Goal: Task Accomplishment & Management: Manage account settings

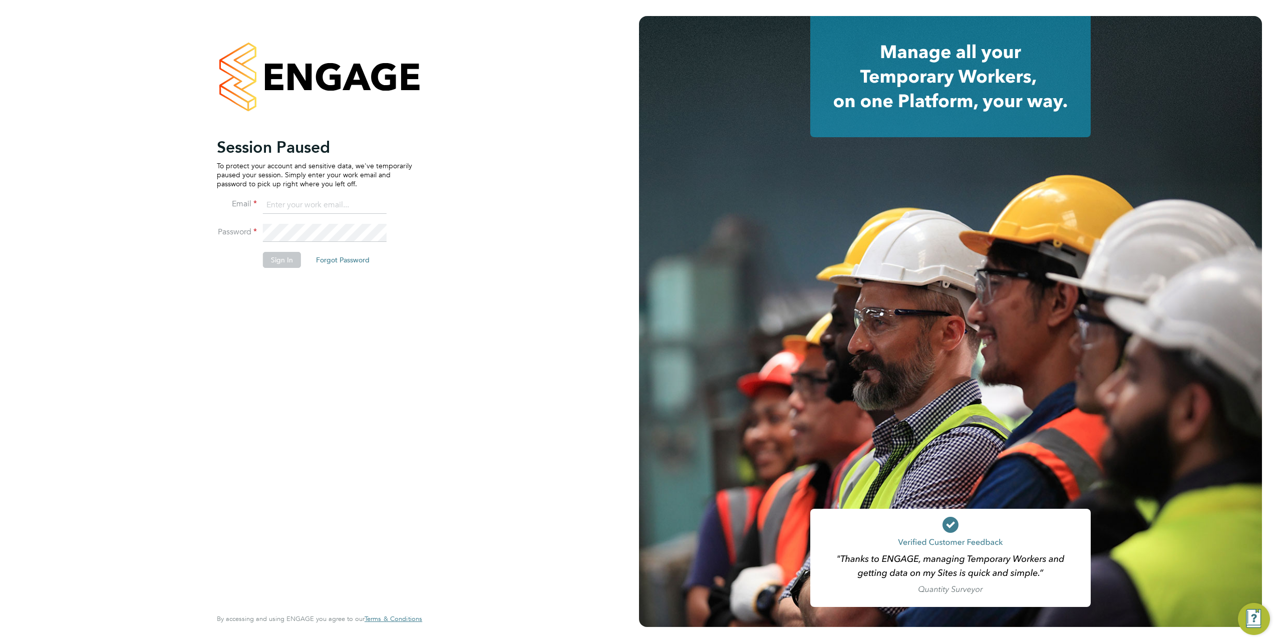
click at [295, 202] on input at bounding box center [325, 205] width 124 height 18
click at [297, 201] on input "samreet/thandi@hays.com" at bounding box center [325, 205] width 124 height 18
type input "samreet.thandi@hays.com"
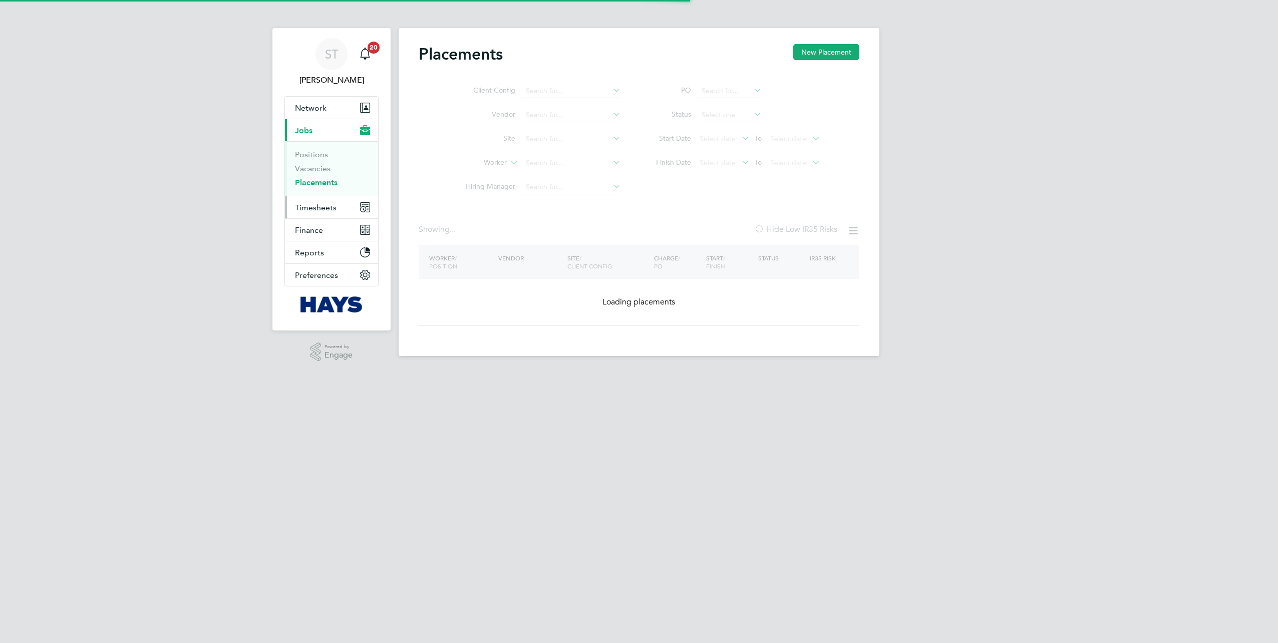
click at [317, 205] on span "Timesheets" at bounding box center [316, 208] width 42 height 10
type input "James Mcmanus"
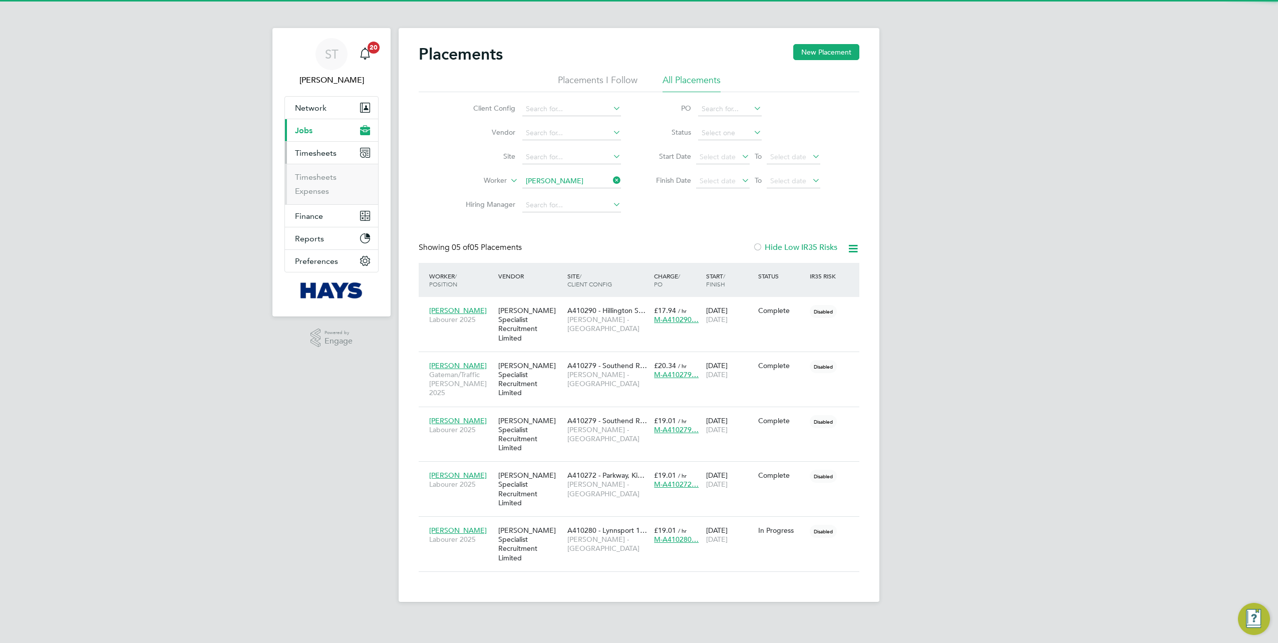
click at [335, 133] on button "Current page: Jobs" at bounding box center [331, 130] width 93 height 22
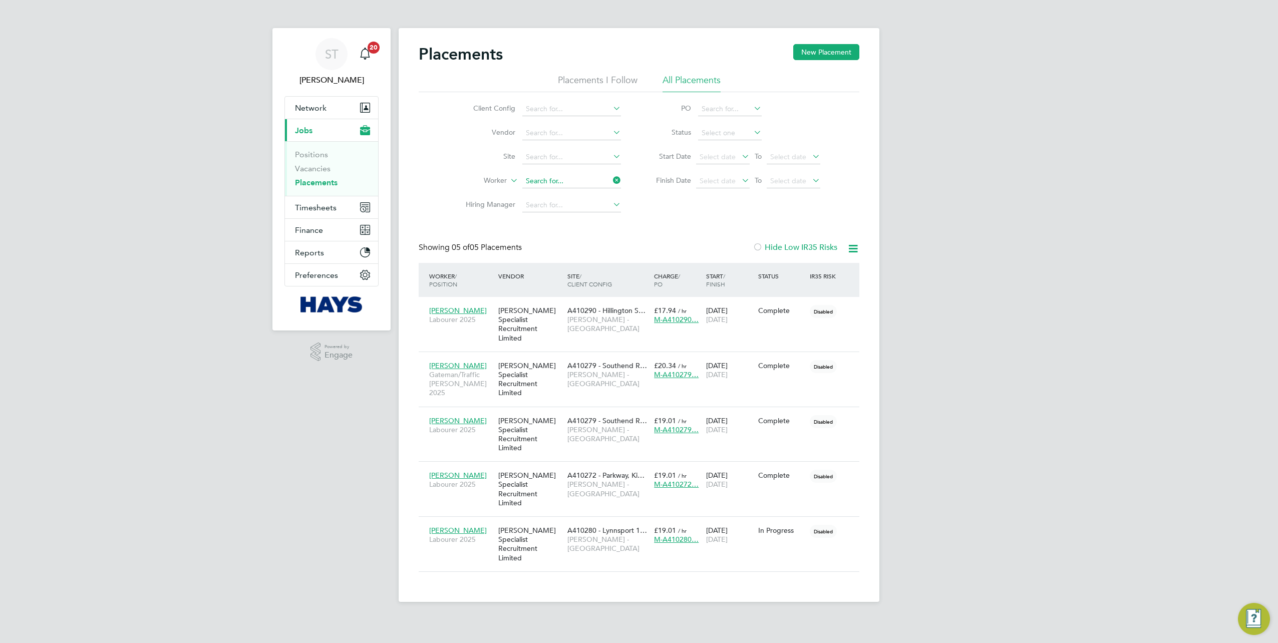
click at [601, 182] on input at bounding box center [571, 181] width 99 height 14
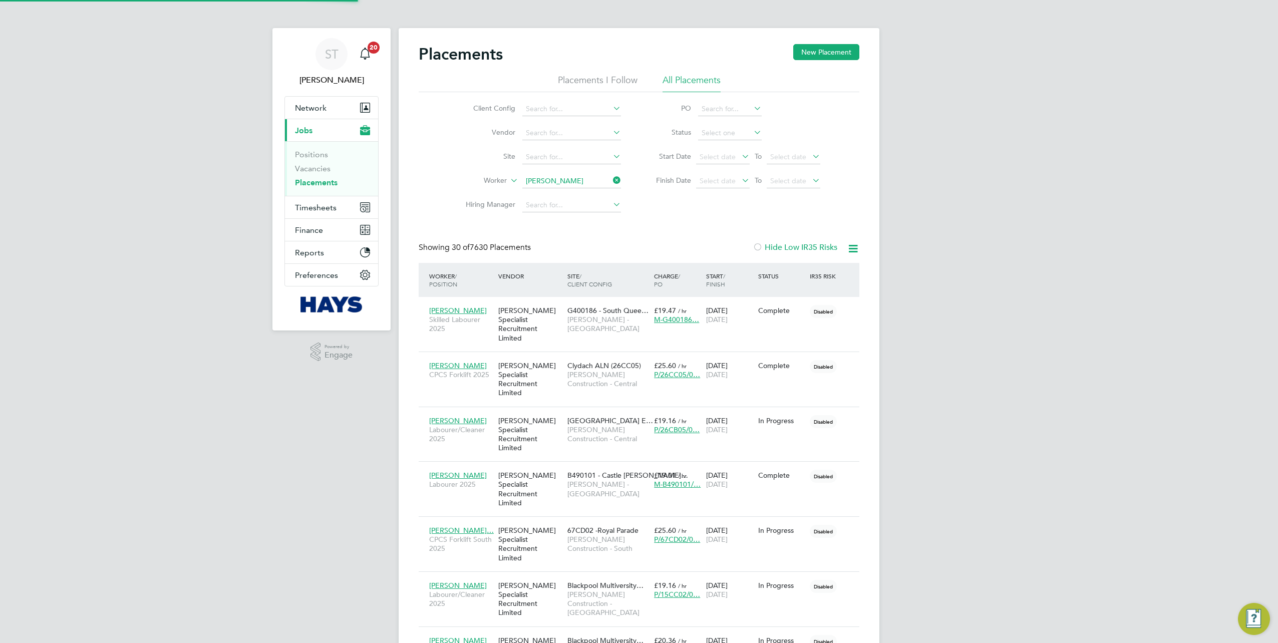
click at [565, 192] on li "Adam Har ding" at bounding box center [571, 195] width 99 height 14
type input "Adam Harding"
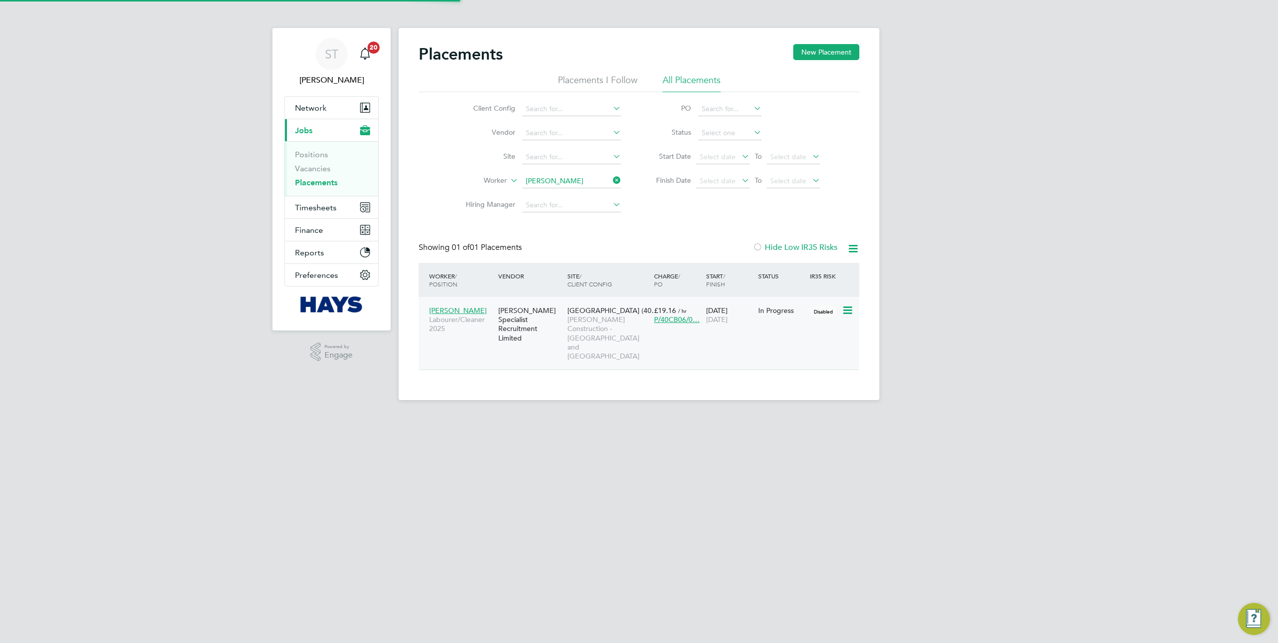
click at [596, 332] on span "Morgan Sindall Construction - Yorkshire and North East" at bounding box center [608, 338] width 82 height 46
click at [608, 179] on input at bounding box center [571, 181] width 99 height 14
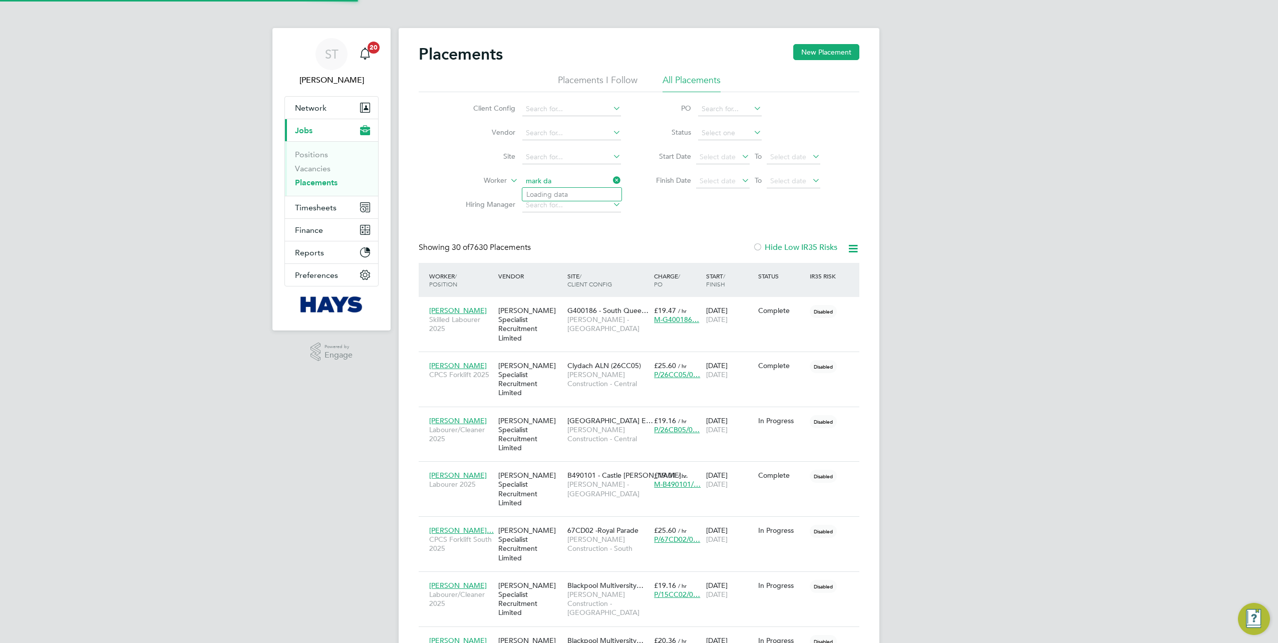
scroll to position [38, 87]
type input "mark daff"
click at [575, 175] on input at bounding box center [571, 181] width 99 height 14
click at [555, 193] on b "Dagmara" at bounding box center [541, 194] width 31 height 9
type input "Dagmara Kowalewska"
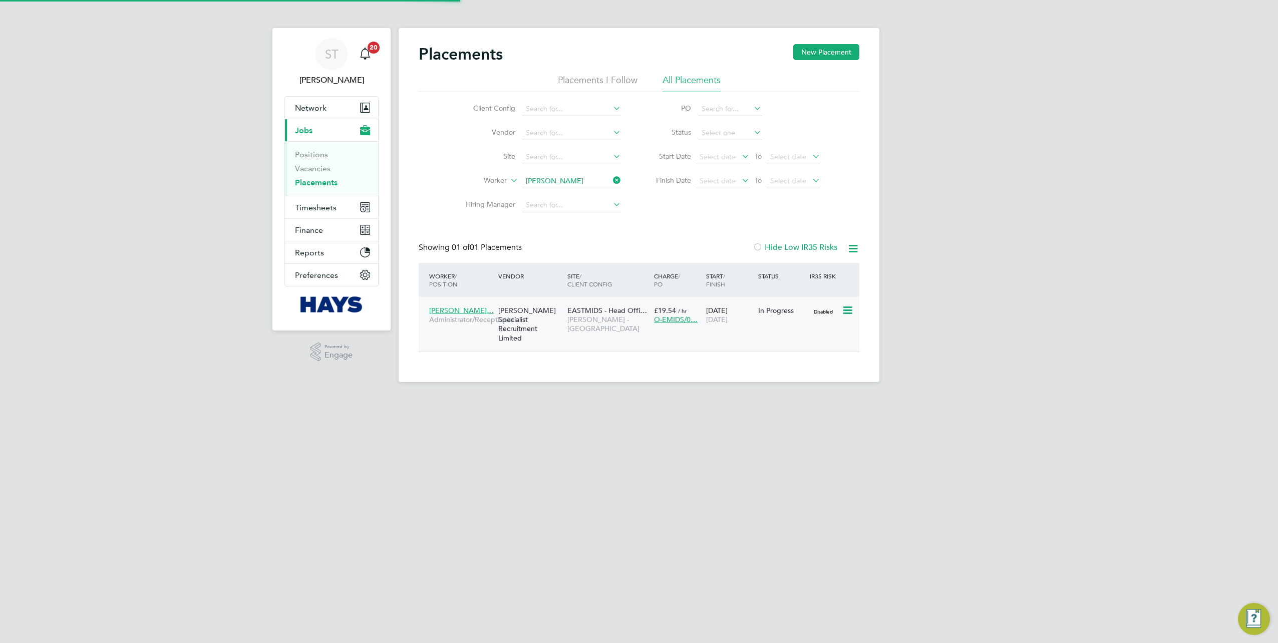
scroll to position [10, 47]
click at [550, 333] on div "Hays Specialist Recruitment Limited" at bounding box center [530, 324] width 69 height 47
drag, startPoint x: 617, startPoint y: 182, endPoint x: 591, endPoint y: 182, distance: 26.0
click at [611, 182] on icon at bounding box center [611, 180] width 0 height 14
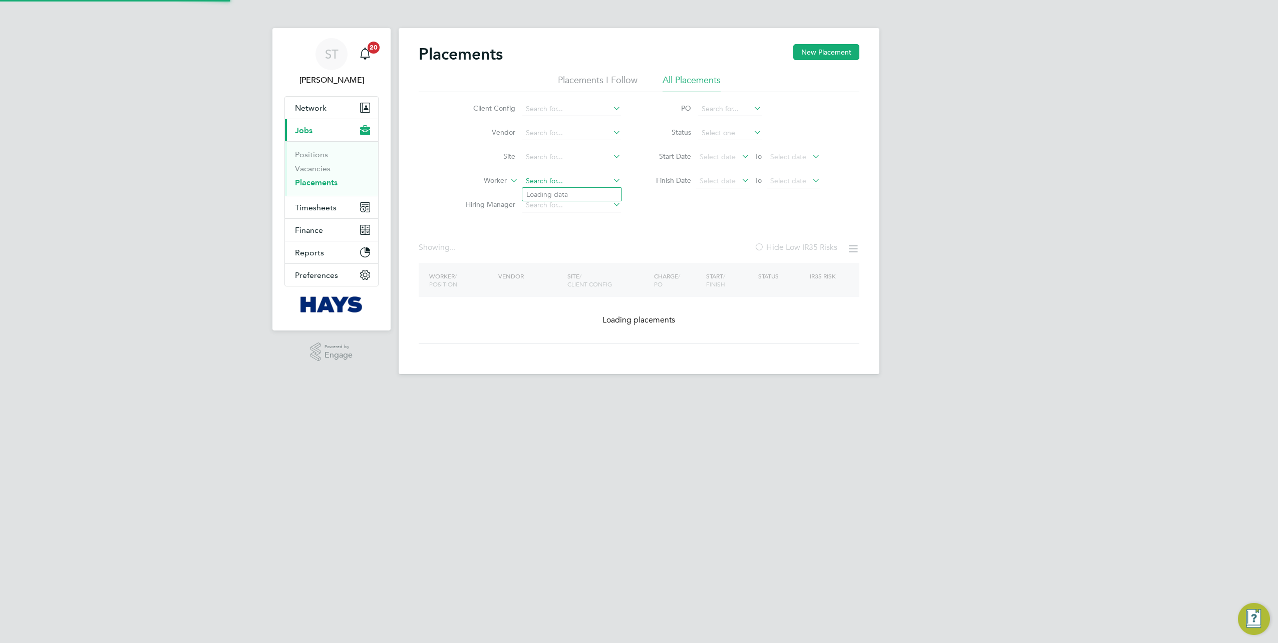
click at [590, 182] on input at bounding box center [571, 181] width 99 height 14
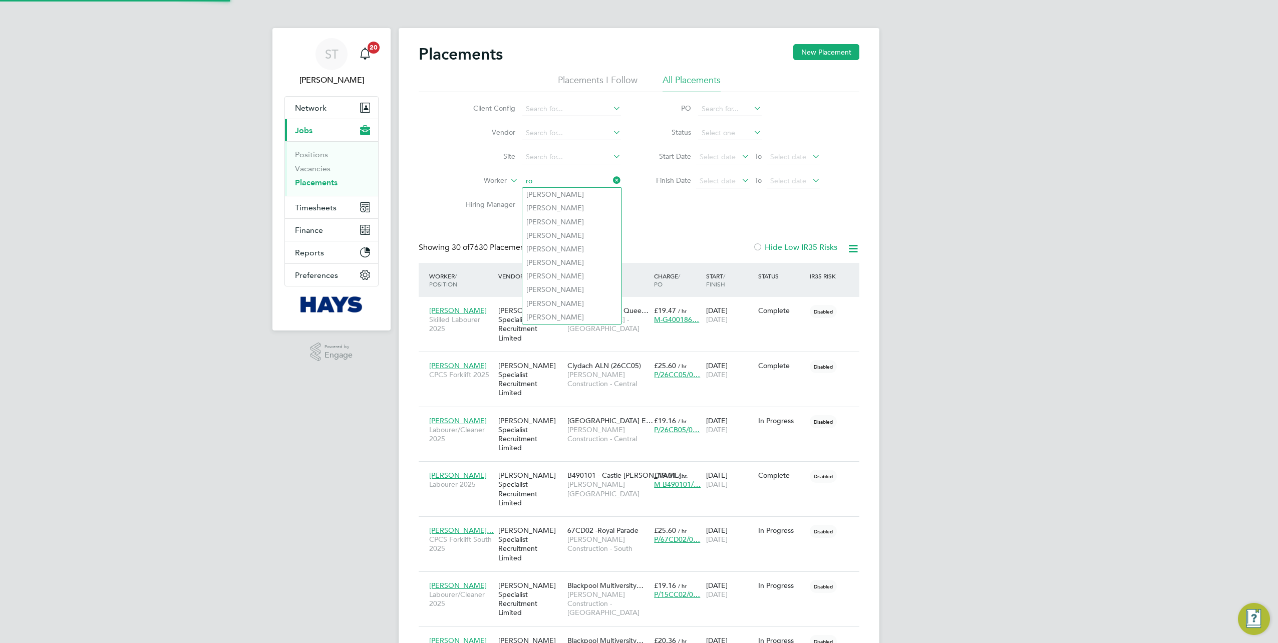
scroll to position [38, 87]
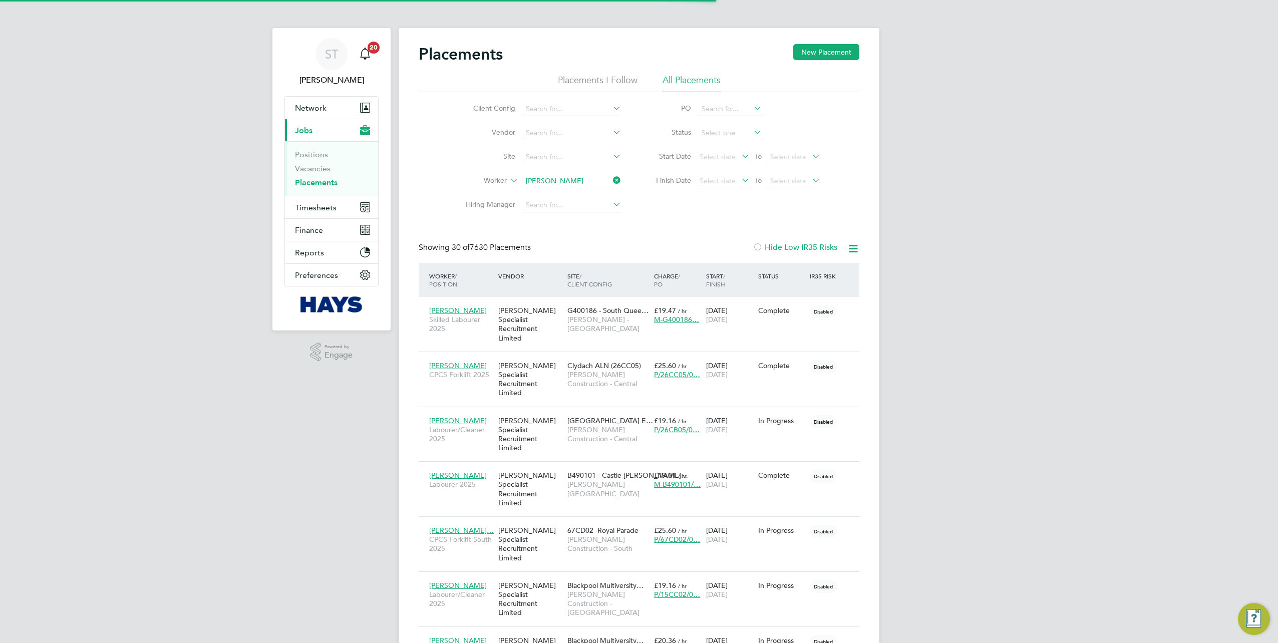
click at [576, 194] on li "Robert Taylor" at bounding box center [585, 195] width 126 height 14
type input "Robert Taylor"
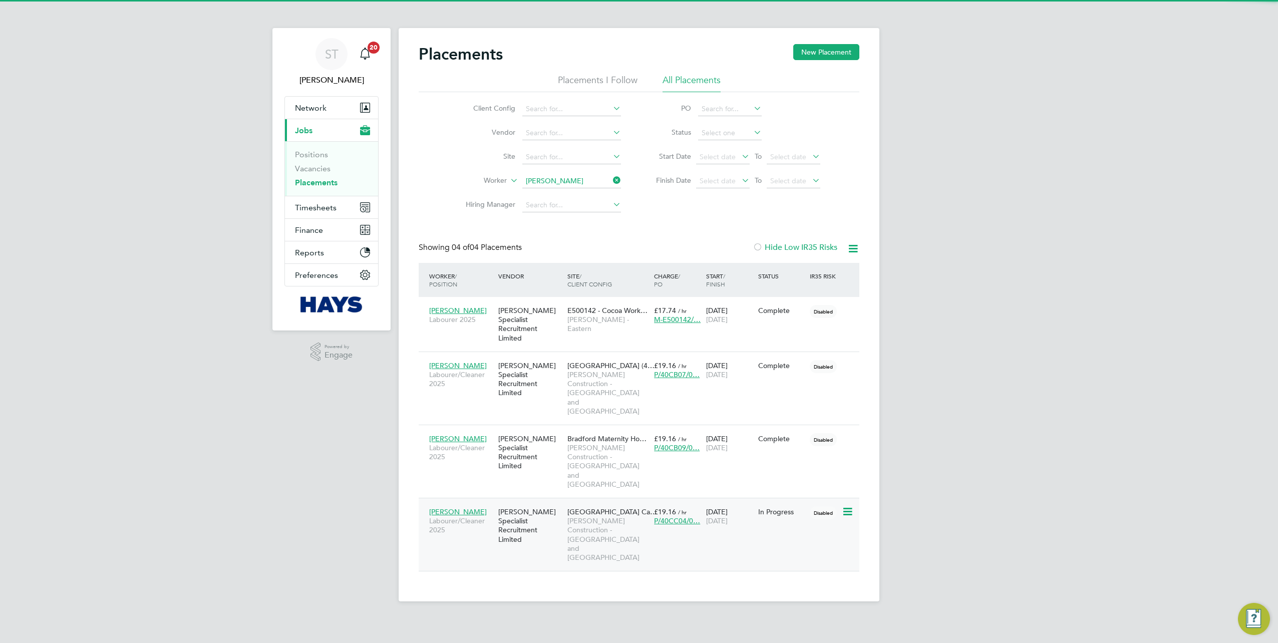
click at [577, 516] on span "Morgan Sindall Construction - Yorkshire and North East" at bounding box center [608, 539] width 82 height 46
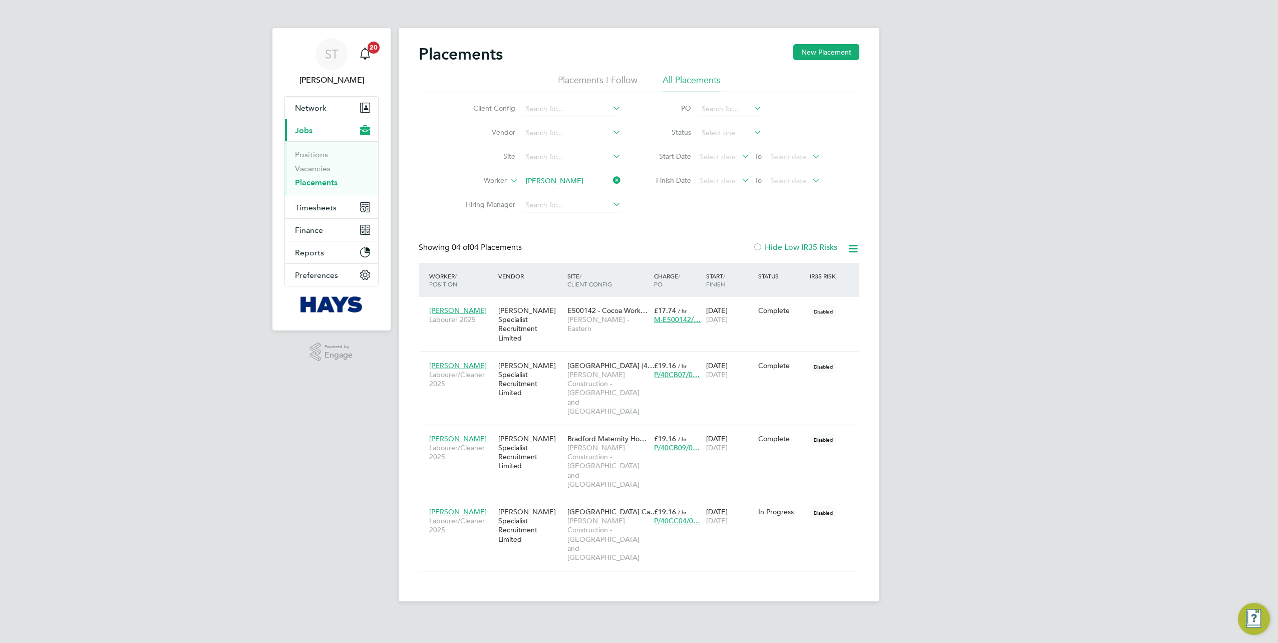
click at [611, 180] on icon at bounding box center [611, 180] width 0 height 14
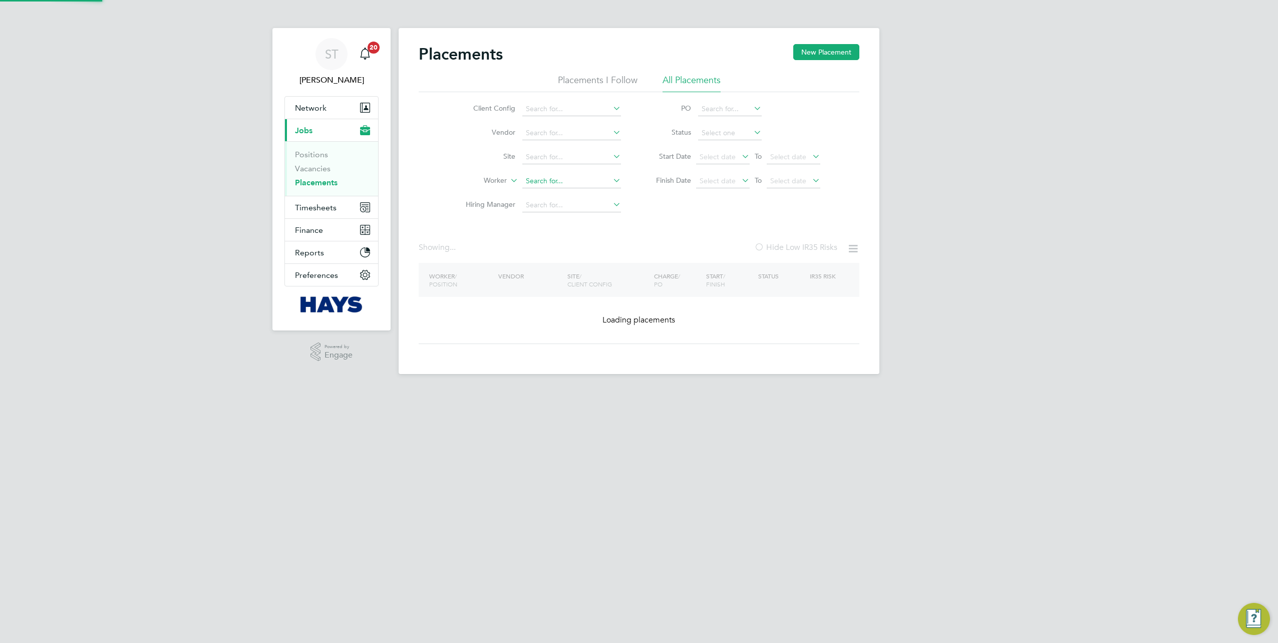
click at [595, 180] on input at bounding box center [571, 181] width 99 height 14
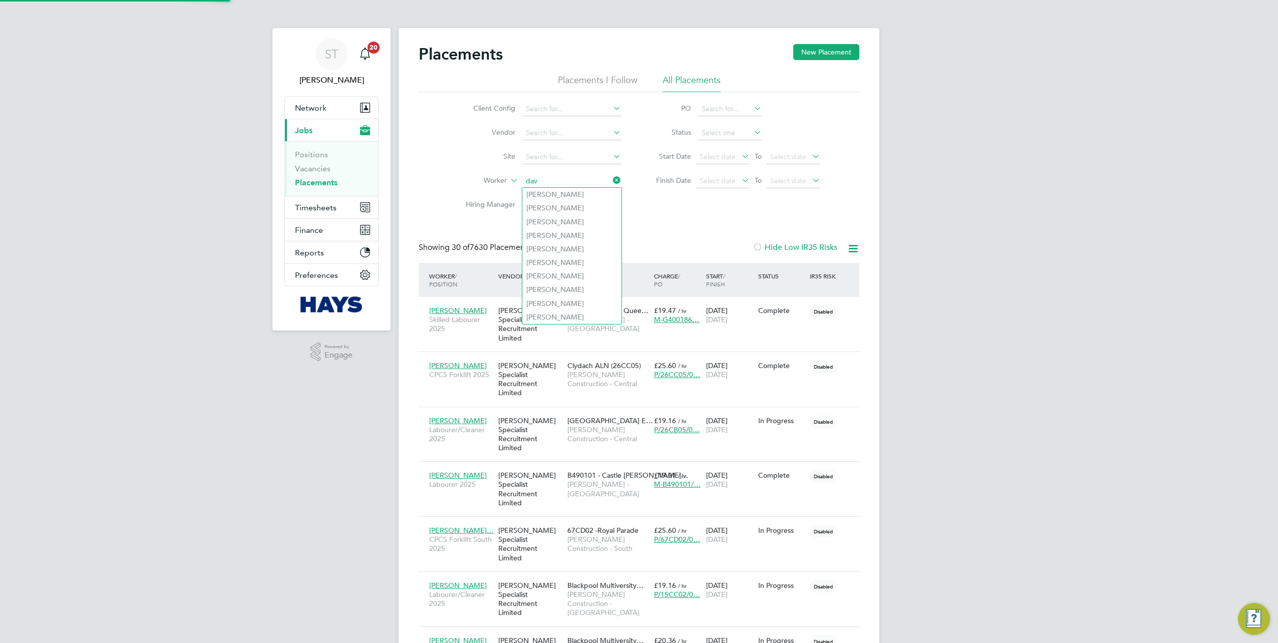
scroll to position [38, 87]
type input "david wilson"
click at [301, 203] on span "Timesheets" at bounding box center [316, 208] width 42 height 10
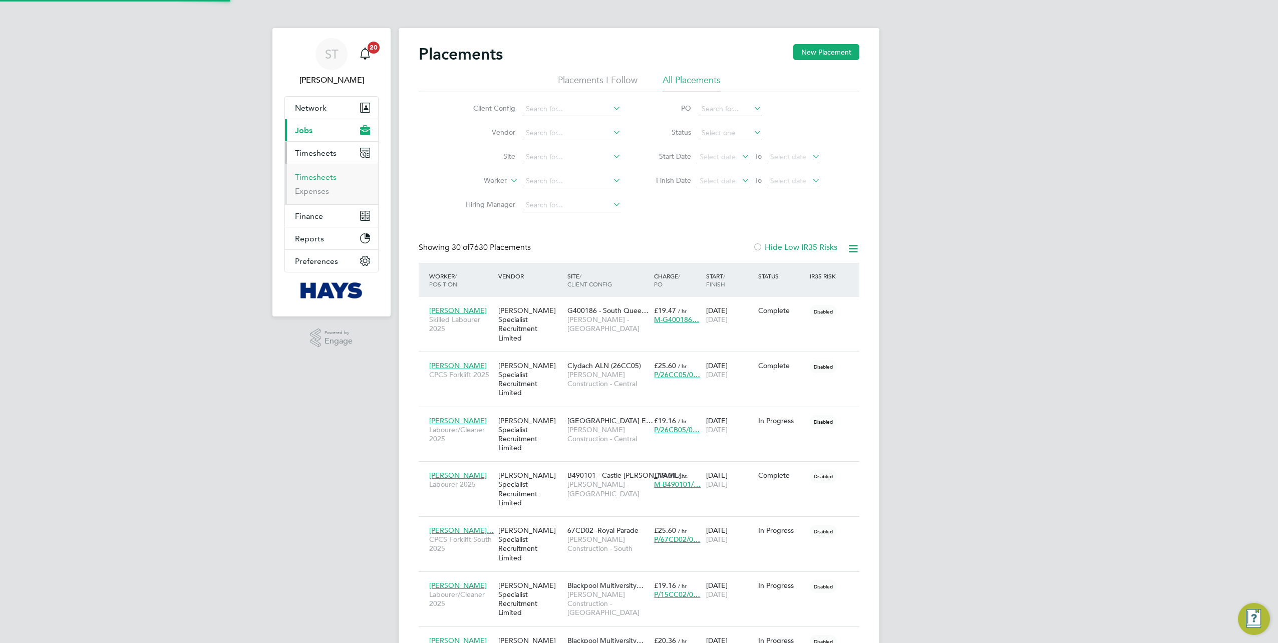
drag, startPoint x: 306, startPoint y: 176, endPoint x: 323, endPoint y: 174, distance: 17.1
click at [306, 176] on link "Timesheets" at bounding box center [316, 177] width 42 height 10
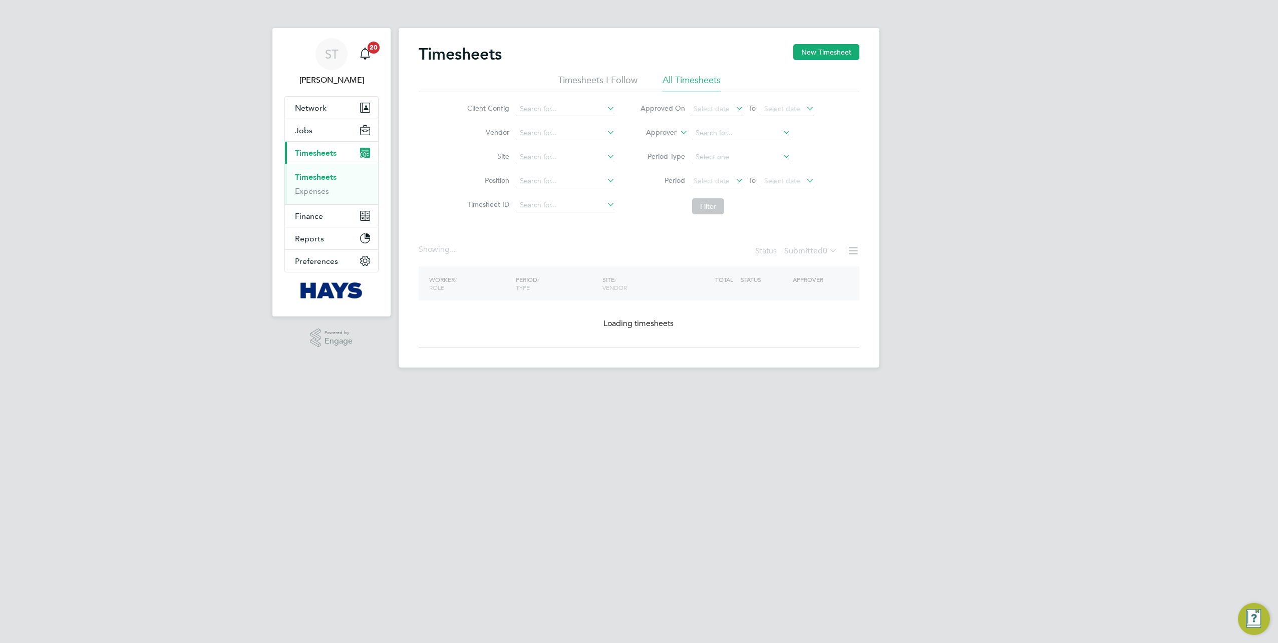
click at [676, 135] on li "Approver" at bounding box center [726, 133] width 199 height 24
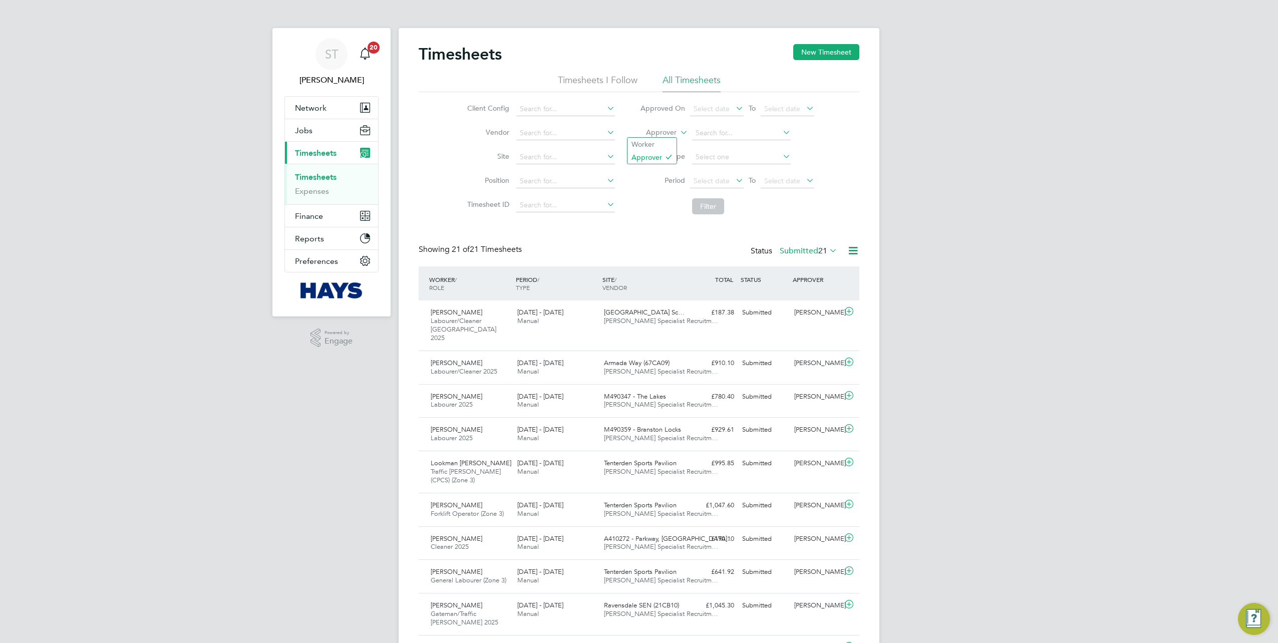
click at [665, 136] on label "Approver" at bounding box center [653, 133] width 45 height 10
click at [664, 144] on li "Worker" at bounding box center [651, 144] width 49 height 13
click at [709, 137] on input at bounding box center [741, 133] width 99 height 14
click at [706, 146] on b "David" at bounding box center [724, 146] width 58 height 9
type input "David Wilson"
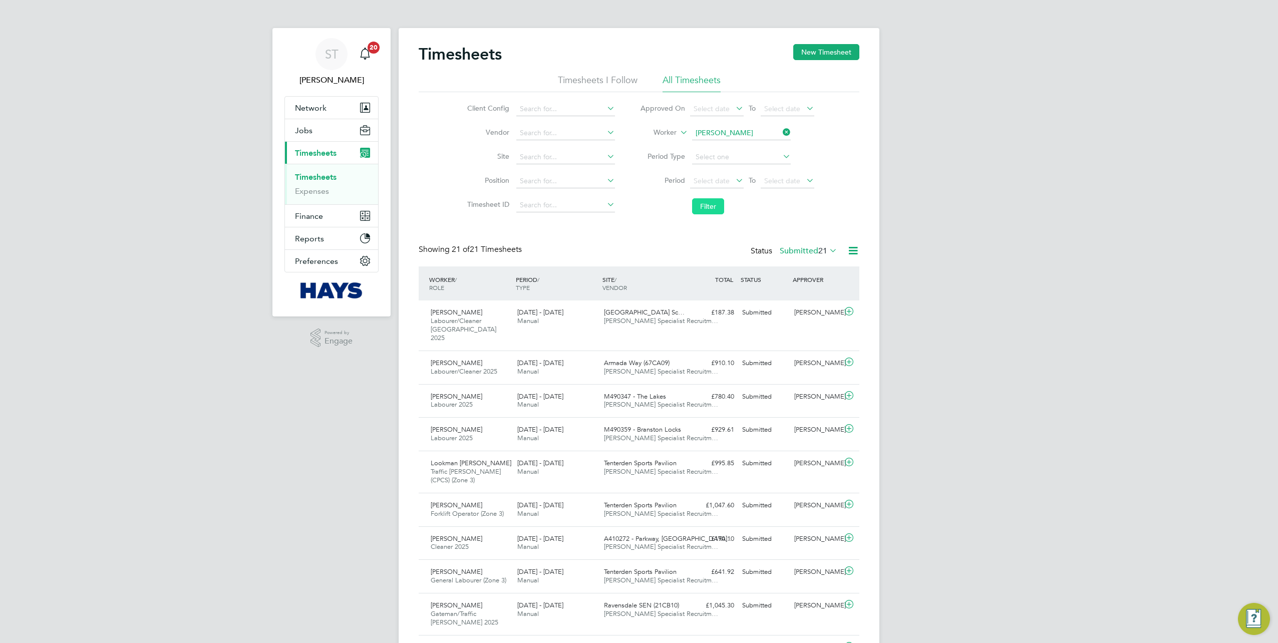
click at [707, 205] on button "Filter" at bounding box center [708, 206] width 32 height 16
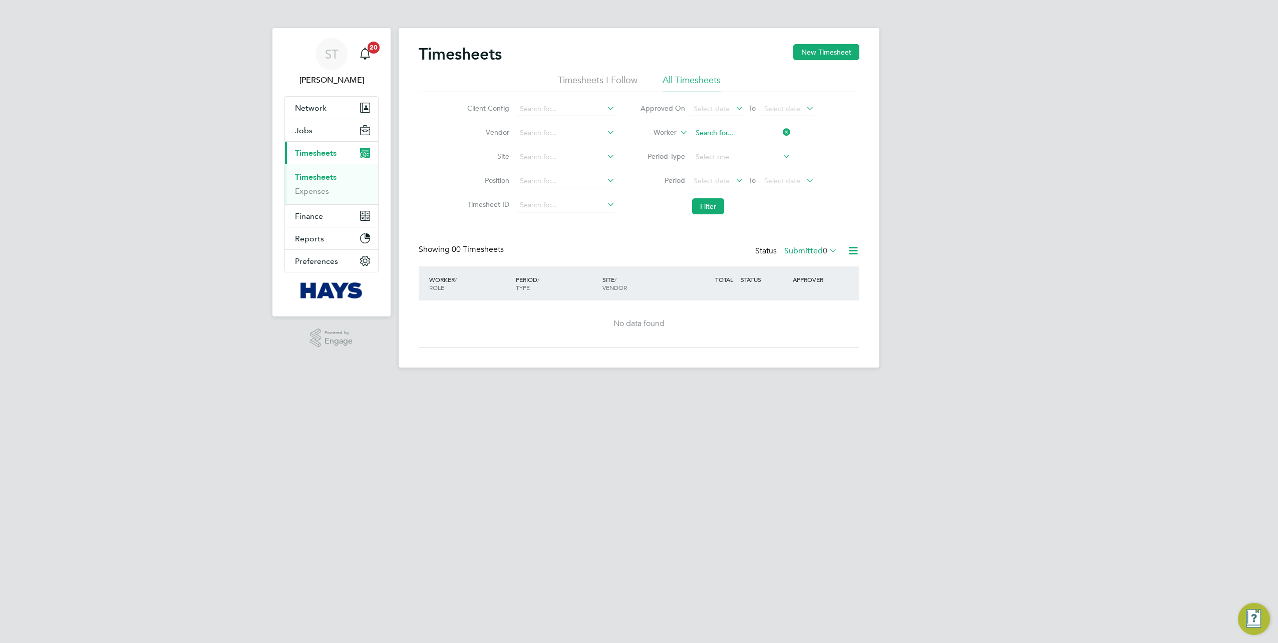
click at [742, 128] on input at bounding box center [741, 133] width 99 height 14
click at [755, 160] on b "Wilson" at bounding box center [784, 160] width 58 height 9
type input "[PERSON_NAME]"
click at [703, 203] on button "Filter" at bounding box center [708, 206] width 32 height 16
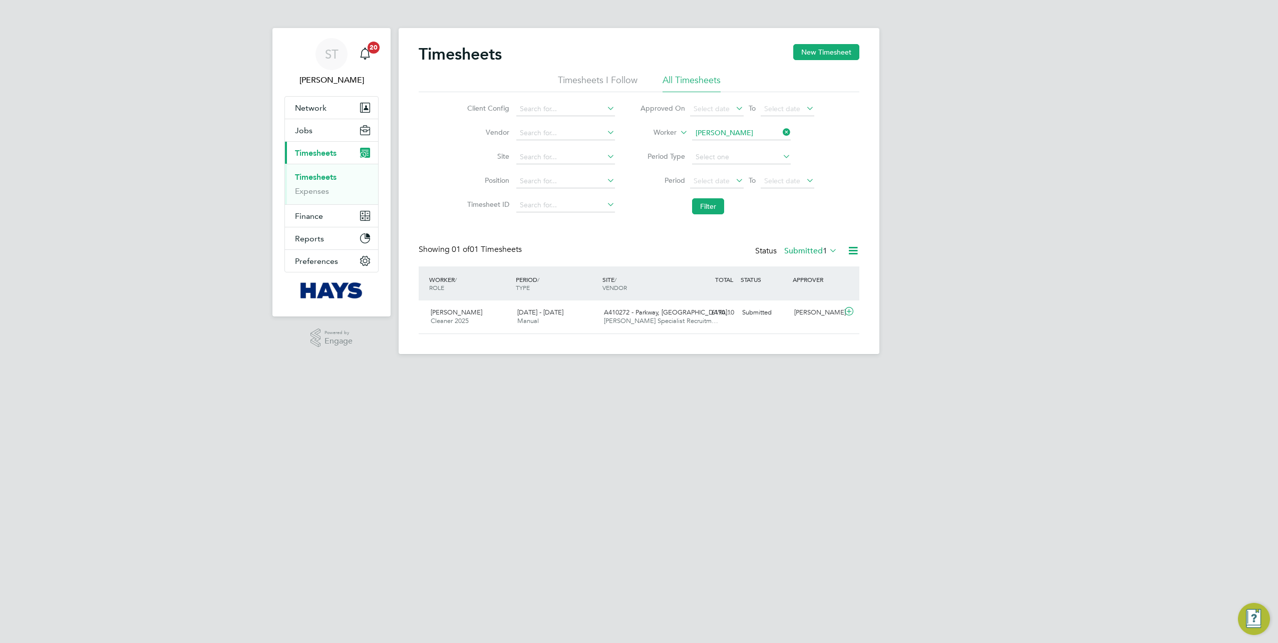
click at [780, 133] on icon at bounding box center [780, 132] width 0 height 14
click at [768, 131] on input at bounding box center [741, 133] width 99 height 14
click at [749, 144] on li "Jason C orcoran" at bounding box center [740, 147] width 99 height 14
type input "Jason Corcoran"
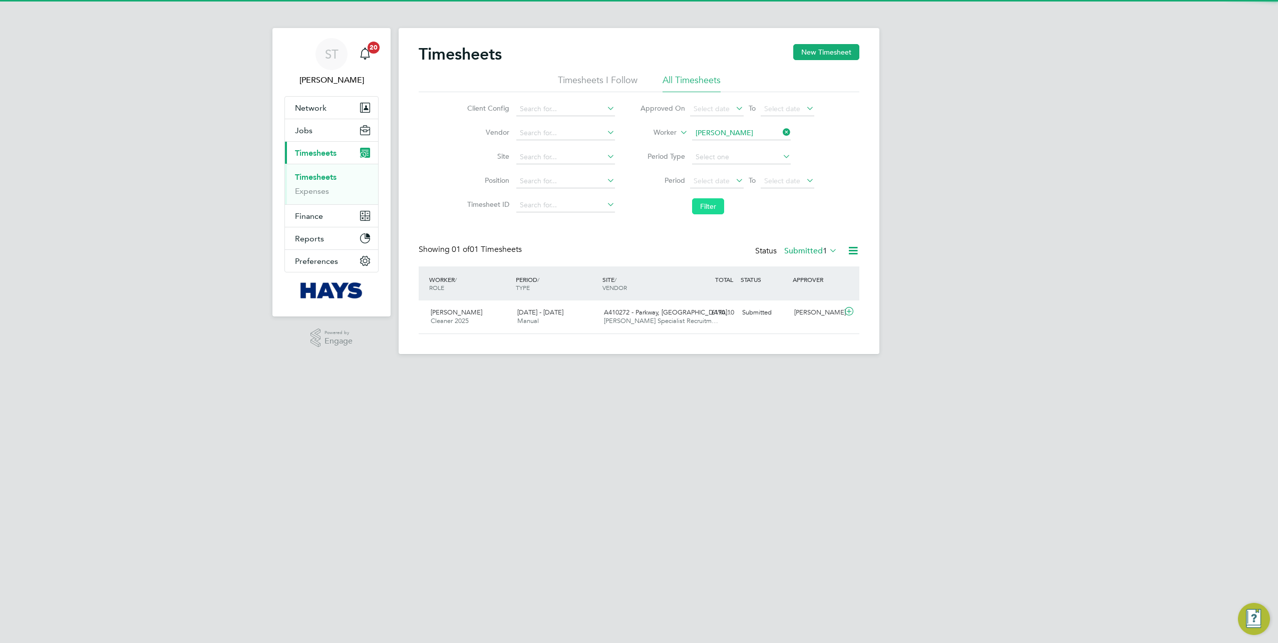
click at [703, 201] on button "Filter" at bounding box center [708, 206] width 32 height 16
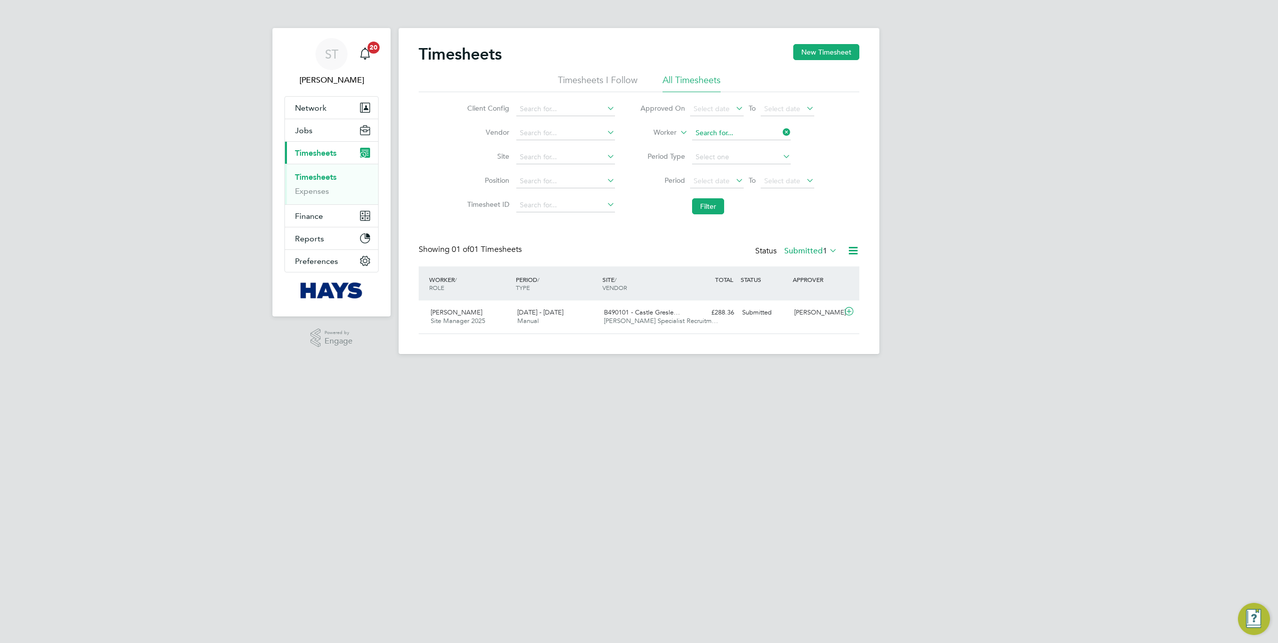
click at [776, 131] on input at bounding box center [741, 133] width 99 height 14
click at [745, 146] on li "Dodou Jobe" at bounding box center [740, 147] width 99 height 14
type input "Dodou Jobe"
click at [712, 202] on button "Filter" at bounding box center [708, 206] width 32 height 16
click at [737, 134] on input at bounding box center [741, 133] width 99 height 14
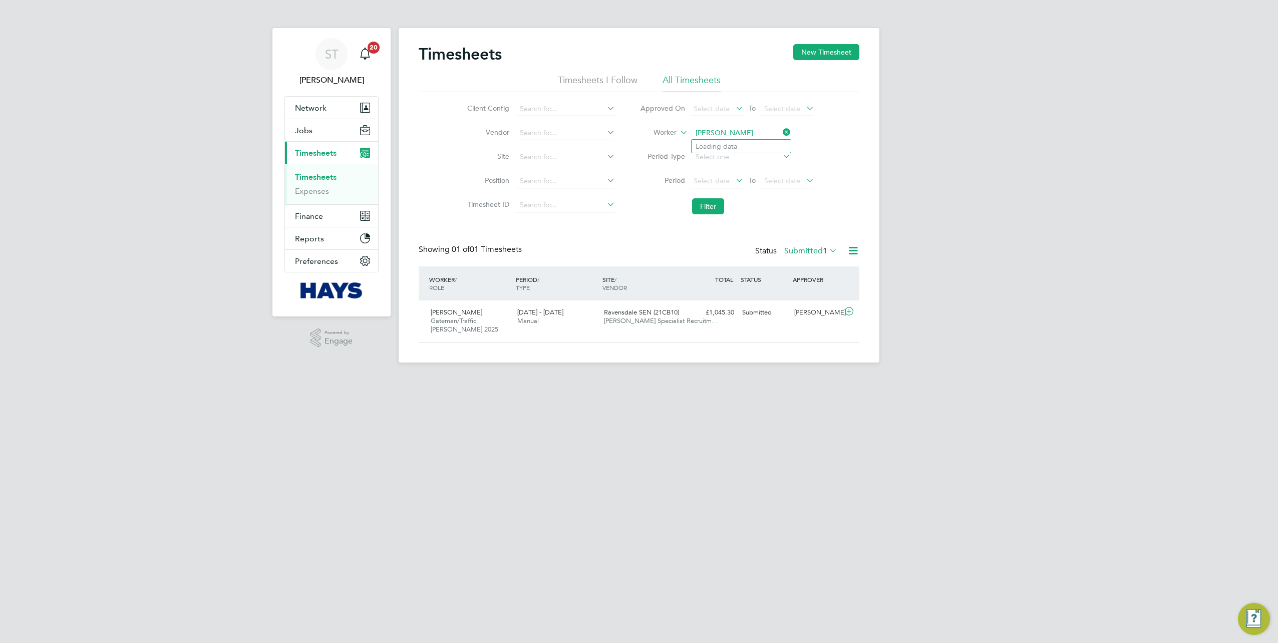
type input "stephen elliot"
drag, startPoint x: 752, startPoint y: 135, endPoint x: 661, endPoint y: 136, distance: 91.1
click at [661, 136] on li "Worker stephen elliot" at bounding box center [726, 133] width 199 height 24
type input "stephen e"
click at [726, 133] on input at bounding box center [741, 133] width 99 height 14
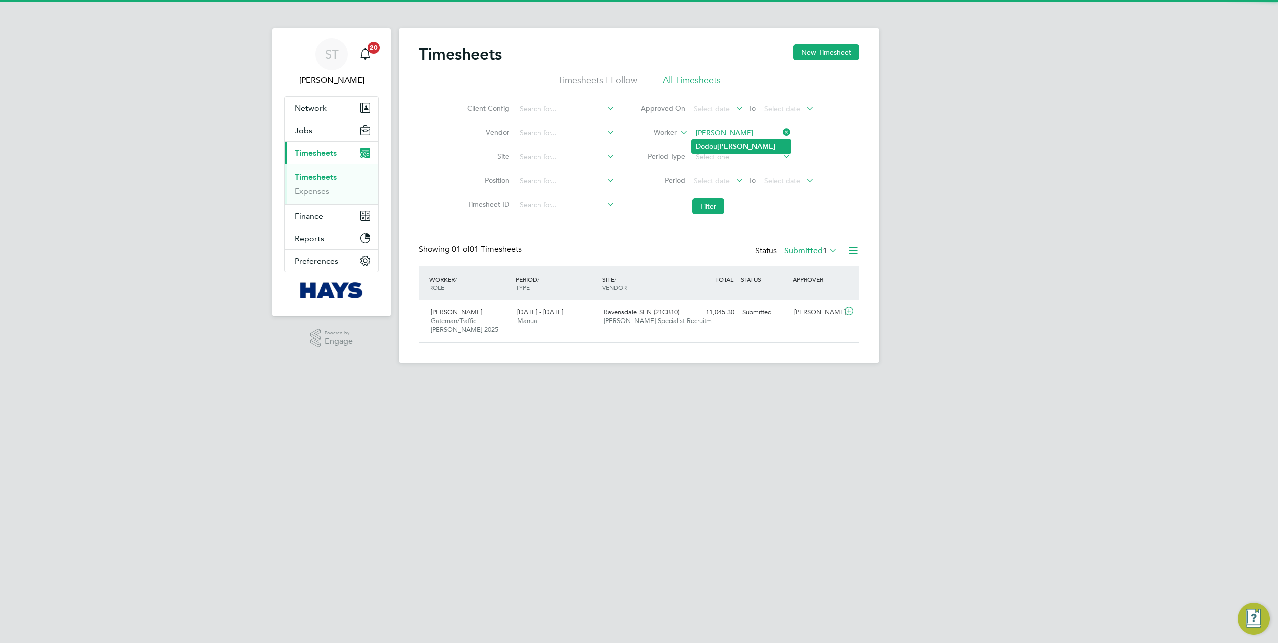
click at [726, 142] on b "Jobe" at bounding box center [746, 146] width 58 height 9
type input "Dodou Jobe"
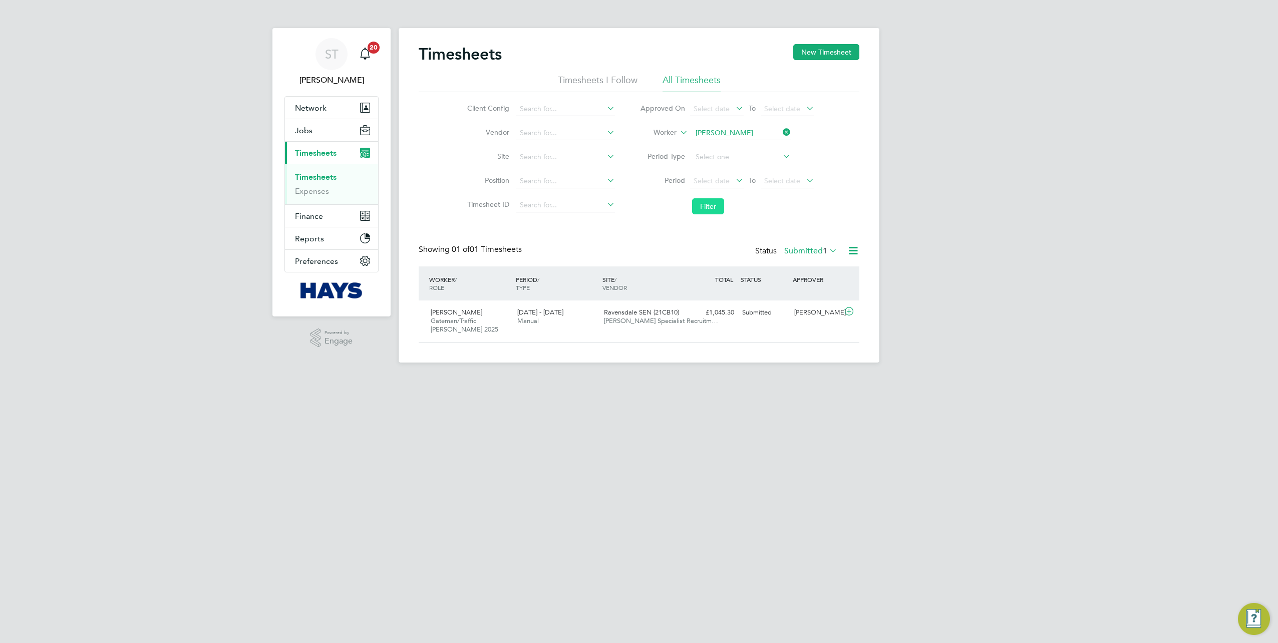
click at [707, 201] on button "Filter" at bounding box center [708, 206] width 32 height 16
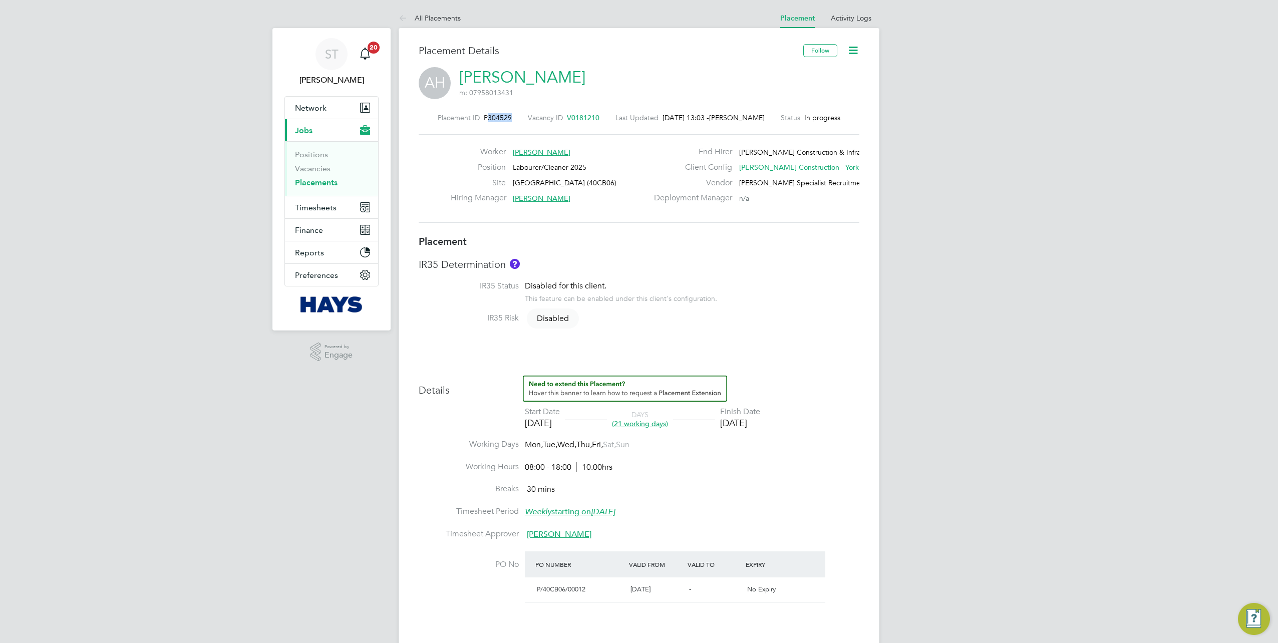
drag, startPoint x: 506, startPoint y: 115, endPoint x: 479, endPoint y: 115, distance: 27.0
click at [479, 115] on div "Placement ID P304529 Vacancy ID V0181210 Last Updated 24 Sep 2025, 13:03 - Laur…" at bounding box center [639, 117] width 441 height 9
copy span "304529"
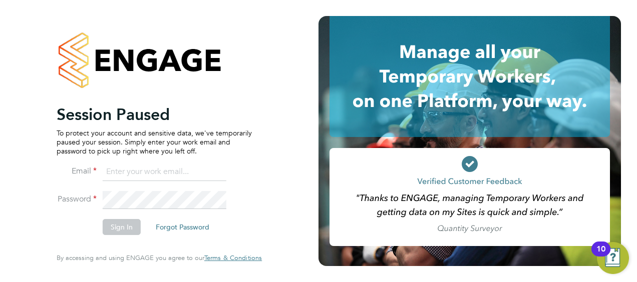
click at [123, 174] on input at bounding box center [165, 172] width 124 height 18
type input "Vendorkeyaccounts2@hays.com"
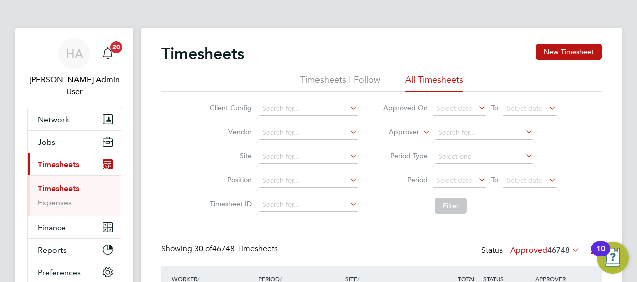
click at [400, 133] on label "Approver" at bounding box center [396, 133] width 45 height 10
click at [399, 142] on li "Worker" at bounding box center [394, 144] width 49 height 13
click at [452, 134] on input at bounding box center [484, 133] width 99 height 14
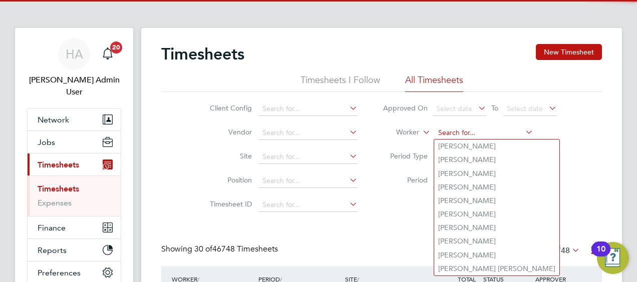
paste input "Phillip Mclatchy"
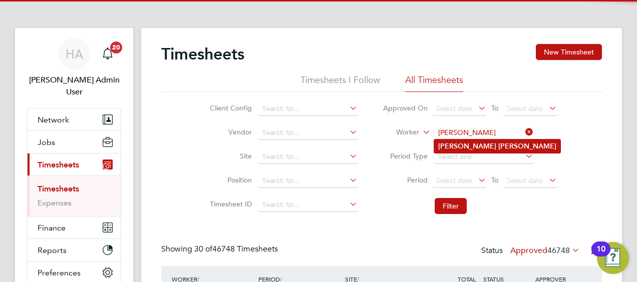
type input "Phillip Mclatchy"
click at [457, 140] on li "Phillip Mclatchy" at bounding box center [497, 147] width 126 height 14
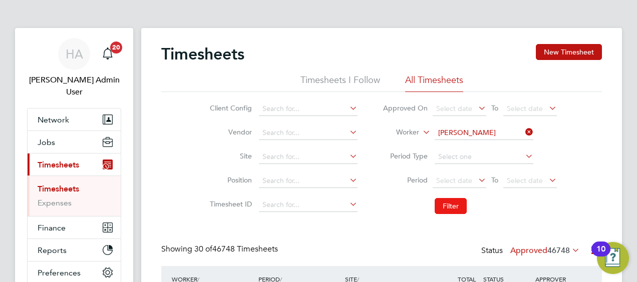
click at [447, 209] on button "Filter" at bounding box center [451, 206] width 32 height 16
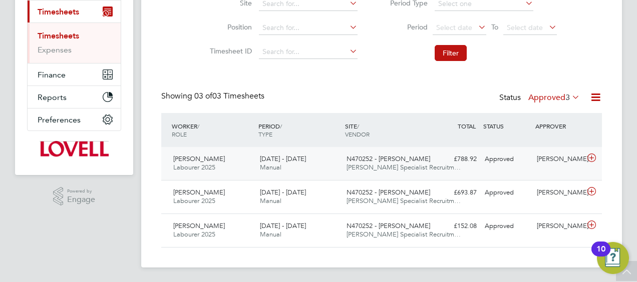
click at [291, 162] on span "13 - 19 Sep 2025" at bounding box center [283, 159] width 46 height 9
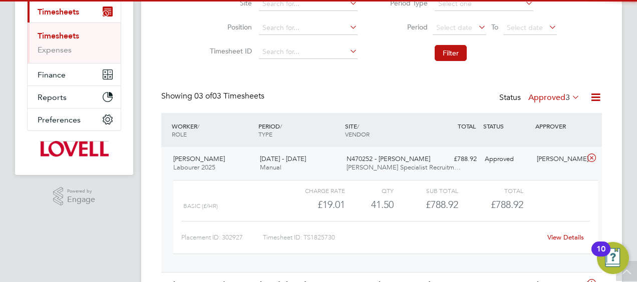
click at [564, 233] on div "View Details" at bounding box center [565, 238] width 49 height 16
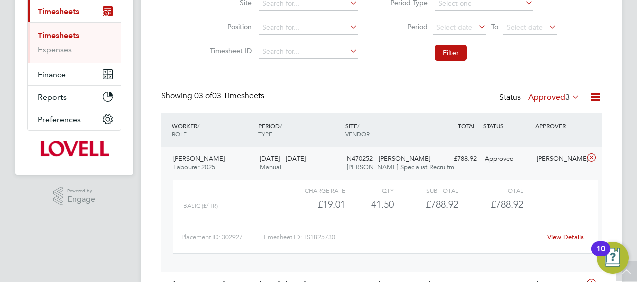
click at [562, 236] on link "View Details" at bounding box center [565, 237] width 37 height 9
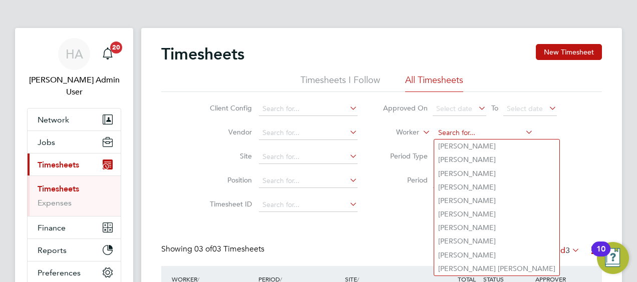
click at [522, 127] on input at bounding box center [484, 133] width 99 height 14
click at [489, 137] on input at bounding box center [484, 133] width 99 height 14
paste input "Matt Marchbank"
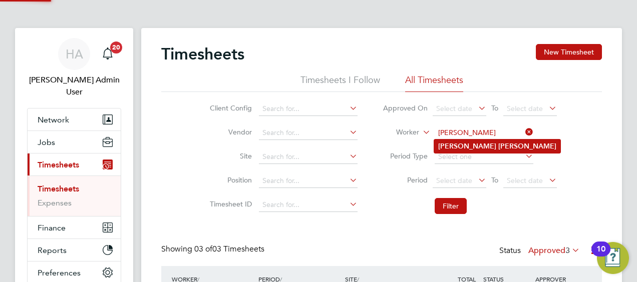
type input "Matt Marchbank"
click at [498, 144] on b "Marchbank" at bounding box center [527, 146] width 58 height 9
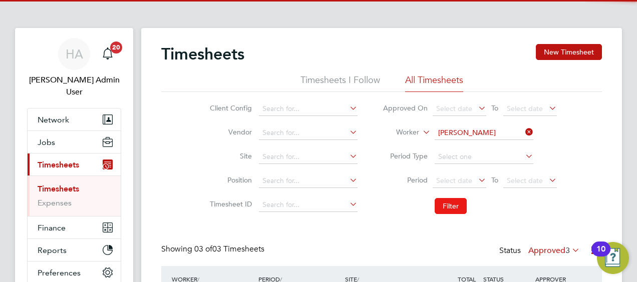
click at [446, 212] on button "Filter" at bounding box center [451, 206] width 32 height 16
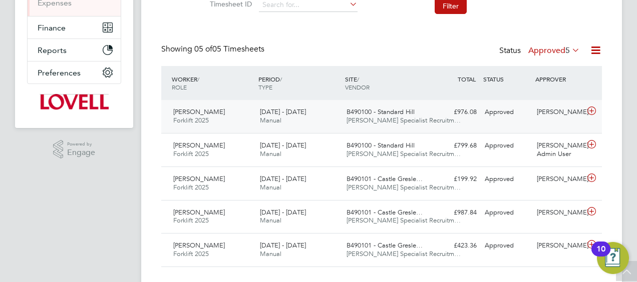
click at [308, 128] on div "13 - 19 Sep 2025 Manual" at bounding box center [299, 116] width 87 height 25
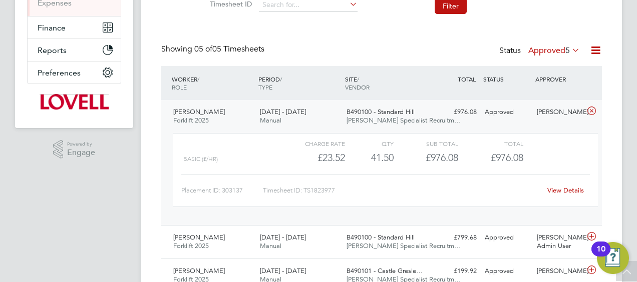
click at [552, 190] on link "View Details" at bounding box center [565, 190] width 37 height 9
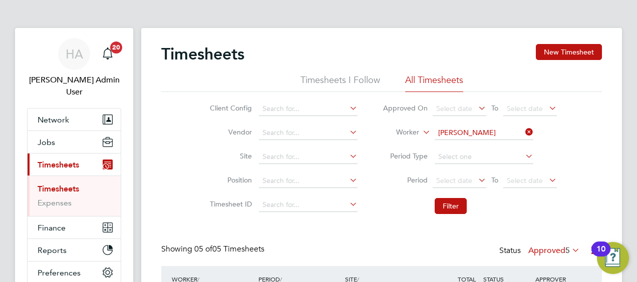
click at [534, 133] on li "Worker Matt Marchbank" at bounding box center [469, 133] width 199 height 24
click at [511, 133] on input at bounding box center [484, 133] width 99 height 14
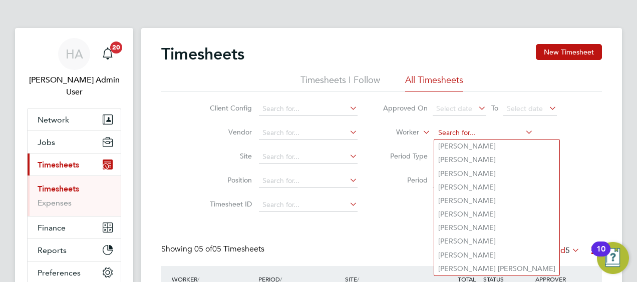
paste input "Louis Hendrickson"
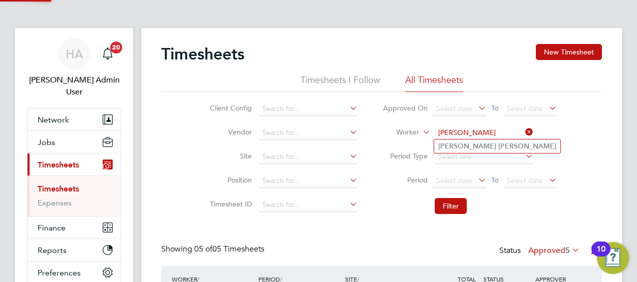
type input "Louis Hendrickson"
click at [498, 147] on b "Hendrickson" at bounding box center [527, 146] width 58 height 9
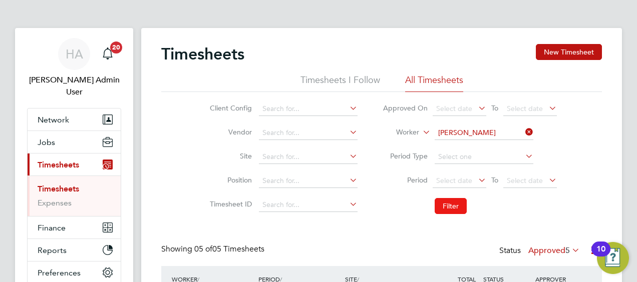
click at [464, 204] on button "Filter" at bounding box center [451, 206] width 32 height 16
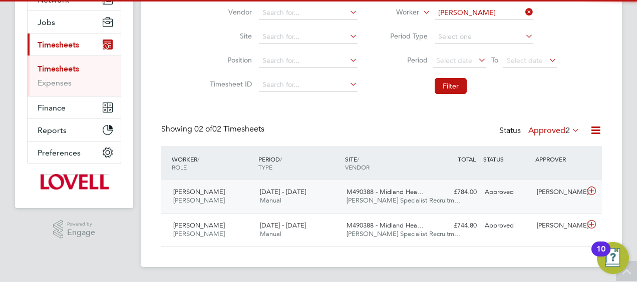
click at [279, 183] on div "Louis Hendrickson Van Driver 13 - 19 Sep 2025 13 - 19 Sep 2025 Manual M490388 -…" at bounding box center [381, 196] width 441 height 33
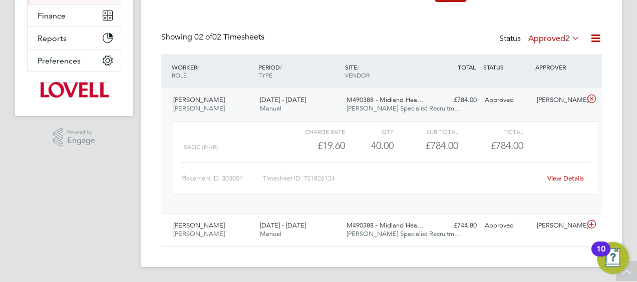
click at [562, 183] on div "View Details" at bounding box center [565, 179] width 49 height 16
click at [558, 178] on link "View Details" at bounding box center [565, 178] width 37 height 9
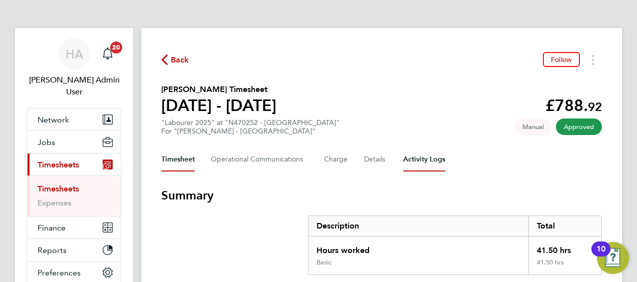
click at [434, 161] on Logs-tab "Activity Logs" at bounding box center [424, 160] width 42 height 24
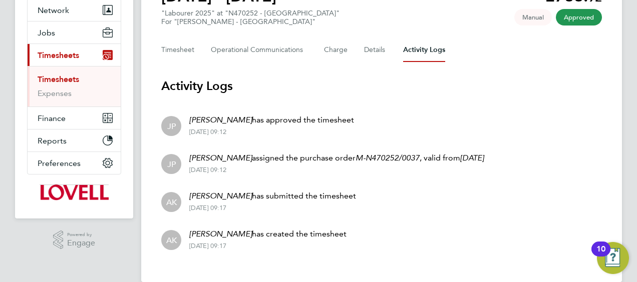
scroll to position [125, 0]
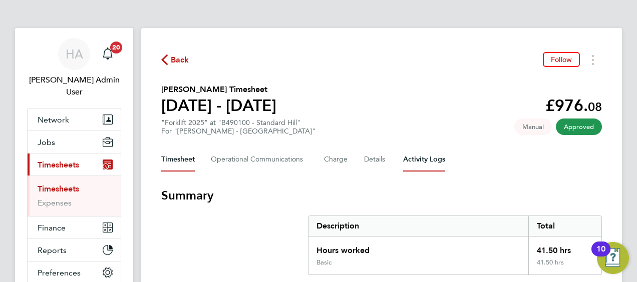
click at [427, 154] on Logs-tab "Activity Logs" at bounding box center [424, 160] width 42 height 24
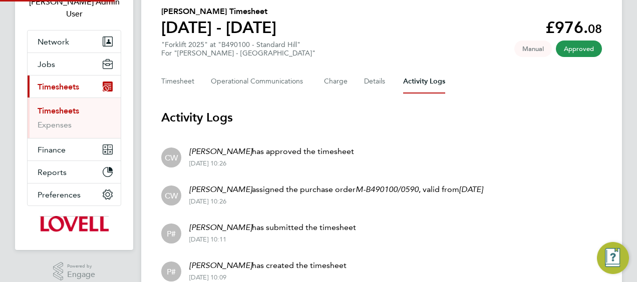
scroll to position [125, 0]
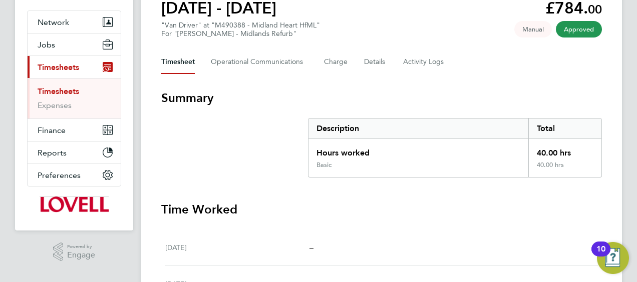
scroll to position [97, 0]
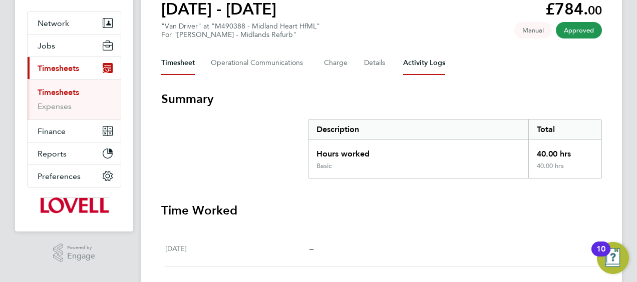
click at [420, 73] on Logs-tab "Activity Logs" at bounding box center [424, 63] width 42 height 24
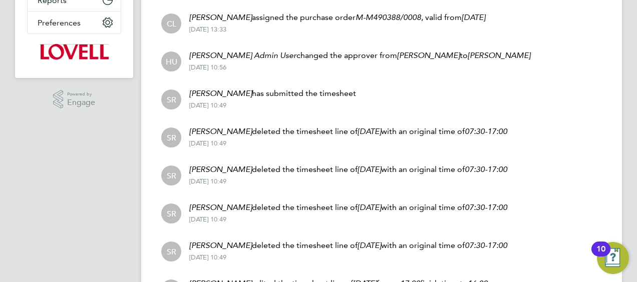
scroll to position [353, 0]
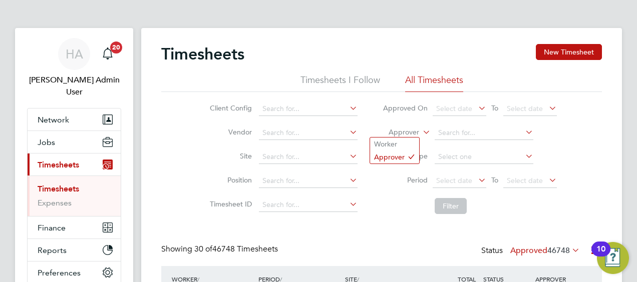
click at [412, 131] on label "Approver" at bounding box center [396, 133] width 45 height 10
click at [404, 143] on li "Worker" at bounding box center [394, 144] width 49 height 13
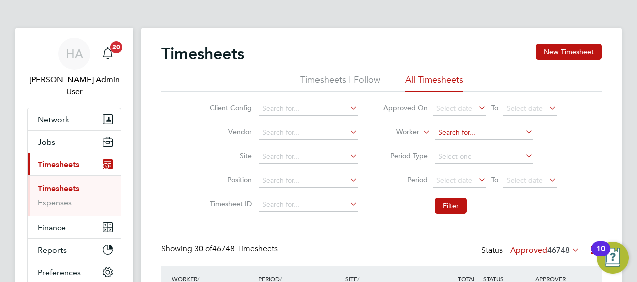
click at [464, 134] on input at bounding box center [484, 133] width 99 height 14
paste input "Eldon Jeandron"
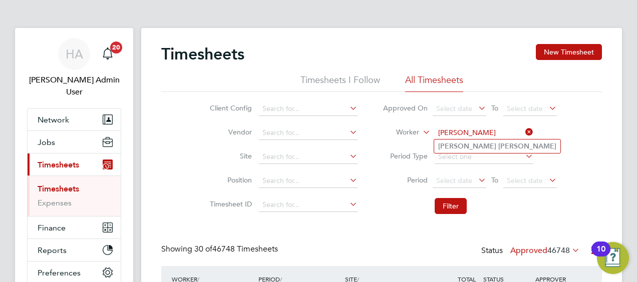
type input "Eldon Jeandron"
click at [498, 148] on b "Jeandron" at bounding box center [527, 146] width 58 height 9
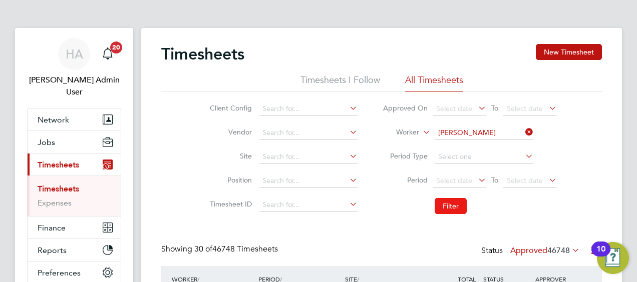
click at [452, 198] on button "Filter" at bounding box center [451, 206] width 32 height 16
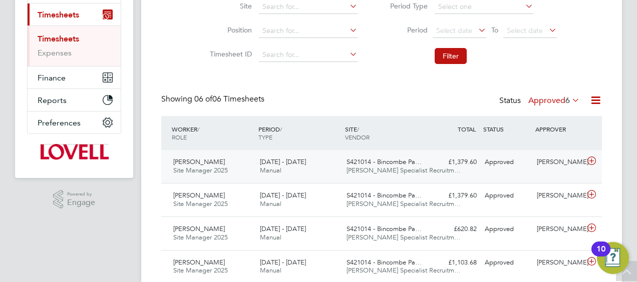
click at [354, 152] on div "Eldon Jeandron Site Manager 2025 13 - 19 Sep 2025 13 - 19 Sep 2025 Manual S4210…" at bounding box center [381, 166] width 441 height 33
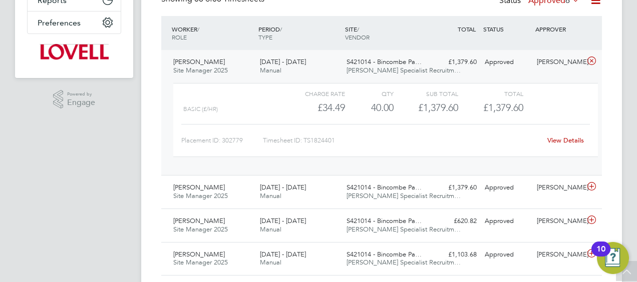
click at [563, 141] on link "View Details" at bounding box center [565, 140] width 37 height 9
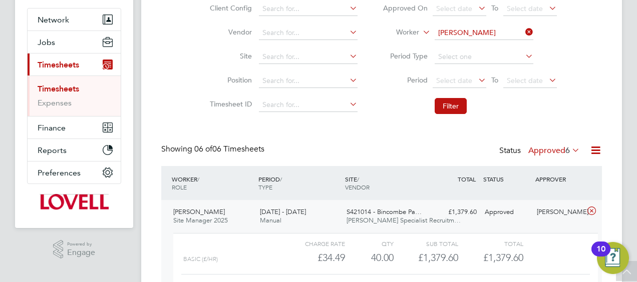
click at [523, 36] on icon at bounding box center [523, 32] width 0 height 14
click at [493, 36] on input at bounding box center [484, 33] width 99 height 14
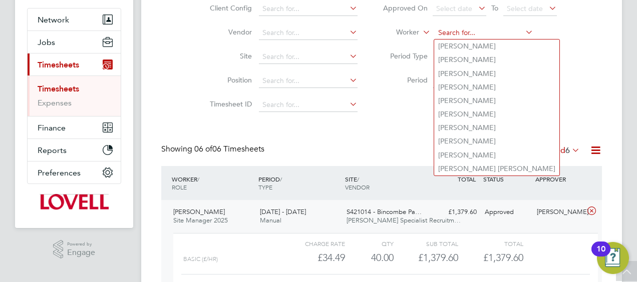
paste input "Cael Egan"
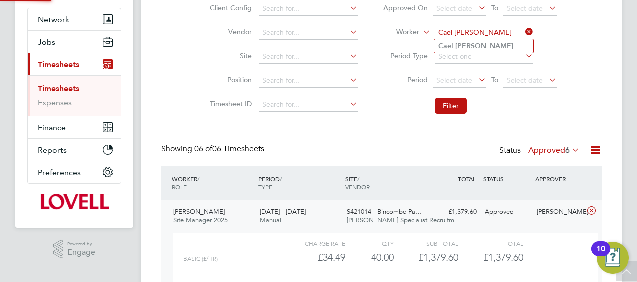
type input "Cael Egan"
click at [470, 46] on b "Egan" at bounding box center [484, 46] width 58 height 9
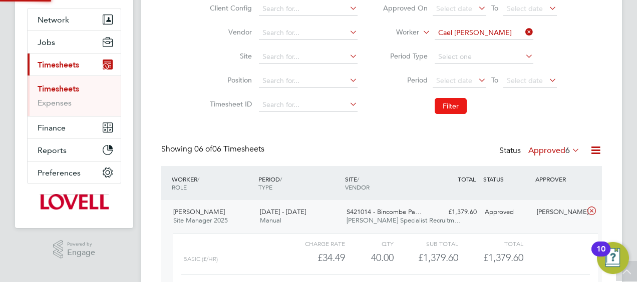
click at [454, 104] on button "Filter" at bounding box center [451, 106] width 32 height 16
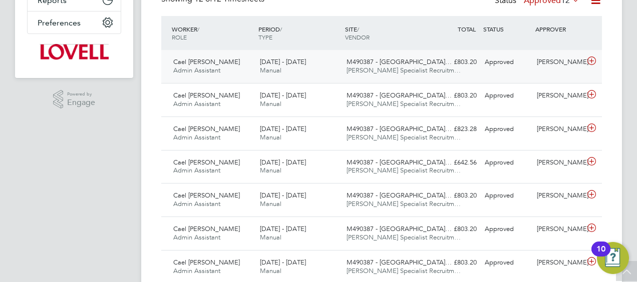
click at [321, 68] on div "13 - 19 Sep 2025 Manual" at bounding box center [299, 66] width 87 height 25
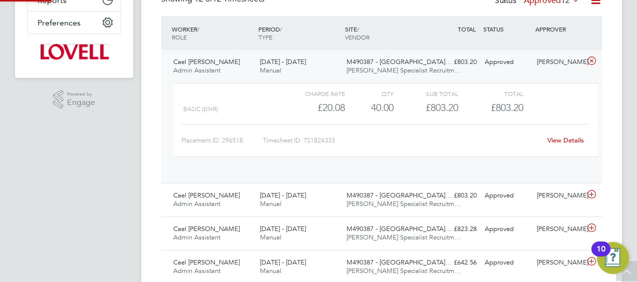
scroll to position [17, 98]
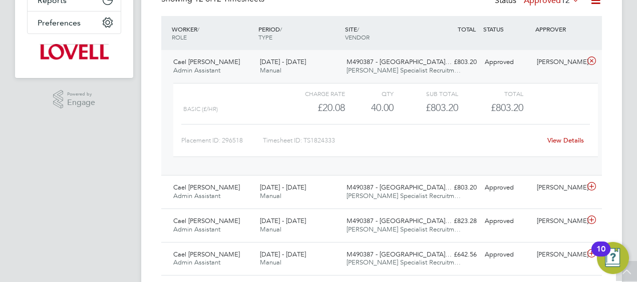
click at [562, 135] on div "View Details" at bounding box center [565, 141] width 49 height 16
click at [546, 138] on div "View Details" at bounding box center [565, 141] width 49 height 16
click at [560, 139] on link "View Details" at bounding box center [565, 140] width 37 height 9
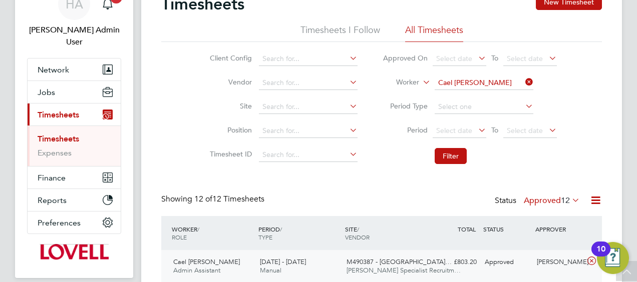
click at [523, 84] on icon at bounding box center [523, 82] width 0 height 14
click at [479, 84] on input at bounding box center [484, 83] width 99 height 14
paste input "Jacian Sandhu"
type input "Jacian Sandhu"
click at [464, 97] on b "Sandhu" at bounding box center [490, 96] width 58 height 9
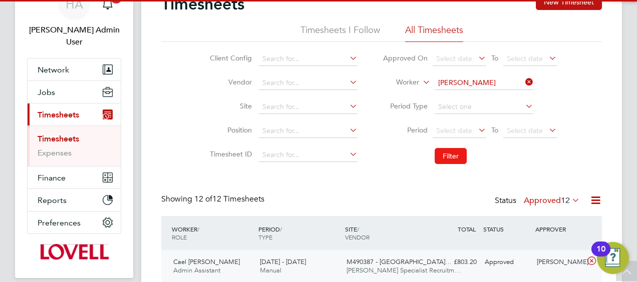
click at [447, 154] on button "Filter" at bounding box center [451, 156] width 32 height 16
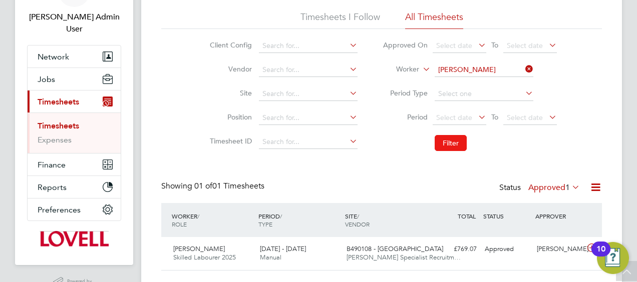
scroll to position [87, 0]
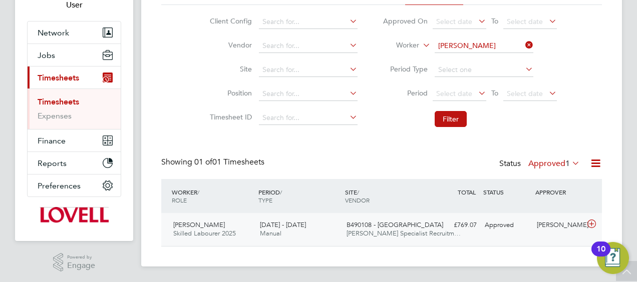
click at [322, 223] on div "13 - 19 Sep 2025 Manual" at bounding box center [299, 229] width 87 height 25
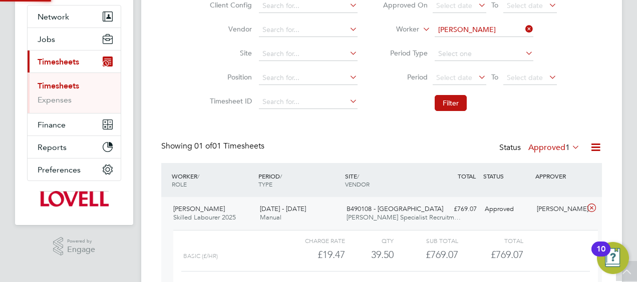
scroll to position [144, 0]
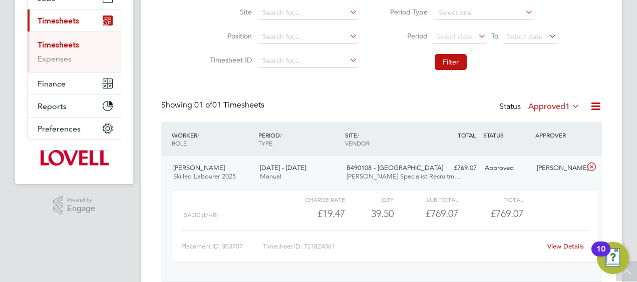
click at [551, 246] on link "View Details" at bounding box center [565, 246] width 37 height 9
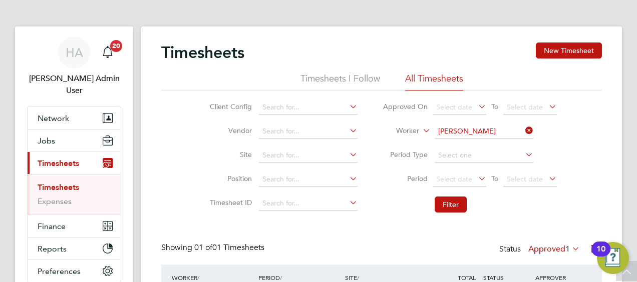
scroll to position [0, 0]
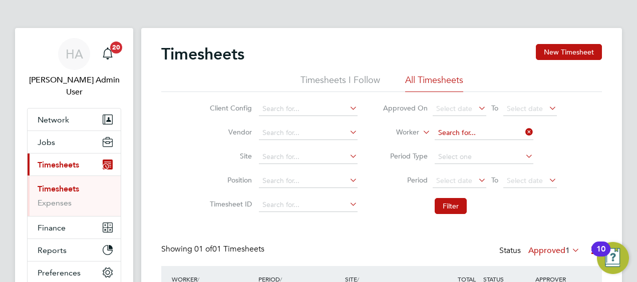
click at [521, 134] on input at bounding box center [484, 133] width 99 height 14
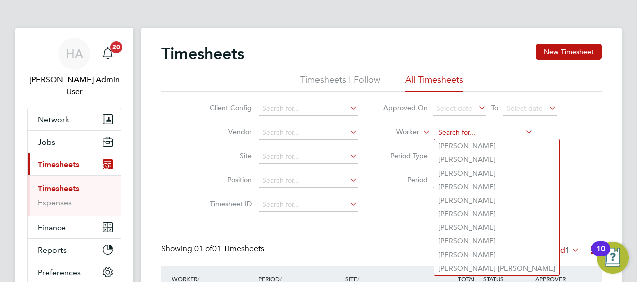
click at [494, 132] on input at bounding box center [484, 133] width 99 height 14
paste input "[PERSON_NAME]"
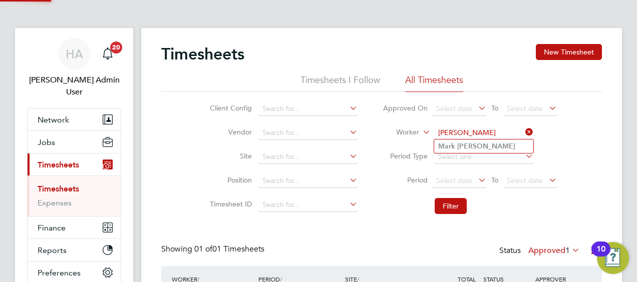
type input "[PERSON_NAME]"
click at [478, 146] on b "Daffern" at bounding box center [486, 146] width 58 height 9
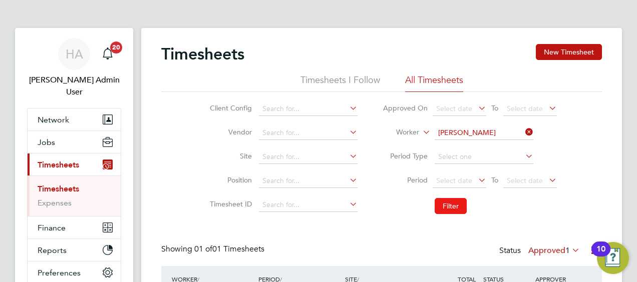
click at [460, 205] on button "Filter" at bounding box center [451, 206] width 32 height 16
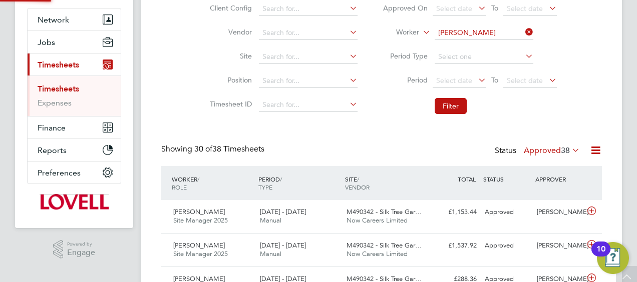
scroll to position [5, 5]
click at [546, 145] on div "Status Approved 38" at bounding box center [538, 151] width 87 height 14
click at [538, 151] on label "Approved 38" at bounding box center [552, 151] width 56 height 10
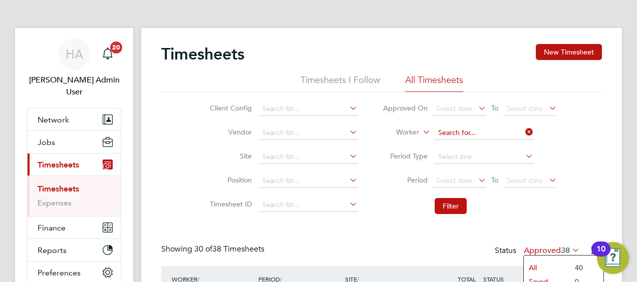
click at [518, 131] on input at bounding box center [484, 133] width 99 height 14
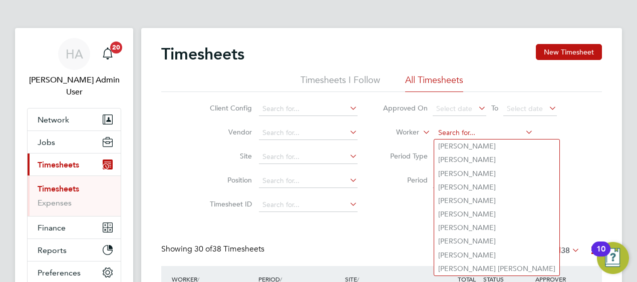
click at [495, 133] on input at bounding box center [484, 133] width 99 height 14
paste input "Stephen Elliott"
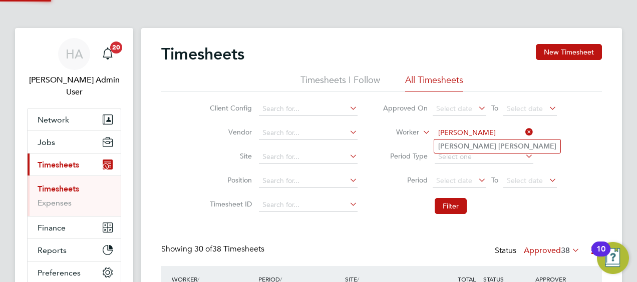
type input "Stephen Elliott"
click at [498, 149] on b "Elliott" at bounding box center [527, 146] width 58 height 9
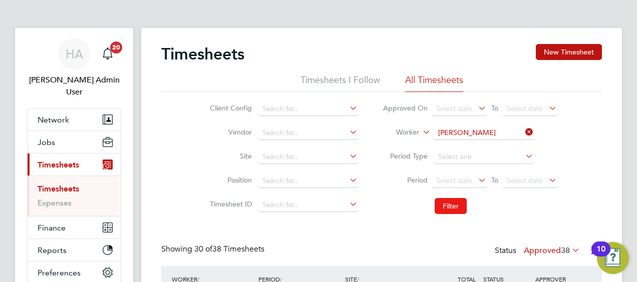
click at [447, 206] on button "Filter" at bounding box center [451, 206] width 32 height 16
click at [532, 253] on label "Approved 44" at bounding box center [552, 251] width 56 height 10
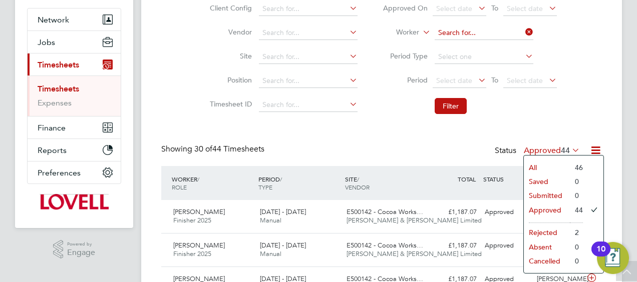
click at [517, 28] on input at bounding box center [484, 33] width 99 height 14
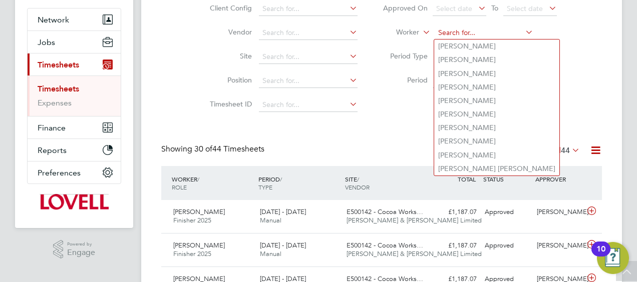
paste input "Seyi Onololu"
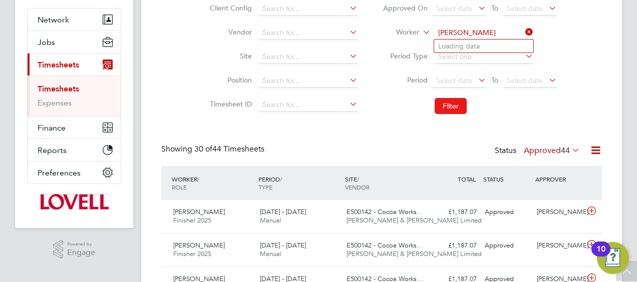
type input "Seyi Onololu"
click at [453, 103] on button "Filter" at bounding box center [451, 106] width 32 height 16
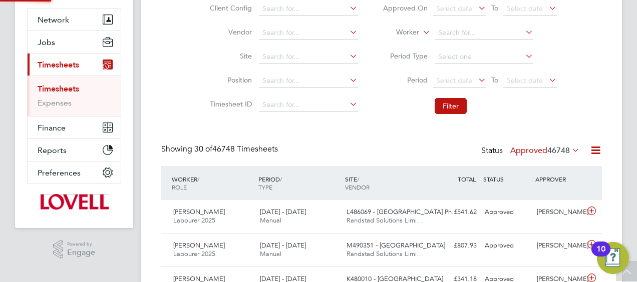
click at [549, 148] on span "46748" at bounding box center [558, 151] width 23 height 10
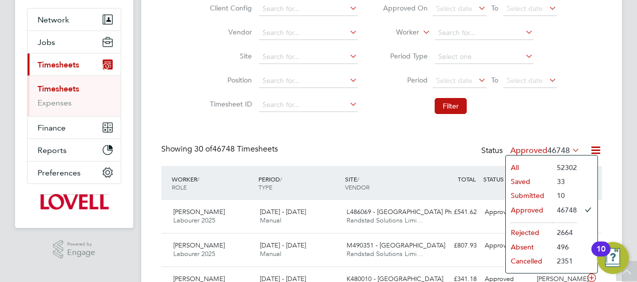
click at [526, 195] on li "Submitted" at bounding box center [529, 196] width 46 height 14
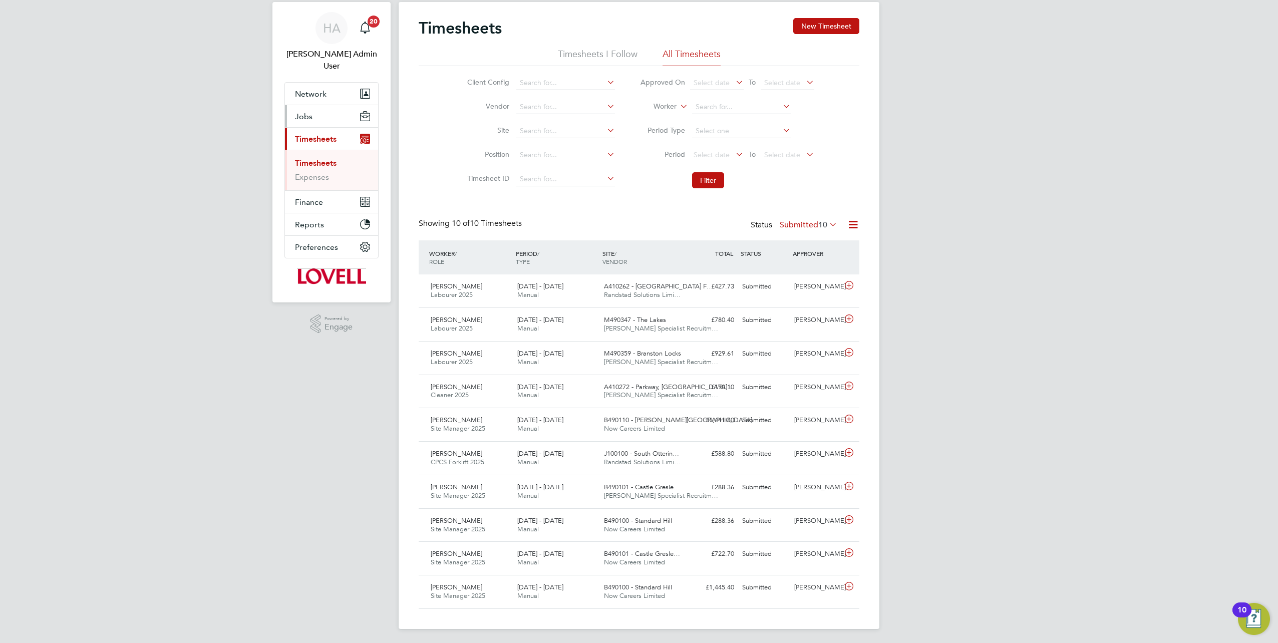
click at [315, 108] on button "Jobs" at bounding box center [331, 116] width 93 height 22
click at [310, 164] on link "Placements" at bounding box center [316, 169] width 42 height 10
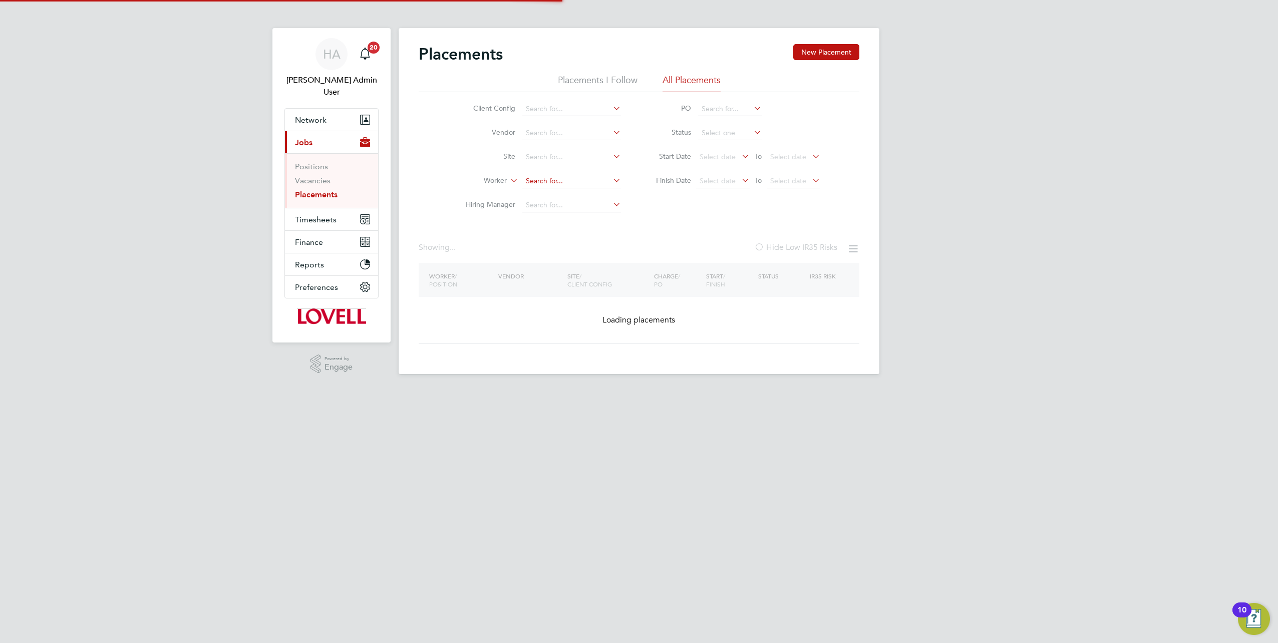
click at [543, 185] on input at bounding box center [571, 181] width 99 height 14
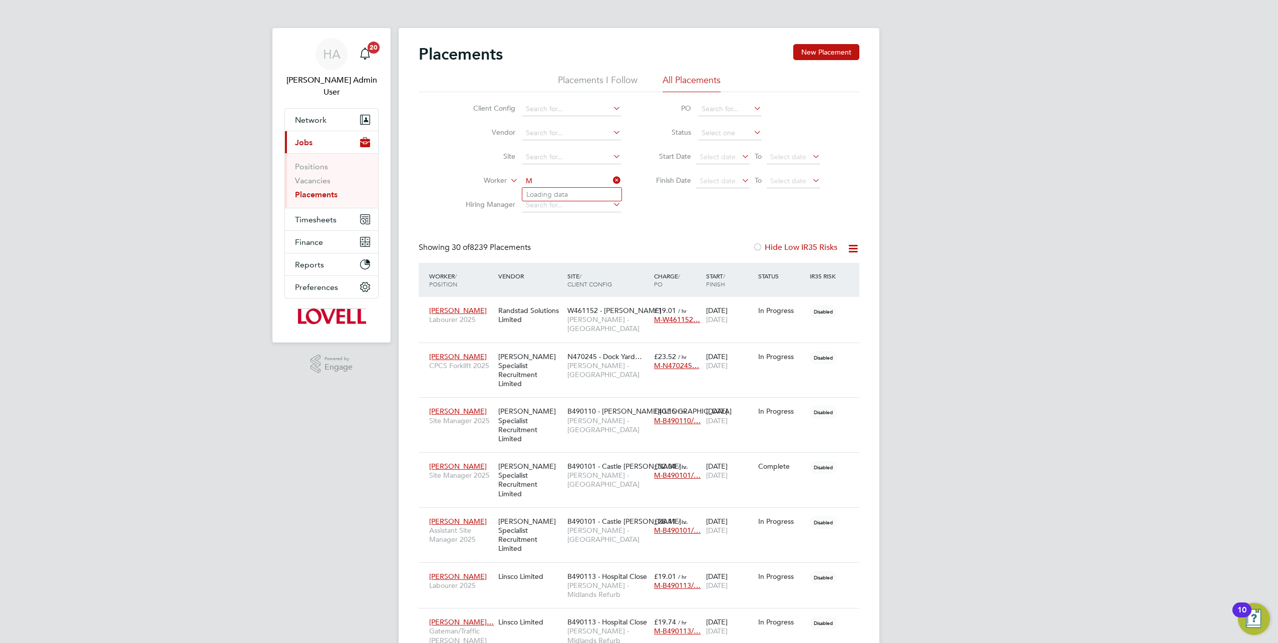
scroll to position [29, 87]
click at [549, 192] on b "Daff" at bounding box center [552, 194] width 15 height 9
type input "Mark Daffern"
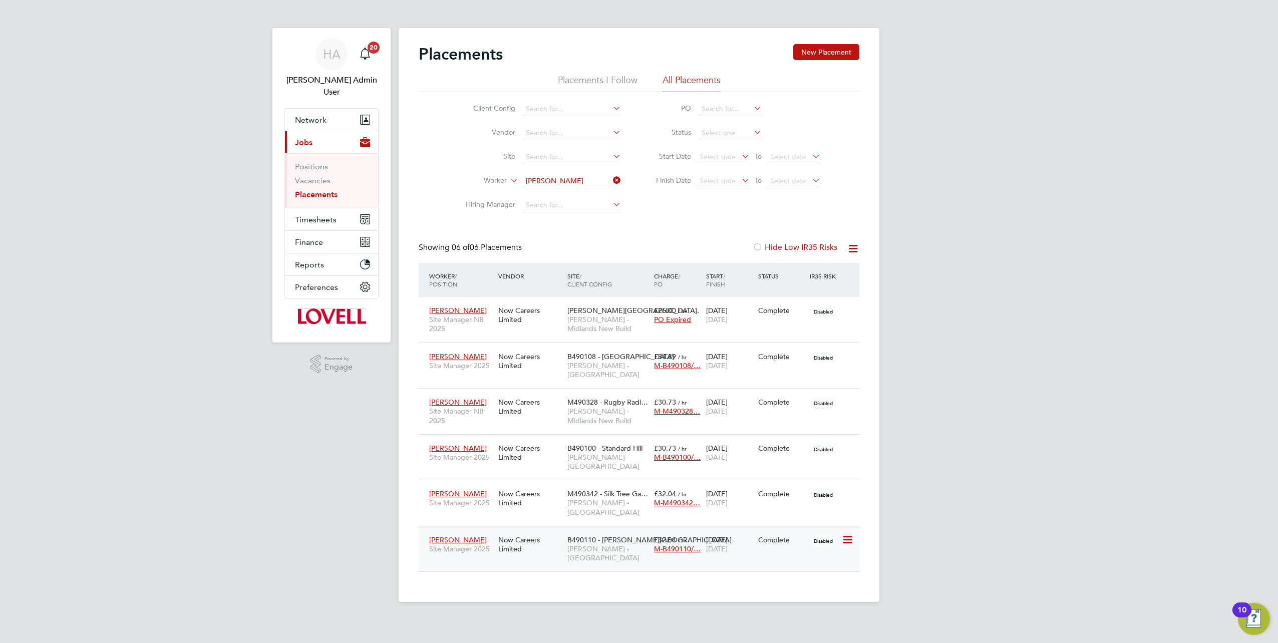
click at [549, 282] on div "Now Careers Limited" at bounding box center [530, 544] width 69 height 28
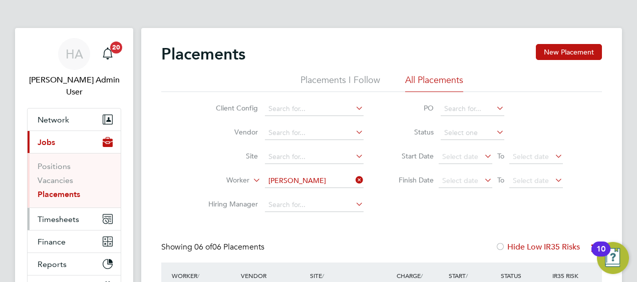
click at [69, 215] on span "Timesheets" at bounding box center [59, 220] width 42 height 10
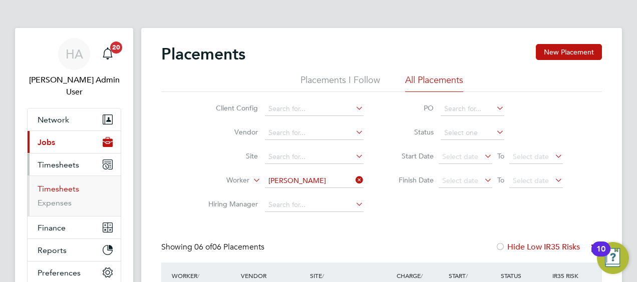
click at [57, 184] on link "Timesheets" at bounding box center [59, 189] width 42 height 10
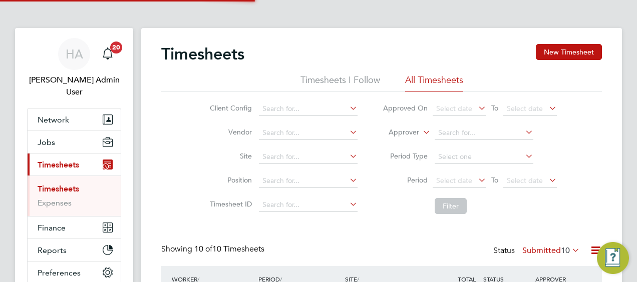
scroll to position [25, 87]
click at [414, 134] on label "Approver" at bounding box center [396, 133] width 45 height 10
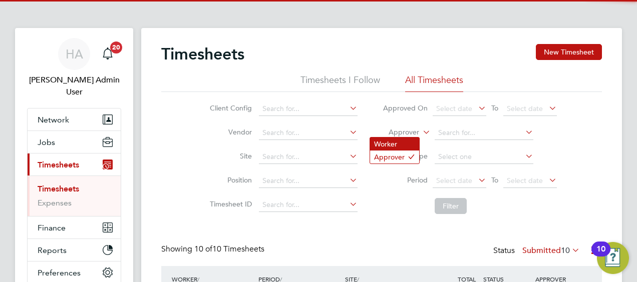
click at [404, 142] on li "Worker" at bounding box center [394, 144] width 49 height 13
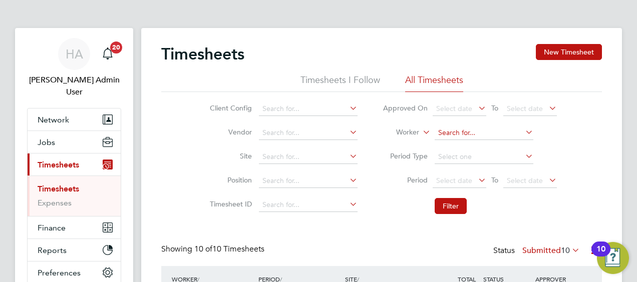
click at [457, 132] on input at bounding box center [484, 133] width 99 height 14
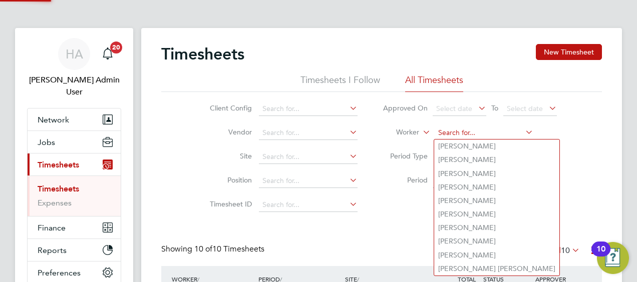
paste input "Stuart Snaddon"
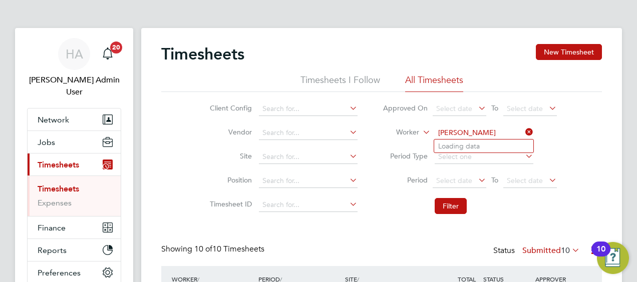
type input "Stuart Snaddon"
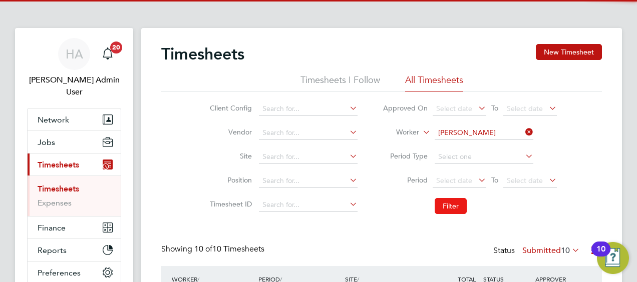
click at [443, 204] on button "Filter" at bounding box center [451, 206] width 32 height 16
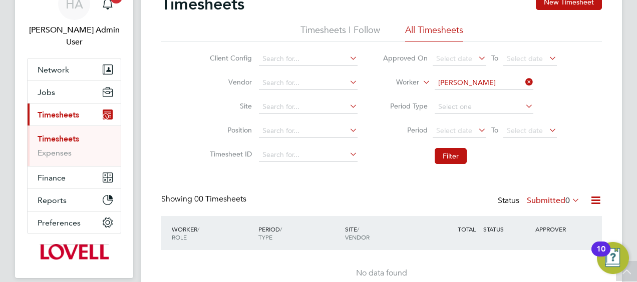
click at [546, 199] on label "Submitted 0" at bounding box center [553, 201] width 53 height 10
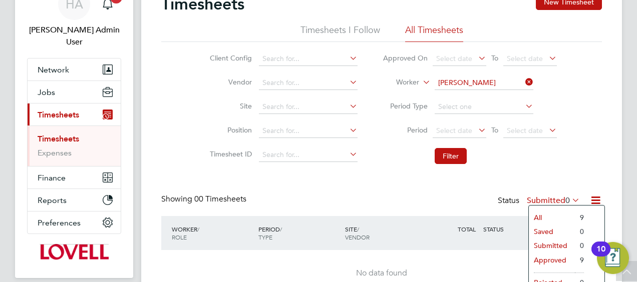
click at [547, 263] on li "Approved" at bounding box center [552, 260] width 46 height 14
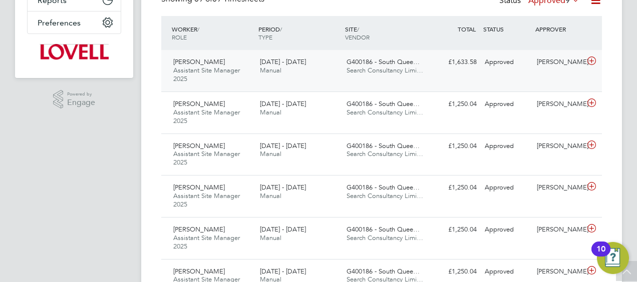
click at [293, 75] on div "13 - 19 Sep 2025 Manual" at bounding box center [299, 66] width 87 height 25
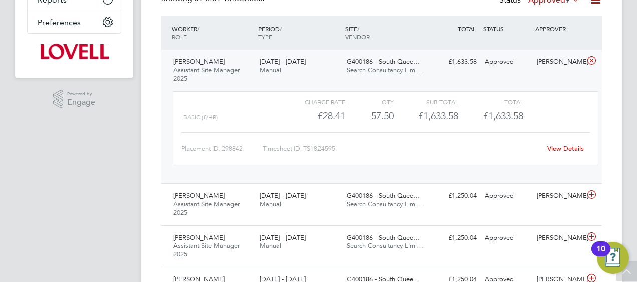
click at [561, 149] on link "View Details" at bounding box center [565, 149] width 37 height 9
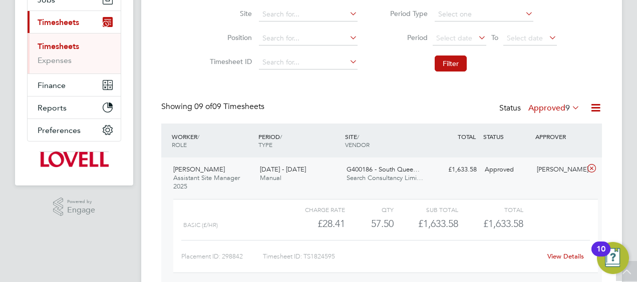
scroll to position [100, 0]
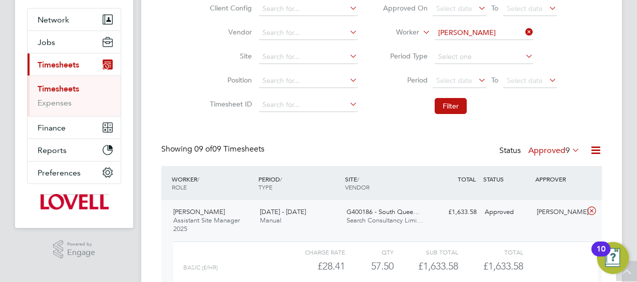
click at [523, 37] on icon at bounding box center [523, 32] width 0 height 14
click at [500, 33] on input at bounding box center [484, 33] width 99 height 14
paste input "Michael Ellis"
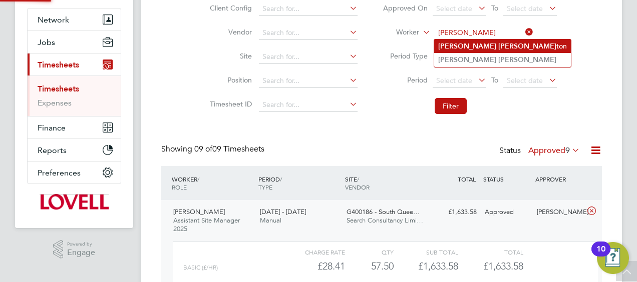
click at [453, 41] on li "Michael Ellis ton" at bounding box center [502, 47] width 137 height 14
type input "Michael Elliston"
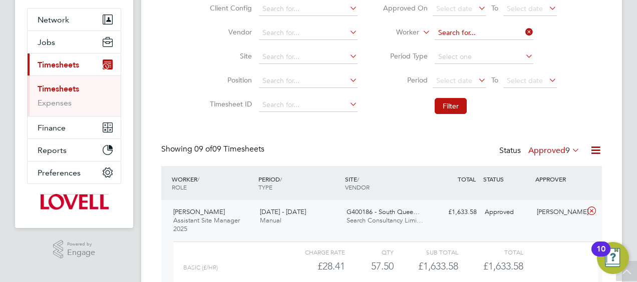
click at [498, 30] on input at bounding box center [484, 33] width 99 height 14
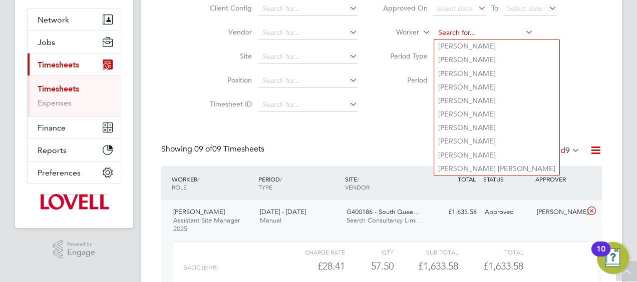
paste input "Michael Ellis"
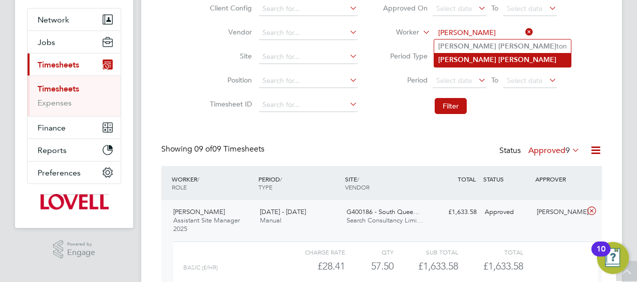
type input "Michael Ellis"
click at [460, 59] on b "Michael" at bounding box center [467, 60] width 58 height 9
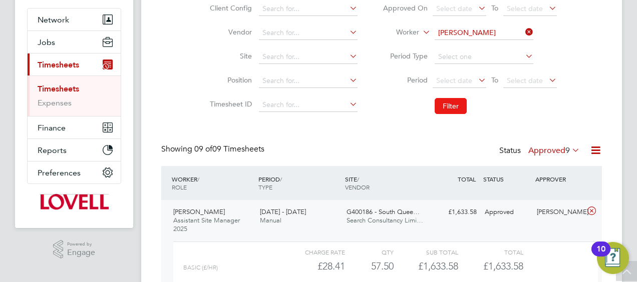
click at [452, 108] on button "Filter" at bounding box center [451, 106] width 32 height 16
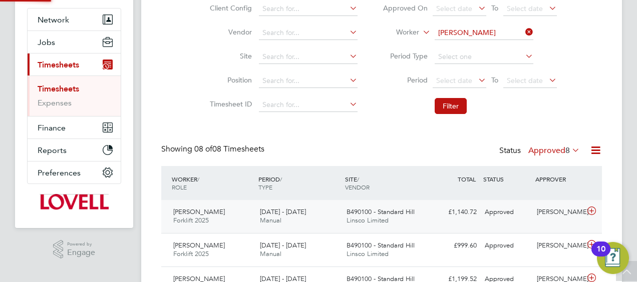
scroll to position [25, 87]
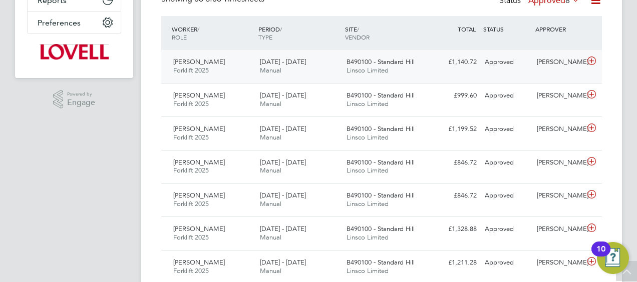
click at [340, 74] on div "13 - 19 Sep 2025 Manual" at bounding box center [299, 66] width 87 height 25
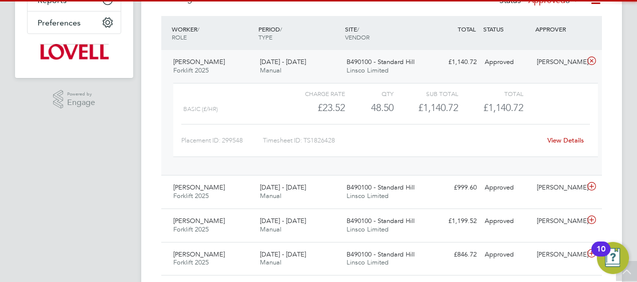
click at [563, 145] on div "View Details" at bounding box center [565, 141] width 49 height 16
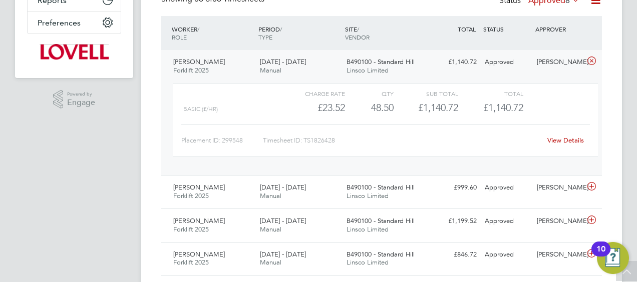
click at [554, 143] on link "View Details" at bounding box center [565, 140] width 37 height 9
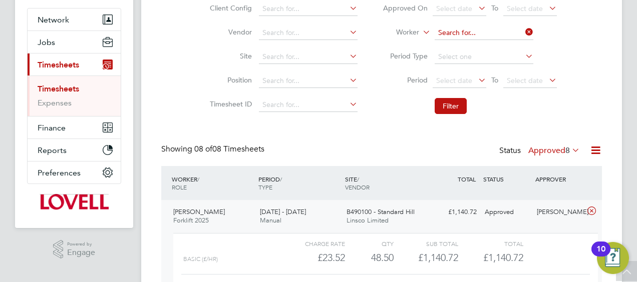
click at [521, 35] on input at bounding box center [484, 33] width 99 height 14
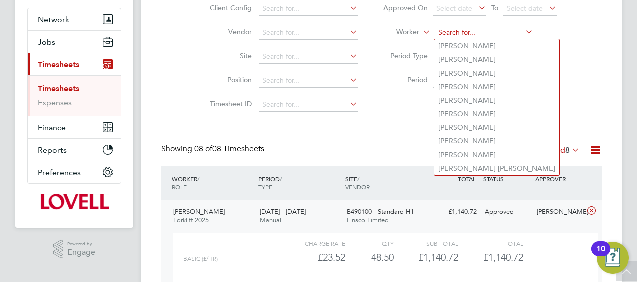
click at [492, 33] on input at bounding box center [484, 33] width 99 height 14
paste input "Chukwuebuka Alisigwe"
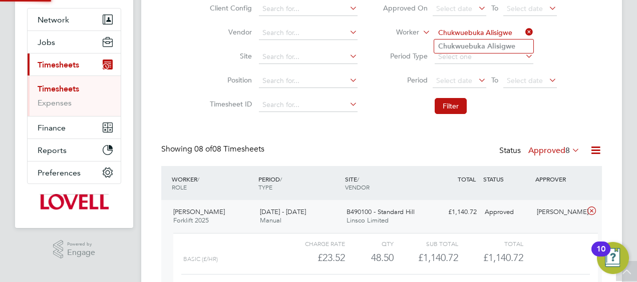
type input "Chukwuebuka Alisigwe"
click at [471, 47] on b "Chukwuebuka" at bounding box center [461, 46] width 47 height 9
click at [456, 97] on li "Filter" at bounding box center [469, 106] width 199 height 26
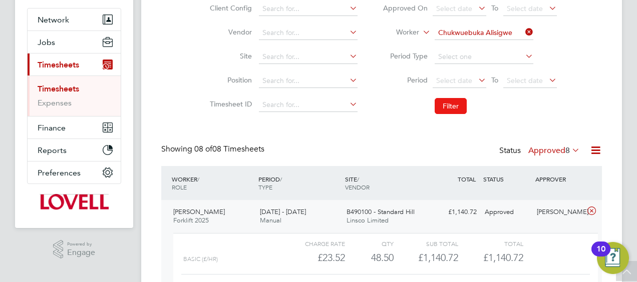
click at [443, 111] on button "Filter" at bounding box center [451, 106] width 32 height 16
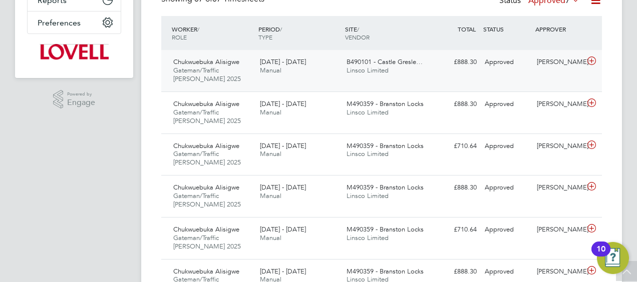
click at [339, 87] on div "Chukwuebuka Alisigwe Gateman/Traffic Marshall 2025 13 - 19 Sep 2025 13 - 19 Sep…" at bounding box center [381, 71] width 441 height 42
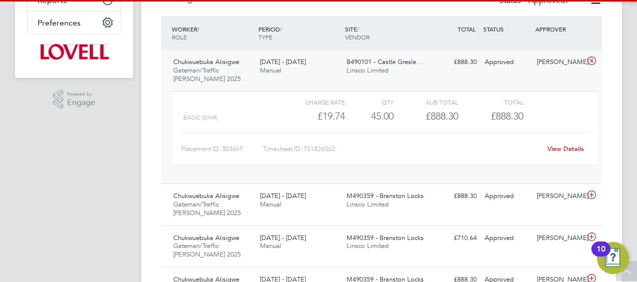
click at [575, 153] on div "View Details" at bounding box center [565, 149] width 49 height 16
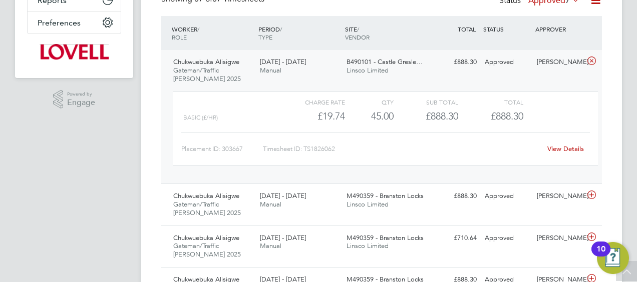
click at [565, 153] on div "View Details" at bounding box center [565, 149] width 49 height 16
click at [564, 149] on link "View Details" at bounding box center [565, 149] width 37 height 9
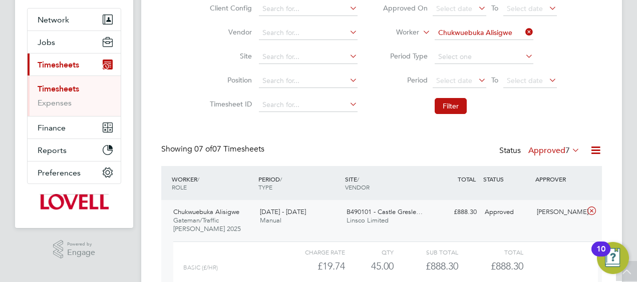
click at [523, 33] on icon at bounding box center [523, 32] width 0 height 14
click at [487, 33] on input at bounding box center [484, 33] width 99 height 14
paste input "Bridget Mcloughlin"
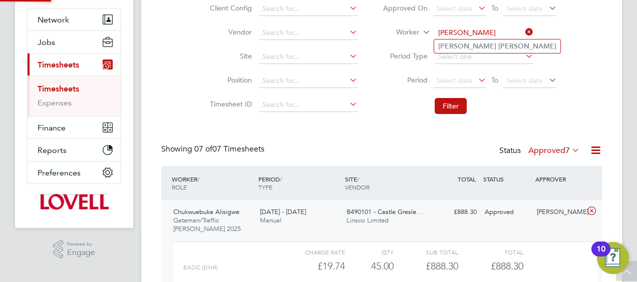
type input "Bridget Mcloughlin"
click at [498, 44] on b "Mcloughlin" at bounding box center [527, 46] width 58 height 9
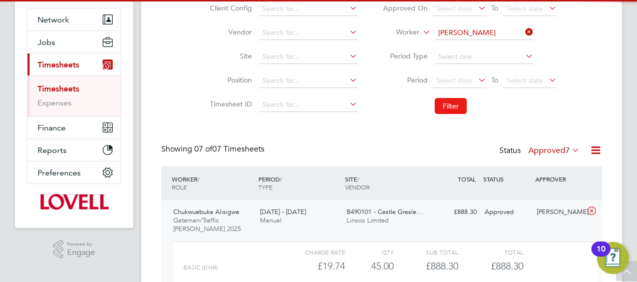
click at [451, 108] on button "Filter" at bounding box center [451, 106] width 32 height 16
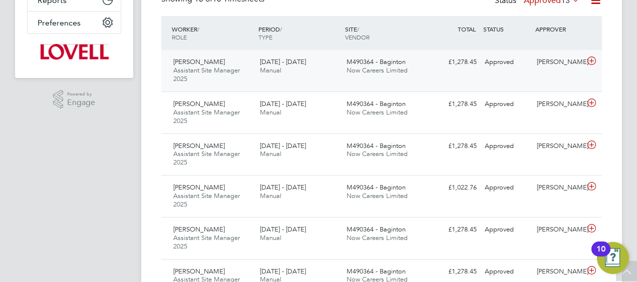
click at [314, 72] on div "13 - 19 Sep 2025 Manual" at bounding box center [299, 66] width 87 height 25
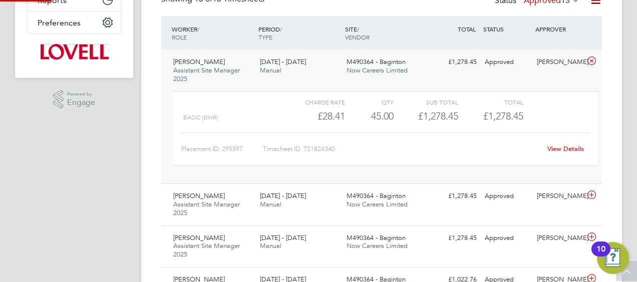
click at [566, 150] on link "View Details" at bounding box center [565, 149] width 37 height 9
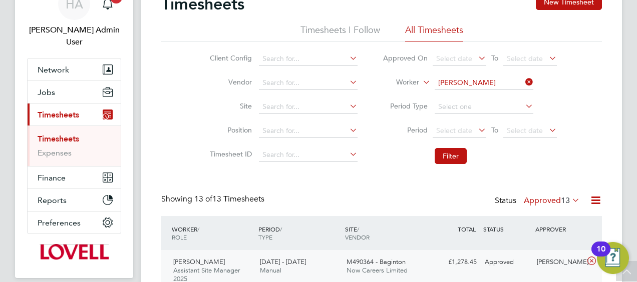
click at [523, 84] on icon at bounding box center [523, 82] width 0 height 14
click at [483, 85] on input at bounding box center [484, 83] width 99 height 14
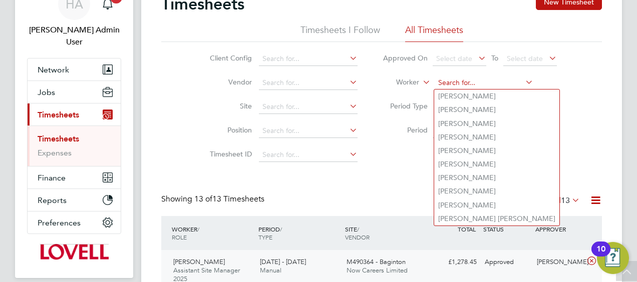
paste input "Mark Daffern"
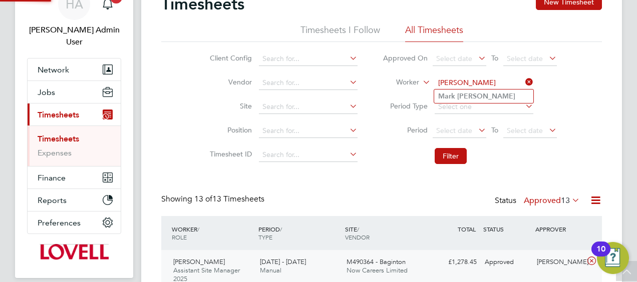
type input "Mark Daffern"
click at [467, 98] on b "Daffern" at bounding box center [486, 96] width 58 height 9
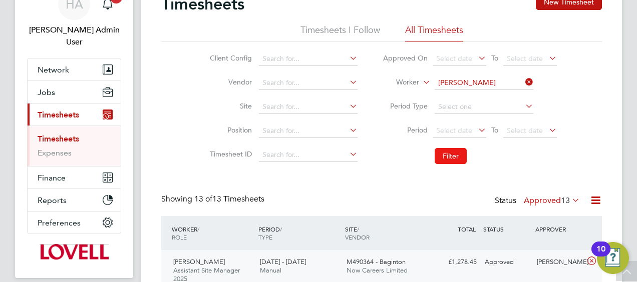
click at [447, 155] on button "Filter" at bounding box center [451, 156] width 32 height 16
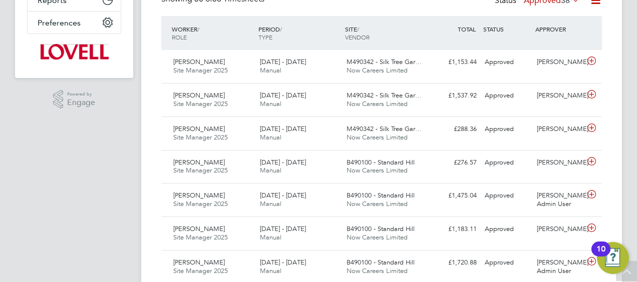
click at [561, 0] on span "38" at bounding box center [565, 0] width 9 height 10
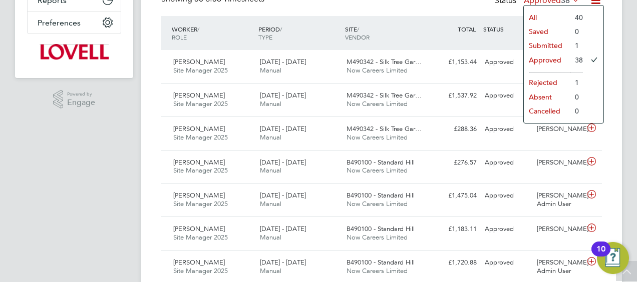
click at [542, 43] on li "Submitted" at bounding box center [547, 46] width 46 height 14
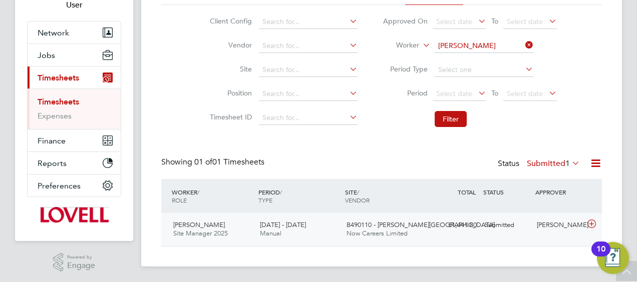
click at [270, 223] on span "13 - 19 Sep 2025" at bounding box center [283, 225] width 46 height 9
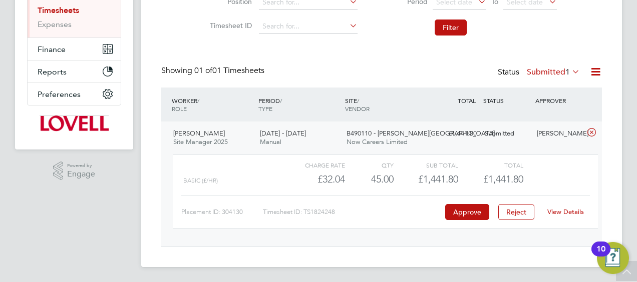
click at [561, 210] on link "View Details" at bounding box center [565, 212] width 37 height 9
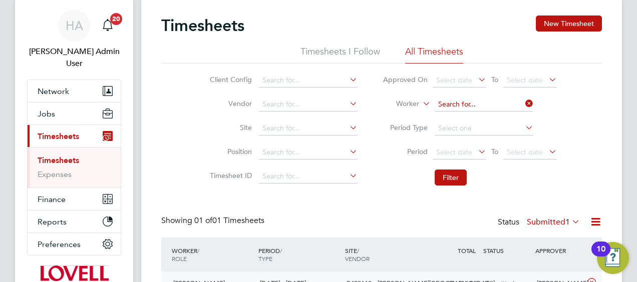
click at [522, 100] on input at bounding box center [484, 105] width 99 height 14
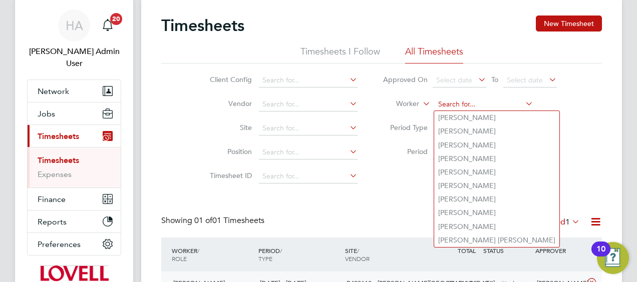
paste input "[PERSON_NAME]"
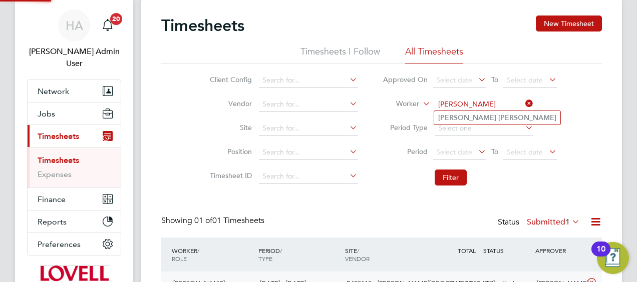
type input "[PERSON_NAME]"
click at [498, 118] on b "Crawford" at bounding box center [527, 118] width 58 height 9
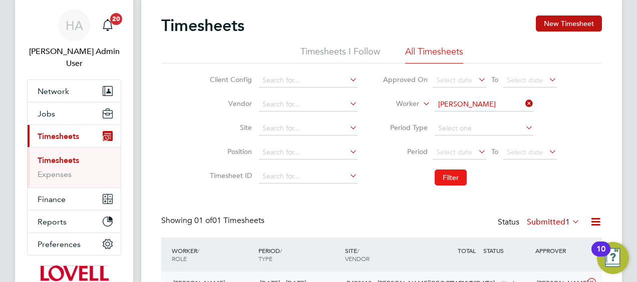
click at [456, 171] on button "Filter" at bounding box center [451, 178] width 32 height 16
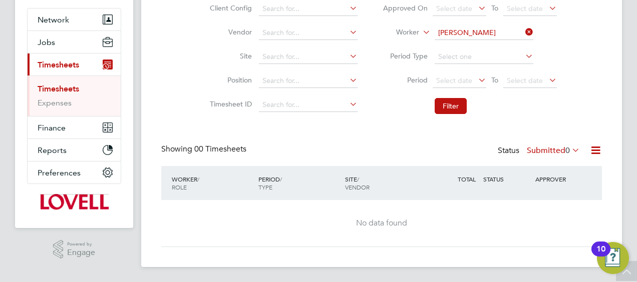
click at [545, 150] on label "Submitted 0" at bounding box center [553, 151] width 53 height 10
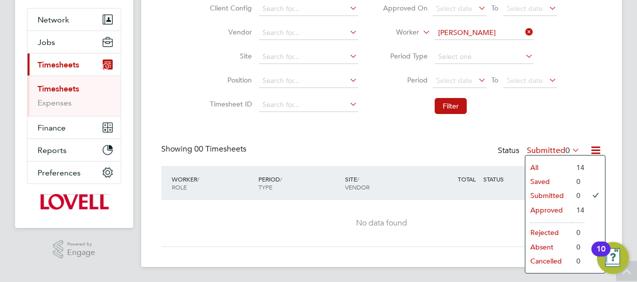
click at [539, 163] on li "All" at bounding box center [548, 168] width 46 height 14
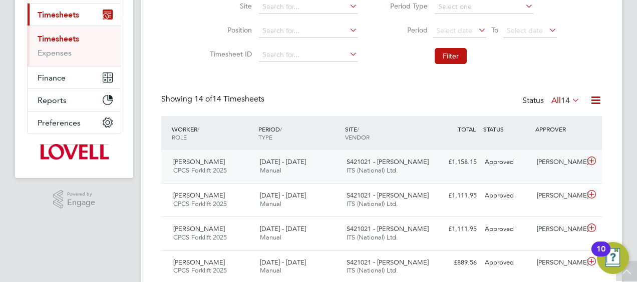
drag, startPoint x: 395, startPoint y: 171, endPoint x: 412, endPoint y: 171, distance: 17.0
click at [395, 171] on span "ITS (National) Ltd." at bounding box center [372, 170] width 52 height 9
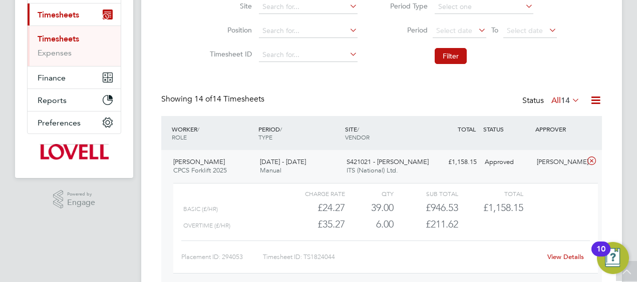
click at [554, 254] on link "View Details" at bounding box center [565, 257] width 37 height 9
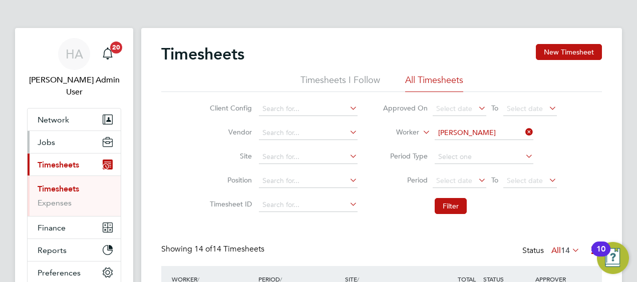
click at [47, 138] on span "Jobs" at bounding box center [47, 143] width 18 height 10
click at [507, 137] on input at bounding box center [484, 133] width 99 height 14
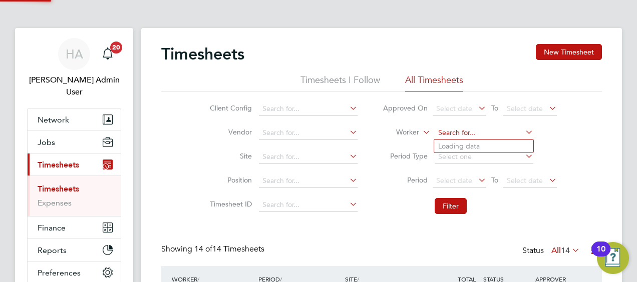
paste input "[PERSON_NAME]"
type input "[PERSON_NAME]"
click at [498, 146] on b "Horne" at bounding box center [527, 146] width 58 height 9
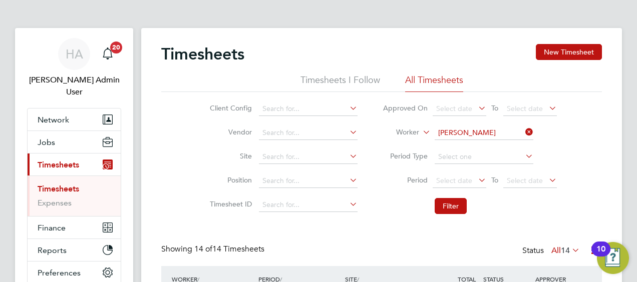
click at [450, 198] on li "Filter" at bounding box center [469, 206] width 199 height 26
click at [446, 204] on button "Filter" at bounding box center [451, 206] width 32 height 16
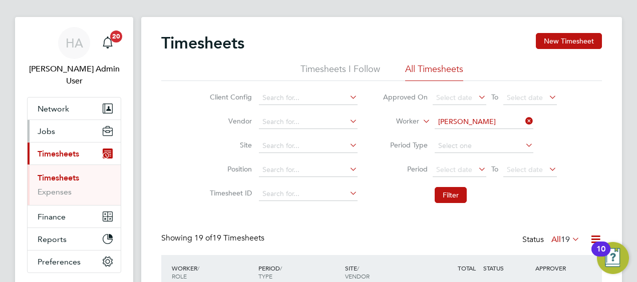
drag, startPoint x: 38, startPoint y: 125, endPoint x: 57, endPoint y: 133, distance: 20.2
click at [38, 125] on button "Jobs" at bounding box center [74, 131] width 93 height 22
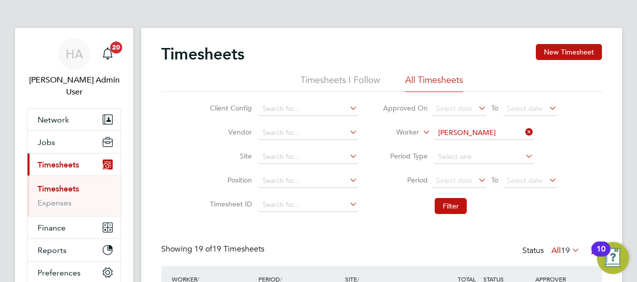
click at [523, 130] on icon at bounding box center [523, 132] width 0 height 14
click at [488, 131] on input at bounding box center [484, 133] width 99 height 14
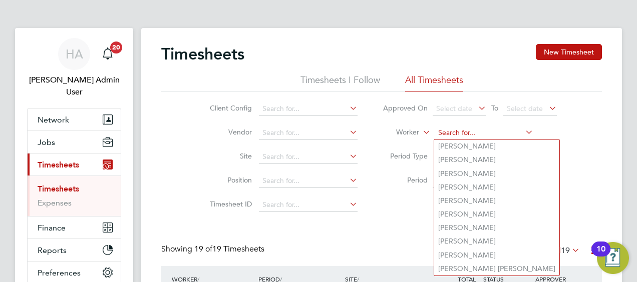
paste input "Bongbayo Yeyo"
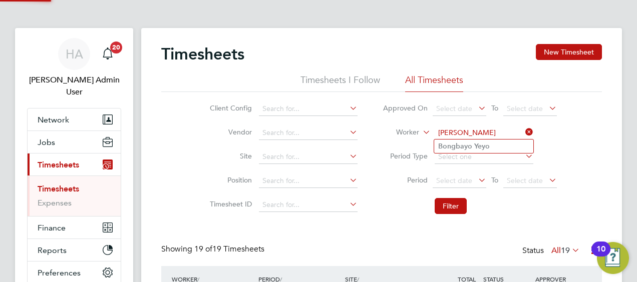
type input "Bongbayo Yeyo"
click at [475, 145] on b "Yeyo" at bounding box center [482, 146] width 16 height 9
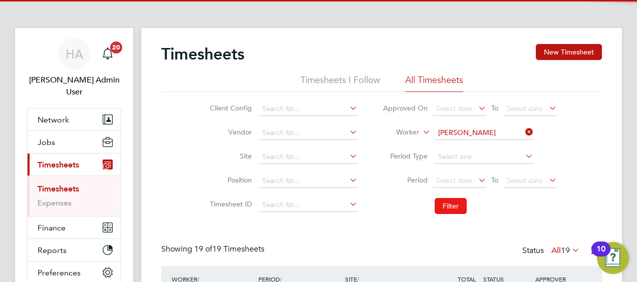
click at [447, 198] on button "Filter" at bounding box center [451, 206] width 32 height 16
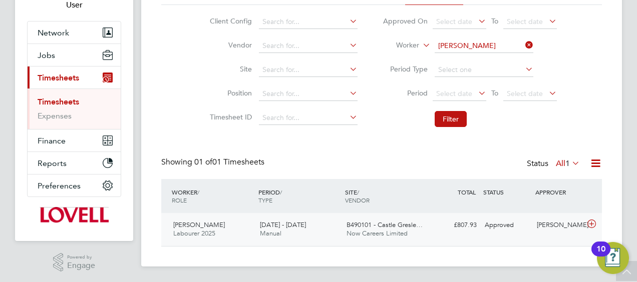
click at [327, 223] on div "13 - 19 Sep 2025 Manual" at bounding box center [299, 229] width 87 height 25
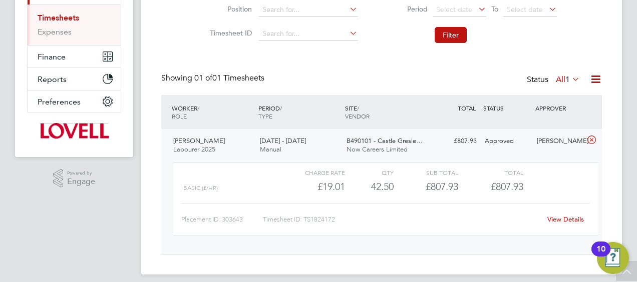
click at [555, 213] on div "View Details" at bounding box center [565, 220] width 49 height 16
click at [551, 216] on link "View Details" at bounding box center [565, 219] width 37 height 9
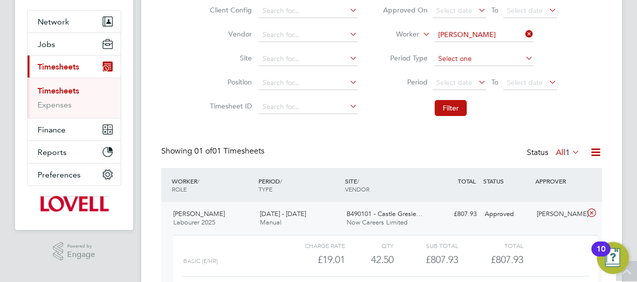
scroll to position [21, 0]
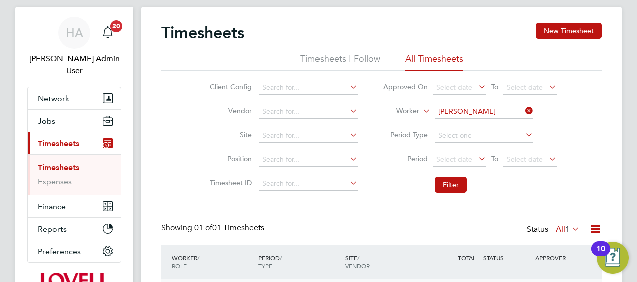
click at [523, 109] on icon at bounding box center [523, 111] width 0 height 14
click at [488, 107] on input at bounding box center [484, 112] width 99 height 14
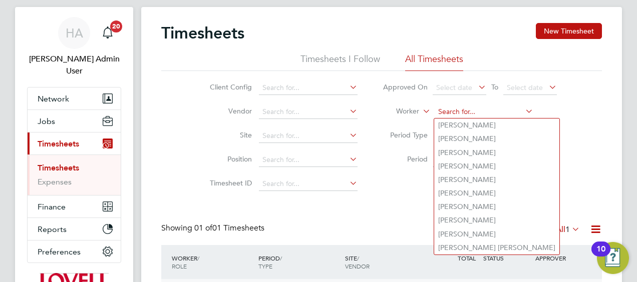
paste input "Steven Kreamer"
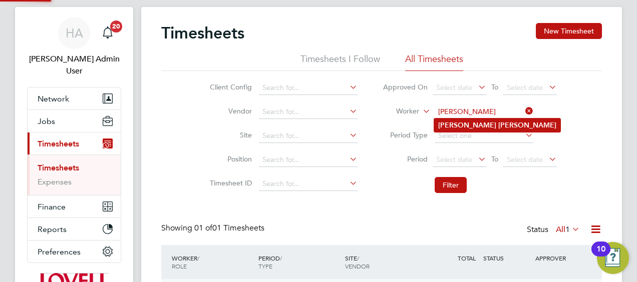
type input "Steven Kreamer"
click at [498, 125] on b "Kreamer" at bounding box center [527, 125] width 58 height 9
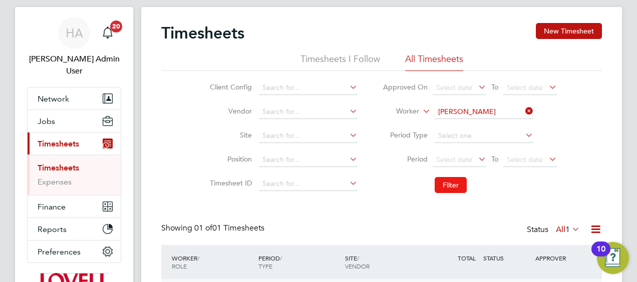
click at [443, 180] on button "Filter" at bounding box center [451, 185] width 32 height 16
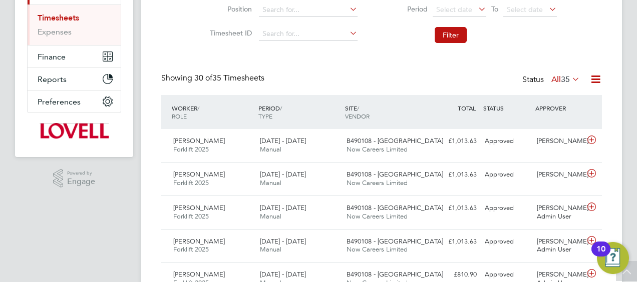
click at [561, 82] on span "35" at bounding box center [565, 80] width 9 height 10
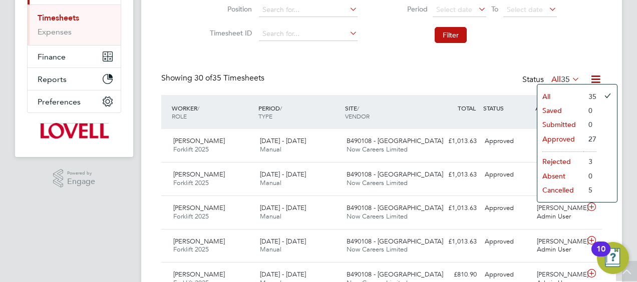
click at [552, 143] on li "Approved" at bounding box center [560, 139] width 46 height 14
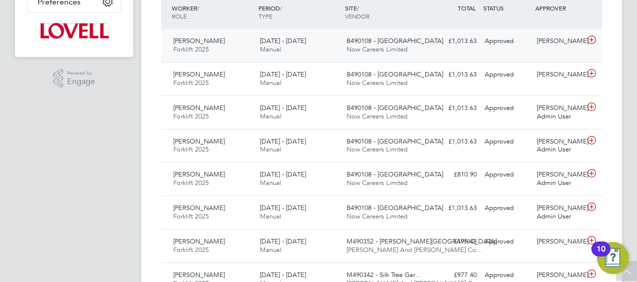
click at [305, 37] on span "13 - 19 Sep 2025" at bounding box center [283, 41] width 46 height 9
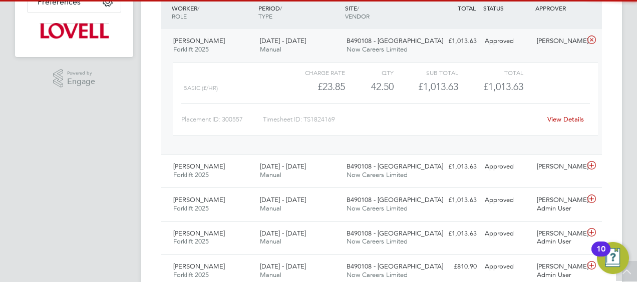
click at [554, 118] on link "View Details" at bounding box center [565, 119] width 37 height 9
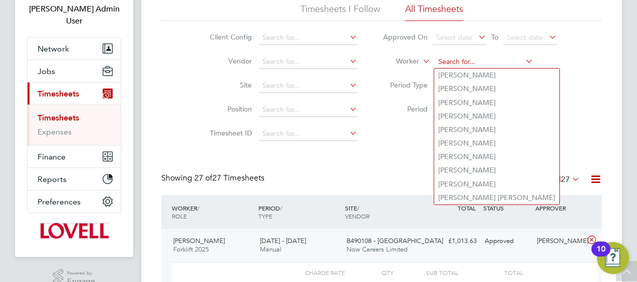
click at [521, 65] on input at bounding box center [484, 62] width 99 height 14
paste input "Alex Reid"
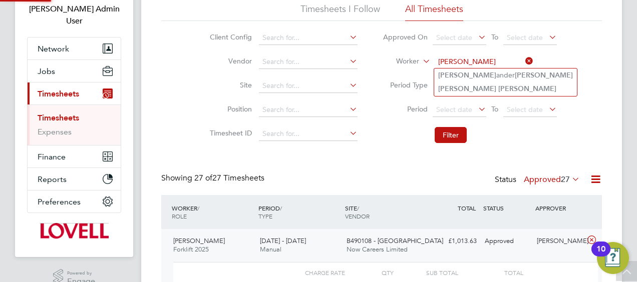
click at [475, 80] on li "Alex ander Reid" at bounding box center [505, 76] width 143 height 14
type input "Alexander Reid"
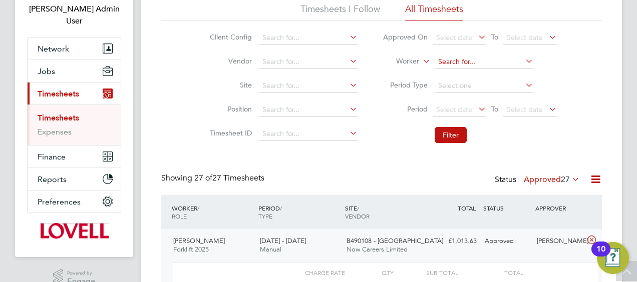
click at [478, 63] on input at bounding box center [484, 62] width 99 height 14
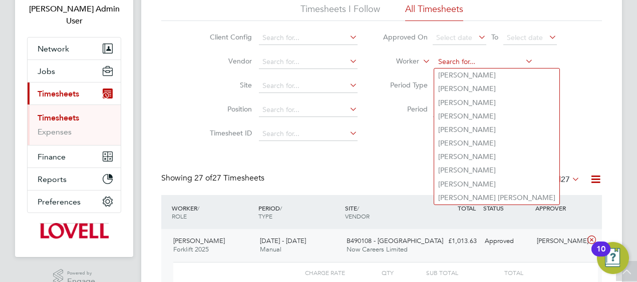
paste input "Alex Reid"
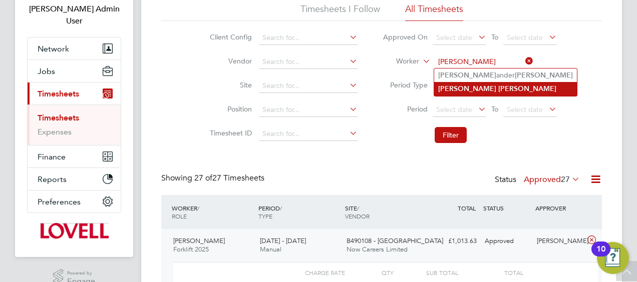
type input "Alex Reid"
click at [498, 89] on b "Reid" at bounding box center [527, 89] width 58 height 9
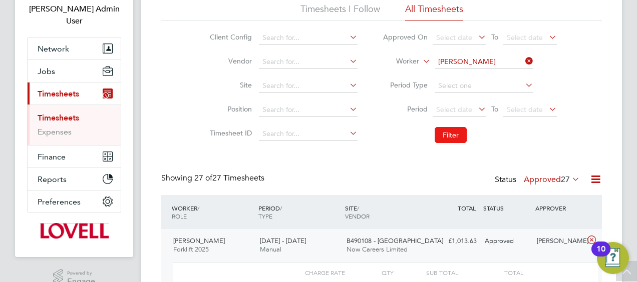
click at [449, 141] on button "Filter" at bounding box center [451, 135] width 32 height 16
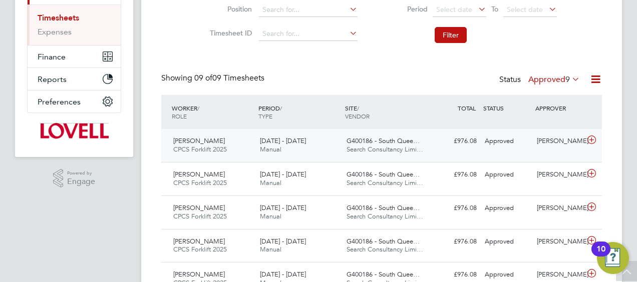
click at [318, 147] on div "13 - 19 Sep 2025 Manual" at bounding box center [299, 145] width 87 height 25
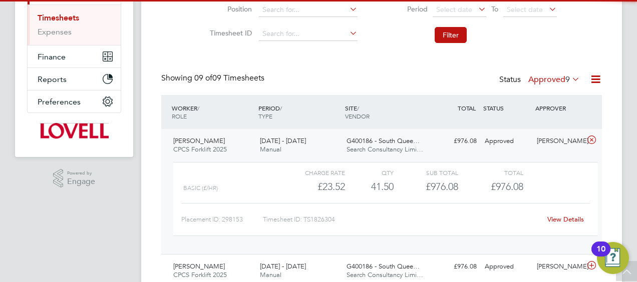
click at [561, 213] on div "View Details" at bounding box center [565, 220] width 49 height 16
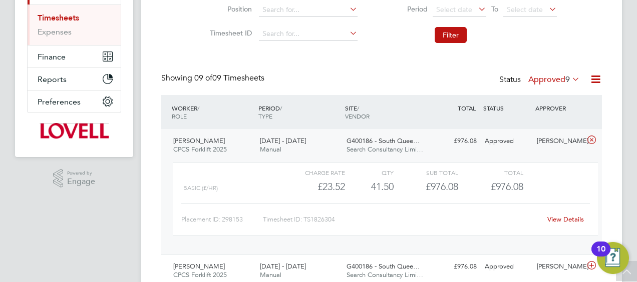
click at [560, 216] on link "View Details" at bounding box center [565, 219] width 37 height 9
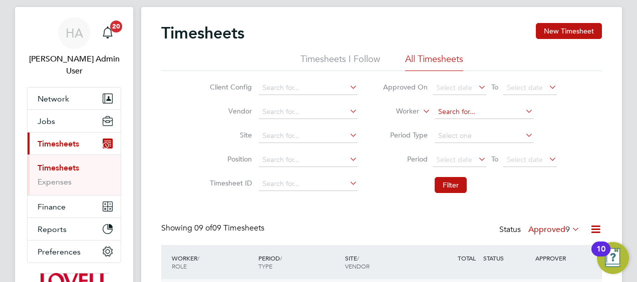
click at [517, 114] on input at bounding box center [484, 112] width 99 height 14
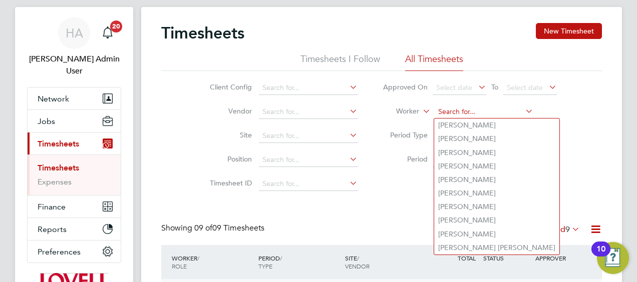
paste input "Joel Thomas-Mullins"
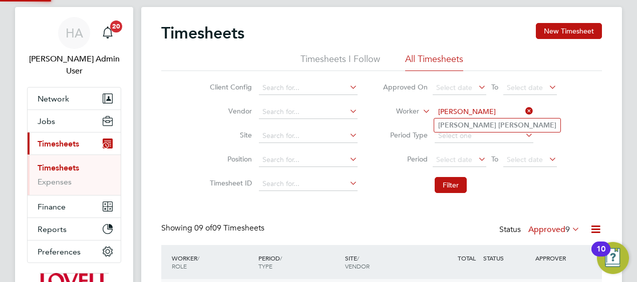
type input "Joel Thomas-Mullins"
click at [498, 125] on b "Thomas-Mullins" at bounding box center [527, 125] width 58 height 9
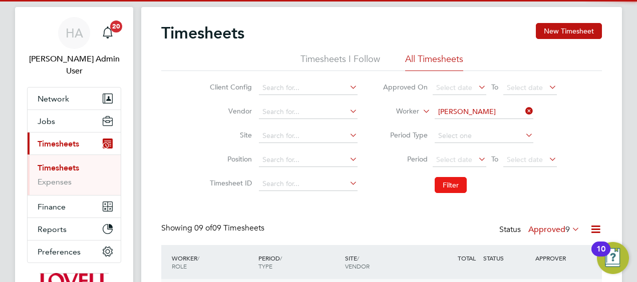
click at [446, 185] on button "Filter" at bounding box center [451, 185] width 32 height 16
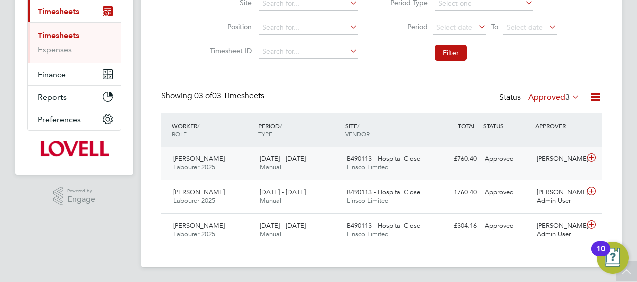
click at [378, 166] on span "Linsco Limited" at bounding box center [367, 167] width 42 height 9
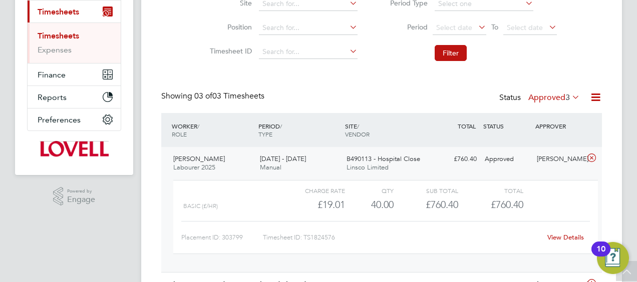
click at [561, 235] on link "View Details" at bounding box center [565, 237] width 37 height 9
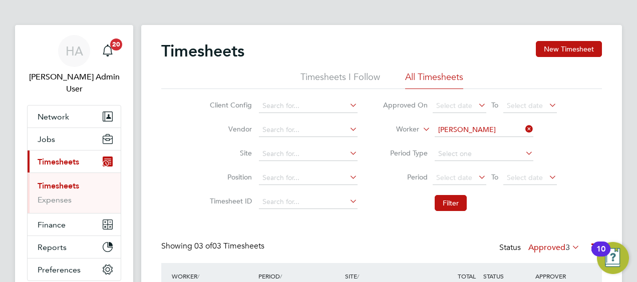
click at [523, 131] on icon at bounding box center [523, 129] width 0 height 14
click at [495, 130] on input at bounding box center [484, 130] width 99 height 14
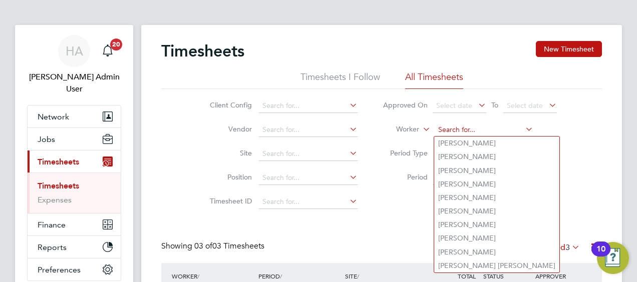
paste input "Robert Brown"
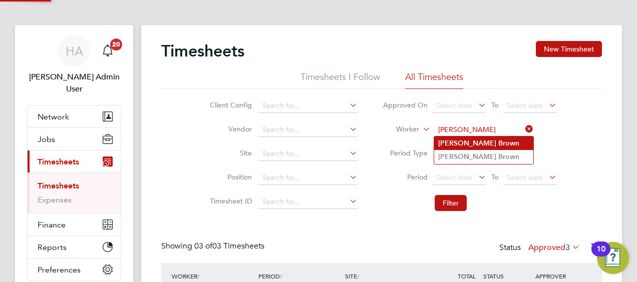
type input "Robert Brown"
click at [498, 140] on b "Brown" at bounding box center [508, 143] width 21 height 9
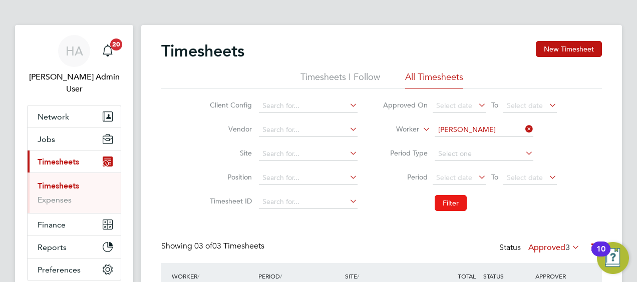
click at [446, 195] on button "Filter" at bounding box center [451, 203] width 32 height 16
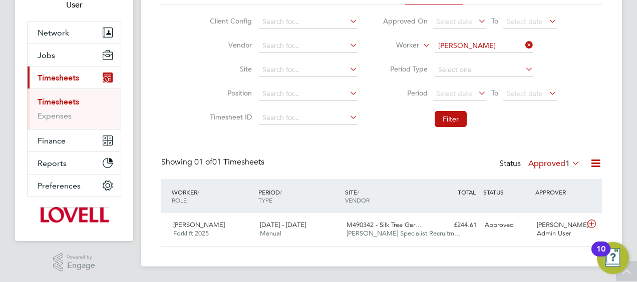
click at [528, 36] on li "Worker Robert Brown" at bounding box center [469, 46] width 199 height 24
click at [517, 41] on input at bounding box center [484, 46] width 99 height 14
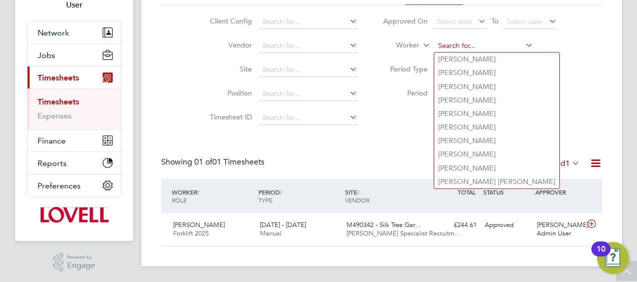
paste input "Robert Brown"
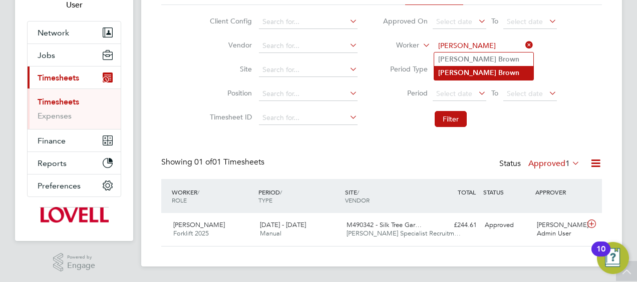
type input "Robert Brown"
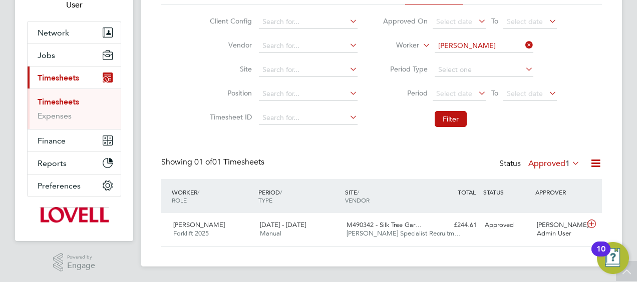
click at [498, 70] on b "Brown" at bounding box center [508, 73] width 21 height 9
click at [447, 119] on button "Filter" at bounding box center [451, 119] width 32 height 16
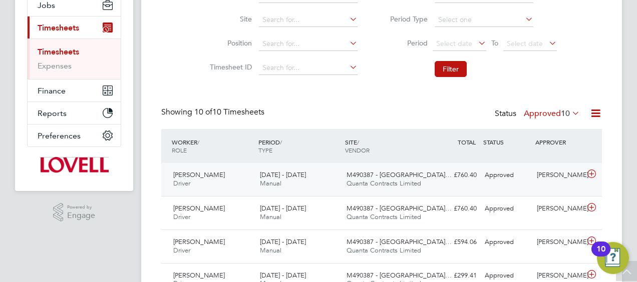
click at [383, 180] on span "Quanta Contracts Limited" at bounding box center [383, 183] width 75 height 9
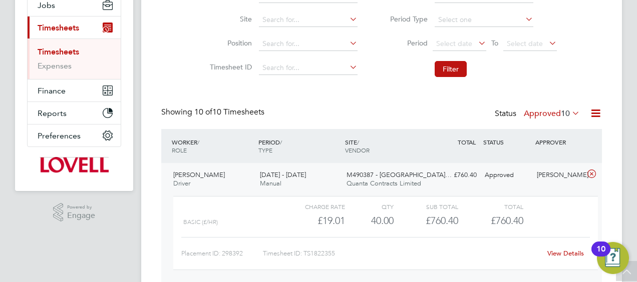
click at [552, 251] on link "View Details" at bounding box center [565, 253] width 37 height 9
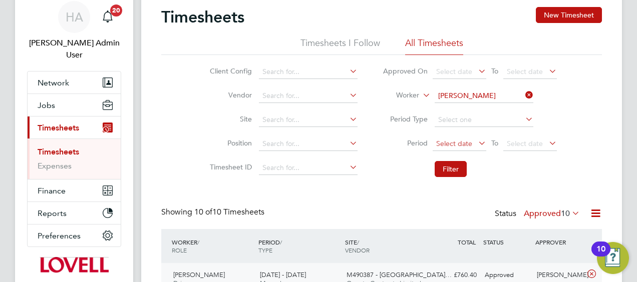
click at [467, 142] on span "Select date" at bounding box center [454, 143] width 36 height 9
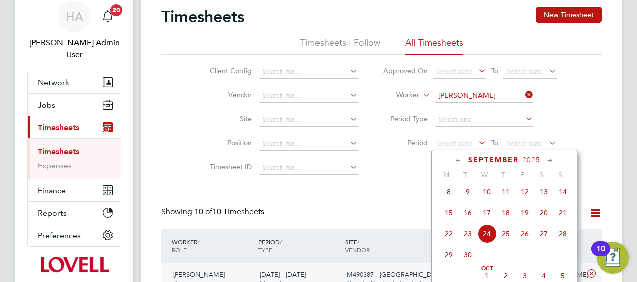
click at [544, 193] on span "13" at bounding box center [543, 192] width 19 height 19
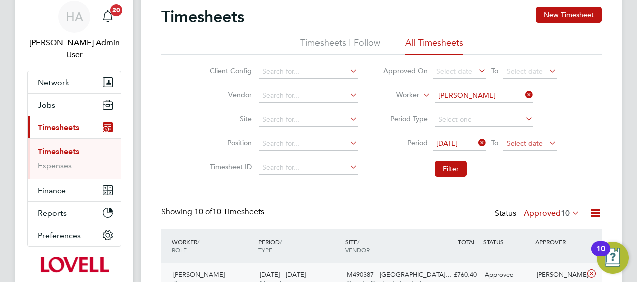
click at [522, 146] on span "Select date" at bounding box center [525, 143] width 36 height 9
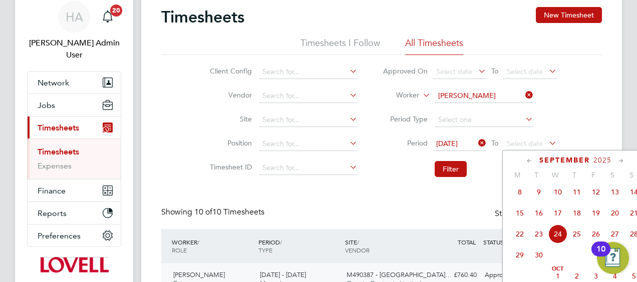
click at [595, 218] on span "19" at bounding box center [595, 213] width 19 height 19
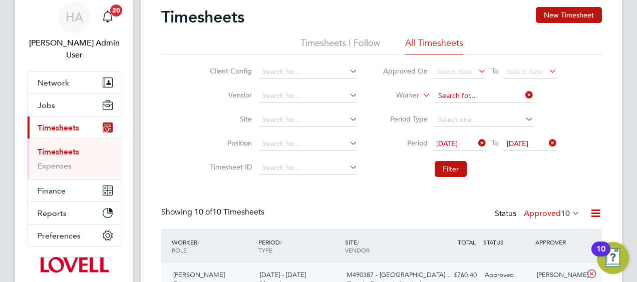
click at [517, 92] on input at bounding box center [484, 96] width 99 height 14
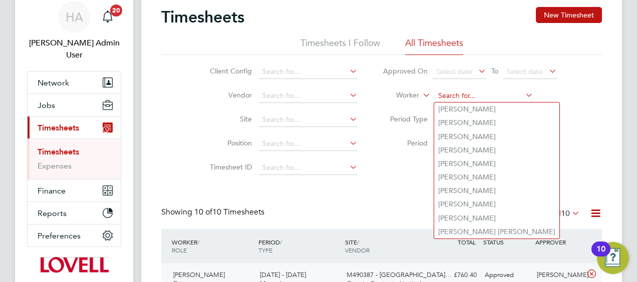
paste input "Phil Lewis"
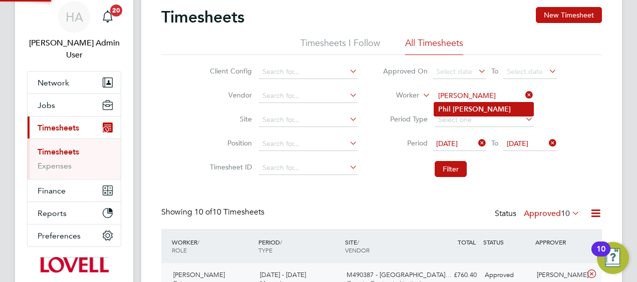
type input "Phil Lewis"
click at [465, 110] on b "Lewis" at bounding box center [482, 109] width 58 height 9
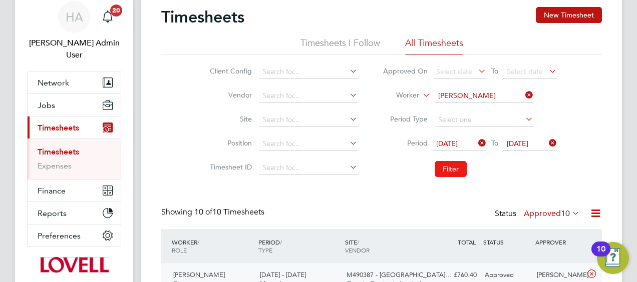
click at [446, 170] on button "Filter" at bounding box center [451, 169] width 32 height 16
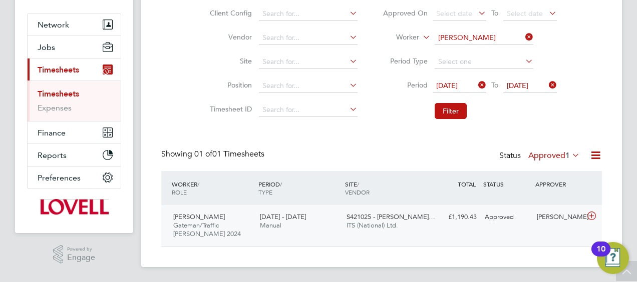
click at [350, 230] on div "S421025 - Ruby Meado… ITS (National) Ltd." at bounding box center [385, 221] width 87 height 25
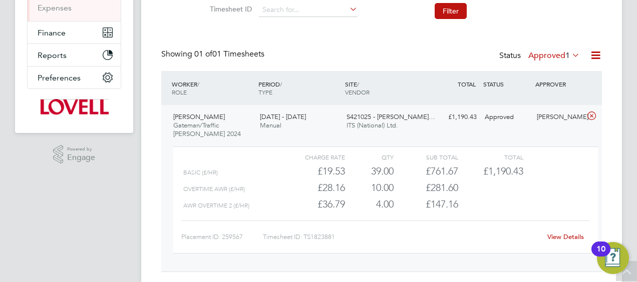
click at [552, 239] on link "View Details" at bounding box center [565, 237] width 37 height 9
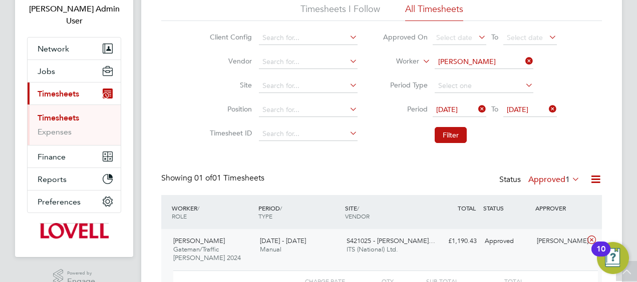
scroll to position [45, 0]
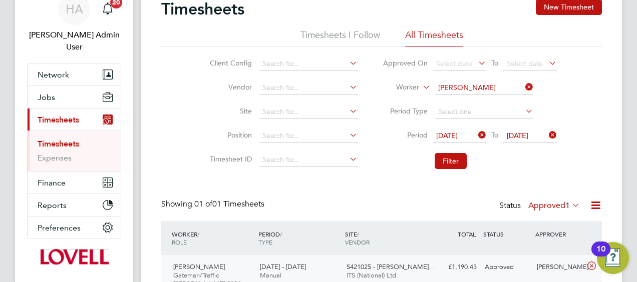
click at [518, 96] on li "Worker Phil Lewis" at bounding box center [469, 88] width 199 height 24
click at [512, 85] on input at bounding box center [484, 88] width 99 height 14
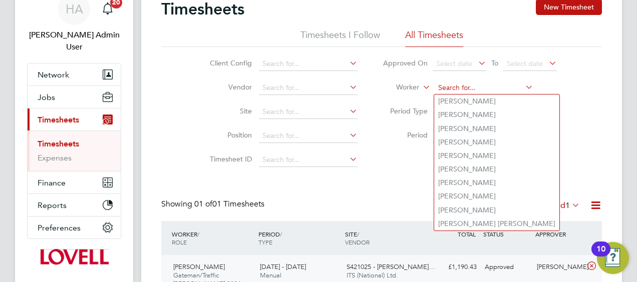
paste input "Ian White"
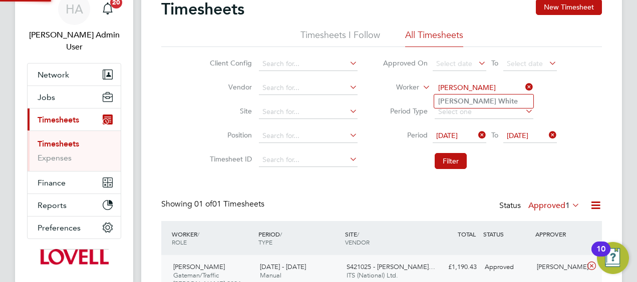
type input "Ian White"
click at [498, 101] on b "White" at bounding box center [508, 101] width 20 height 9
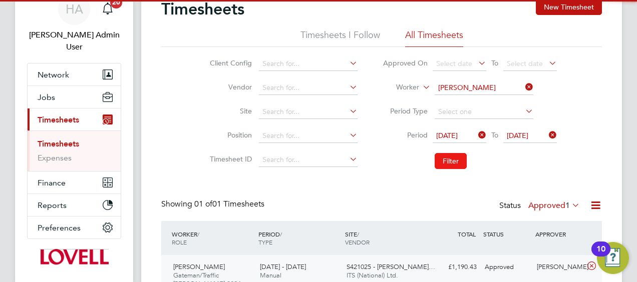
click at [447, 157] on button "Filter" at bounding box center [451, 161] width 32 height 16
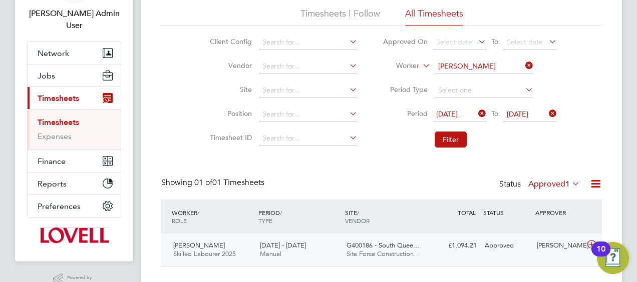
scroll to position [87, 0]
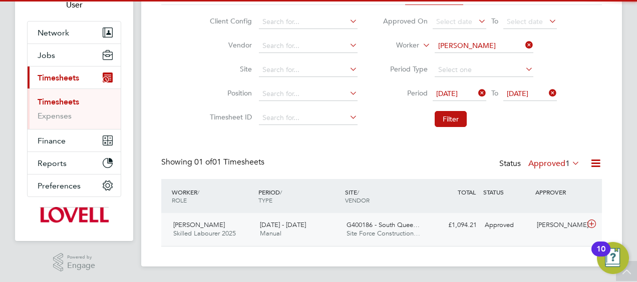
click at [334, 229] on div "13 - 19 Sep 2025 Manual" at bounding box center [299, 229] width 87 height 25
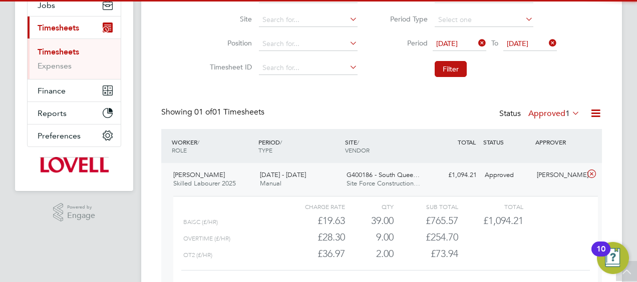
scroll to position [187, 0]
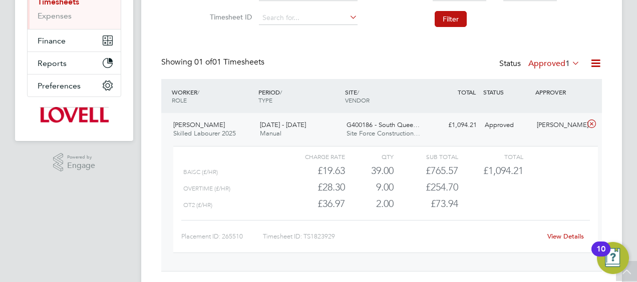
click at [562, 235] on link "View Details" at bounding box center [565, 236] width 37 height 9
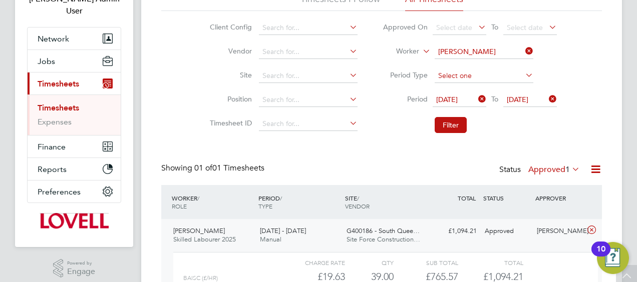
scroll to position [37, 0]
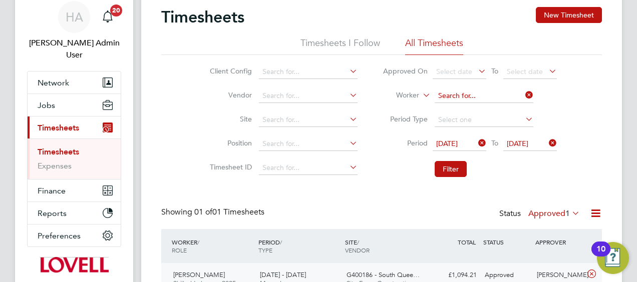
click at [521, 95] on input at bounding box center [484, 96] width 99 height 14
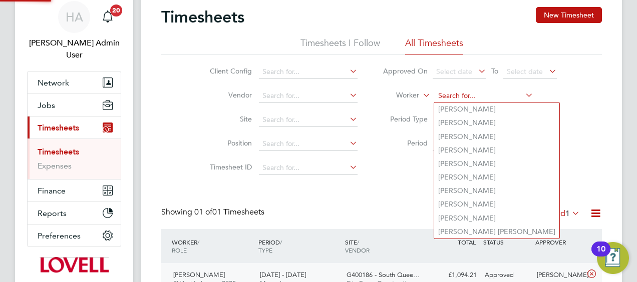
paste input "Mandeep Singh"
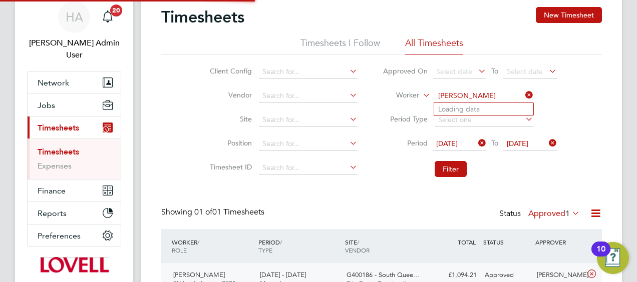
type input "Mandeep Singh"
click at [468, 109] on b "Mandeep" at bounding box center [467, 109] width 58 height 9
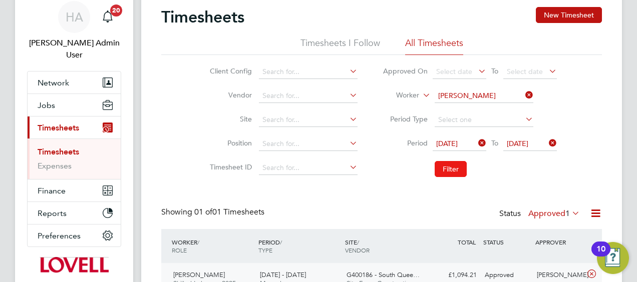
click at [444, 168] on button "Filter" at bounding box center [451, 169] width 32 height 16
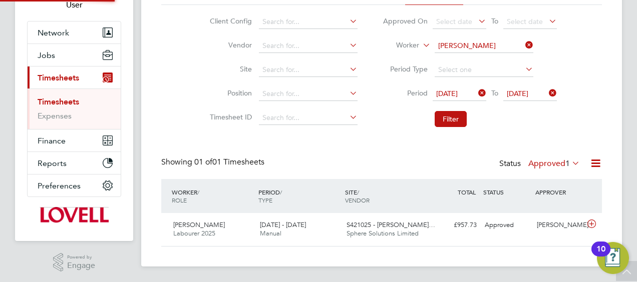
scroll to position [25, 87]
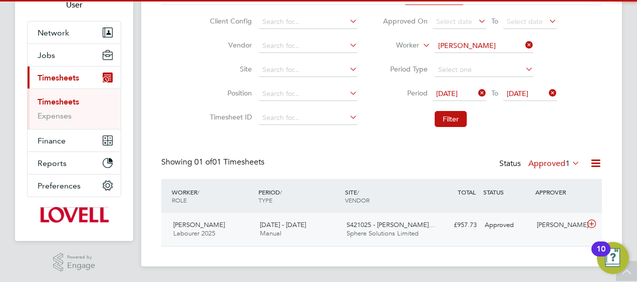
click at [460, 243] on div "Mandeep Singh Labourer 2025 13 - 19 Sep 2025 13 - 19 Sep 2025 Manual S421025 - …" at bounding box center [381, 229] width 441 height 33
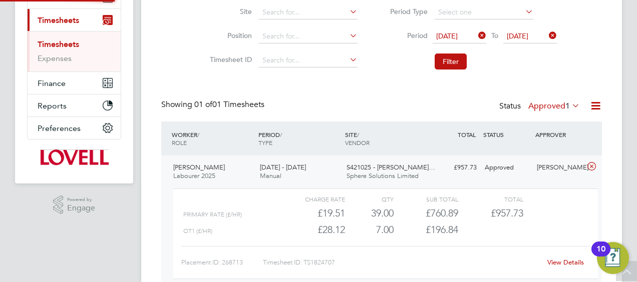
scroll to position [195, 0]
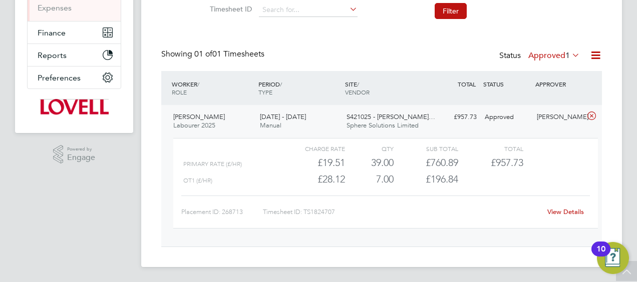
click at [560, 210] on link "View Details" at bounding box center [565, 212] width 37 height 9
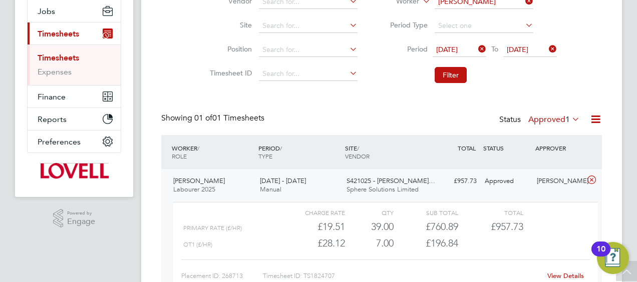
scroll to position [95, 0]
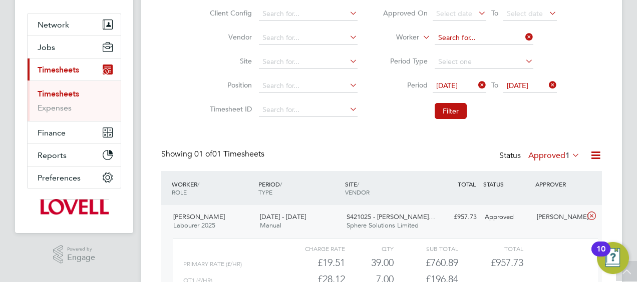
click at [521, 37] on input at bounding box center [484, 38] width 99 height 14
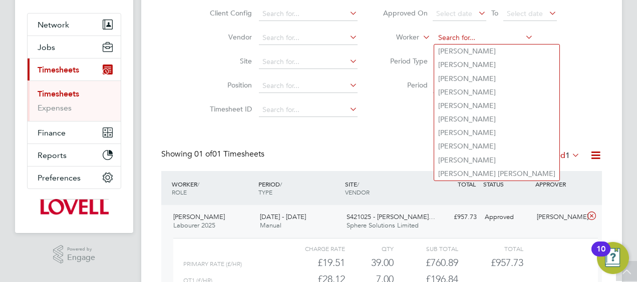
paste input "Daniel Rayner"
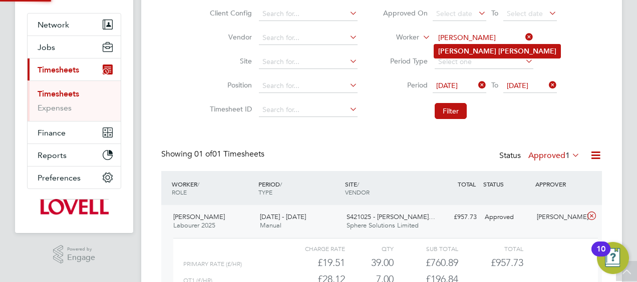
type input "Daniel Rayner"
click at [498, 51] on b "Rayner" at bounding box center [527, 51] width 58 height 9
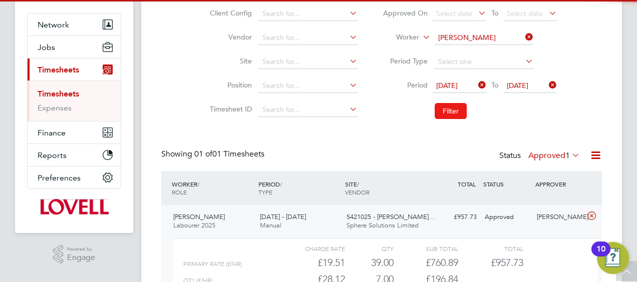
click at [449, 114] on button "Filter" at bounding box center [451, 111] width 32 height 16
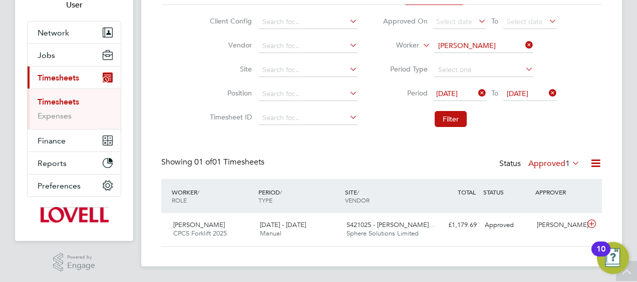
scroll to position [25, 87]
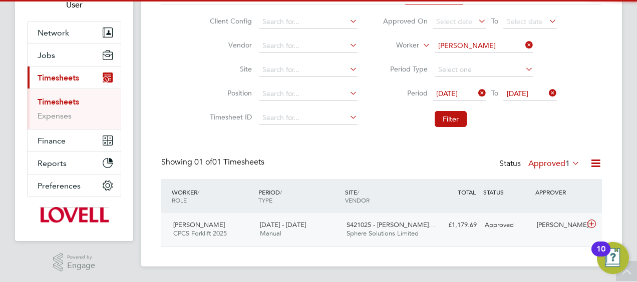
click at [352, 231] on span "Sphere Solutions Limited" at bounding box center [382, 233] width 72 height 9
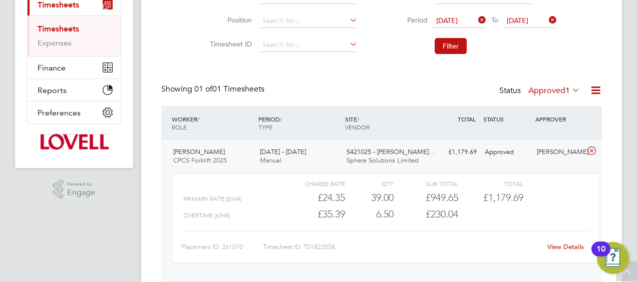
scroll to position [195, 0]
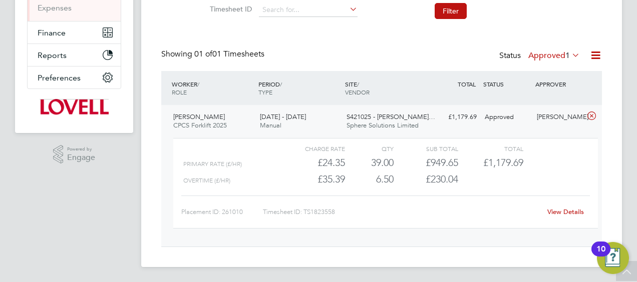
click at [562, 214] on link "View Details" at bounding box center [565, 212] width 37 height 9
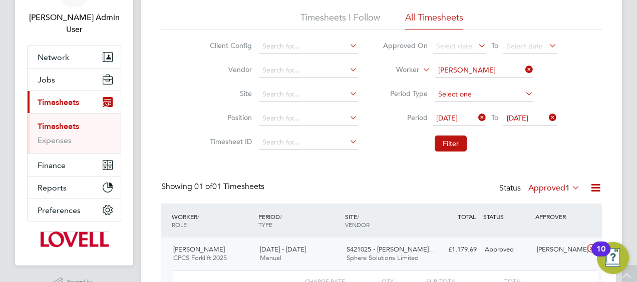
scroll to position [45, 0]
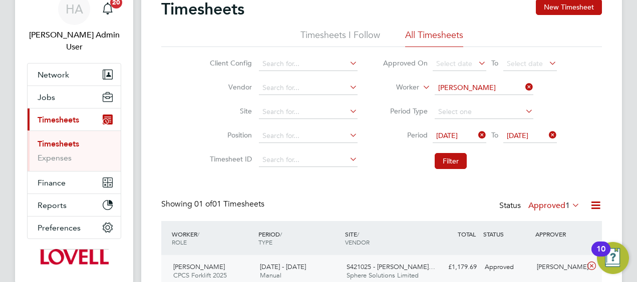
click at [523, 88] on icon at bounding box center [523, 87] width 0 height 14
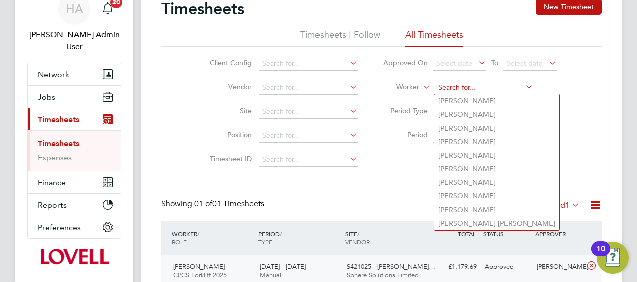
click at [483, 88] on input at bounding box center [484, 88] width 99 height 14
paste input "Thomas White"
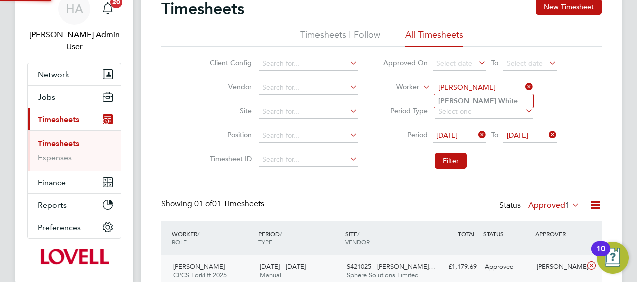
type input "Thomas White"
click at [455, 101] on b "Thomas" at bounding box center [467, 101] width 58 height 9
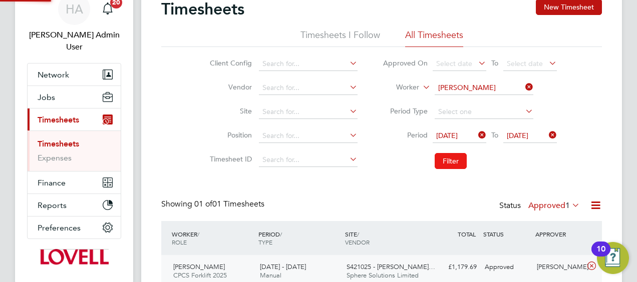
click at [453, 162] on button "Filter" at bounding box center [451, 161] width 32 height 16
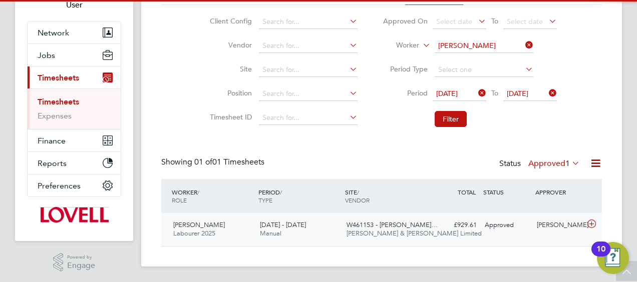
click at [302, 238] on div "13 - 19 Sep 2025 Manual" at bounding box center [299, 229] width 87 height 25
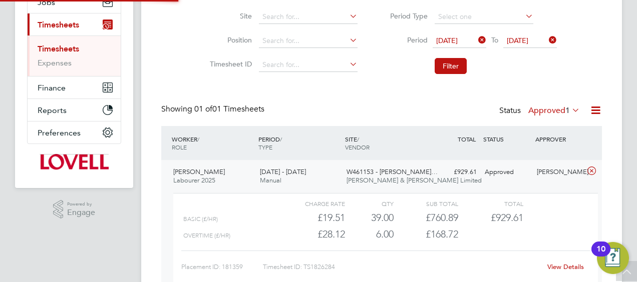
scroll to position [5, 5]
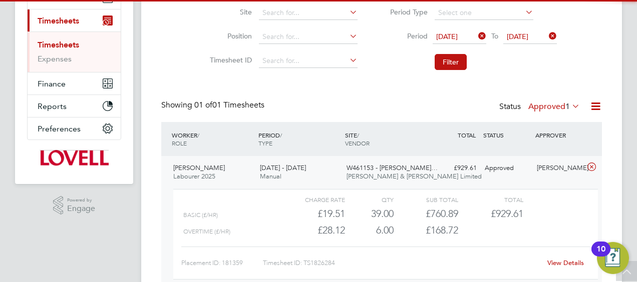
click at [560, 262] on link "View Details" at bounding box center [565, 263] width 37 height 9
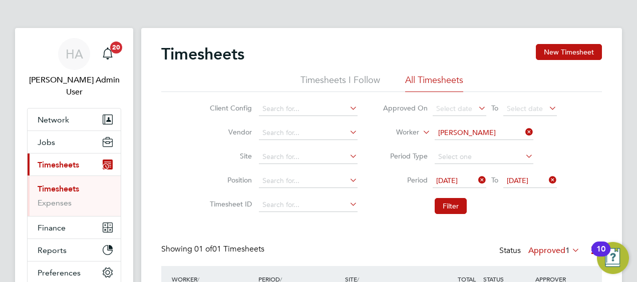
click at [523, 128] on icon at bounding box center [523, 132] width 0 height 14
click at [491, 134] on input at bounding box center [484, 133] width 99 height 14
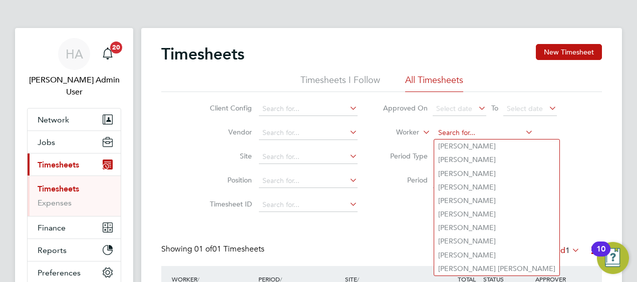
paste input "Wesley Moore"
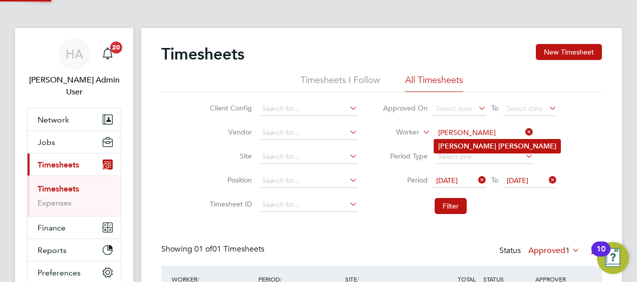
type input "Wesley Moore"
click at [498, 145] on b "Moore" at bounding box center [527, 146] width 58 height 9
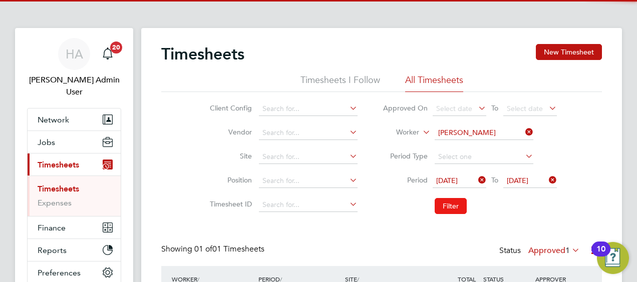
click at [460, 201] on button "Filter" at bounding box center [451, 206] width 32 height 16
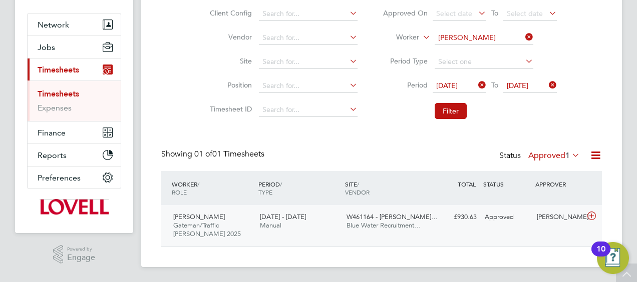
click at [464, 208] on div "Wesley Moore Gateman/Traffic Marshall 2025 13 - 19 Sep 2025 13 - 19 Sep 2025 Ma…" at bounding box center [381, 226] width 441 height 42
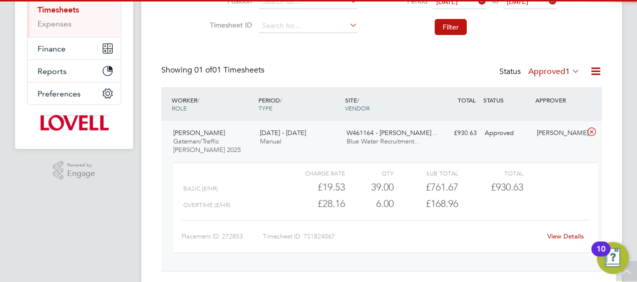
click at [559, 237] on link "View Details" at bounding box center [565, 236] width 37 height 9
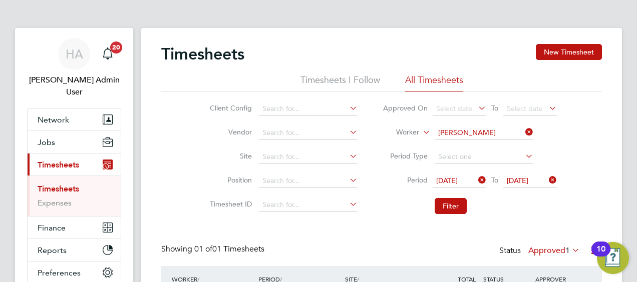
click at [534, 131] on li "Worker Wesley Moore" at bounding box center [469, 133] width 199 height 24
click at [517, 131] on input at bounding box center [484, 133] width 99 height 14
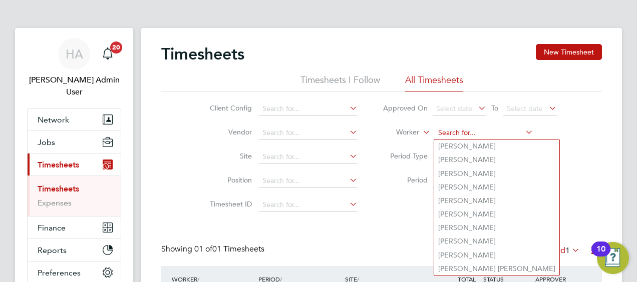
paste input "Alan Waters"
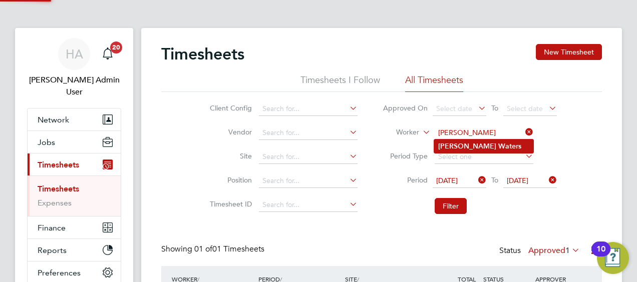
type input "Alan Waters"
click at [461, 141] on li "Alan Waters" at bounding box center [483, 147] width 99 height 14
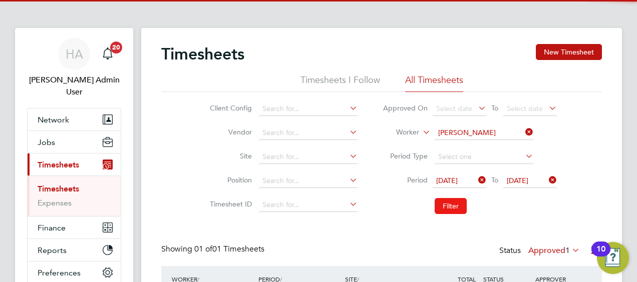
click at [445, 213] on button "Filter" at bounding box center [451, 206] width 32 height 16
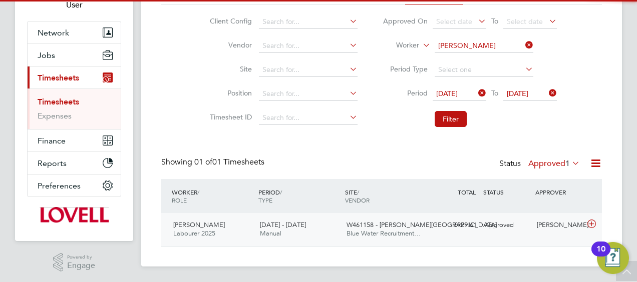
click at [407, 226] on span "W461158 - Crick Road" at bounding box center [421, 225] width 150 height 9
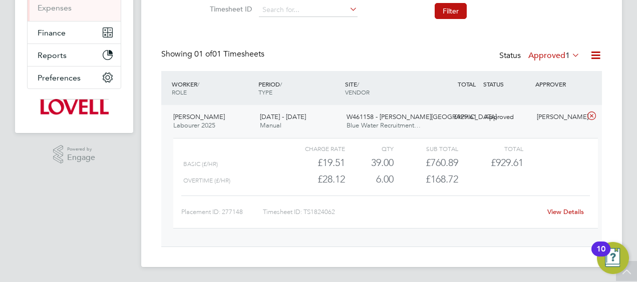
click at [553, 205] on div "View Details" at bounding box center [565, 212] width 49 height 16
click at [553, 212] on link "View Details" at bounding box center [565, 212] width 37 height 9
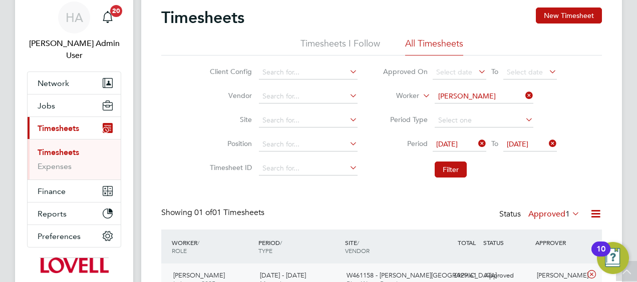
scroll to position [0, 0]
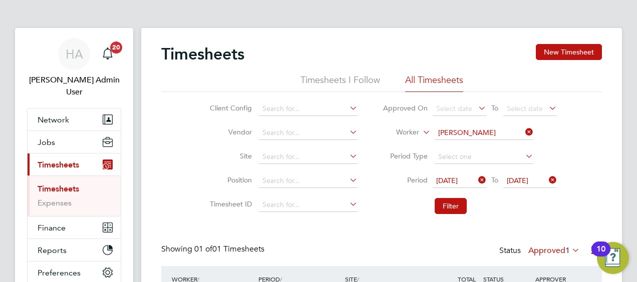
click at [523, 136] on icon at bounding box center [523, 132] width 0 height 14
click at [516, 136] on input at bounding box center [484, 133] width 99 height 14
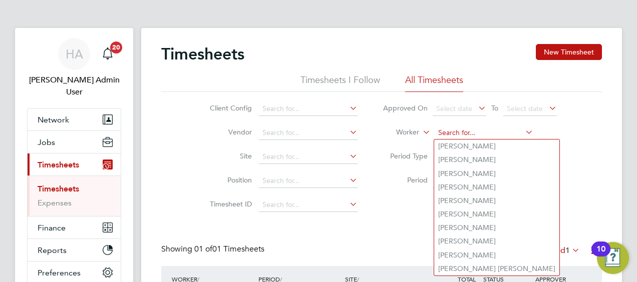
paste input "Colin Snedden"
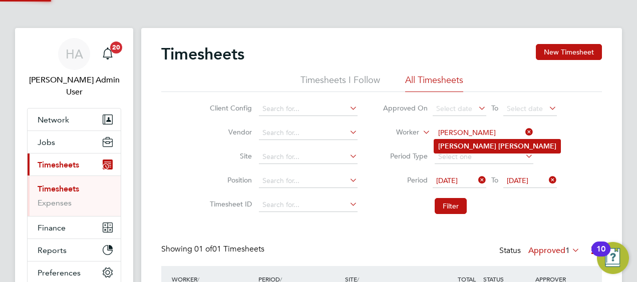
type input "Colin Snedden"
click at [498, 150] on b "Snedden" at bounding box center [527, 146] width 58 height 9
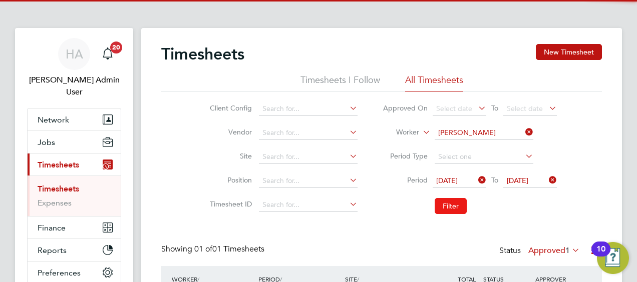
click at [447, 210] on button "Filter" at bounding box center [451, 206] width 32 height 16
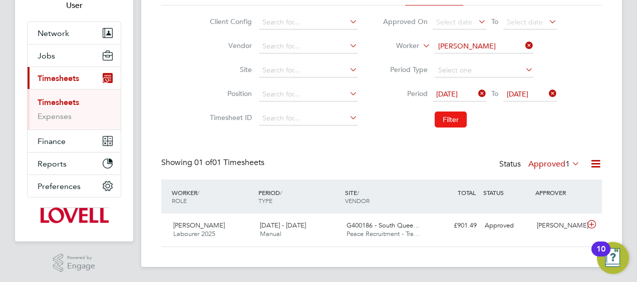
scroll to position [5, 5]
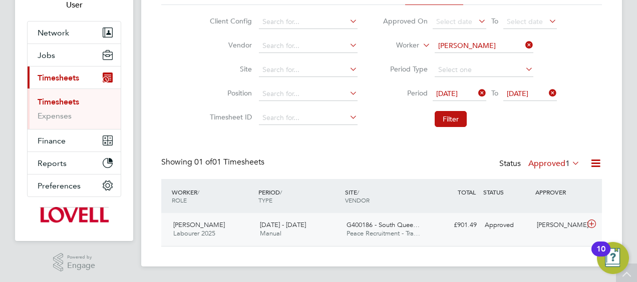
click at [394, 225] on span "G400186 - South Quee…" at bounding box center [382, 225] width 73 height 9
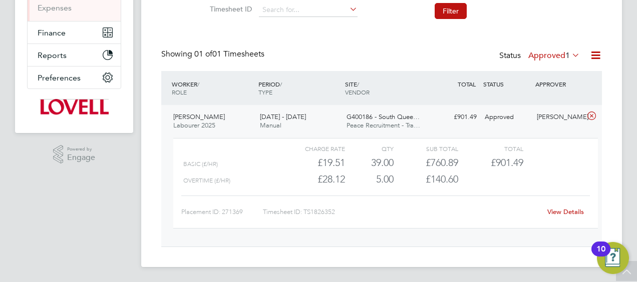
click at [558, 215] on div "View Details" at bounding box center [565, 212] width 49 height 16
click at [554, 211] on link "View Details" at bounding box center [565, 212] width 37 height 9
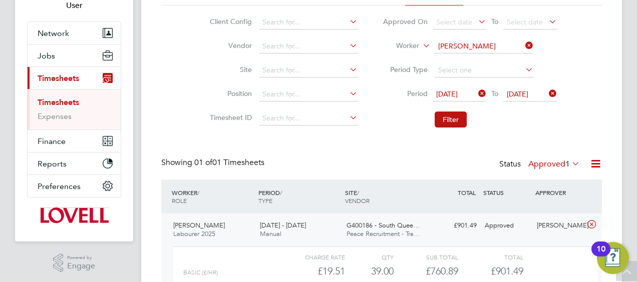
scroll to position [0, 0]
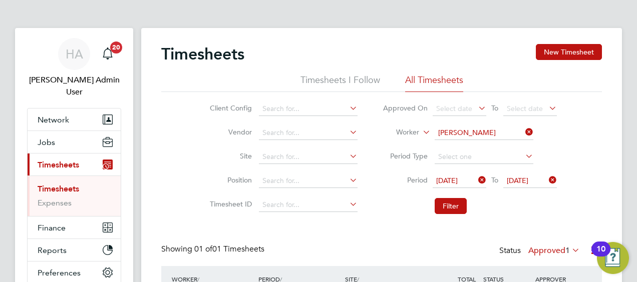
click at [523, 129] on icon at bounding box center [523, 132] width 0 height 14
click at [509, 129] on input at bounding box center [484, 133] width 99 height 14
paste input "Stephen Elliott"
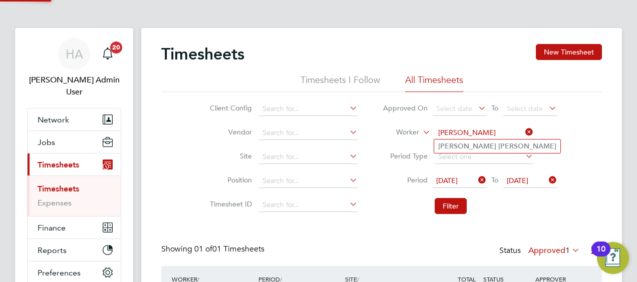
type input "Stephen Elliott"
click at [498, 145] on b "Elliott" at bounding box center [527, 146] width 58 height 9
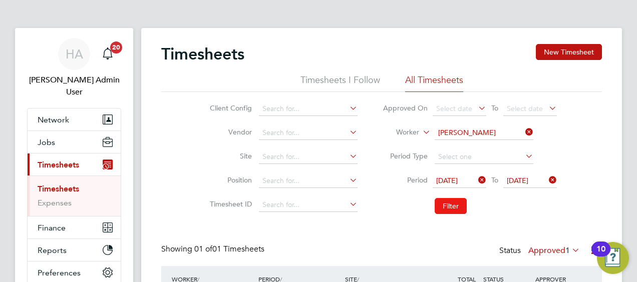
click at [444, 203] on button "Filter" at bounding box center [451, 206] width 32 height 16
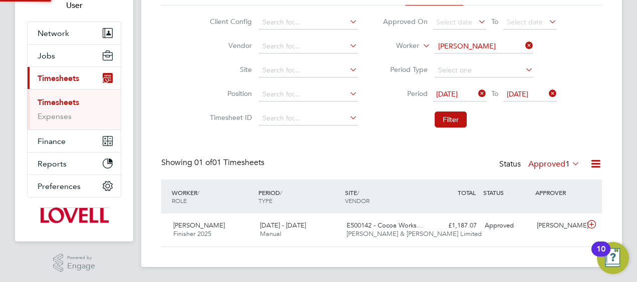
scroll to position [5, 5]
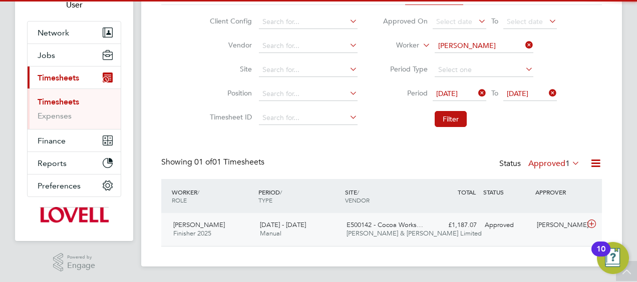
click at [344, 223] on div "E500142 - Cocoa Works… Fawkes & Reece Limited" at bounding box center [385, 229] width 87 height 25
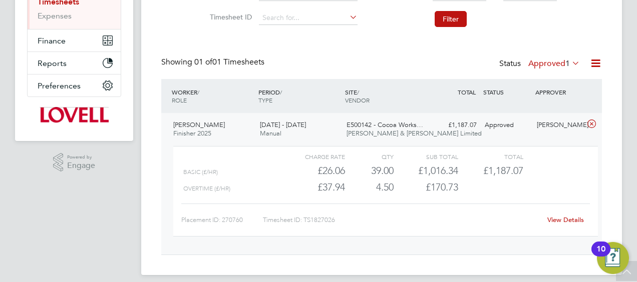
click at [552, 218] on link "View Details" at bounding box center [565, 220] width 37 height 9
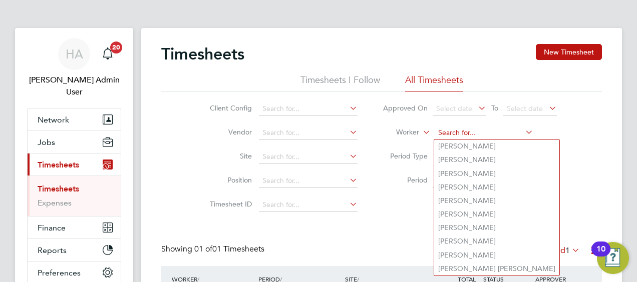
click at [515, 128] on input at bounding box center [484, 133] width 99 height 14
paste input "Paul Michael"
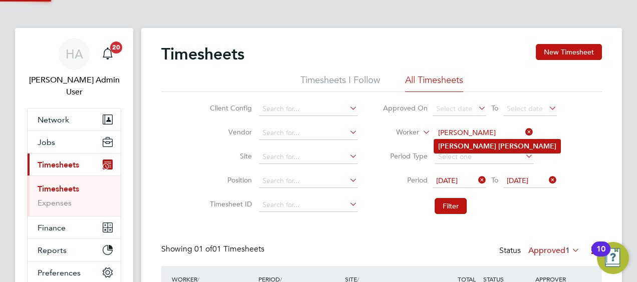
type input "Paul Michael"
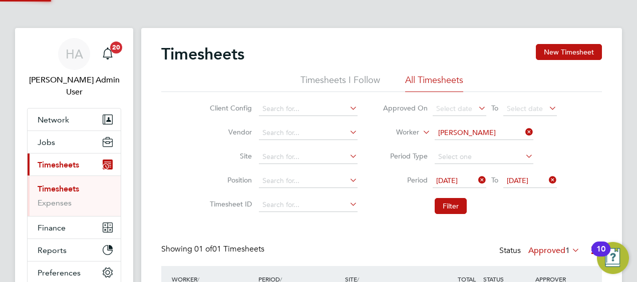
click at [498, 150] on b "Michael" at bounding box center [527, 146] width 58 height 9
click at [437, 210] on button "Filter" at bounding box center [451, 206] width 32 height 16
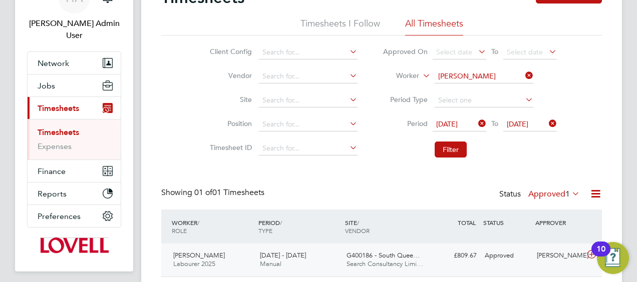
scroll to position [25, 87]
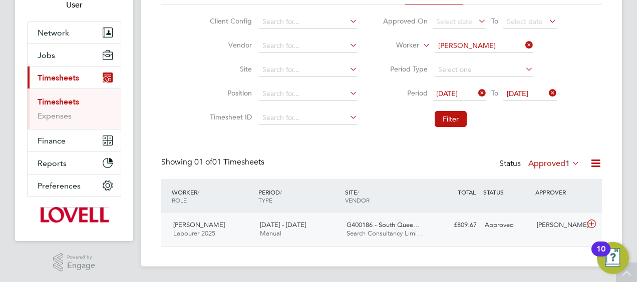
click at [299, 231] on div "13 - 19 Sep 2025 Manual" at bounding box center [299, 229] width 87 height 25
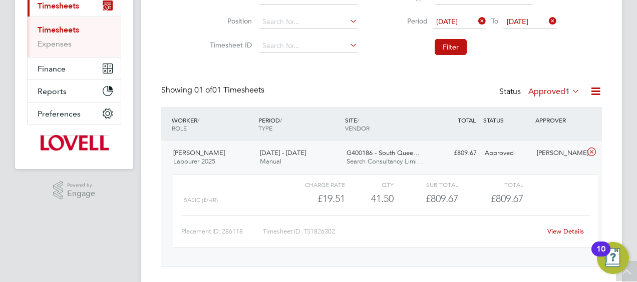
click at [551, 231] on link "View Details" at bounding box center [565, 231] width 37 height 9
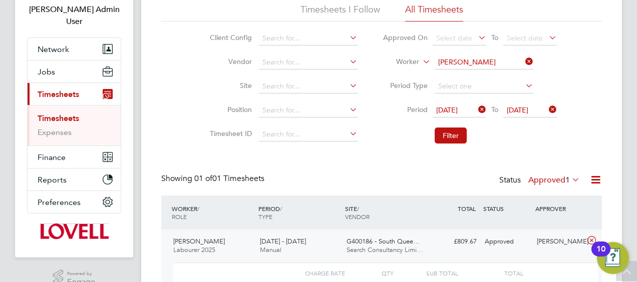
scroll to position [0, 0]
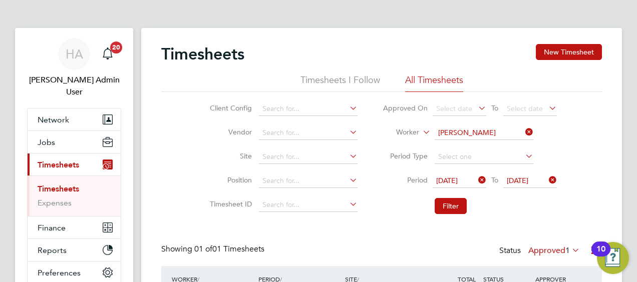
click at [527, 125] on li "Worker Paul Michael" at bounding box center [469, 133] width 199 height 24
click at [512, 131] on input at bounding box center [484, 133] width 99 height 14
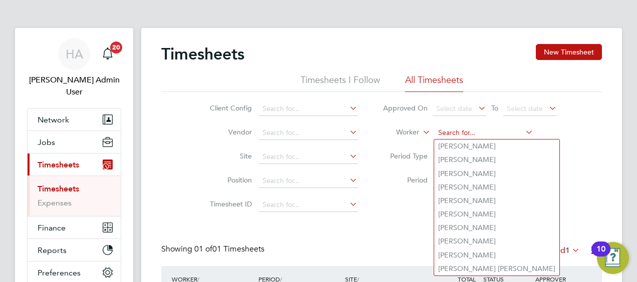
paste input "Peter Jones"
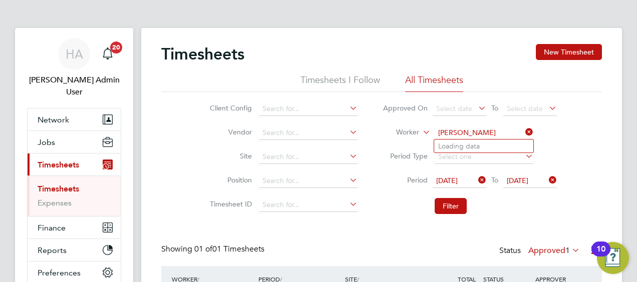
click at [464, 133] on input "Peter Jones" at bounding box center [484, 133] width 99 height 14
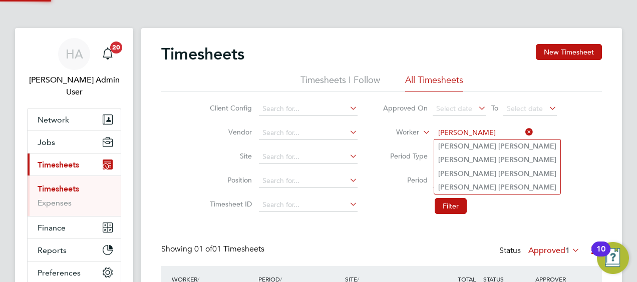
type input "Peter Jones"
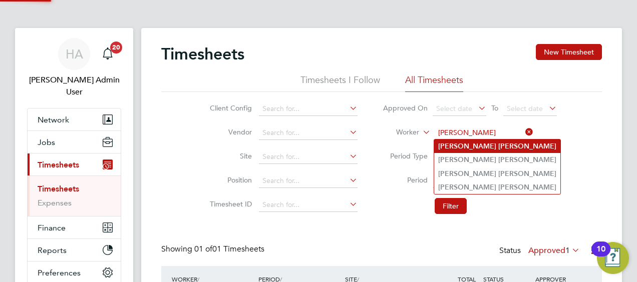
drag, startPoint x: 481, startPoint y: 143, endPoint x: 472, endPoint y: 147, distance: 10.1
click at [498, 147] on b "Jones" at bounding box center [527, 146] width 58 height 9
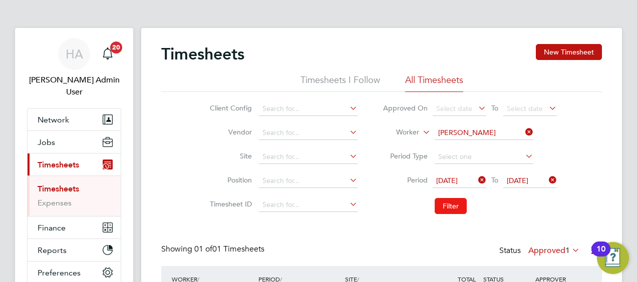
click at [453, 206] on button "Filter" at bounding box center [451, 206] width 32 height 16
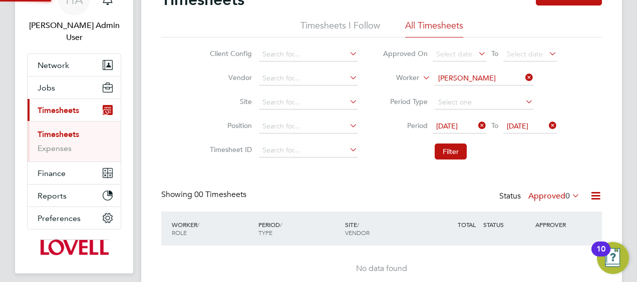
scroll to position [100, 0]
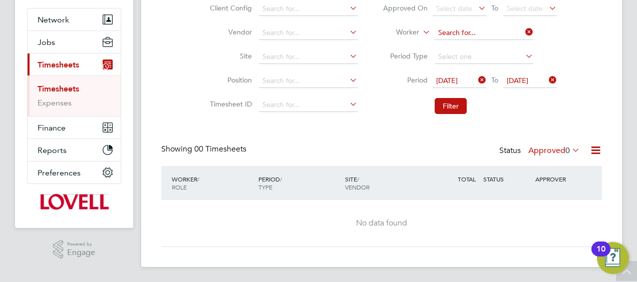
click at [502, 37] on input at bounding box center [484, 33] width 99 height 14
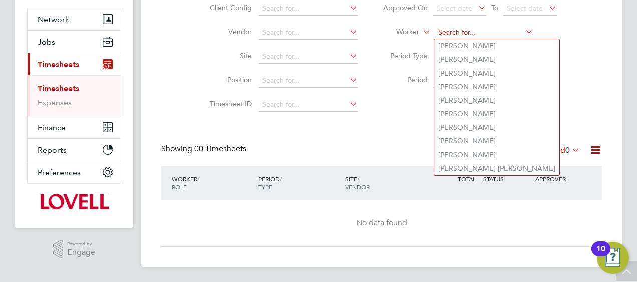
paste input "Peter Jones"
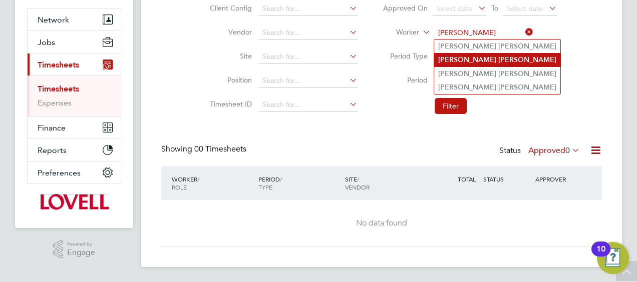
type input "Peter Jones"
click at [498, 59] on b "Jones" at bounding box center [527, 60] width 58 height 9
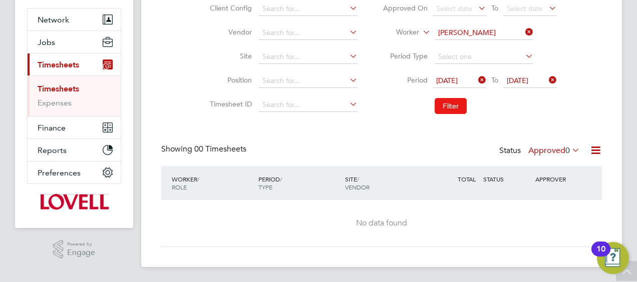
click at [448, 106] on button "Filter" at bounding box center [451, 106] width 32 height 16
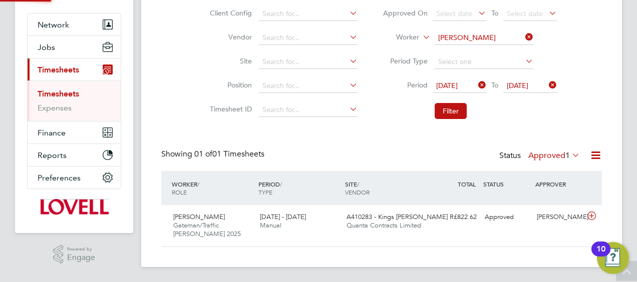
scroll to position [25, 87]
click at [415, 221] on span "Quanta Contracts Limited" at bounding box center [383, 225] width 75 height 9
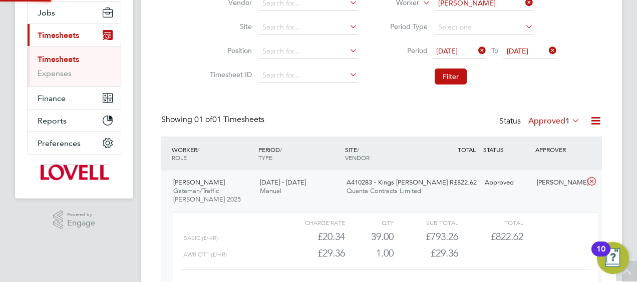
scroll to position [145, 0]
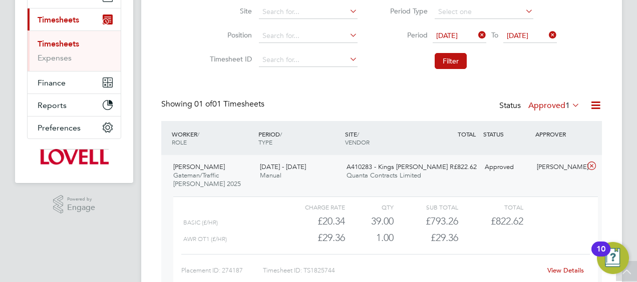
click at [560, 269] on link "View Details" at bounding box center [565, 270] width 37 height 9
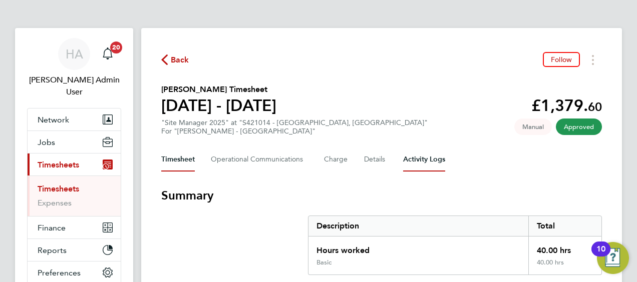
click at [414, 159] on Logs-tab "Activity Logs" at bounding box center [424, 160] width 42 height 24
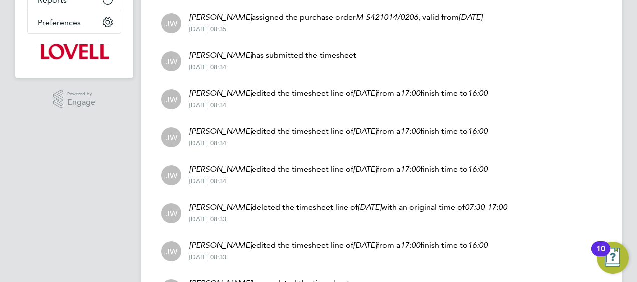
scroll to position [391, 0]
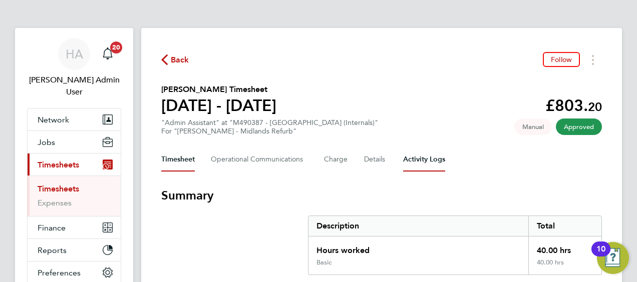
click at [415, 158] on Logs-tab "Activity Logs" at bounding box center [424, 160] width 42 height 24
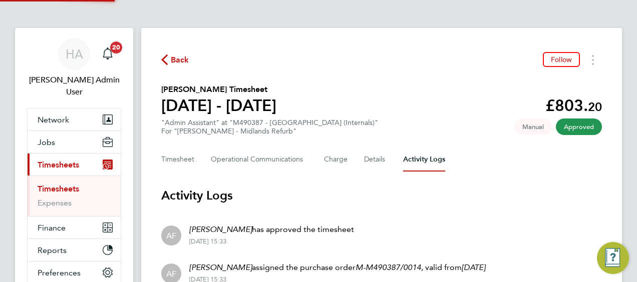
scroll to position [125, 0]
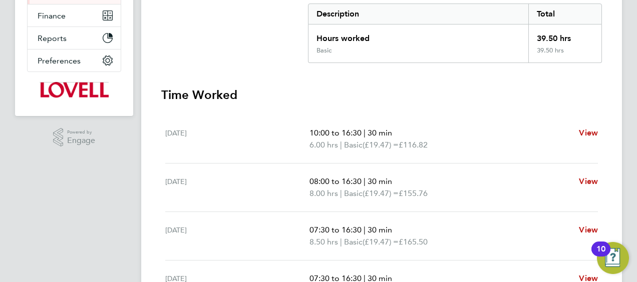
scroll to position [124, 0]
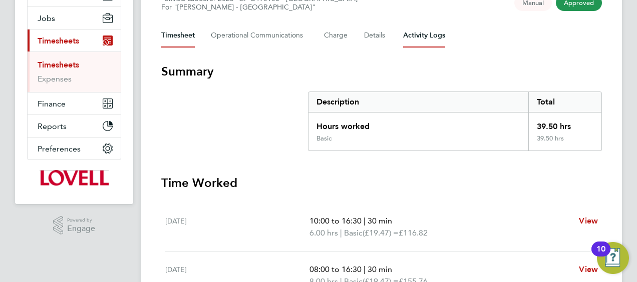
click at [420, 42] on Logs-tab "Activity Logs" at bounding box center [424, 36] width 42 height 24
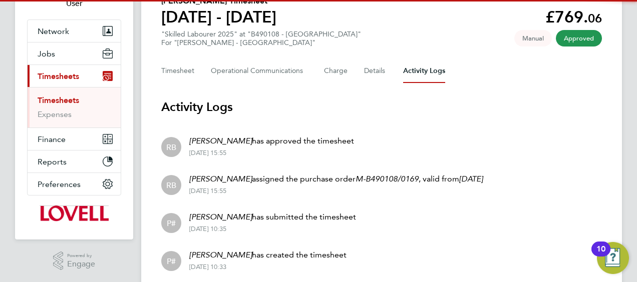
scroll to position [125, 0]
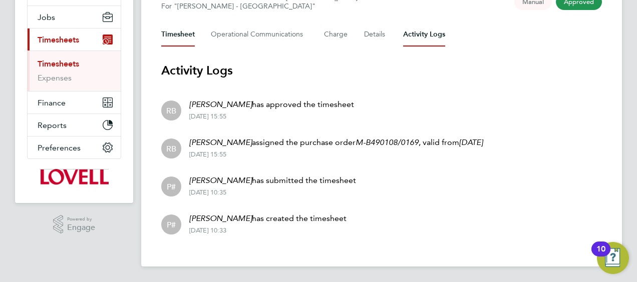
click at [179, 33] on button "Timesheet" at bounding box center [178, 35] width 34 height 24
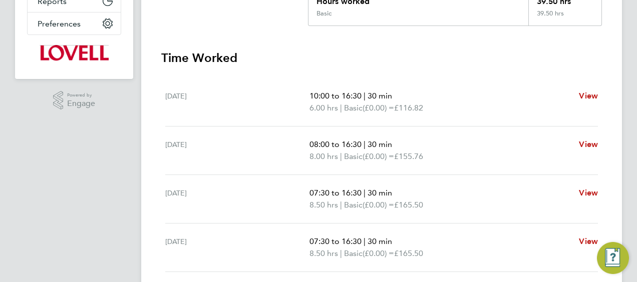
scroll to position [250, 0]
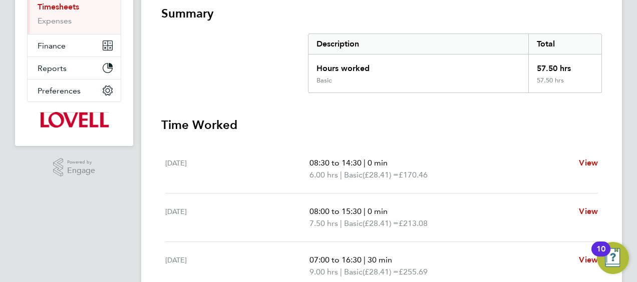
scroll to position [150, 0]
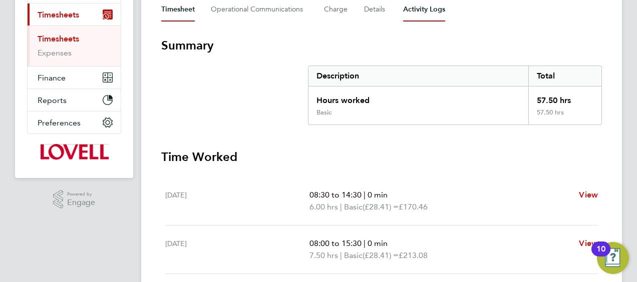
click at [422, 16] on Logs-tab "Activity Logs" at bounding box center [424, 9] width 42 height 24
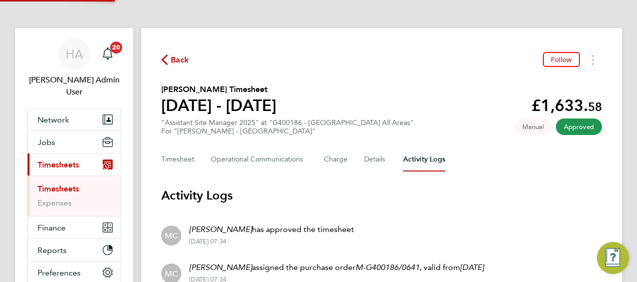
scroll to position [125, 0]
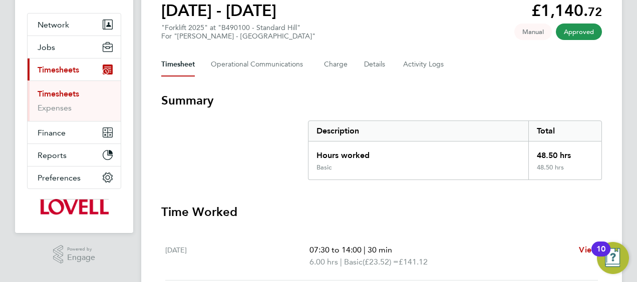
scroll to position [59, 0]
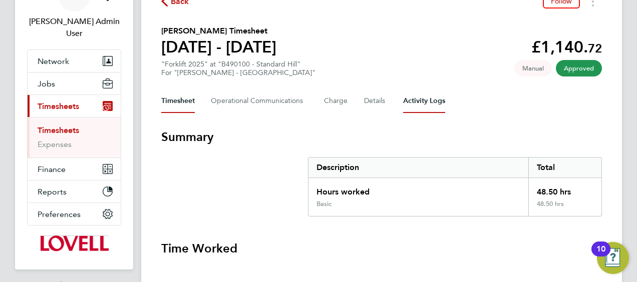
click at [422, 111] on Logs-tab "Activity Logs" at bounding box center [424, 101] width 42 height 24
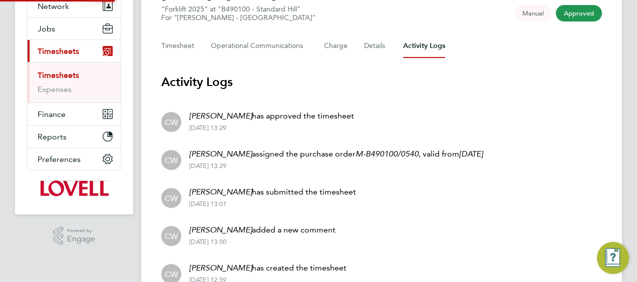
scroll to position [163, 0]
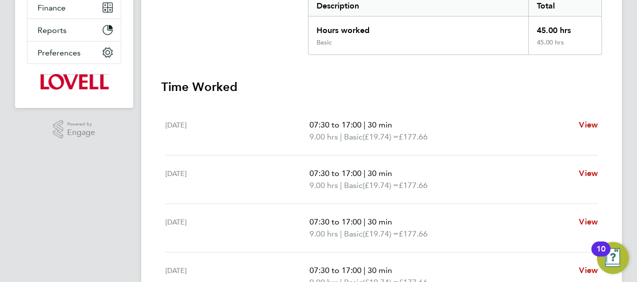
scroll to position [124, 0]
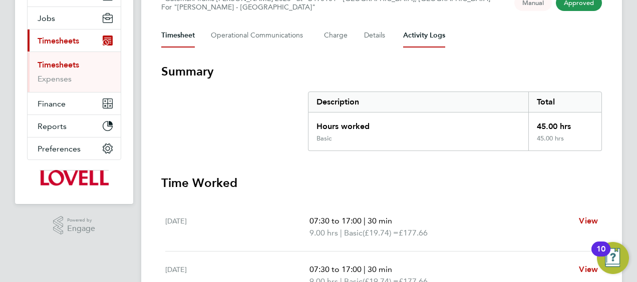
click at [437, 45] on Logs-tab "Activity Logs" at bounding box center [424, 36] width 42 height 24
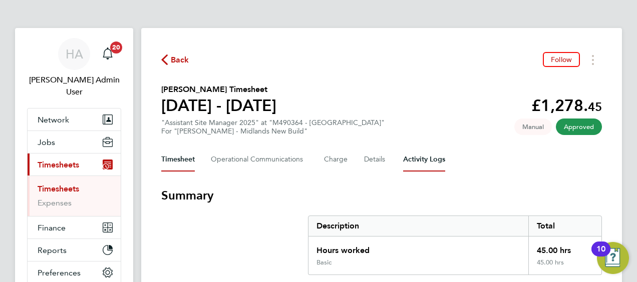
click at [413, 156] on Logs-tab "Activity Logs" at bounding box center [424, 160] width 42 height 24
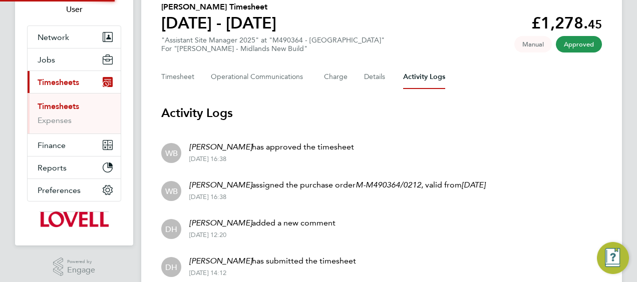
scroll to position [163, 0]
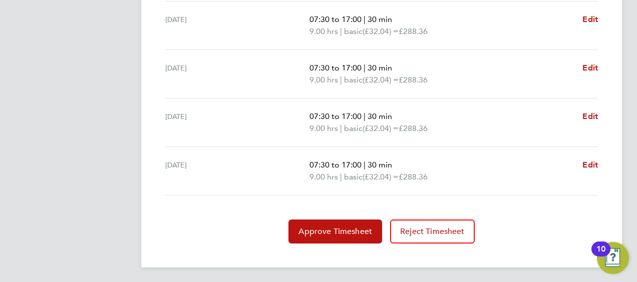
scroll to position [134, 0]
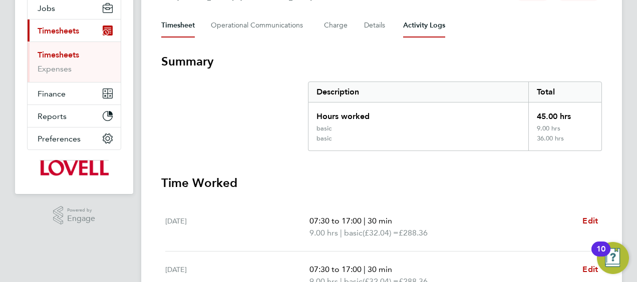
click at [421, 27] on Logs-tab "Activity Logs" at bounding box center [424, 26] width 42 height 24
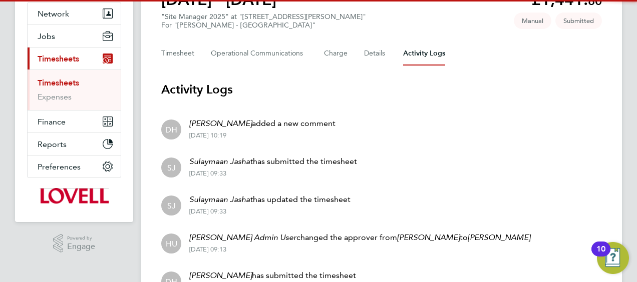
scroll to position [201, 0]
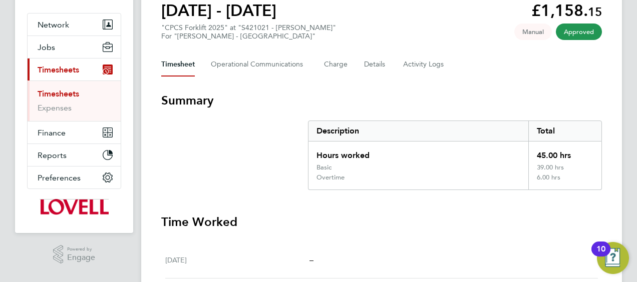
scroll to position [89, 0]
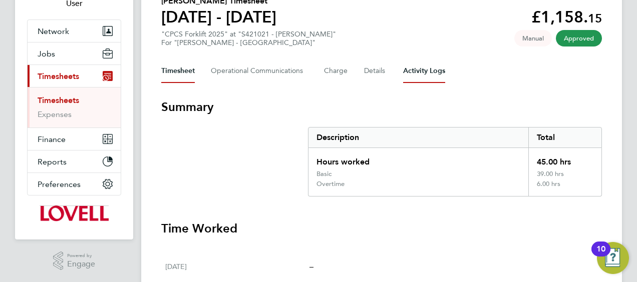
click at [430, 68] on Logs-tab "Activity Logs" at bounding box center [424, 71] width 42 height 24
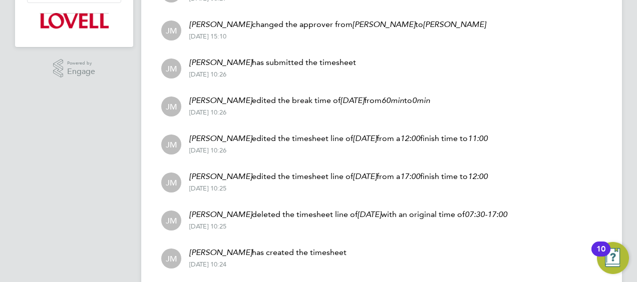
scroll to position [265, 0]
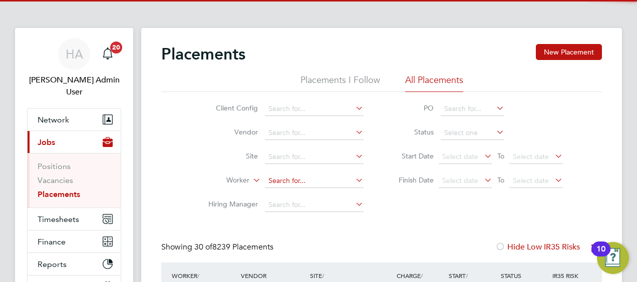
click at [282, 177] on input at bounding box center [314, 181] width 99 height 14
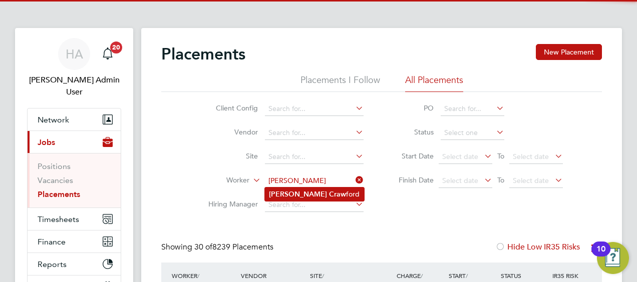
click at [312, 195] on li "John Craw ford" at bounding box center [314, 195] width 99 height 14
type input "John Crawford"
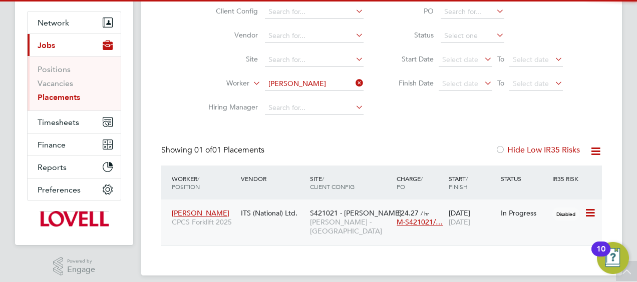
click at [332, 216] on span "S421021 - Barne Barton" at bounding box center [356, 213] width 92 height 9
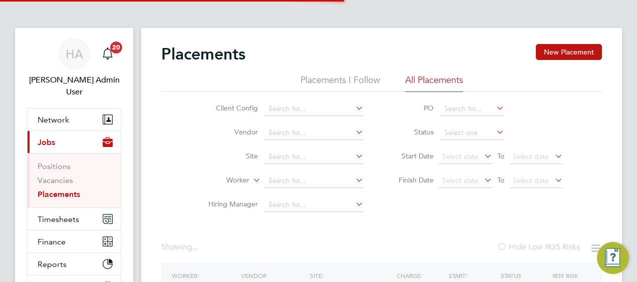
scroll to position [107, 0]
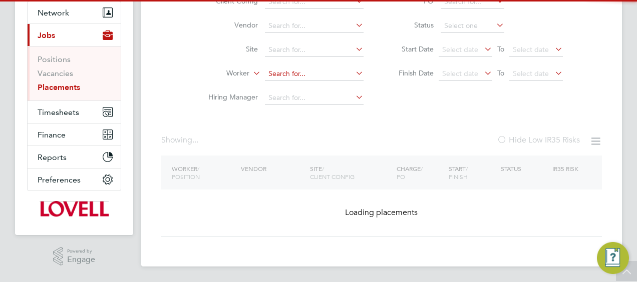
click at [281, 77] on input at bounding box center [314, 74] width 99 height 14
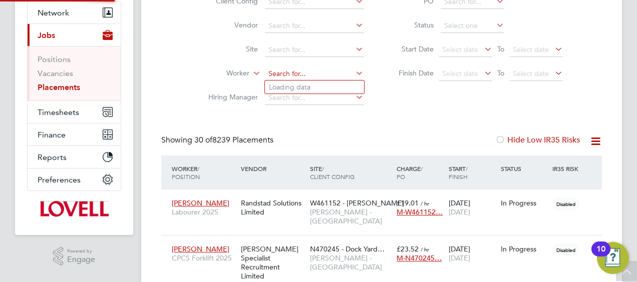
scroll to position [0, 0]
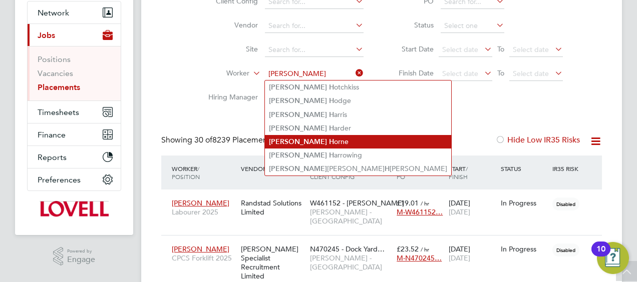
click at [329, 138] on b "H" at bounding box center [331, 142] width 5 height 9
type input "[PERSON_NAME]"
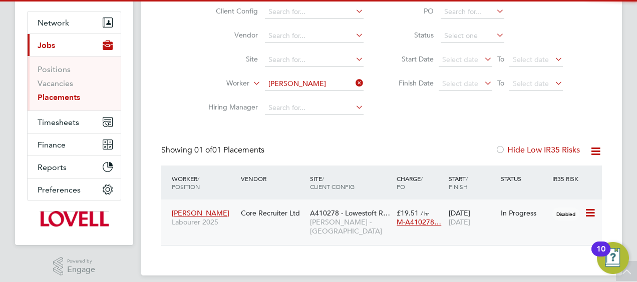
click at [282, 216] on div "Core Recruiter Ltd" at bounding box center [272, 213] width 69 height 19
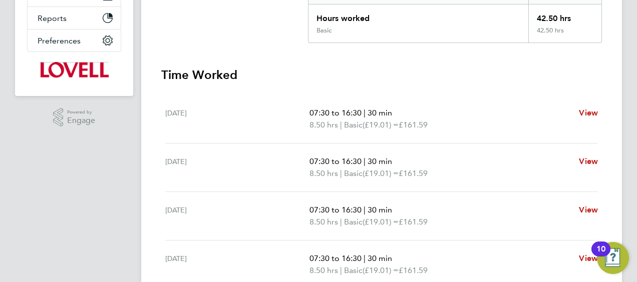
scroll to position [124, 0]
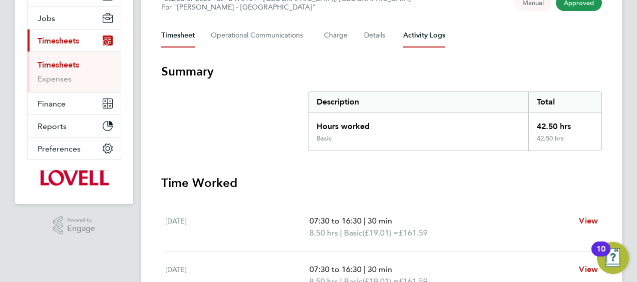
drag, startPoint x: 422, startPoint y: 33, endPoint x: 419, endPoint y: 52, distance: 19.3
click at [422, 33] on Logs-tab "Activity Logs" at bounding box center [424, 36] width 42 height 24
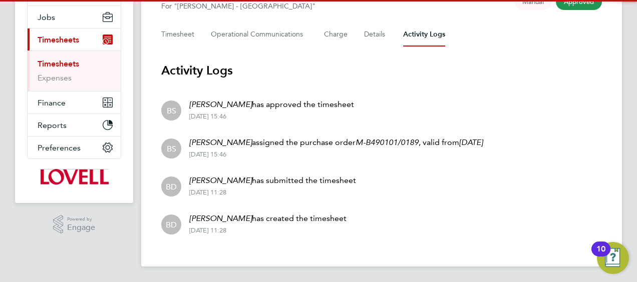
scroll to position [125, 0]
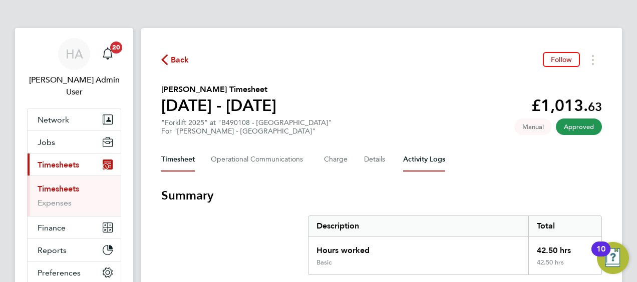
click at [416, 161] on Logs-tab "Activity Logs" at bounding box center [424, 160] width 42 height 24
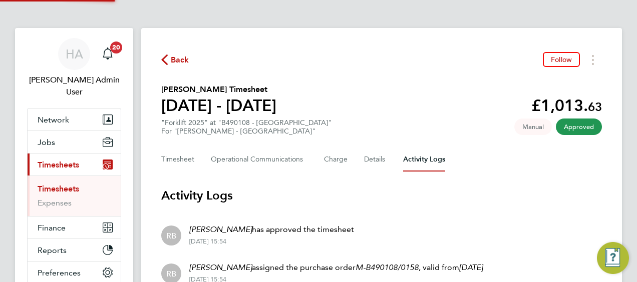
scroll to position [163, 0]
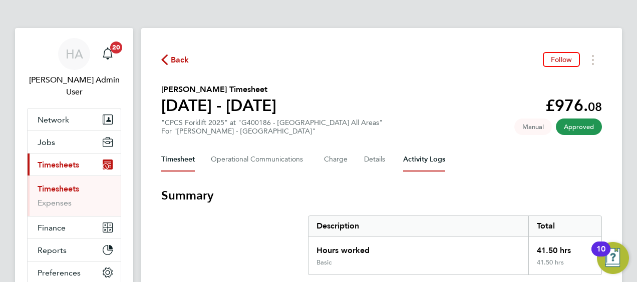
click at [417, 156] on Logs-tab "Activity Logs" at bounding box center [424, 160] width 42 height 24
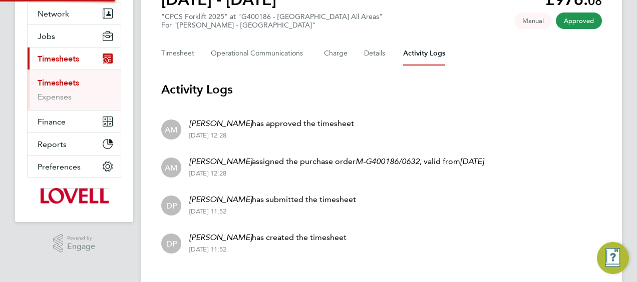
scroll to position [125, 0]
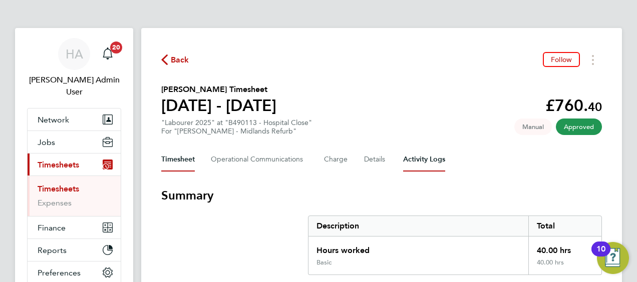
click at [410, 153] on Logs-tab "Activity Logs" at bounding box center [424, 160] width 42 height 24
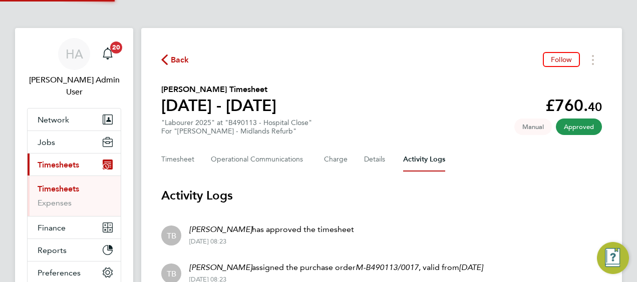
scroll to position [239, 0]
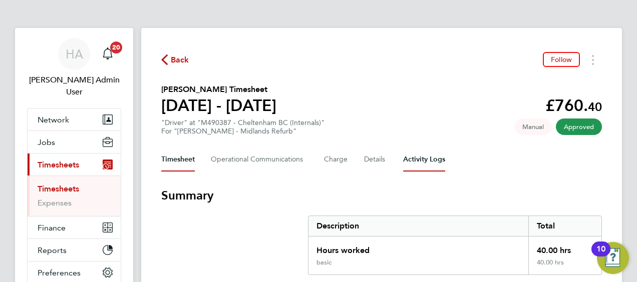
click at [408, 159] on Logs-tab "Activity Logs" at bounding box center [424, 160] width 42 height 24
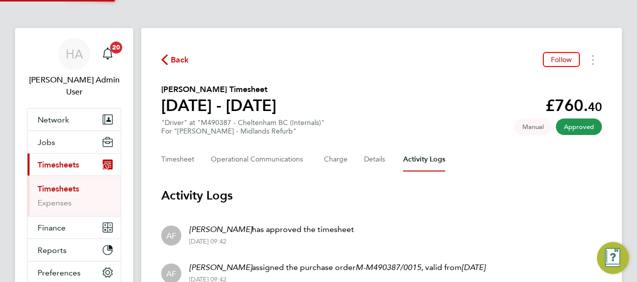
scroll to position [125, 0]
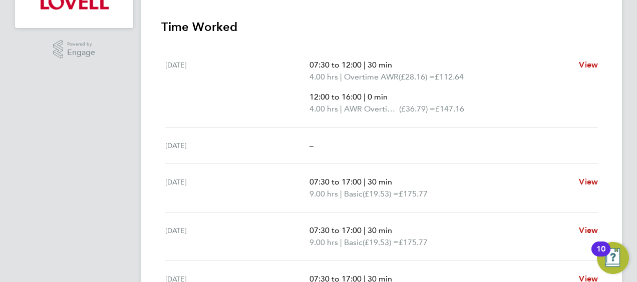
scroll to position [100, 0]
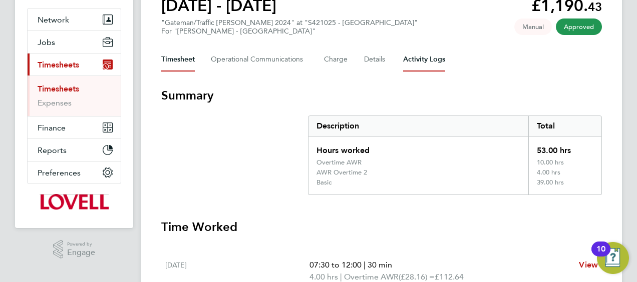
drag, startPoint x: 424, startPoint y: 68, endPoint x: 396, endPoint y: 94, distance: 37.5
click at [424, 68] on Logs-tab "Activity Logs" at bounding box center [424, 60] width 42 height 24
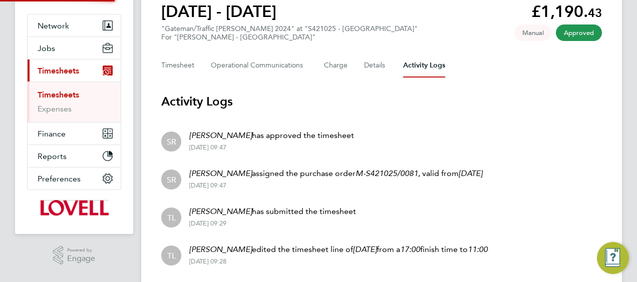
scroll to position [163, 0]
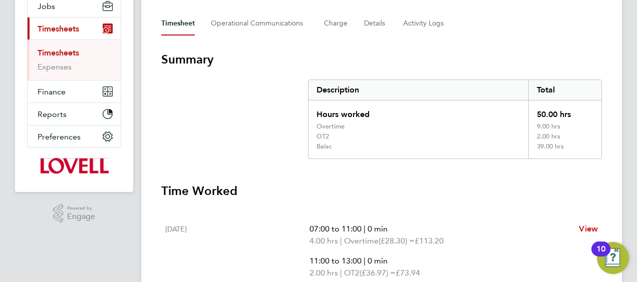
scroll to position [121, 0]
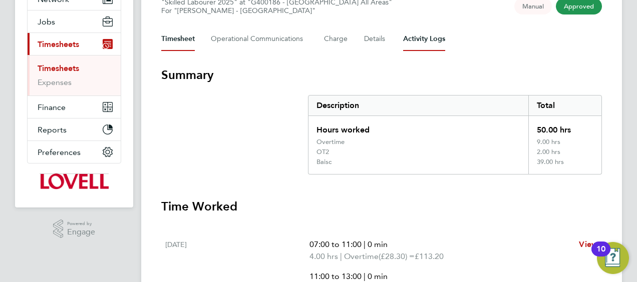
click at [426, 38] on Logs-tab "Activity Logs" at bounding box center [424, 39] width 42 height 24
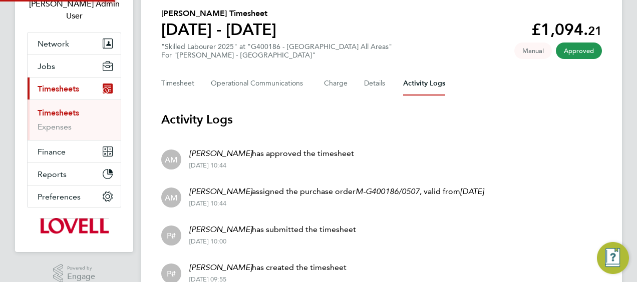
scroll to position [125, 0]
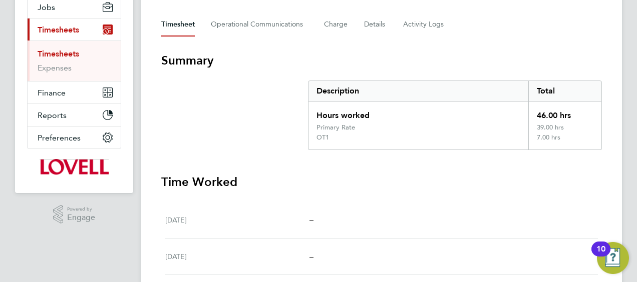
scroll to position [89, 0]
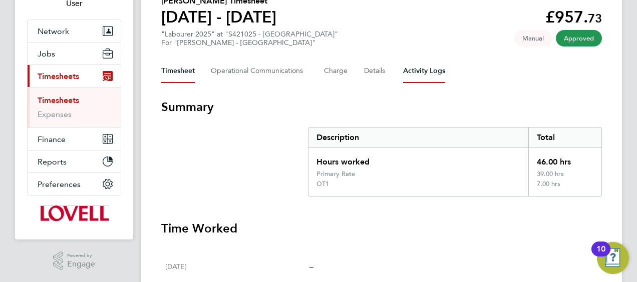
click at [411, 77] on Logs-tab "Activity Logs" at bounding box center [424, 71] width 42 height 24
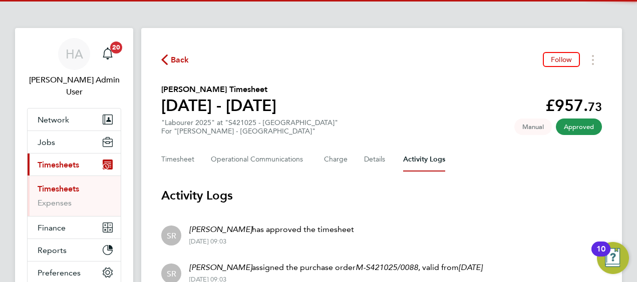
scroll to position [125, 0]
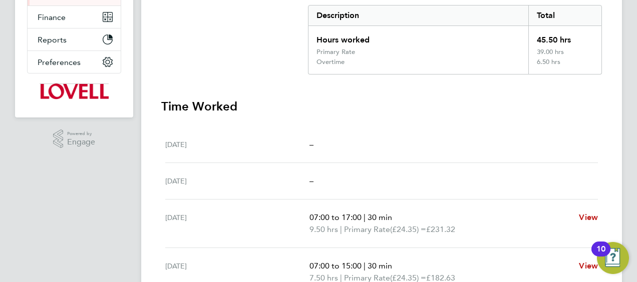
scroll to position [100, 0]
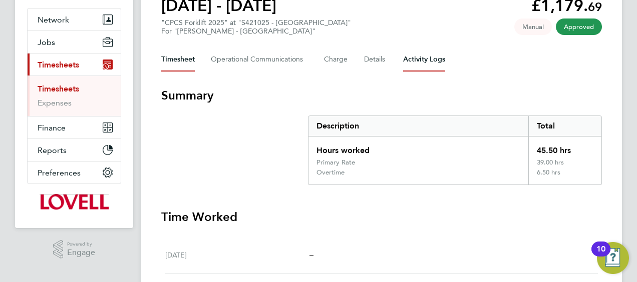
click at [412, 70] on Logs-tab "Activity Logs" at bounding box center [424, 60] width 42 height 24
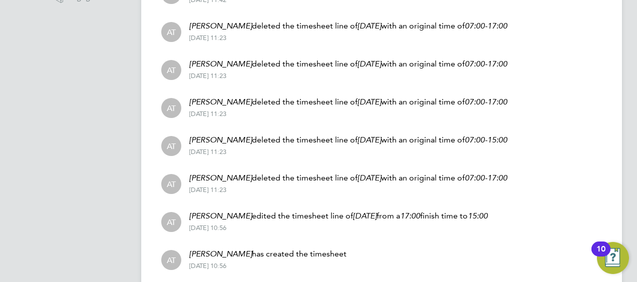
scroll to position [391, 0]
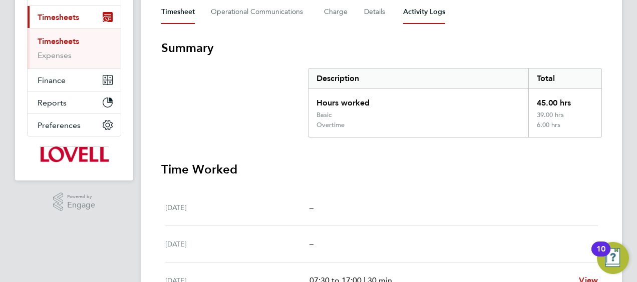
scroll to position [39, 0]
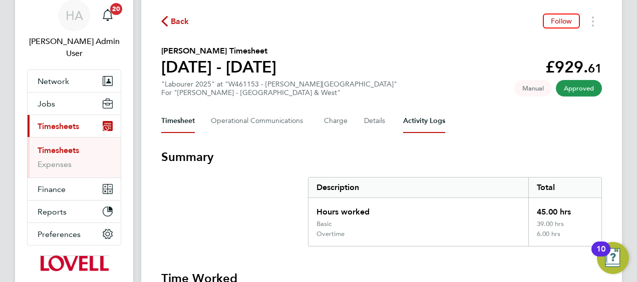
click at [424, 113] on Logs-tab "Activity Logs" at bounding box center [424, 121] width 42 height 24
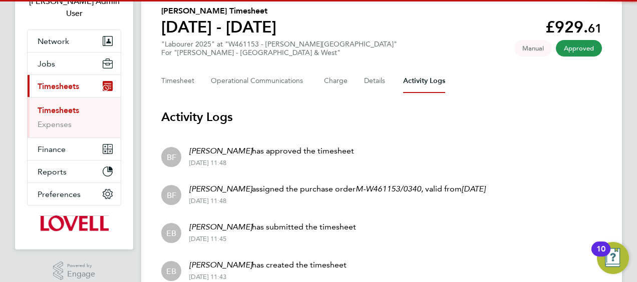
scroll to position [125, 0]
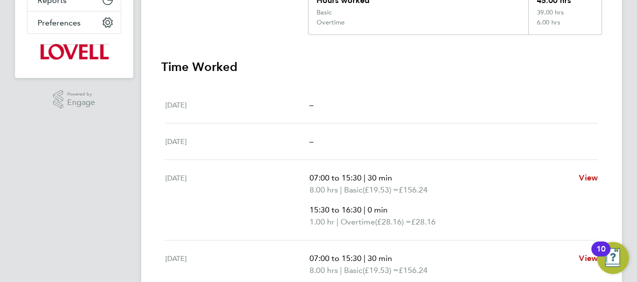
scroll to position [50, 0]
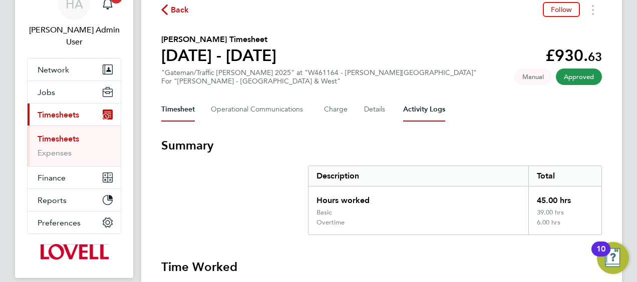
click at [415, 116] on Logs-tab "Activity Logs" at bounding box center [424, 110] width 42 height 24
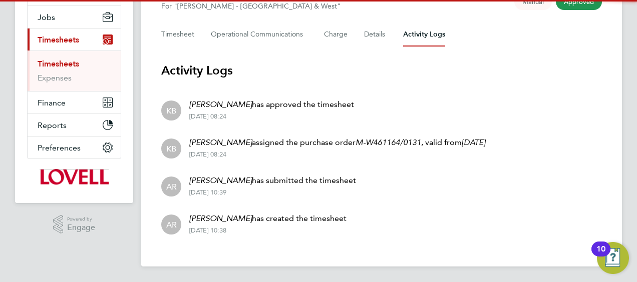
scroll to position [125, 0]
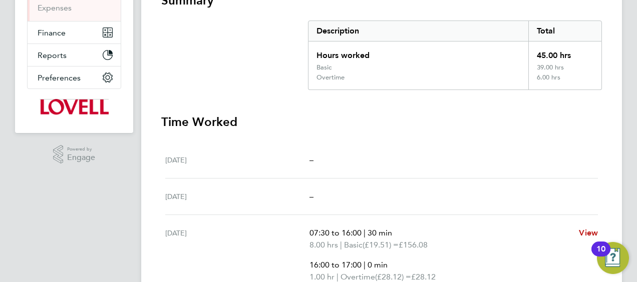
scroll to position [150, 0]
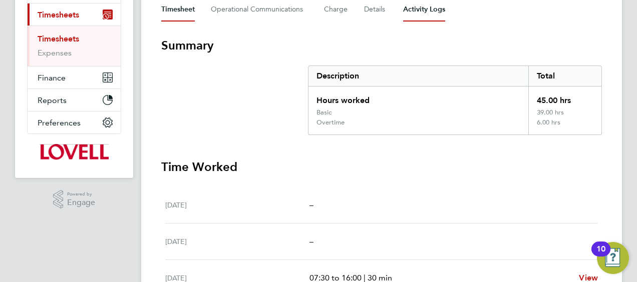
click at [423, 7] on Logs-tab "Activity Logs" at bounding box center [424, 9] width 42 height 24
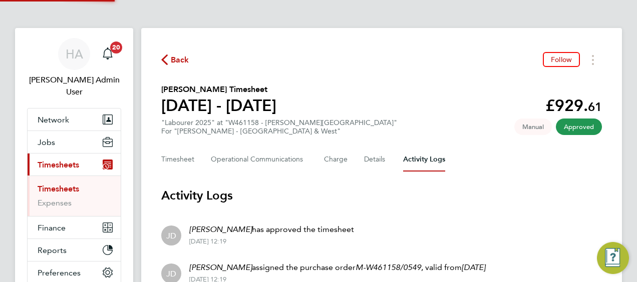
scroll to position [125, 0]
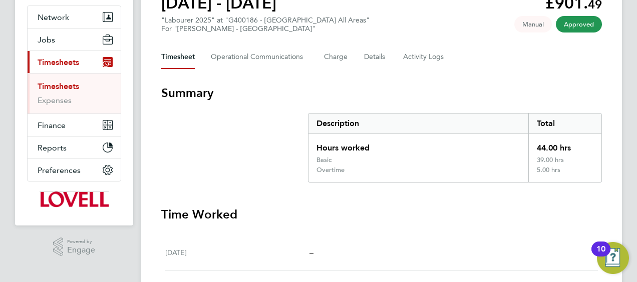
scroll to position [50, 0]
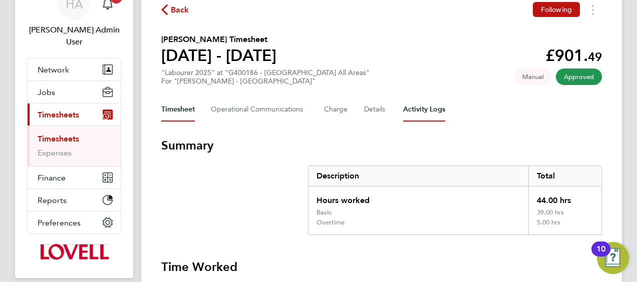
click at [428, 111] on Logs-tab "Activity Logs" at bounding box center [424, 110] width 42 height 24
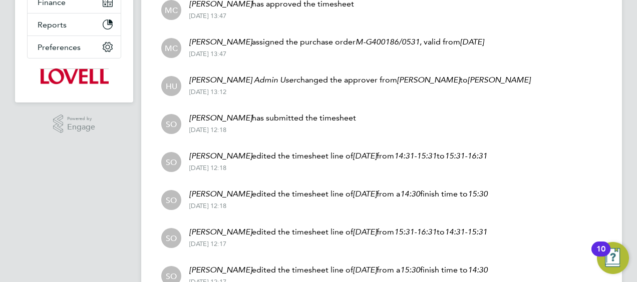
scroll to position [315, 0]
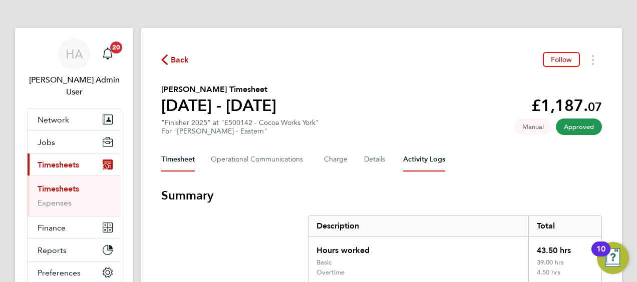
click at [417, 167] on Logs-tab "Activity Logs" at bounding box center [424, 160] width 42 height 24
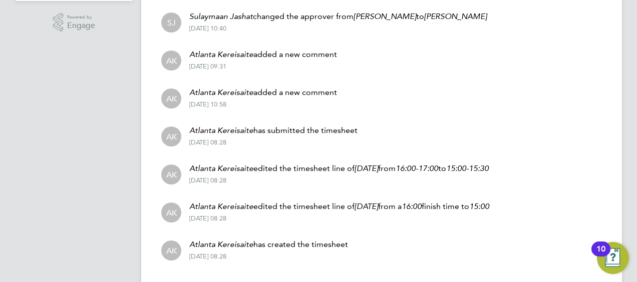
scroll to position [353, 0]
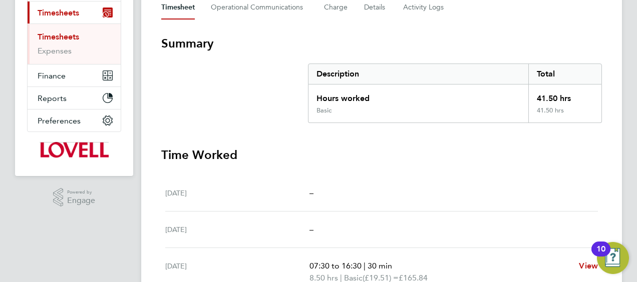
scroll to position [150, 0]
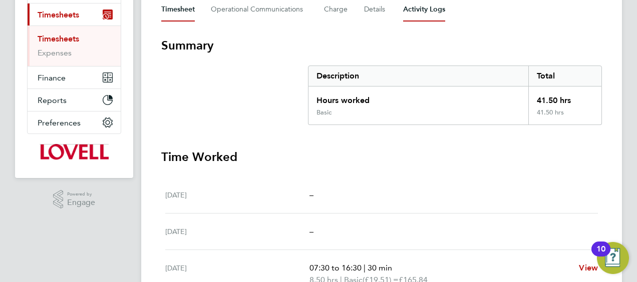
click at [429, 15] on Logs-tab "Activity Logs" at bounding box center [424, 9] width 42 height 24
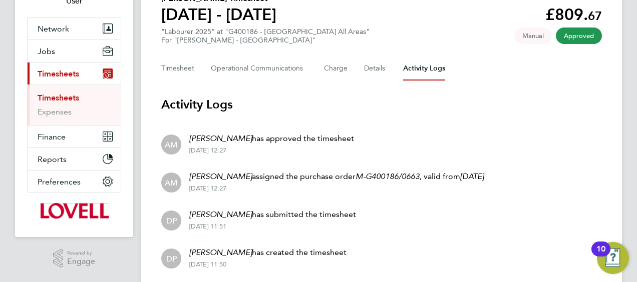
scroll to position [75, 0]
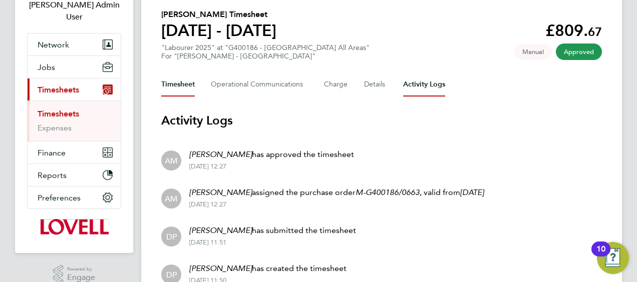
click at [171, 89] on button "Timesheet" at bounding box center [178, 85] width 34 height 24
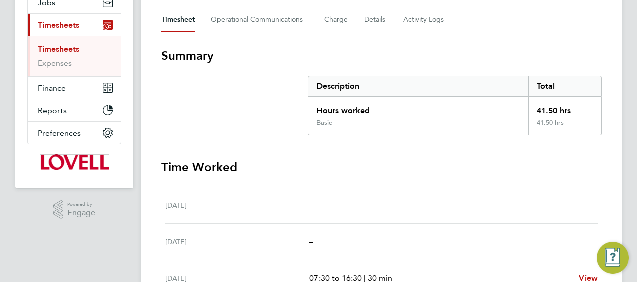
scroll to position [200, 0]
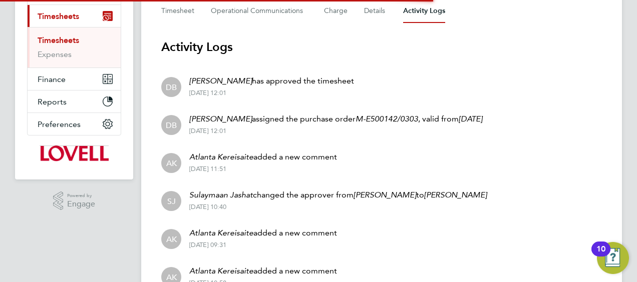
scroll to position [150, 0]
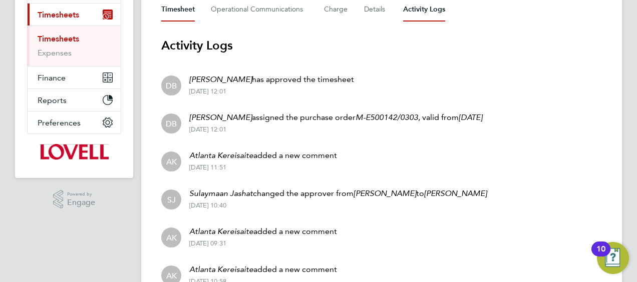
click at [166, 9] on button "Timesheet" at bounding box center [178, 9] width 34 height 24
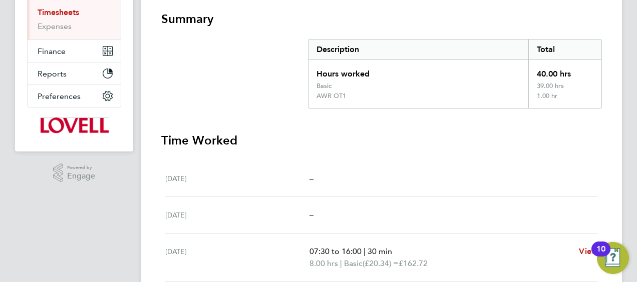
scroll to position [100, 0]
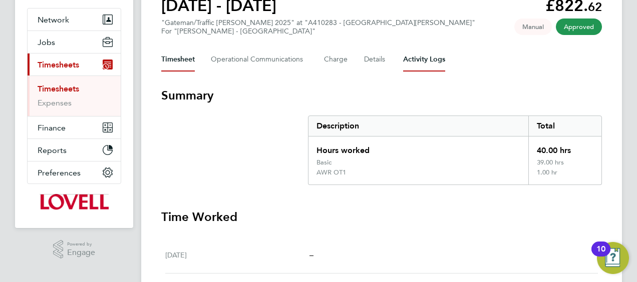
click at [420, 64] on Logs-tab "Activity Logs" at bounding box center [424, 60] width 42 height 24
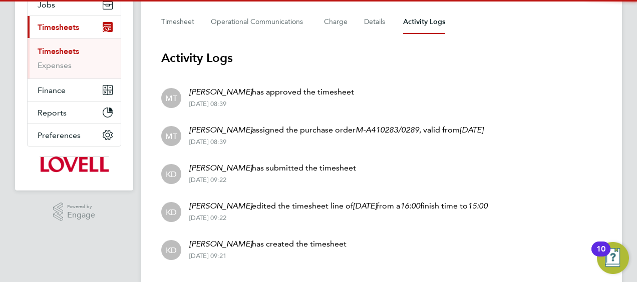
scroll to position [163, 0]
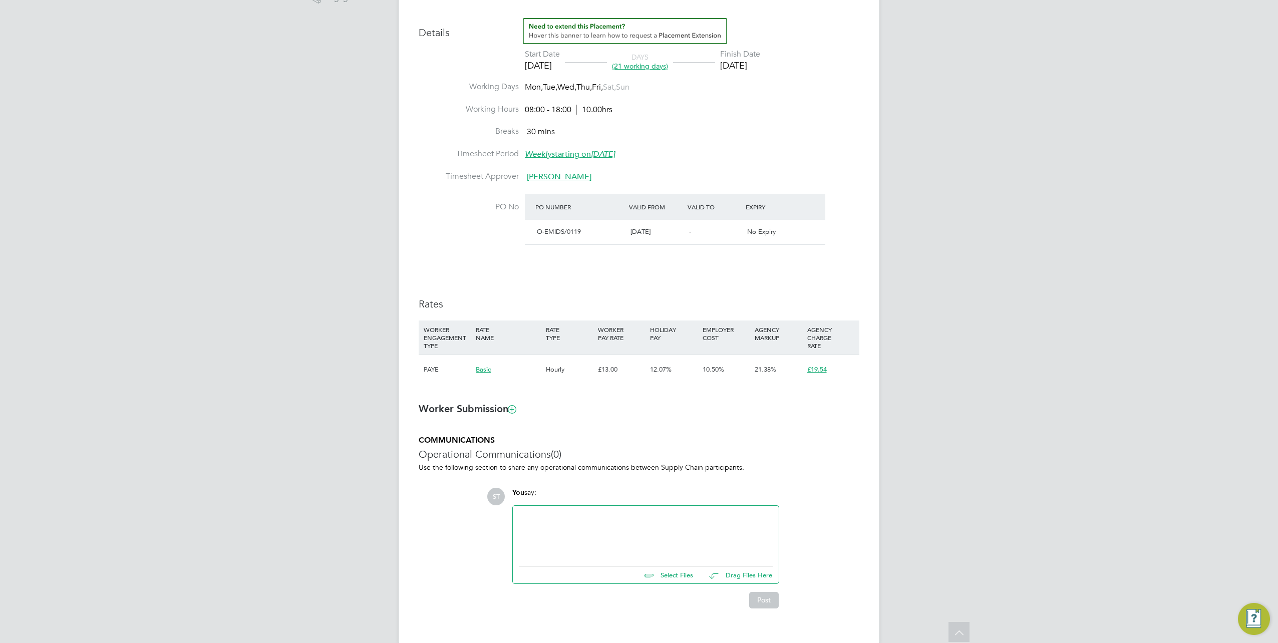
scroll to position [373, 0]
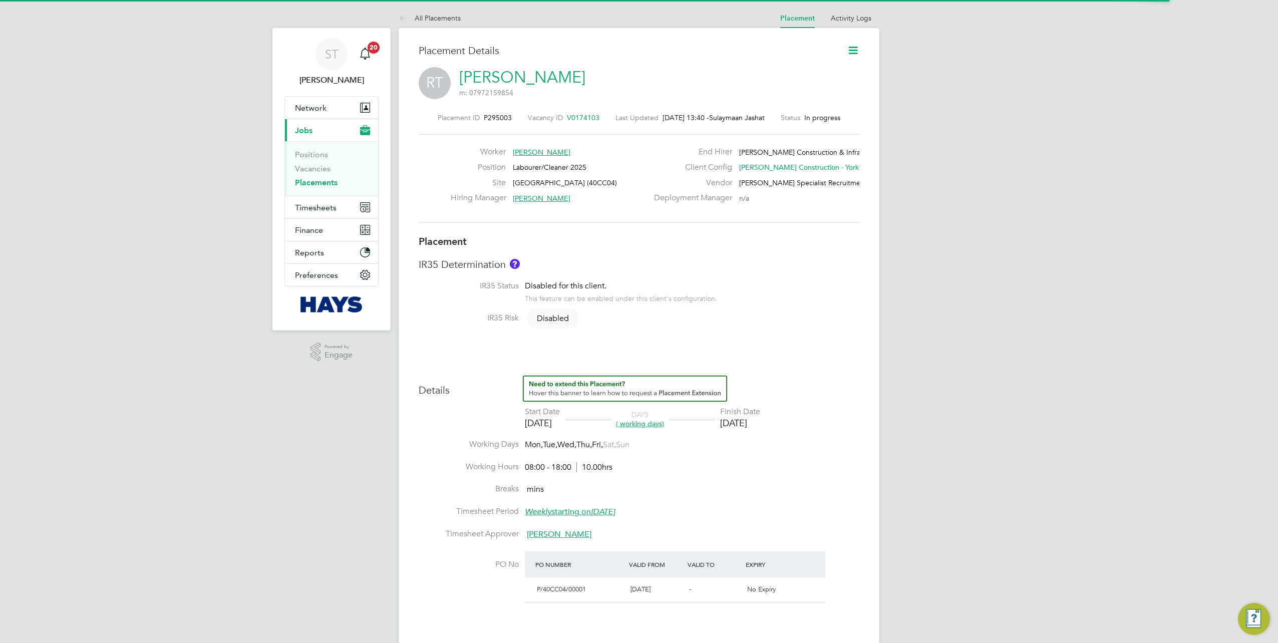
scroll to position [5, 5]
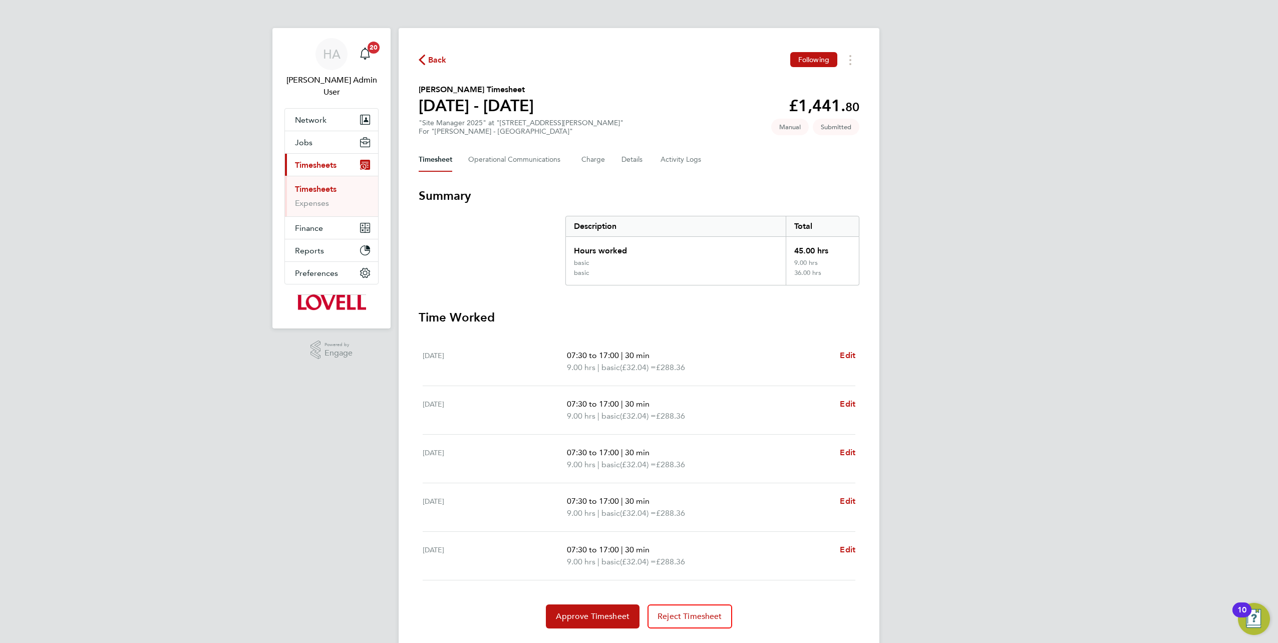
click at [435, 67] on div "Back Following" at bounding box center [639, 60] width 441 height 16
click at [435, 63] on span "Back" at bounding box center [437, 60] width 19 height 12
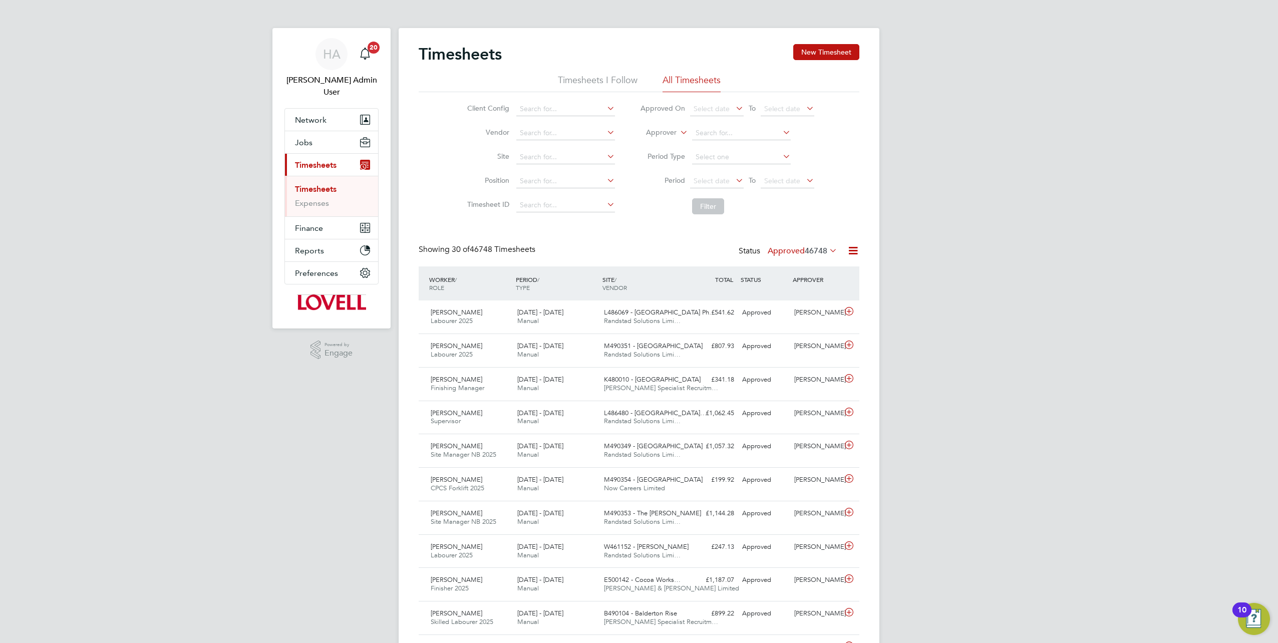
click at [672, 128] on label "Approver" at bounding box center [653, 133] width 45 height 10
click at [653, 141] on li "Worker" at bounding box center [651, 144] width 49 height 13
click at [695, 136] on input at bounding box center [741, 133] width 99 height 14
type input "[PERSON_NAME]"
click at [697, 141] on li "[PERSON_NAME]" at bounding box center [740, 147] width 99 height 14
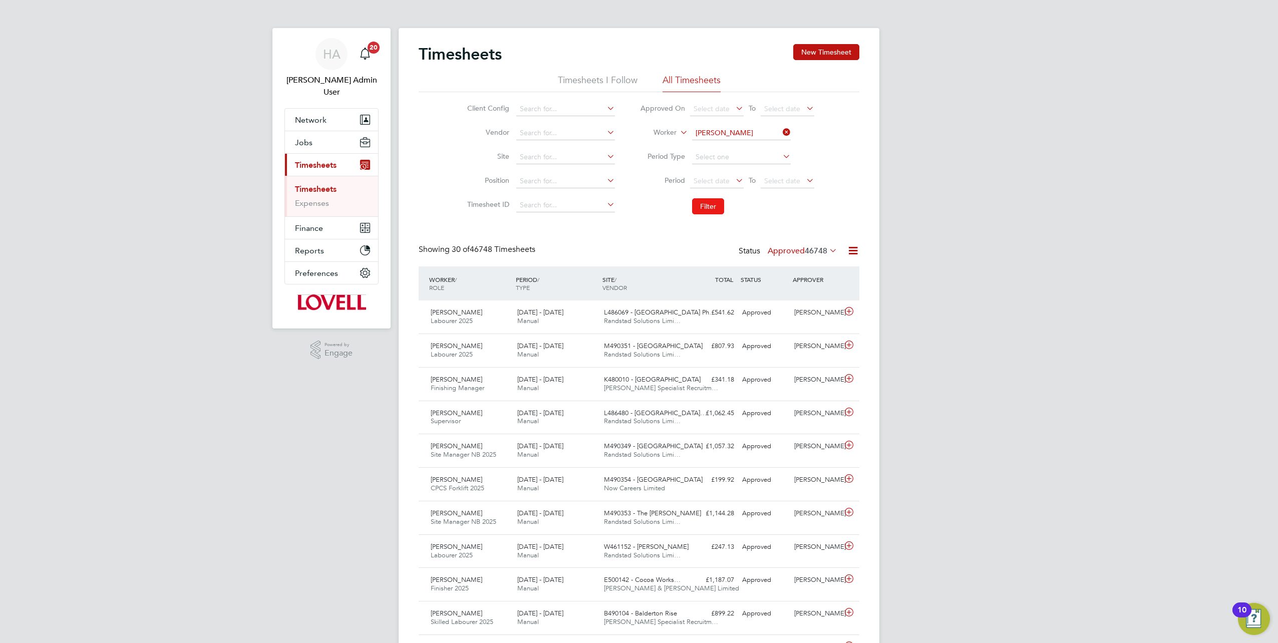
click at [706, 201] on button "Filter" at bounding box center [708, 206] width 32 height 16
click at [786, 249] on label "Approved 38" at bounding box center [809, 251] width 56 height 10
click at [779, 130] on input at bounding box center [741, 133] width 99 height 14
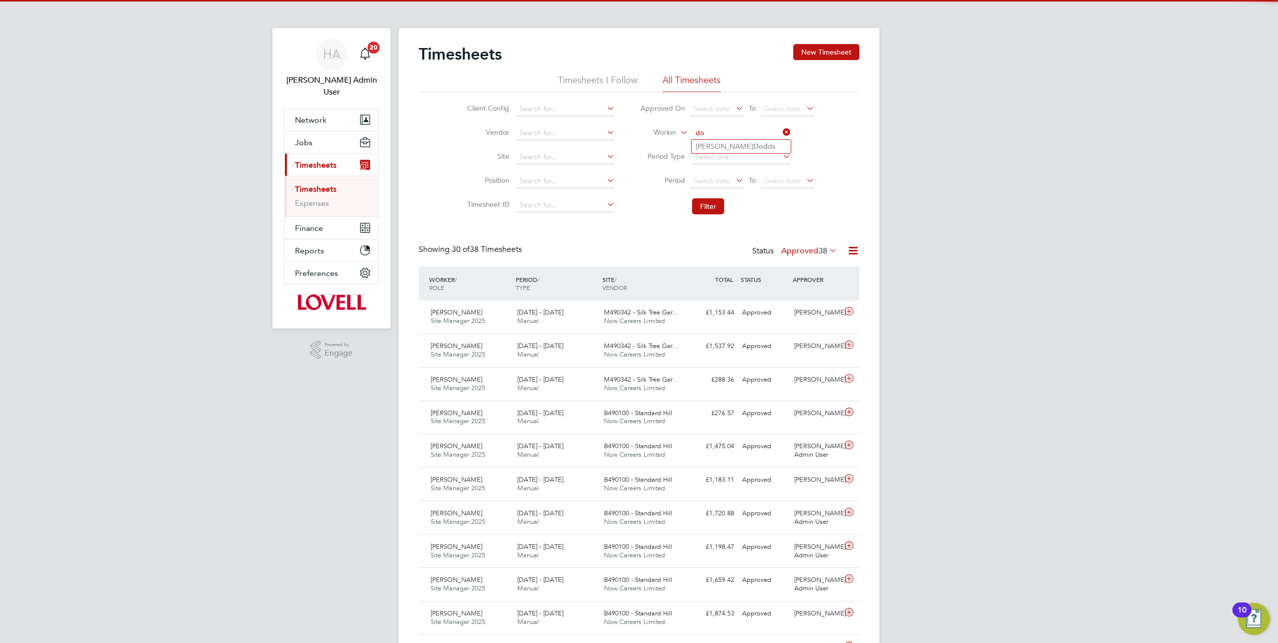
type input "d"
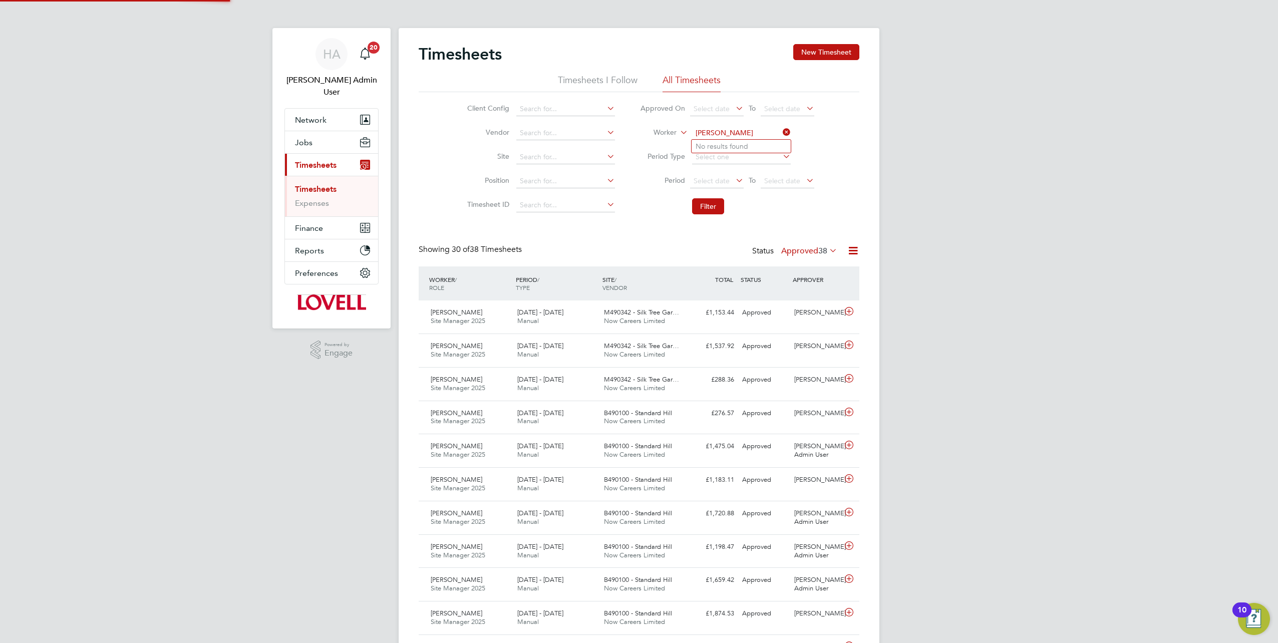
type input "jobe"
click at [703, 180] on span "Select date" at bounding box center [711, 180] width 36 height 9
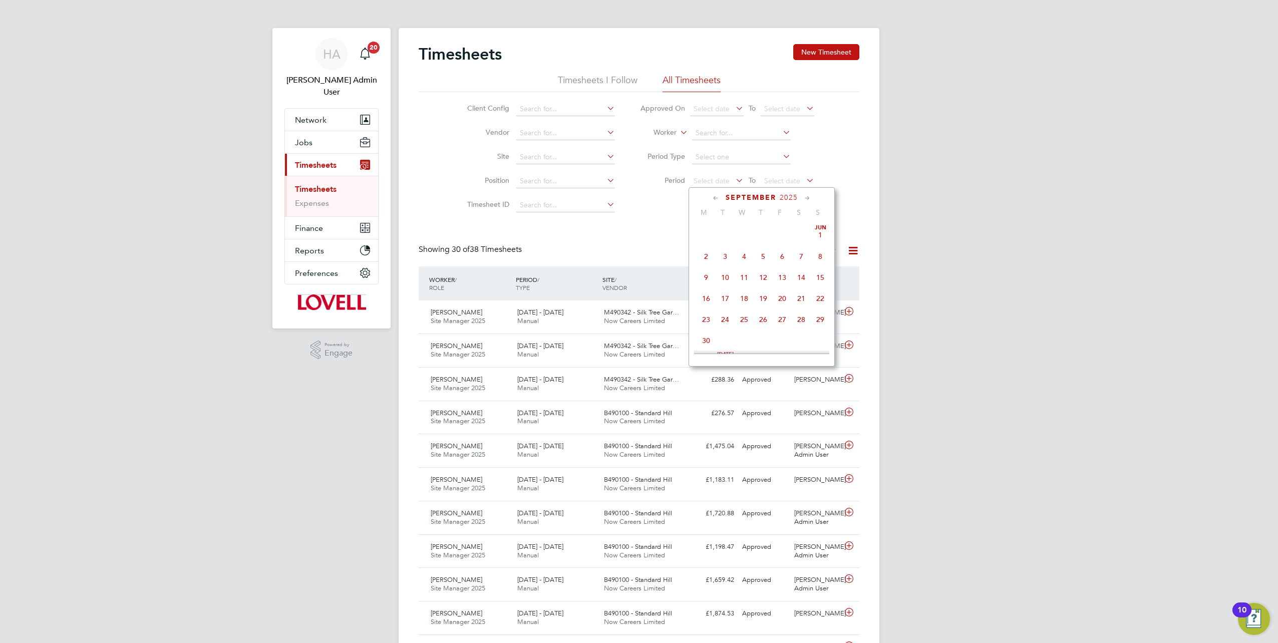
scroll to position [365, 0]
click at [802, 237] on span "13" at bounding box center [800, 229] width 19 height 19
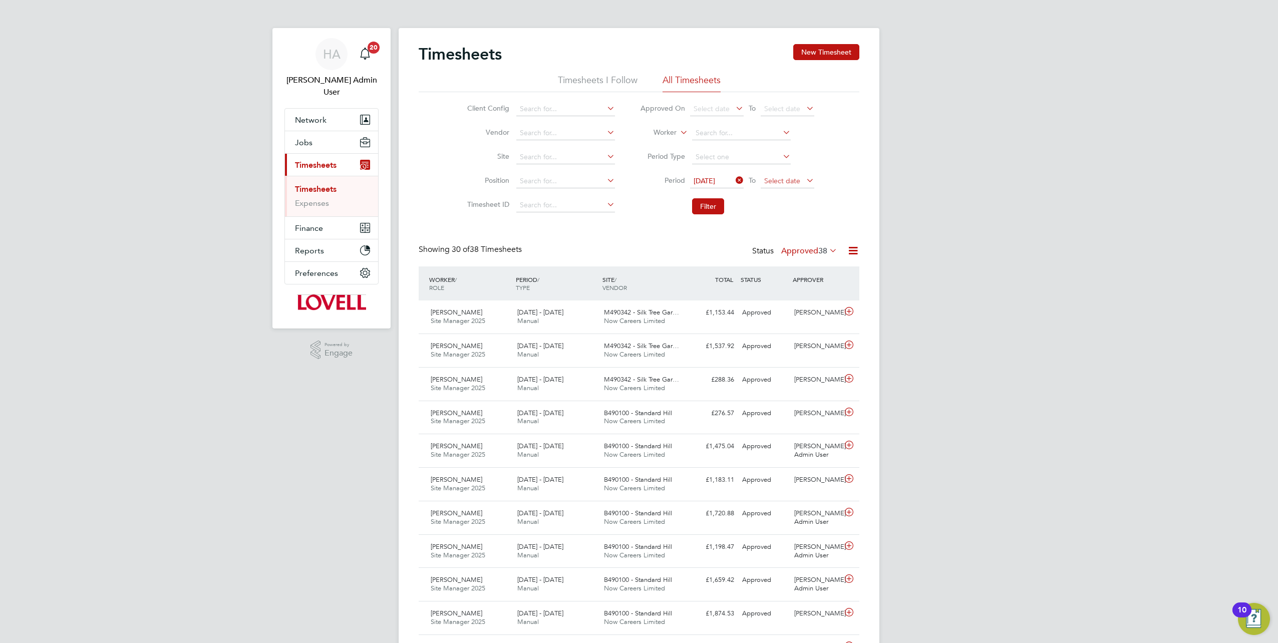
click at [801, 184] on span "Select date" at bounding box center [787, 182] width 54 height 14
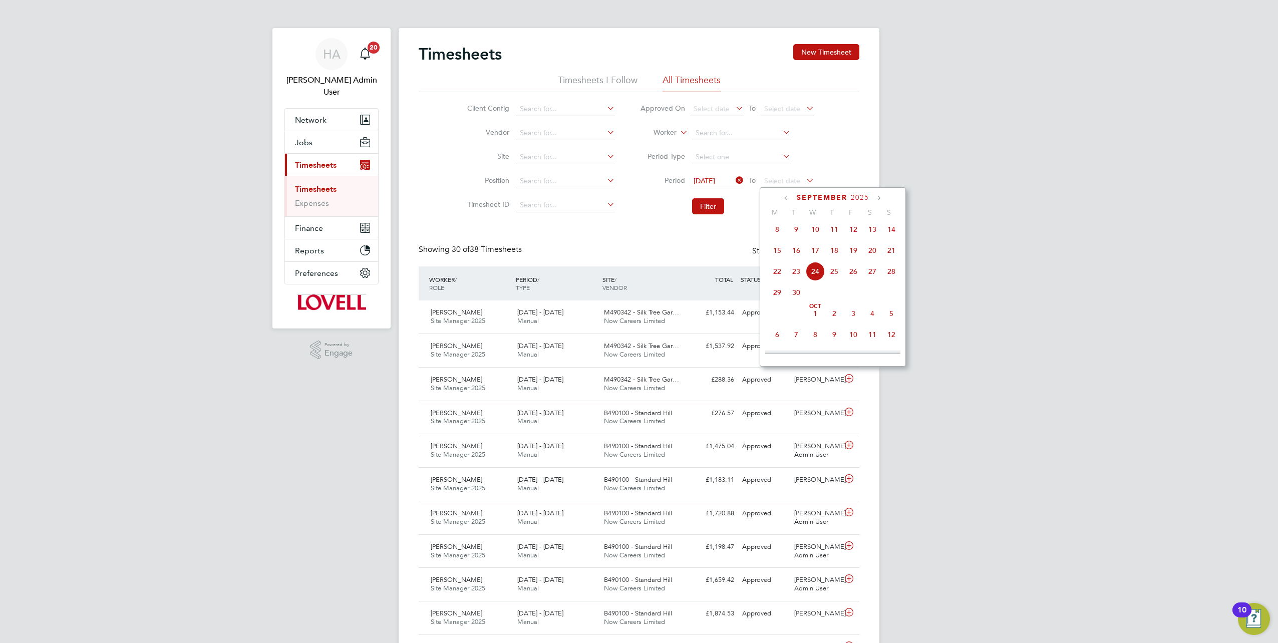
click at [856, 253] on span "19" at bounding box center [853, 250] width 19 height 19
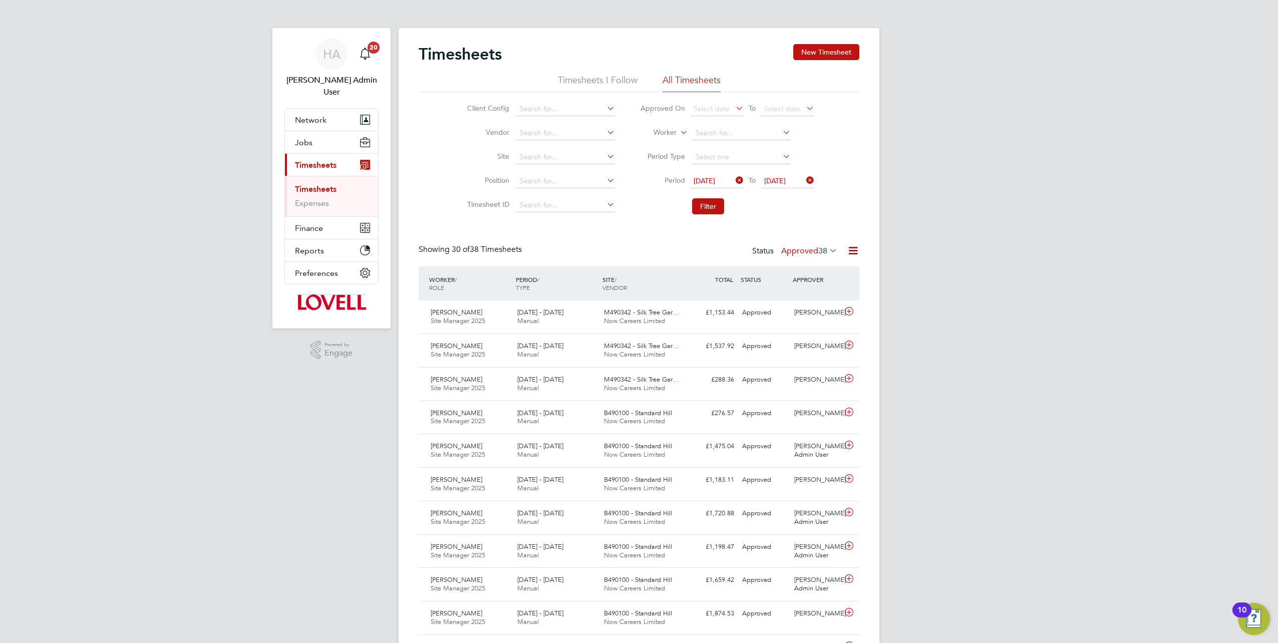
click at [822, 249] on span "38" at bounding box center [822, 251] width 9 height 10
click at [806, 298] on li "Submitted" at bounding box center [804, 296] width 46 height 14
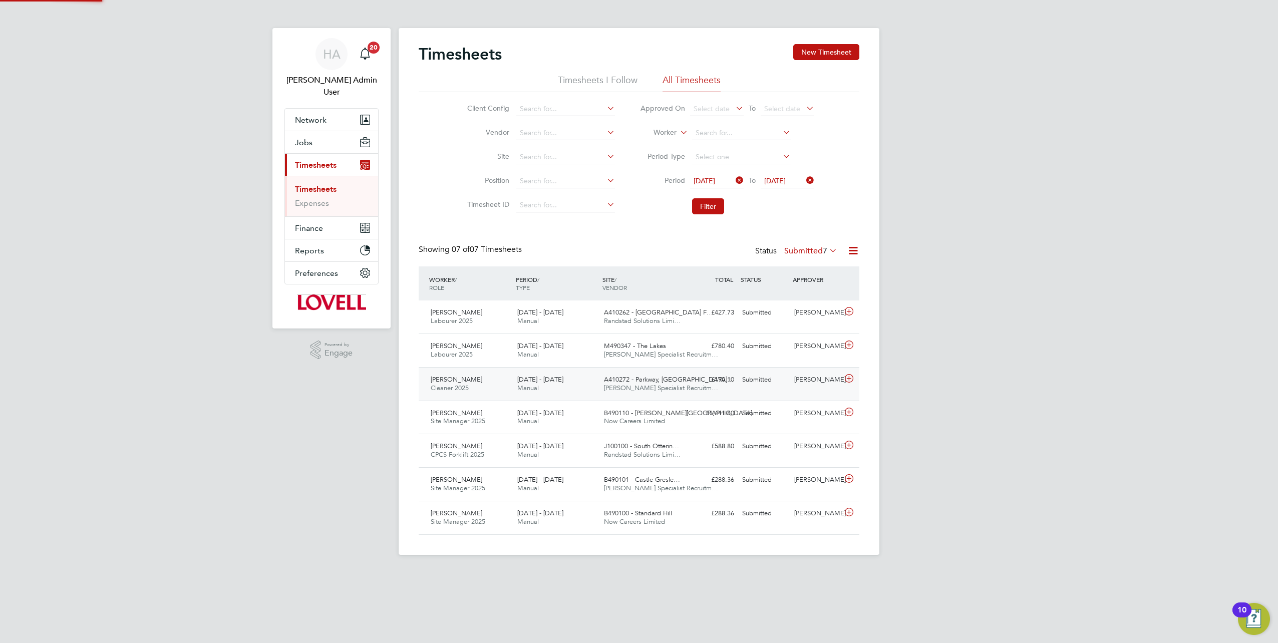
scroll to position [25, 87]
click at [713, 205] on button "Filter" at bounding box center [708, 206] width 32 height 16
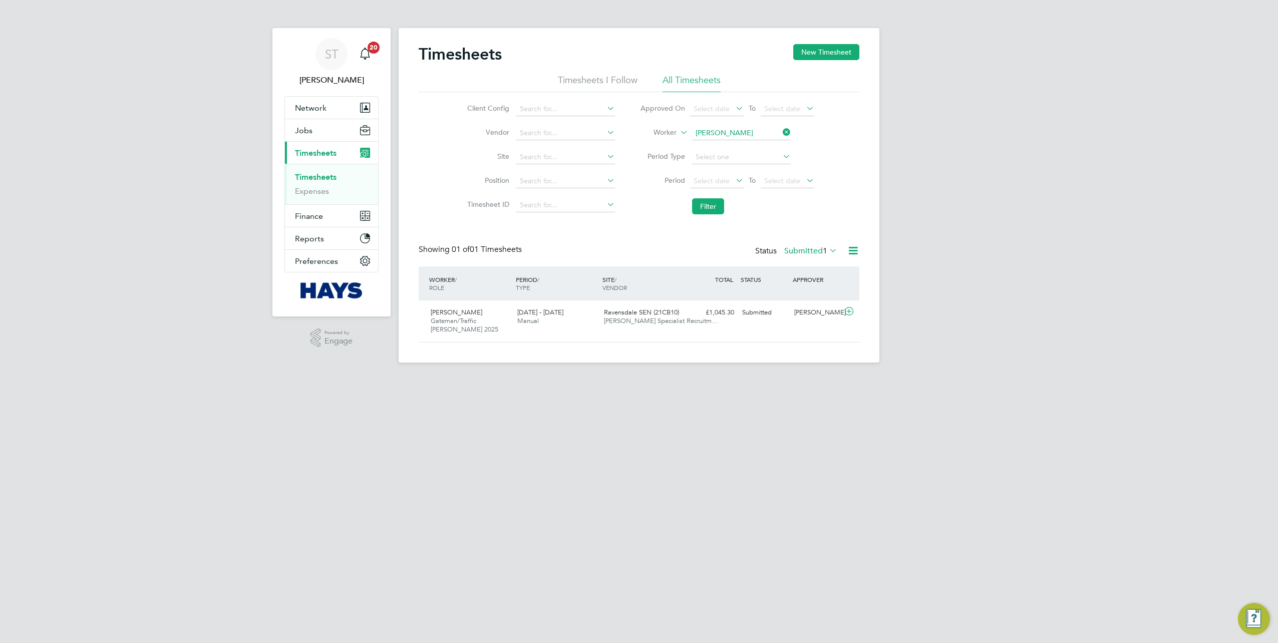
scroll to position [25, 87]
drag, startPoint x: 318, startPoint y: 131, endPoint x: 318, endPoint y: 139, distance: 7.5
click at [318, 131] on button "Jobs" at bounding box center [331, 130] width 93 height 22
click at [310, 187] on li "Placements" at bounding box center [332, 183] width 75 height 10
click at [320, 181] on link "Placements" at bounding box center [316, 183] width 42 height 10
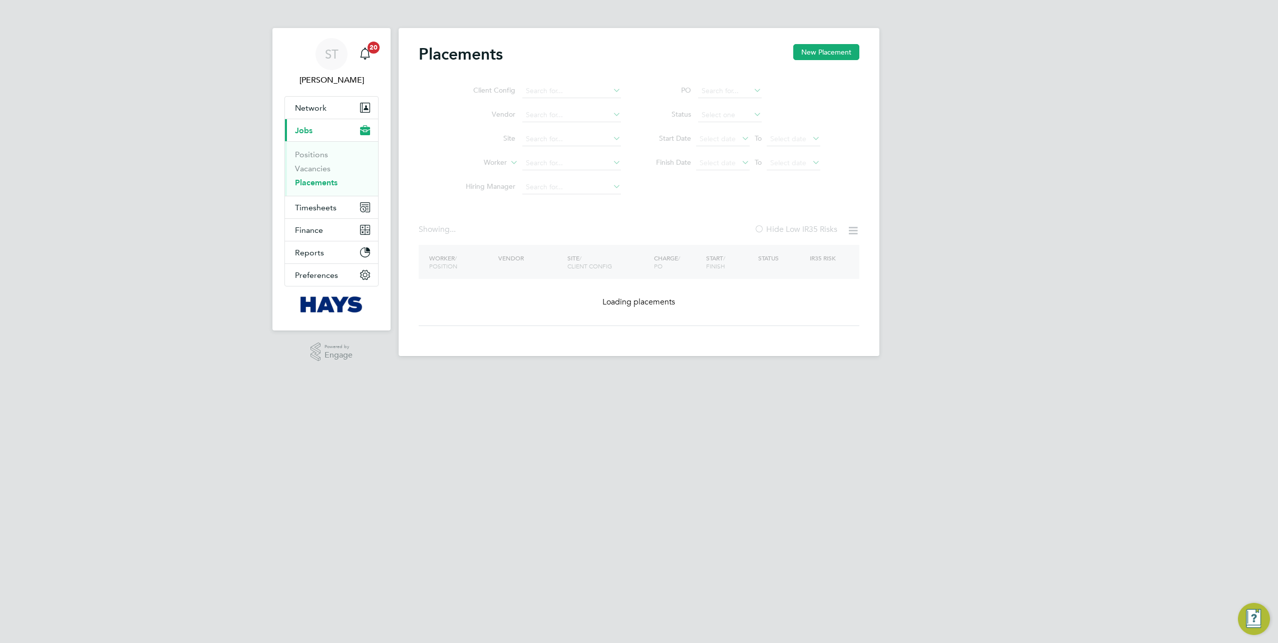
click at [558, 163] on ul "Client Config Vendor Site Worker Hiring Manager" at bounding box center [539, 139] width 188 height 120
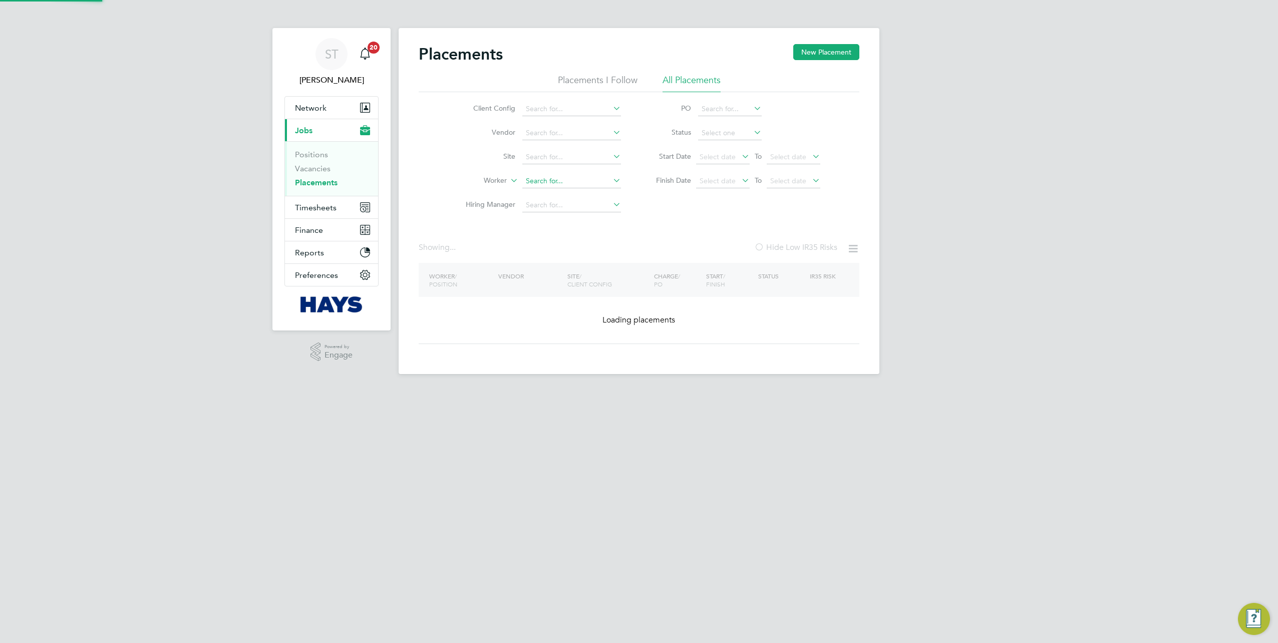
click at [548, 179] on input at bounding box center [571, 181] width 99 height 14
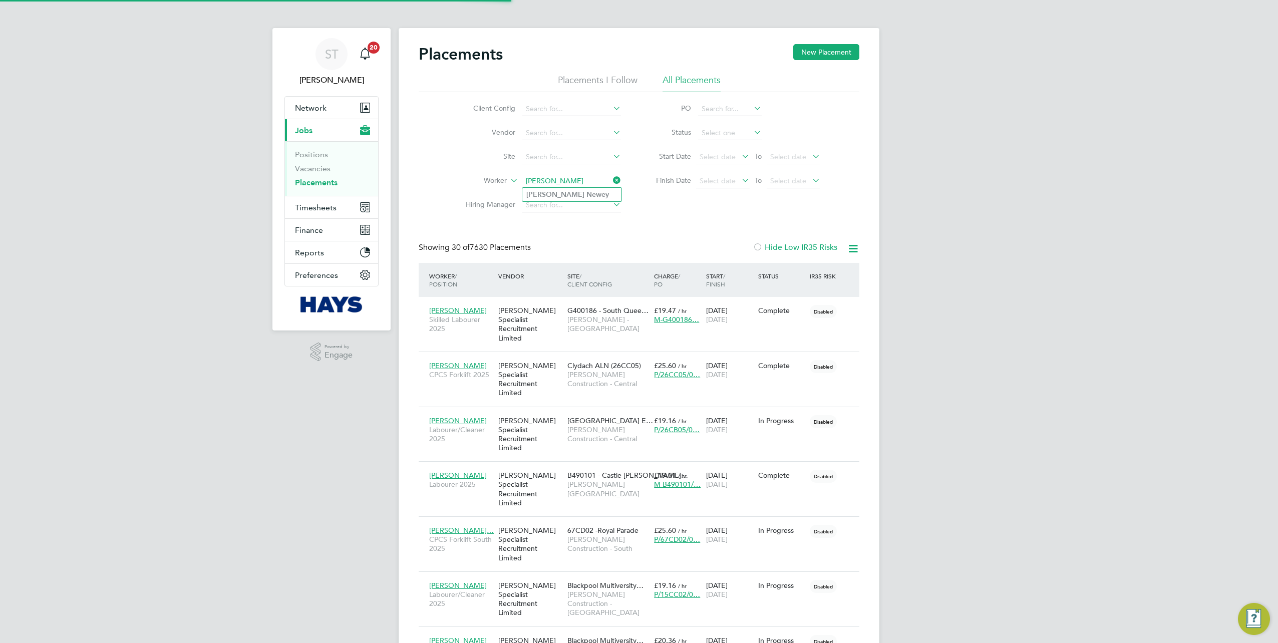
click at [586, 191] on b "Newey" at bounding box center [597, 194] width 23 height 9
type input "[PERSON_NAME]"
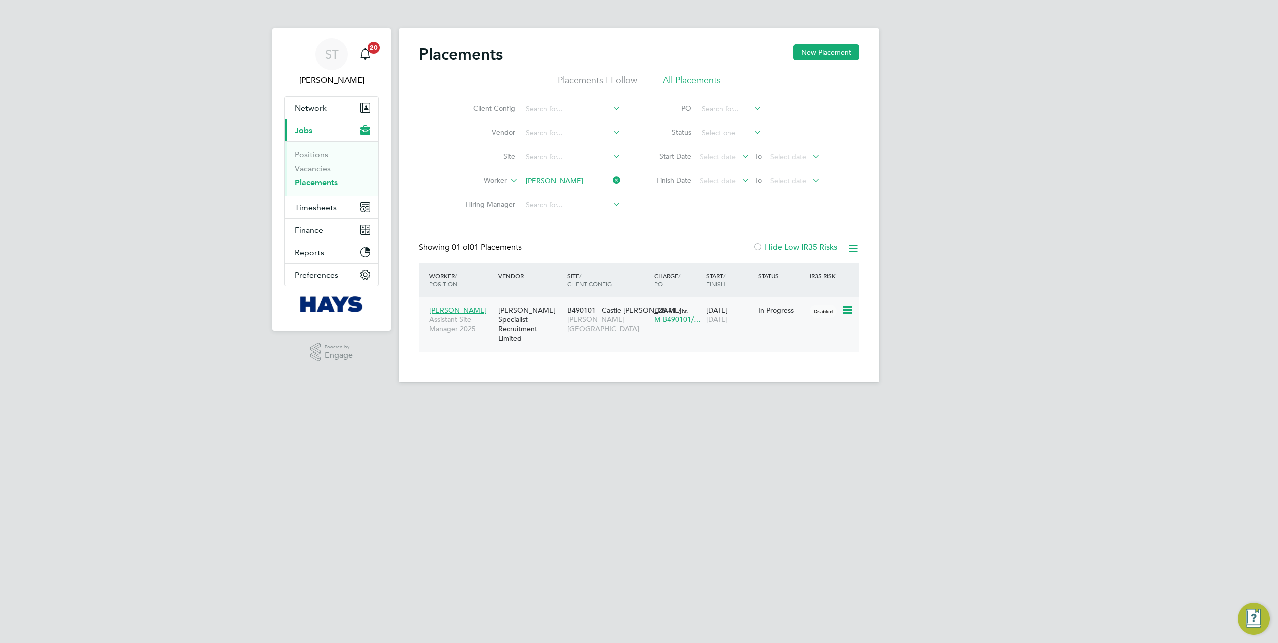
click at [542, 326] on div "[PERSON_NAME] Specialist Recruitment Limited" at bounding box center [530, 324] width 69 height 47
click at [583, 183] on input at bounding box center [571, 181] width 99 height 14
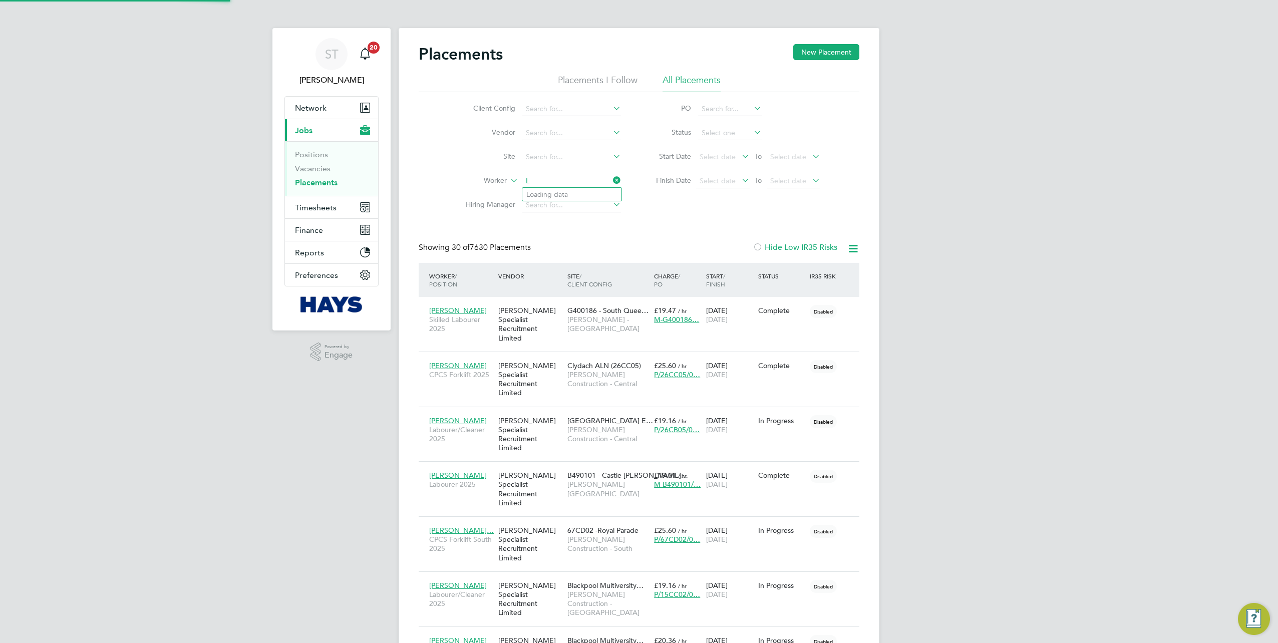
scroll to position [38, 87]
type input "Leon Sampson"
click at [586, 192] on b "Sampson" at bounding box center [615, 194] width 58 height 9
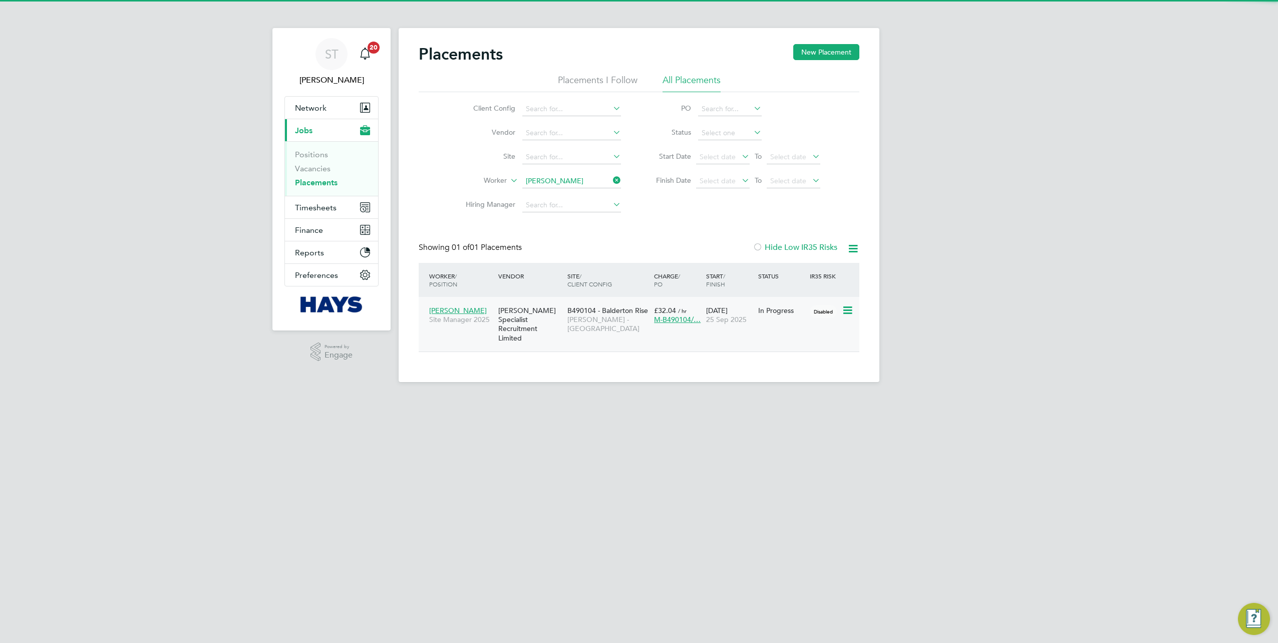
click at [558, 318] on div "[PERSON_NAME] Specialist Recruitment Limited" at bounding box center [530, 324] width 69 height 47
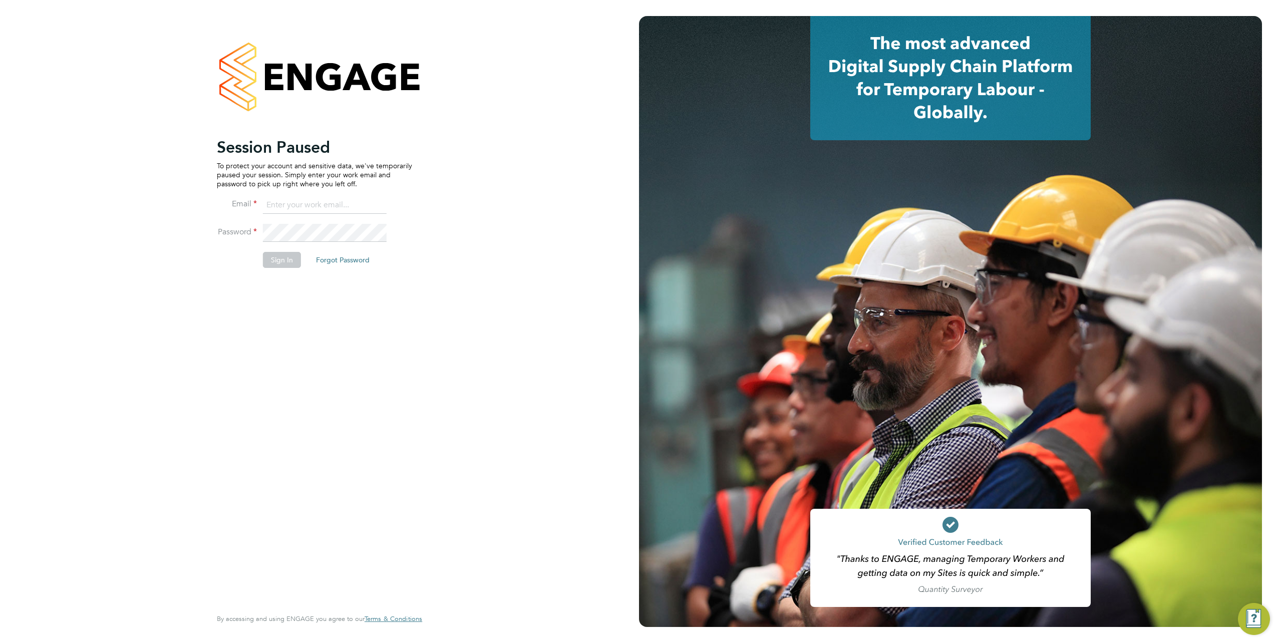
click at [291, 211] on input at bounding box center [325, 205] width 124 height 18
type input "samreet.thandi@hays.com"
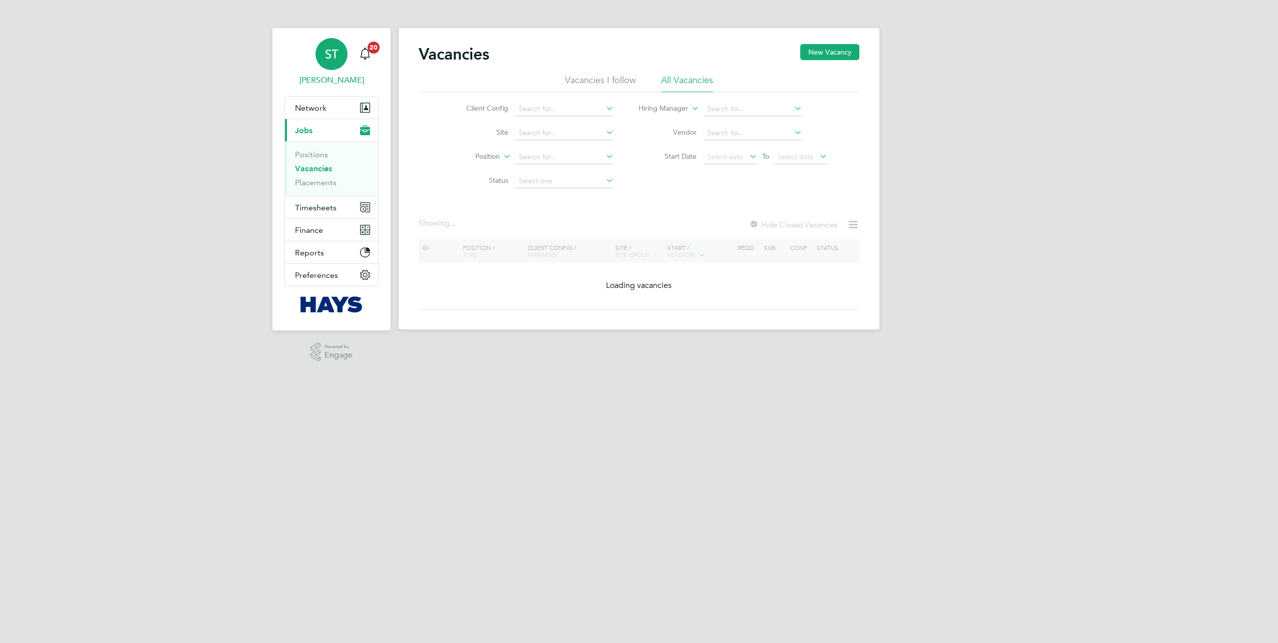
click at [353, 83] on span "Samreet Thandi" at bounding box center [331, 80] width 94 height 12
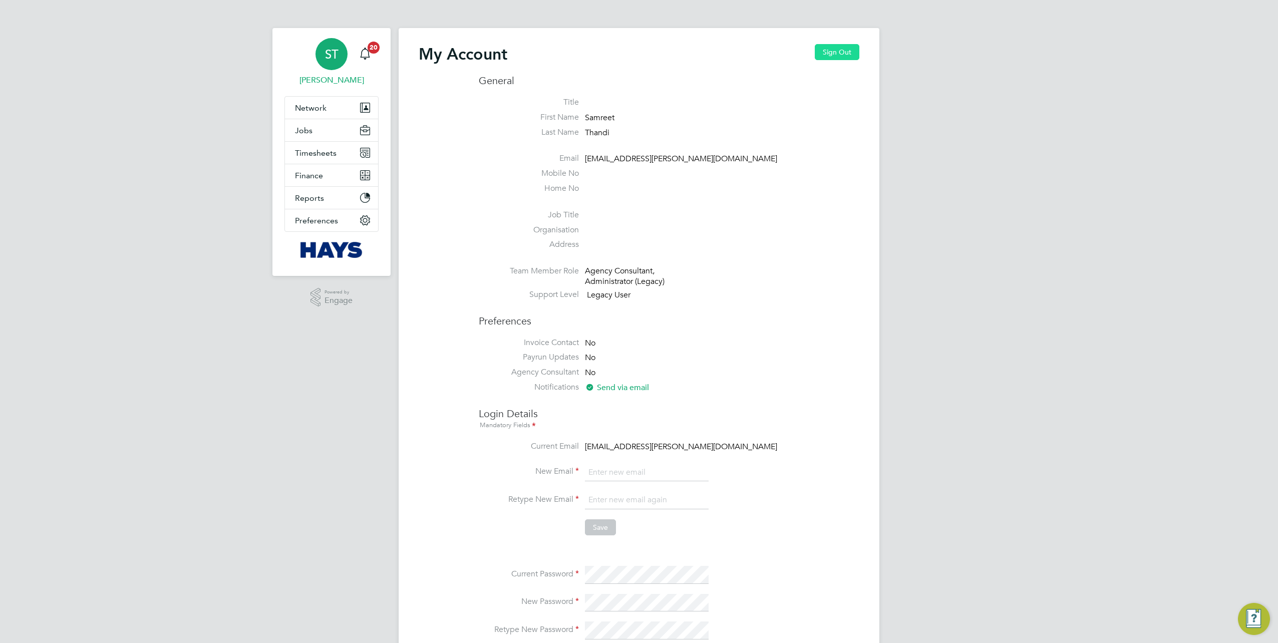
click at [846, 58] on button "Sign Out" at bounding box center [836, 52] width 45 height 16
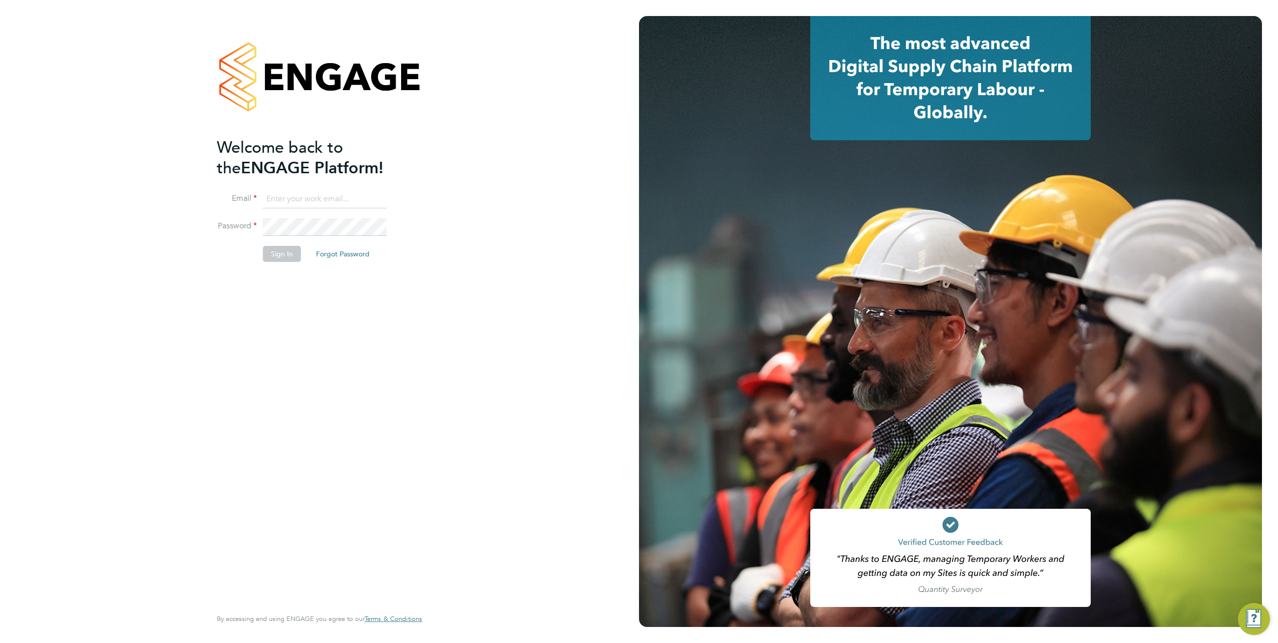
click at [303, 190] on input at bounding box center [325, 199] width 124 height 18
type input "[EMAIL_ADDRESS][PERSON_NAME][DOMAIN_NAME]"
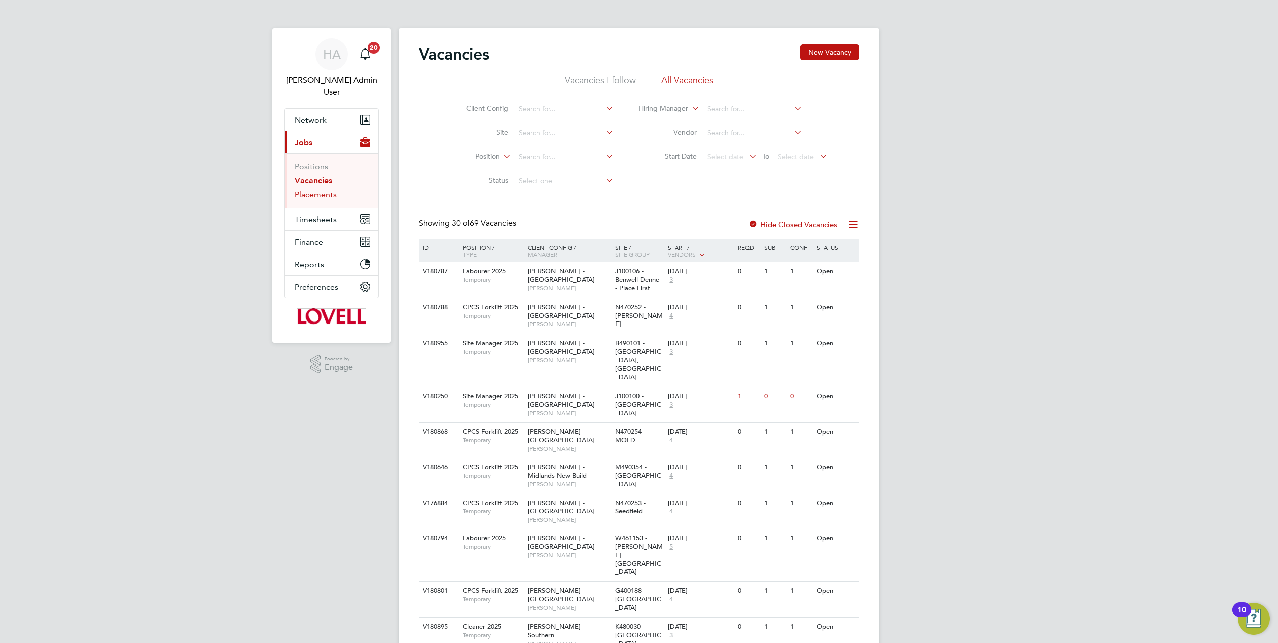
click at [299, 190] on link "Placements" at bounding box center [316, 195] width 42 height 10
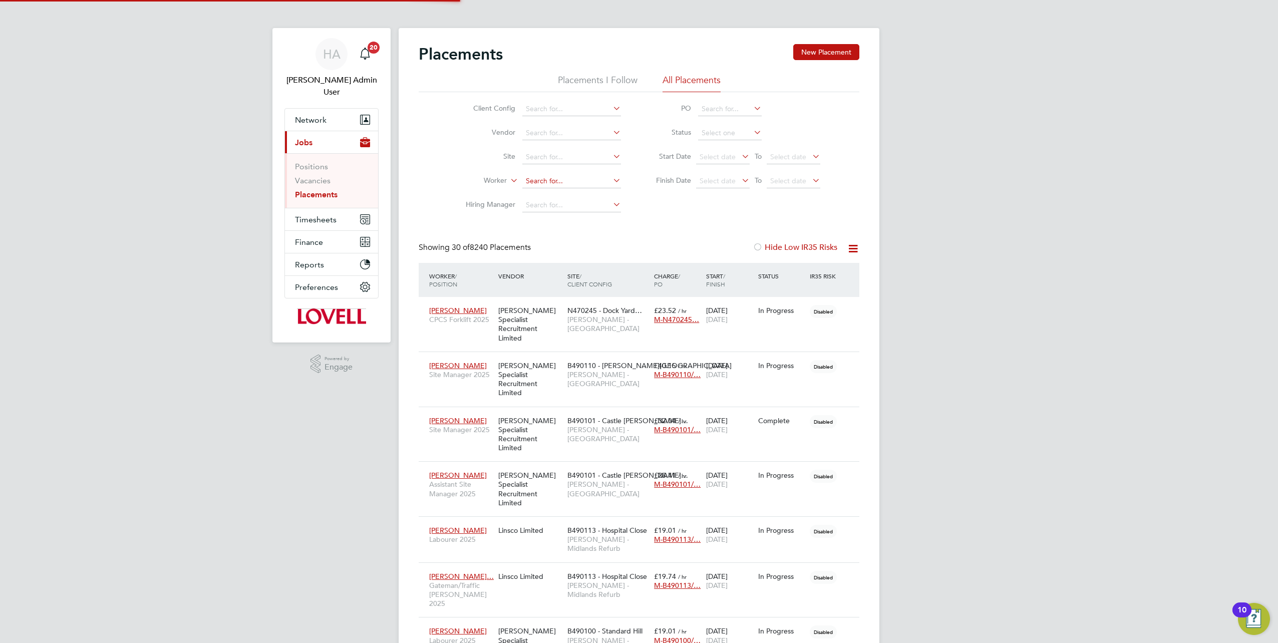
click at [529, 180] on input at bounding box center [571, 181] width 99 height 14
type input "[PERSON_NAME]"
click at [311, 215] on span "Timesheets" at bounding box center [316, 220] width 42 height 10
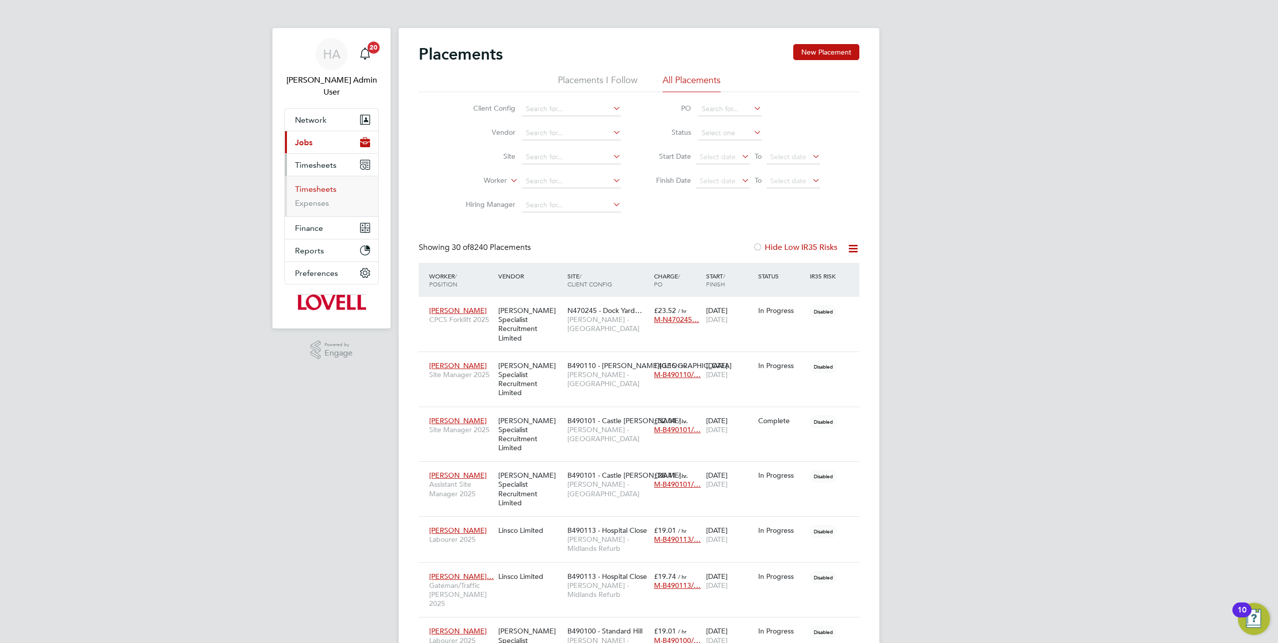
click at [321, 184] on link "Timesheets" at bounding box center [316, 189] width 42 height 10
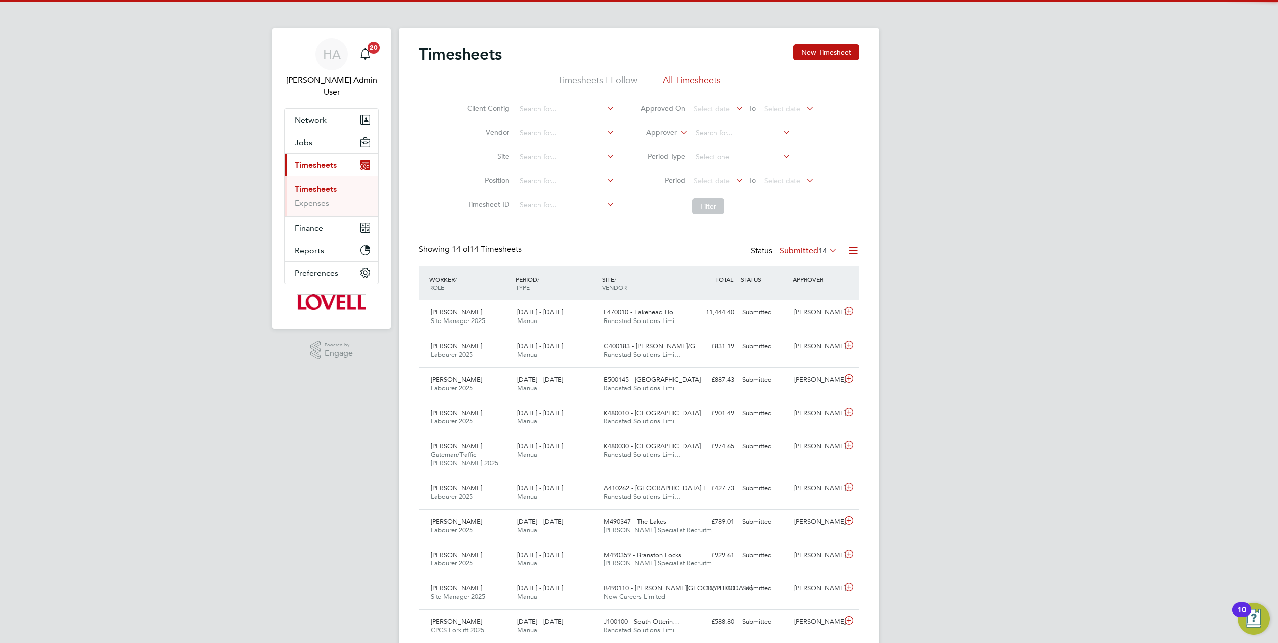
click at [725, 140] on li "Approver" at bounding box center [726, 133] width 199 height 24
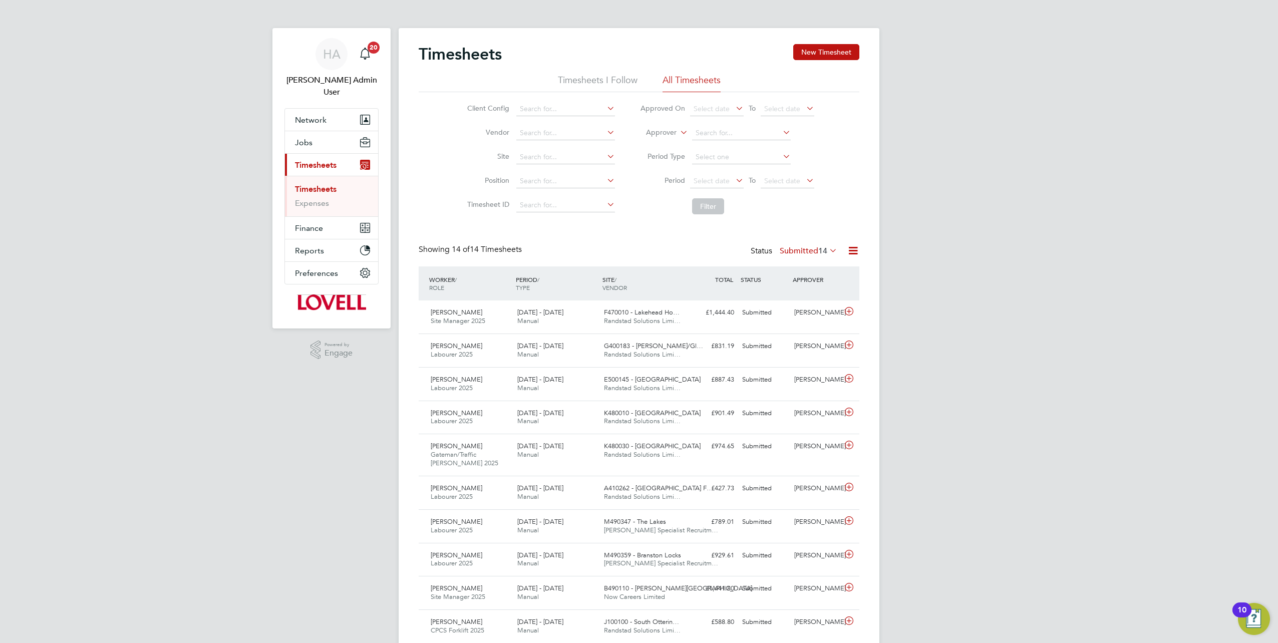
click at [678, 134] on icon at bounding box center [678, 129] width 0 height 9
click at [661, 146] on li "Worker" at bounding box center [651, 144] width 49 height 13
click at [716, 136] on input at bounding box center [741, 133] width 99 height 14
type input "dodou jobe"
click at [703, 200] on button "Filter" at bounding box center [708, 206] width 32 height 16
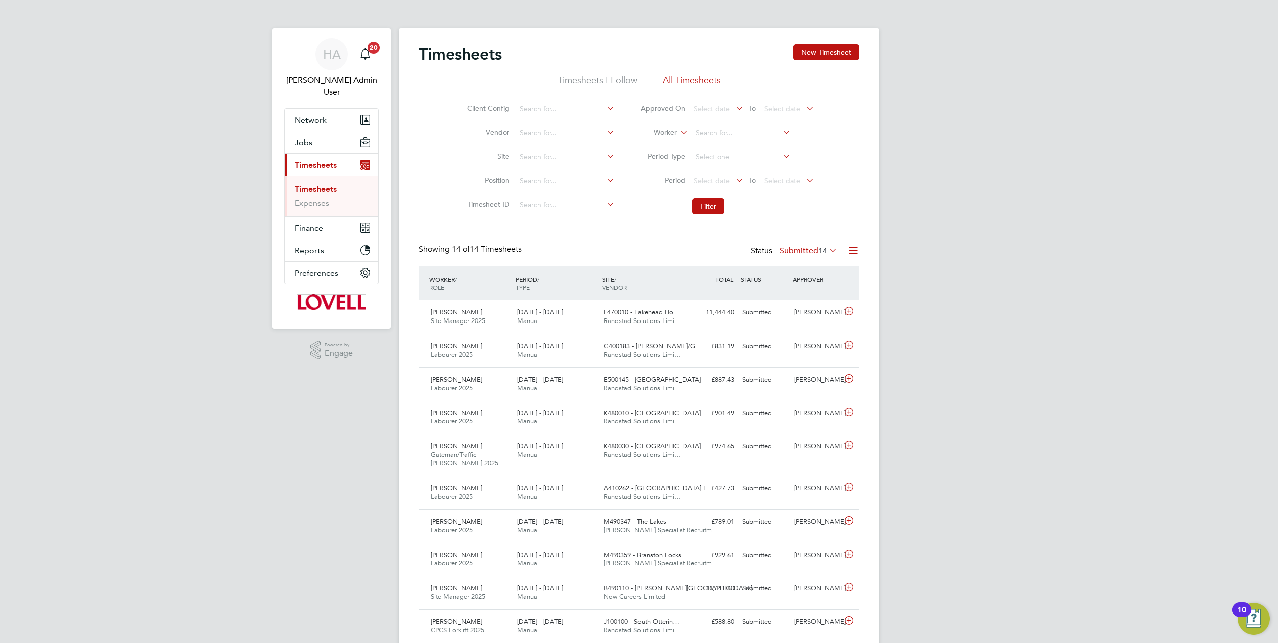
click at [792, 250] on label "Submitted 14" at bounding box center [808, 251] width 58 height 10
click at [708, 132] on input at bounding box center [741, 133] width 99 height 14
type input "dodou jobe"
click at [331, 65] on div "HA" at bounding box center [331, 54] width 32 height 32
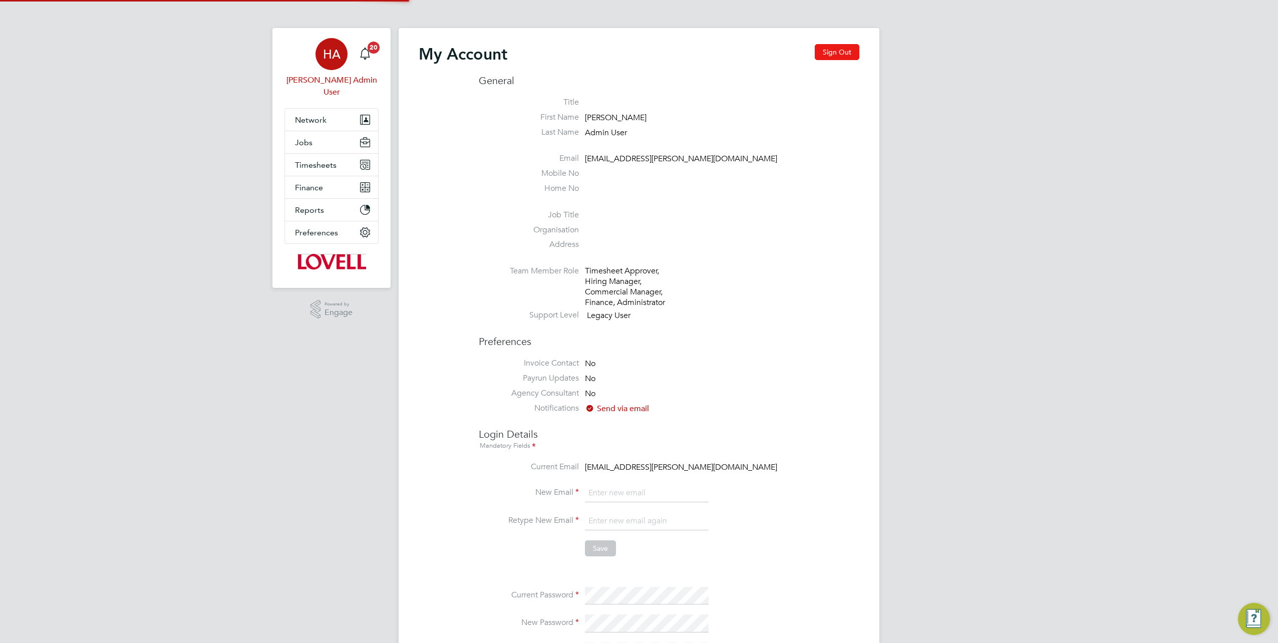
click at [833, 48] on button "Sign Out" at bounding box center [836, 52] width 45 height 16
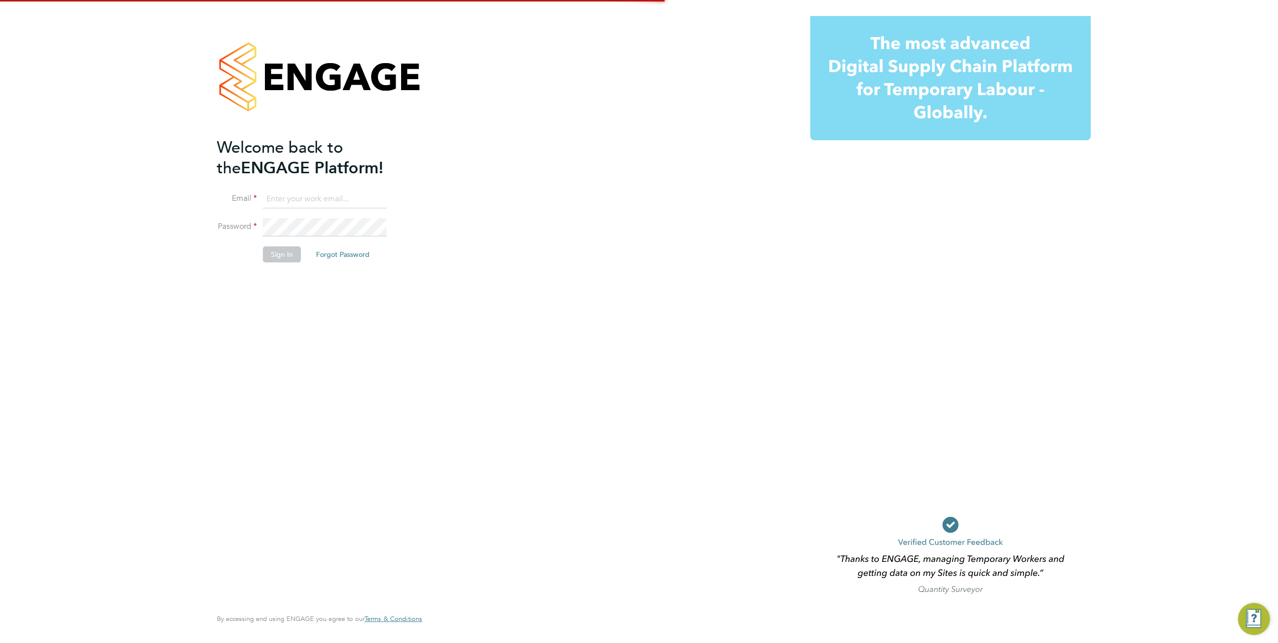
type input "Vendorkeyaccounts2@hays.com"
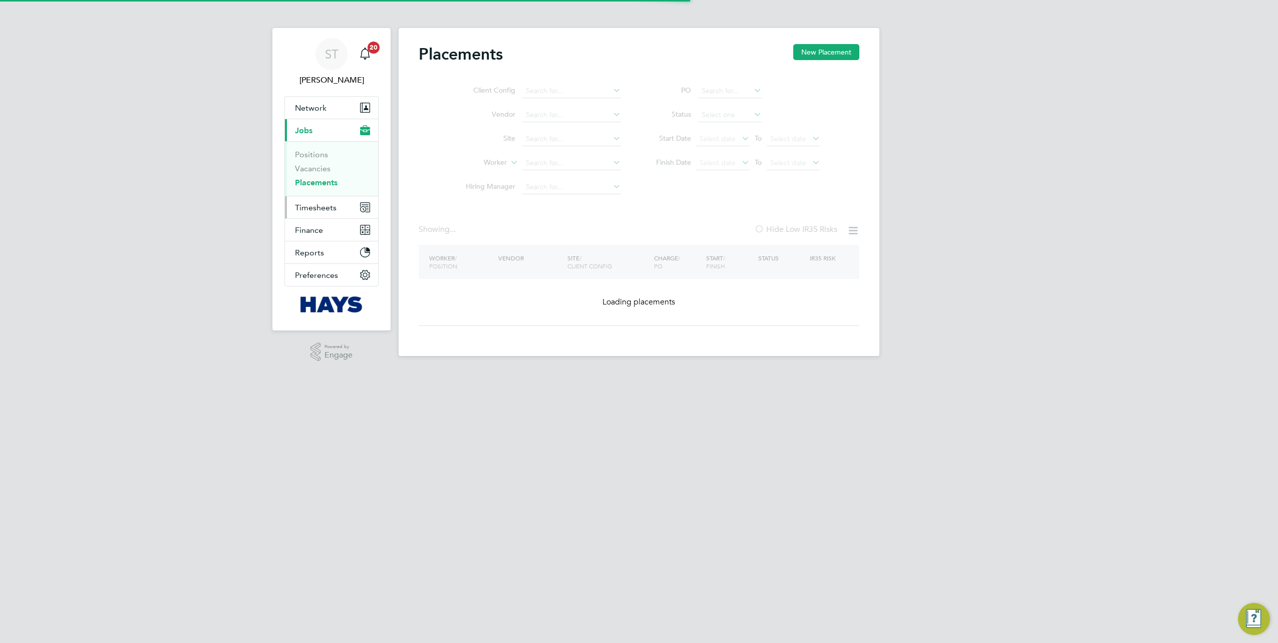
type input "Leon Sampson"
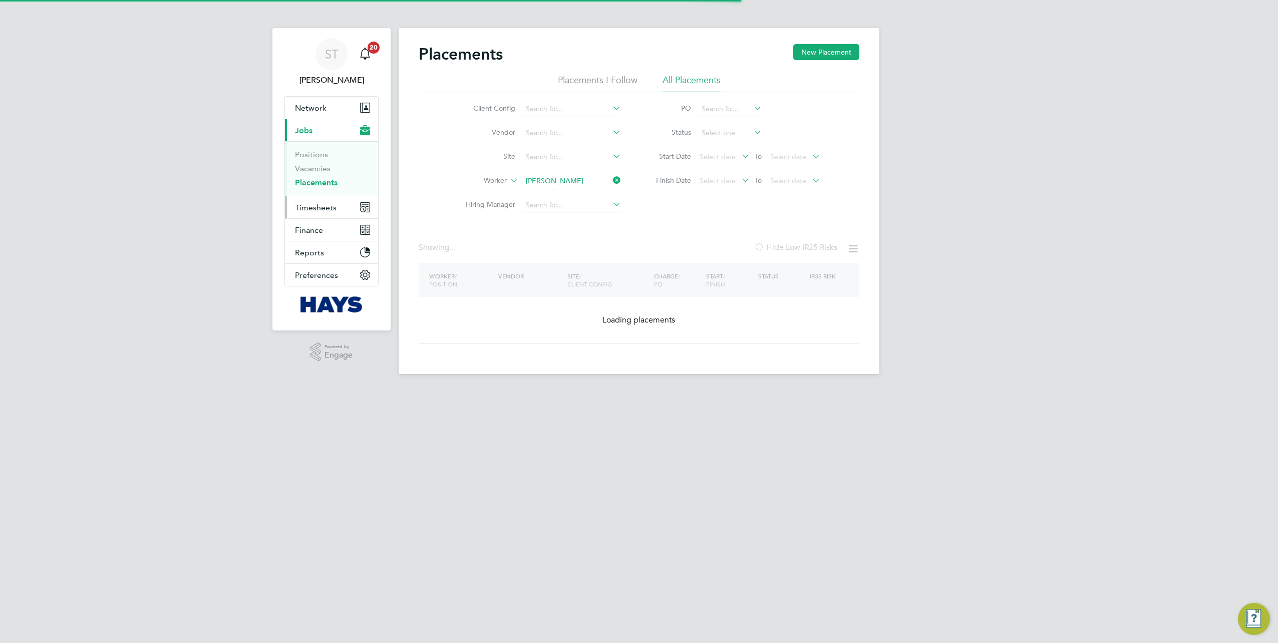
click at [322, 209] on span "Timesheets" at bounding box center [316, 208] width 42 height 10
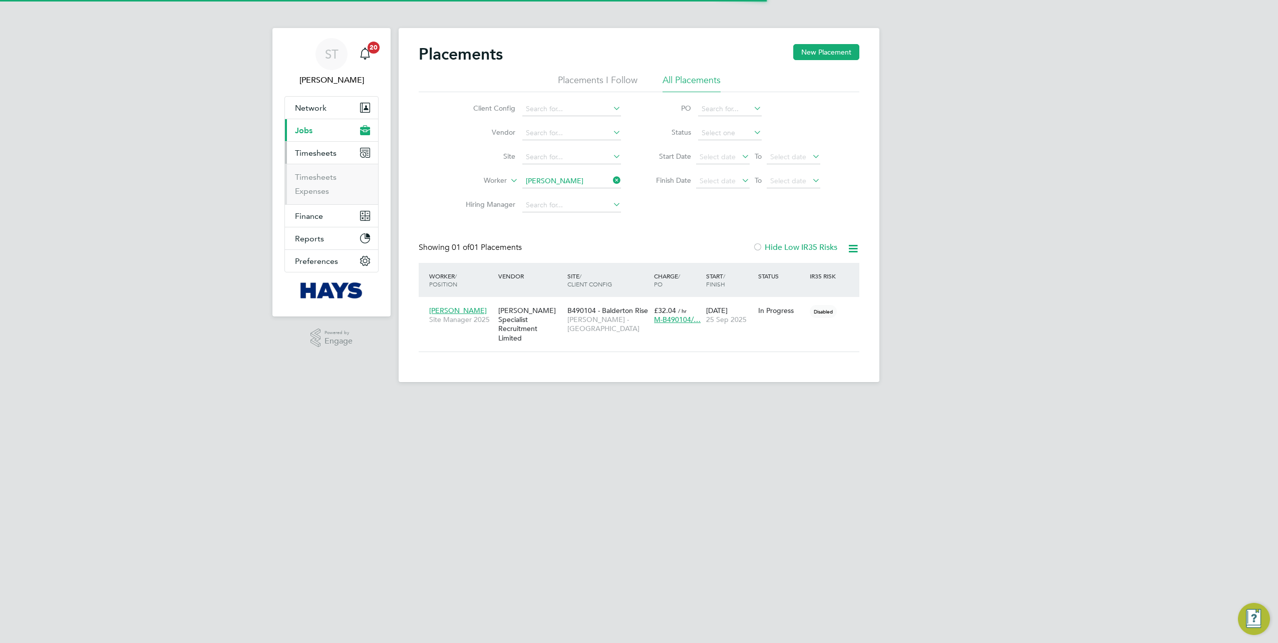
scroll to position [10, 47]
drag, startPoint x: 322, startPoint y: 175, endPoint x: 351, endPoint y: 171, distance: 29.4
click at [322, 175] on link "Timesheets" at bounding box center [316, 177] width 42 height 10
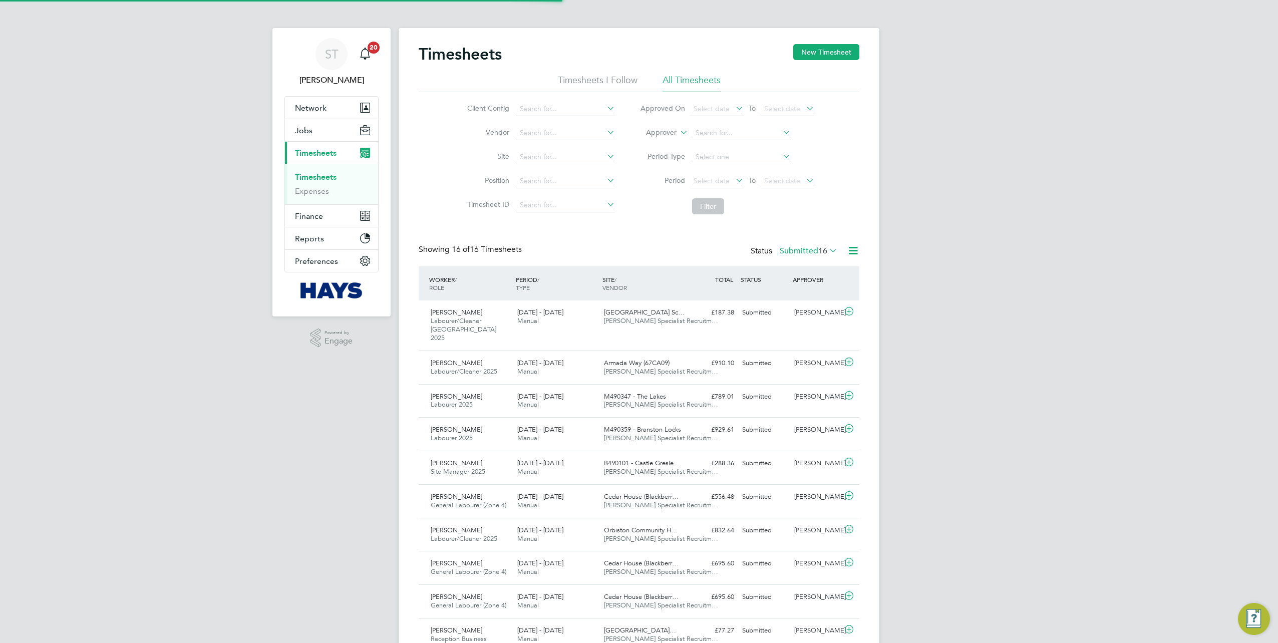
click at [666, 138] on li "Approver" at bounding box center [726, 133] width 199 height 24
click at [655, 139] on li "Approver" at bounding box center [726, 133] width 199 height 24
click at [657, 134] on label "Approver" at bounding box center [653, 133] width 45 height 10
click at [655, 139] on li "Worker" at bounding box center [651, 144] width 49 height 13
click at [706, 135] on input at bounding box center [741, 133] width 99 height 14
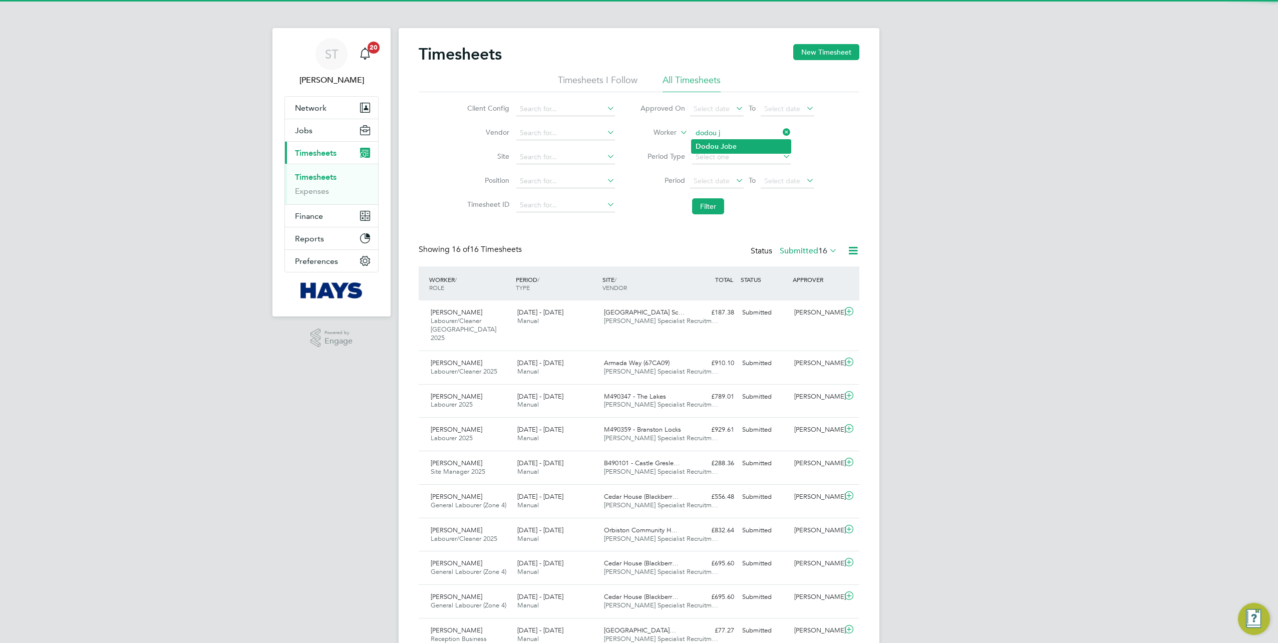
click at [709, 141] on li "Dodou J obe" at bounding box center [740, 147] width 99 height 14
type input "Dodou Jobe"
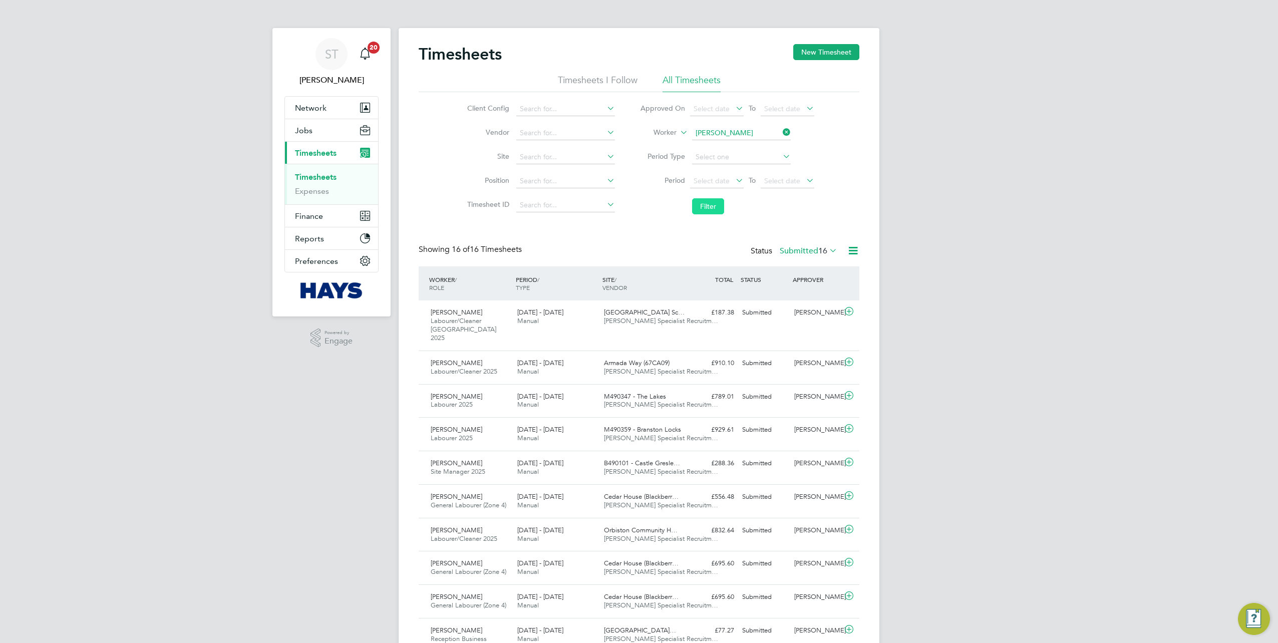
click at [702, 205] on button "Filter" at bounding box center [708, 206] width 32 height 16
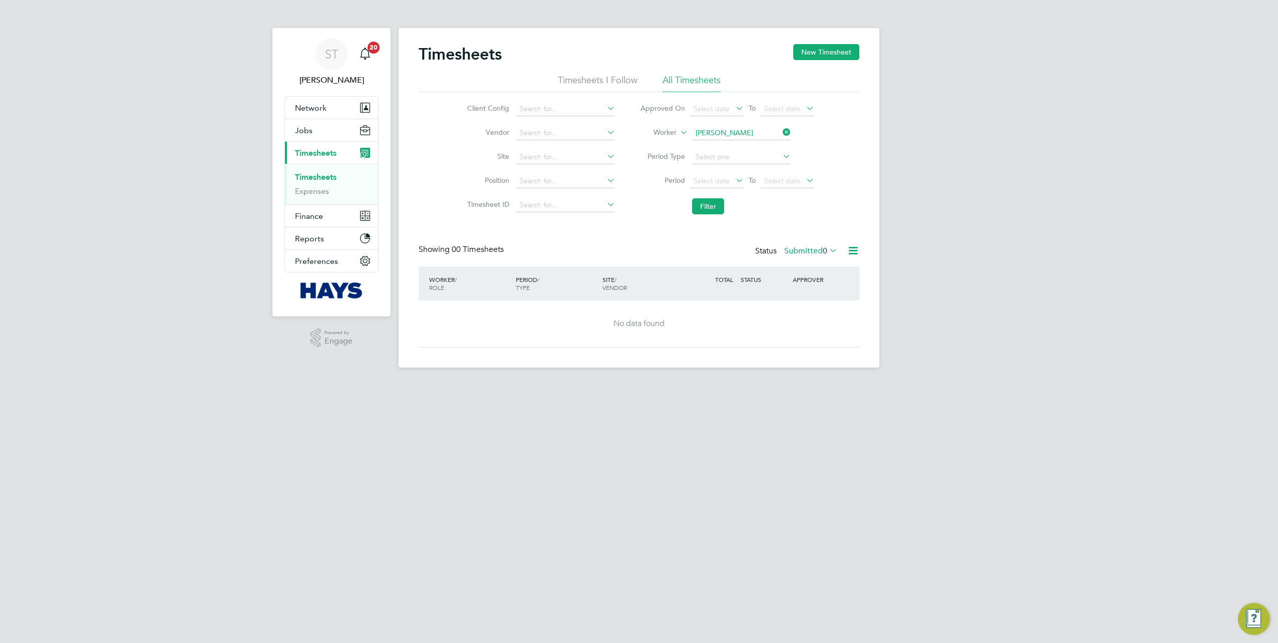
click at [808, 248] on label "Submitted 0" at bounding box center [810, 251] width 53 height 10
click at [795, 262] on li "All" at bounding box center [805, 268] width 46 height 14
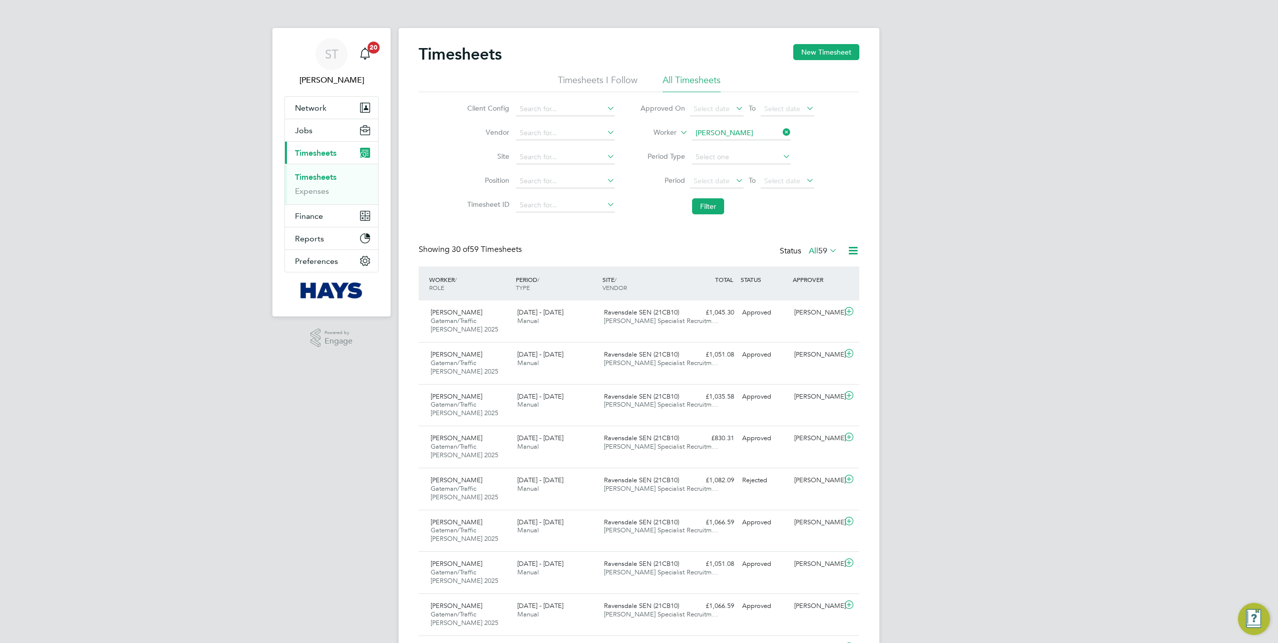
click at [751, 123] on li "Worker Dodou Jobe" at bounding box center [726, 133] width 199 height 24
click at [732, 135] on input at bounding box center [741, 133] width 99 height 14
drag, startPoint x: 735, startPoint y: 133, endPoint x: 698, endPoint y: 134, distance: 37.1
click at [698, 134] on input "james cor" at bounding box center [741, 133] width 99 height 14
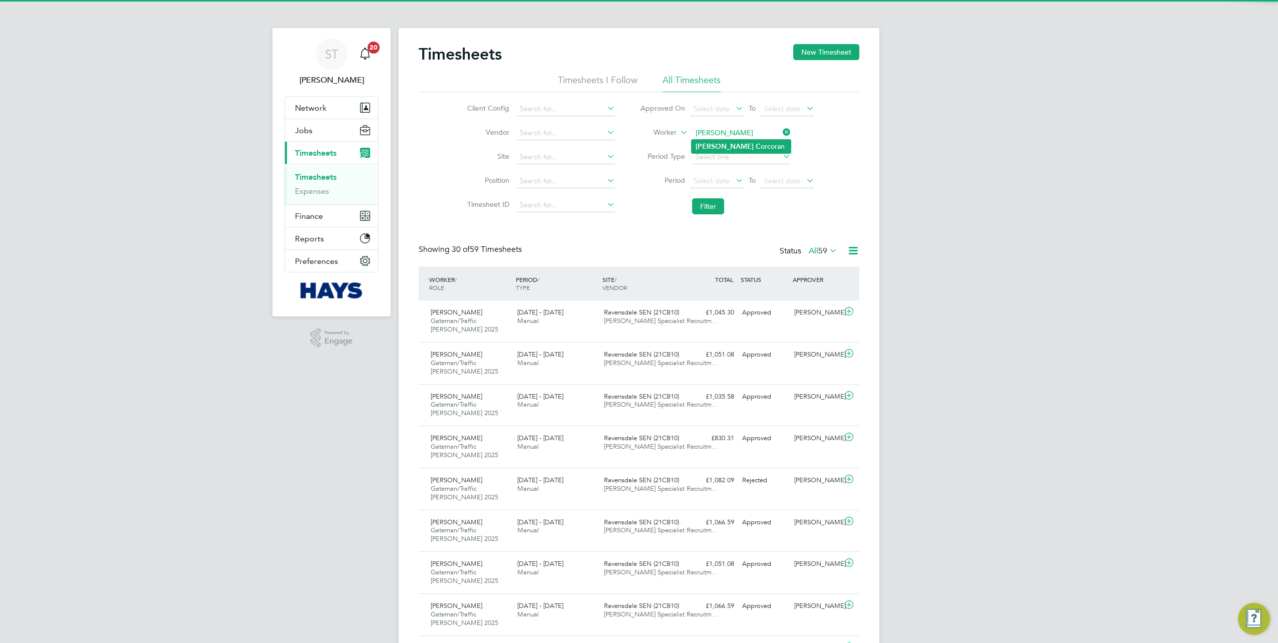
click at [711, 144] on b "Jason" at bounding box center [724, 146] width 58 height 9
type input "Jason Corcoran"
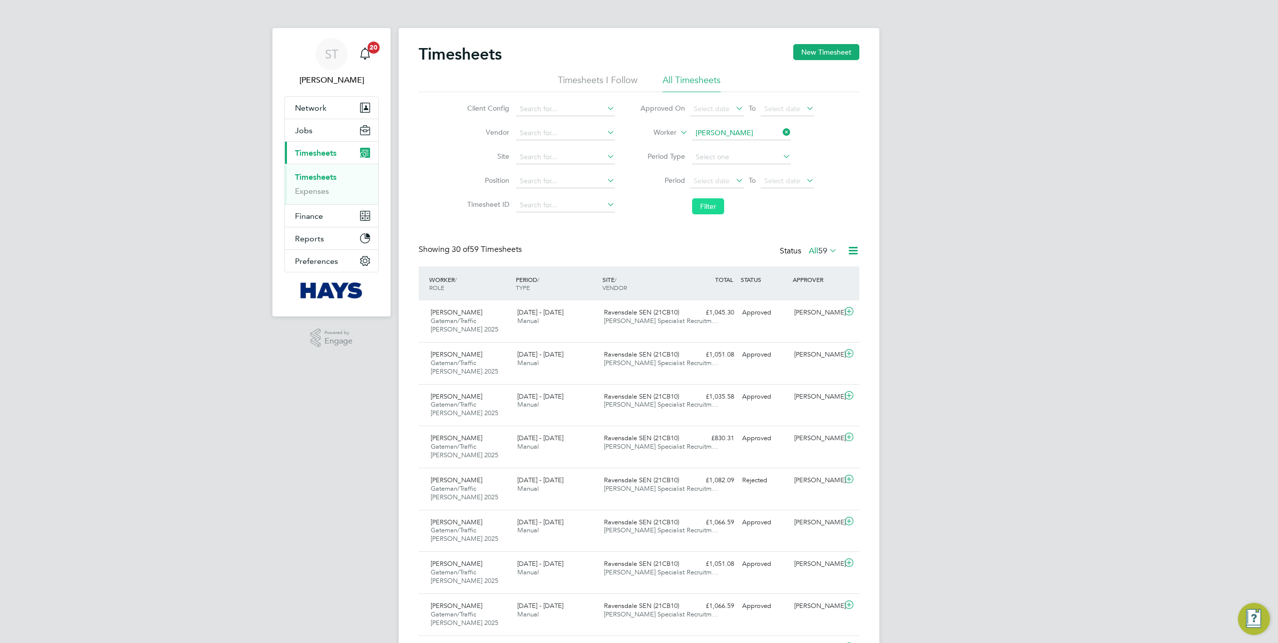
click at [709, 204] on button "Filter" at bounding box center [708, 206] width 32 height 16
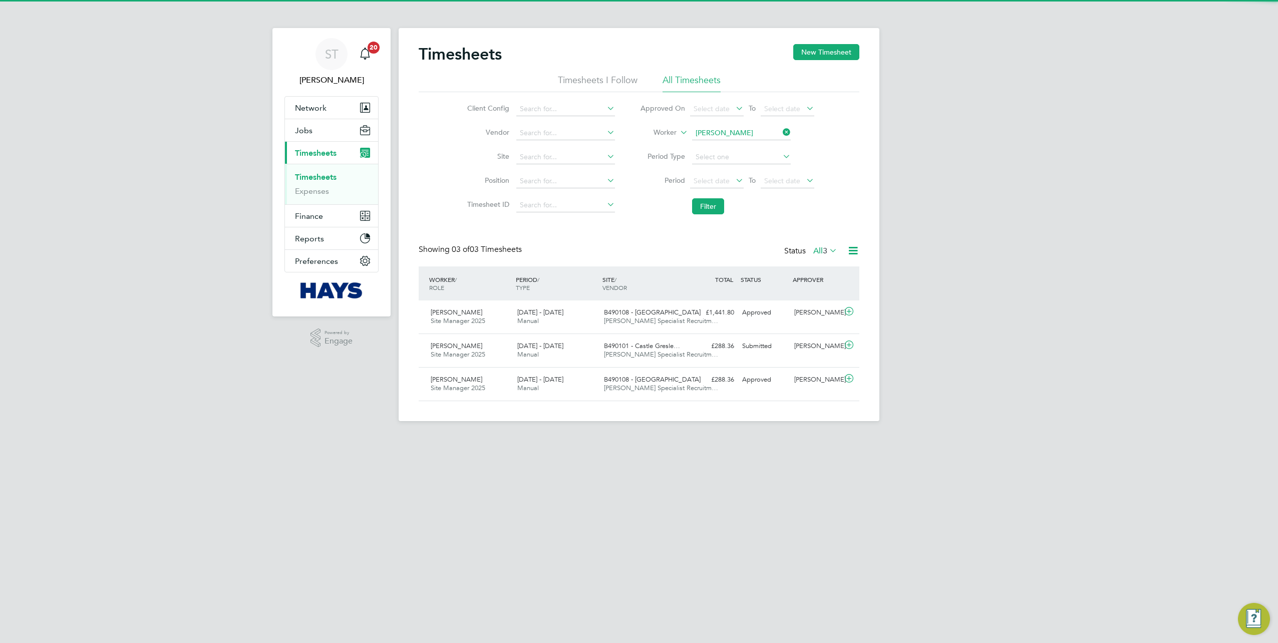
click at [813, 250] on label "All 3" at bounding box center [825, 251] width 24 height 10
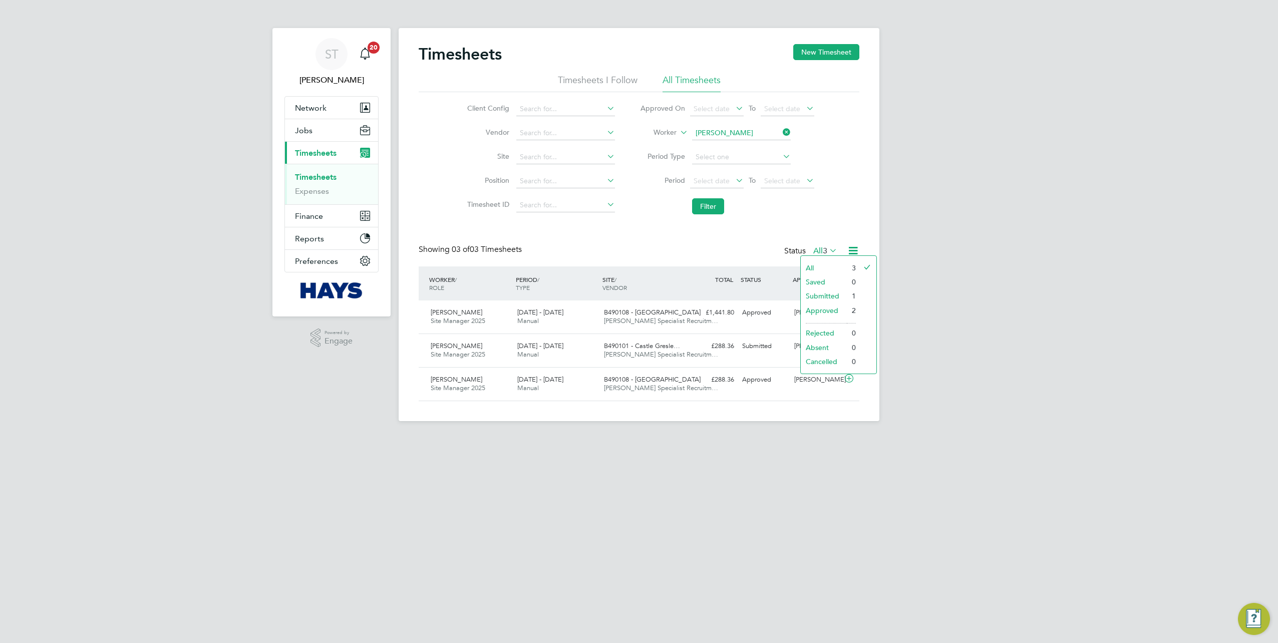
click at [813, 294] on li "Submitted" at bounding box center [823, 296] width 46 height 14
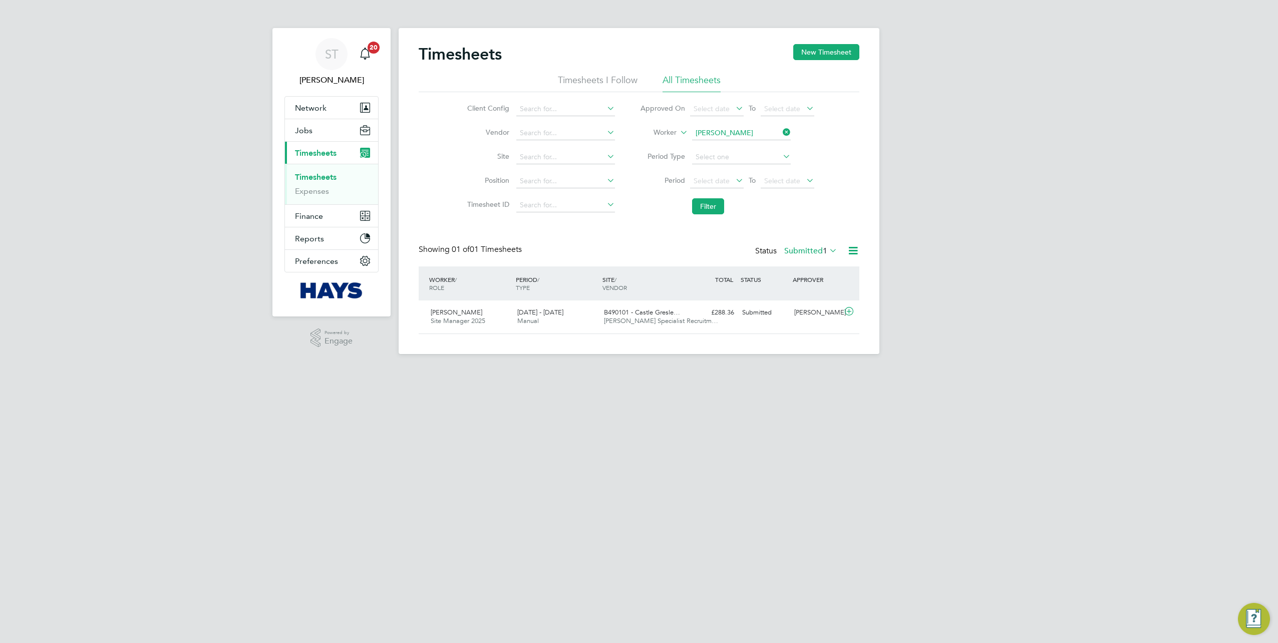
click at [780, 132] on icon at bounding box center [780, 132] width 0 height 14
click at [772, 132] on input at bounding box center [741, 133] width 99 height 14
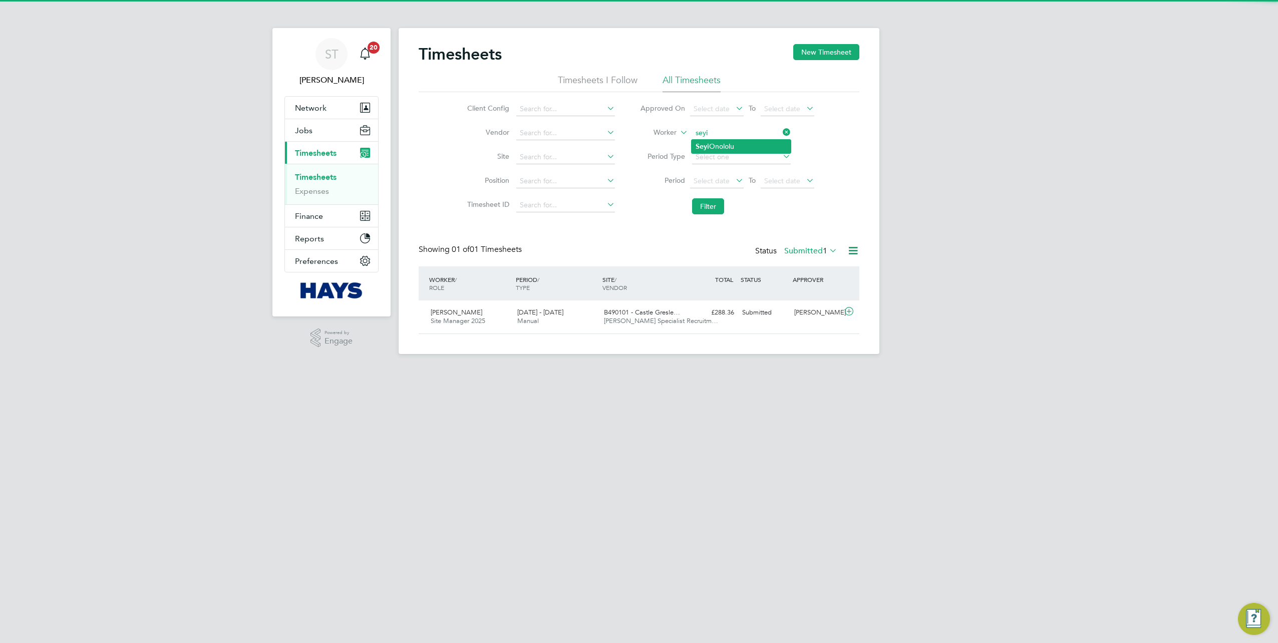
click at [749, 143] on li "Seyi Onololu" at bounding box center [740, 147] width 99 height 14
type input "Seyi Onololu"
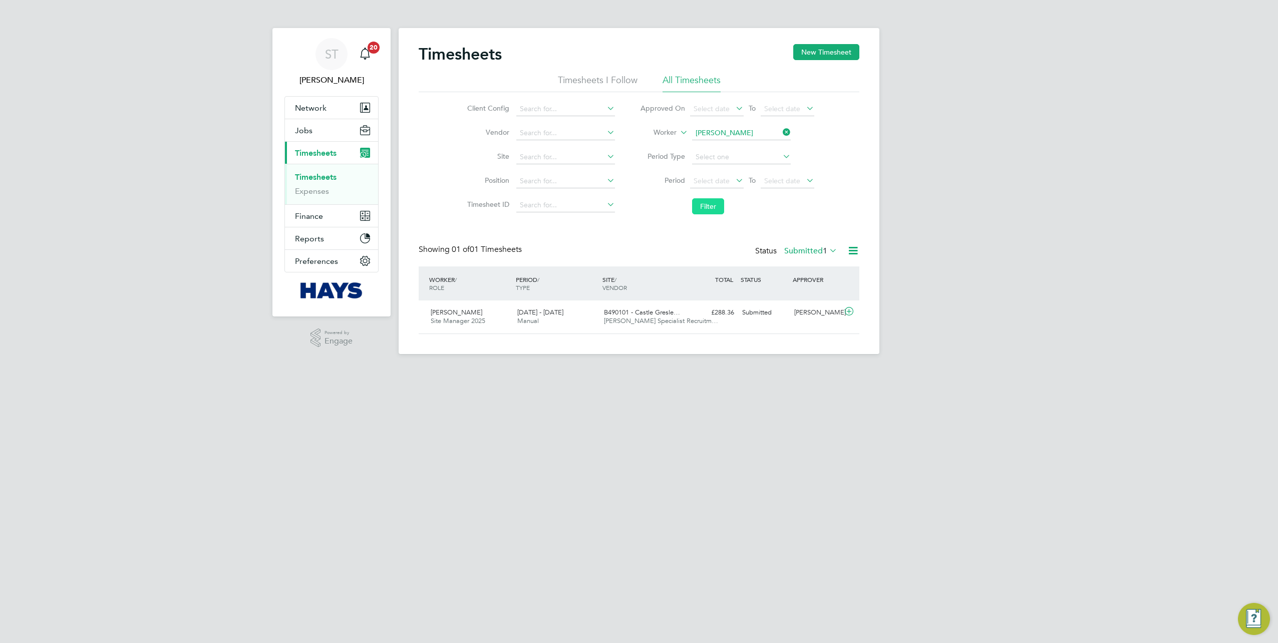
click at [710, 202] on button "Filter" at bounding box center [708, 206] width 32 height 16
click at [741, 136] on input at bounding box center [741, 133] width 99 height 14
type input "chris sturg"
click at [738, 132] on input at bounding box center [741, 133] width 99 height 14
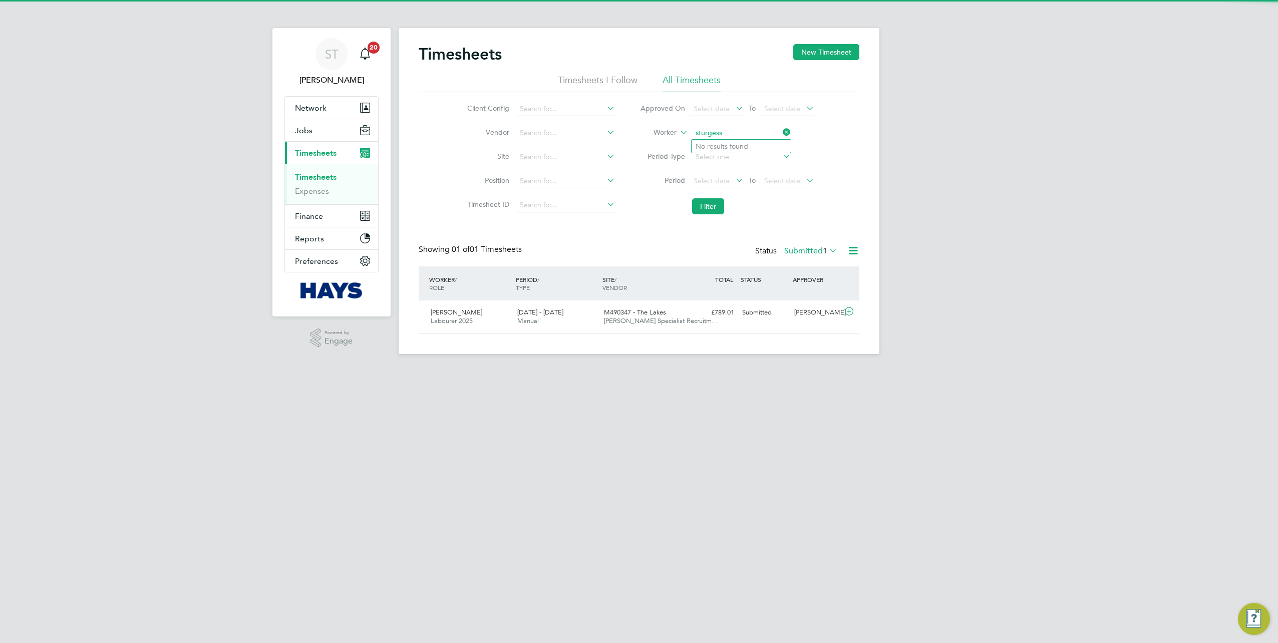
type input "sturgess"
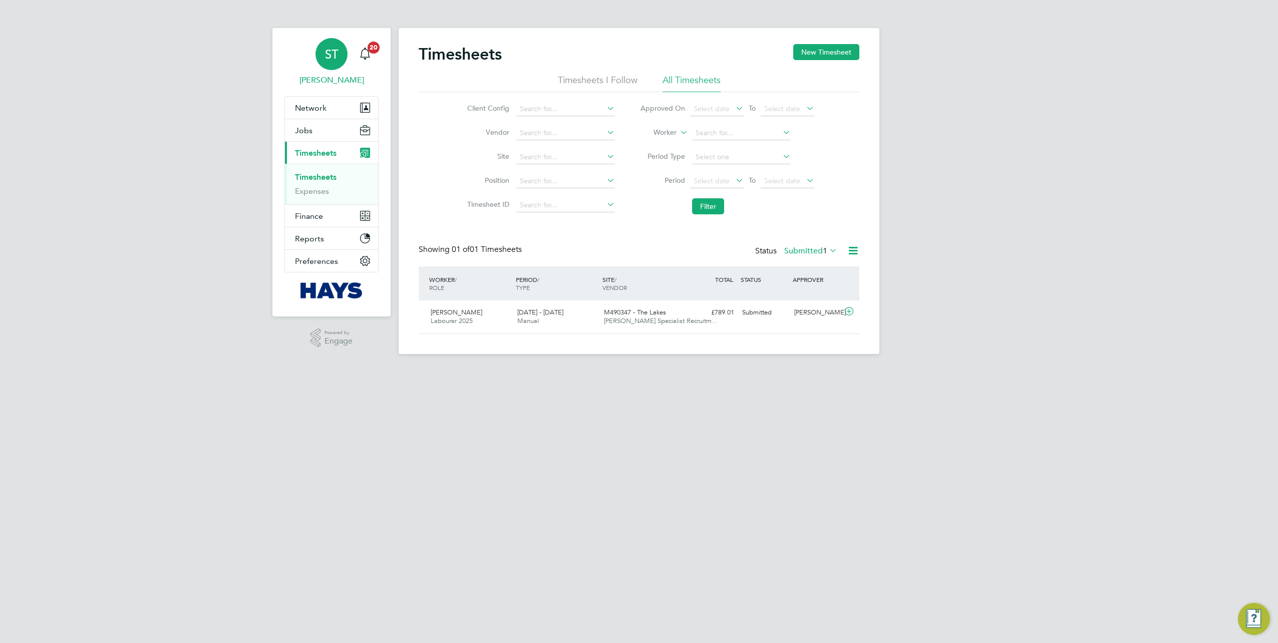
click at [335, 73] on link "ST Samreet Thandi" at bounding box center [331, 62] width 94 height 48
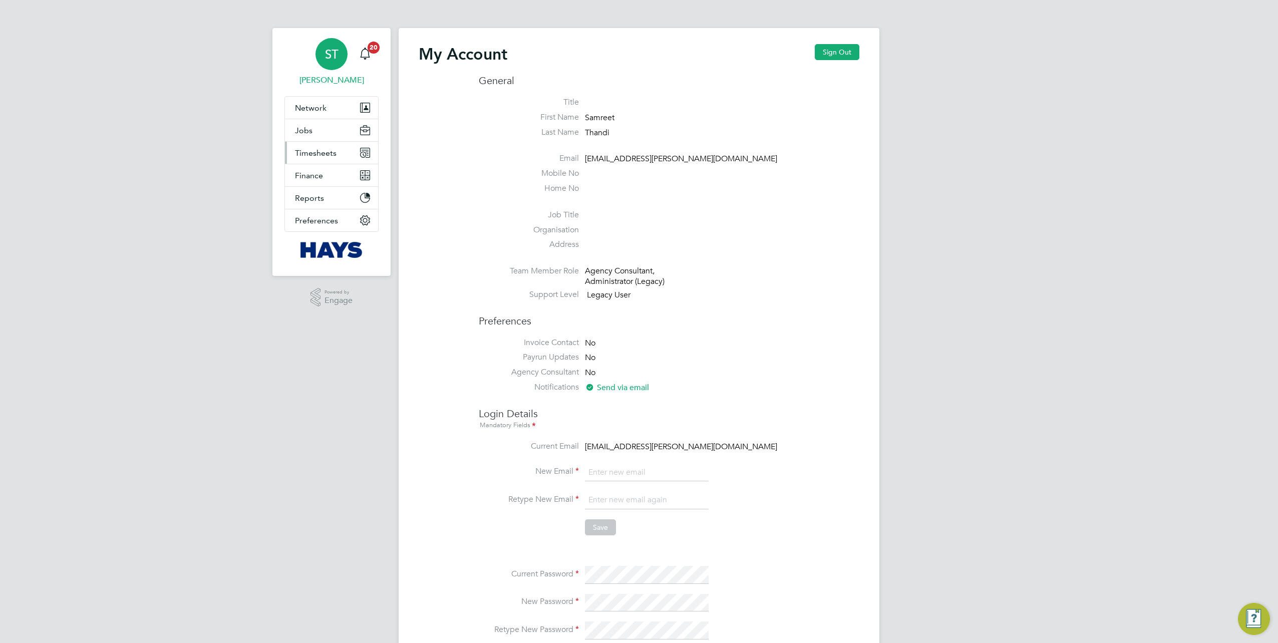
click at [312, 148] on span "Timesheets" at bounding box center [316, 153] width 42 height 10
click at [306, 173] on link "Timesheets" at bounding box center [316, 177] width 42 height 10
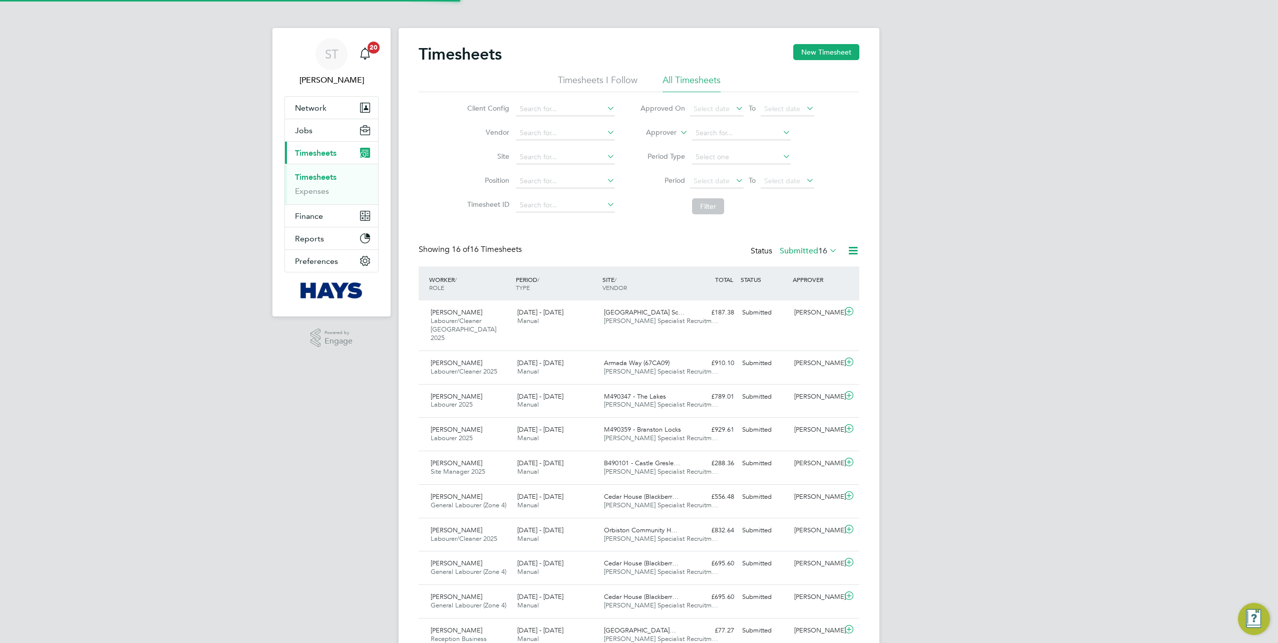
scroll to position [25, 87]
click at [676, 136] on li "Approver" at bounding box center [726, 133] width 199 height 24
click at [668, 133] on label "Approver" at bounding box center [653, 133] width 45 height 10
click at [651, 144] on li "Worker" at bounding box center [651, 144] width 49 height 13
click at [703, 136] on input at bounding box center [741, 133] width 99 height 14
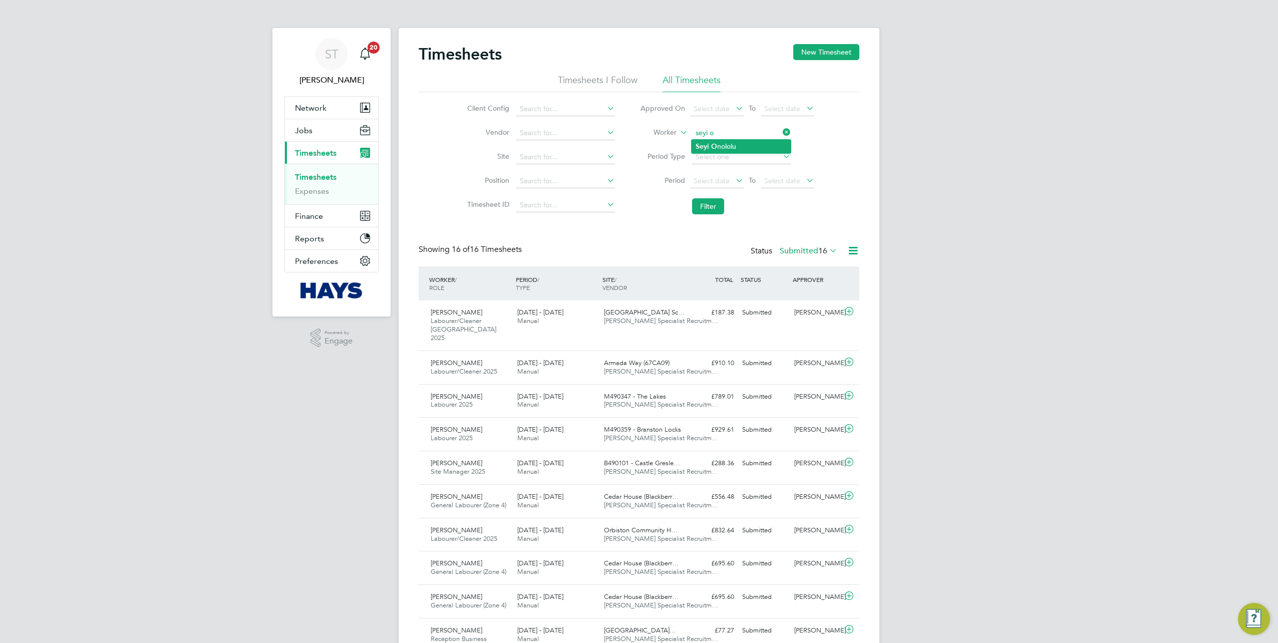
click at [732, 144] on li "Seyi O nololu" at bounding box center [740, 147] width 99 height 14
type input "Seyi Onololu"
click at [697, 206] on button "Filter" at bounding box center [708, 206] width 32 height 16
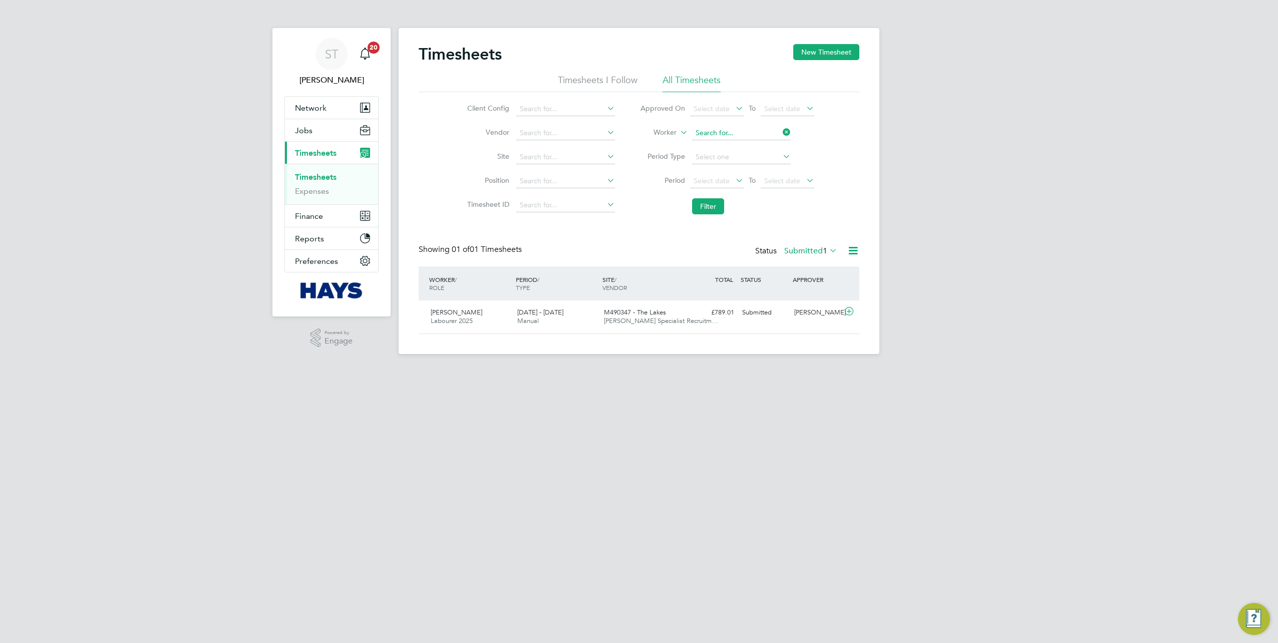
click at [763, 138] on input at bounding box center [741, 133] width 99 height 14
type input "j"
click at [761, 147] on li "Jason Corc oran" at bounding box center [740, 147] width 99 height 14
type input "Jason Corcoran"
click at [705, 205] on button "Filter" at bounding box center [708, 206] width 32 height 16
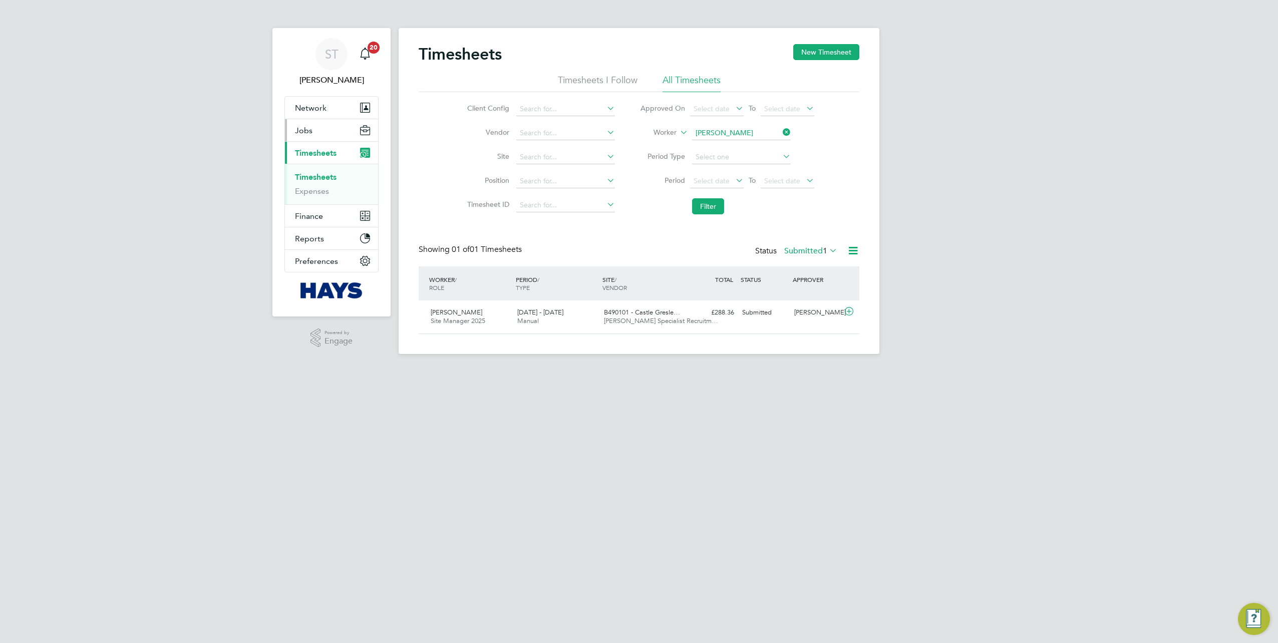
click at [304, 133] on span "Jobs" at bounding box center [304, 131] width 18 height 10
click at [312, 166] on link "Vacancies" at bounding box center [313, 169] width 36 height 10
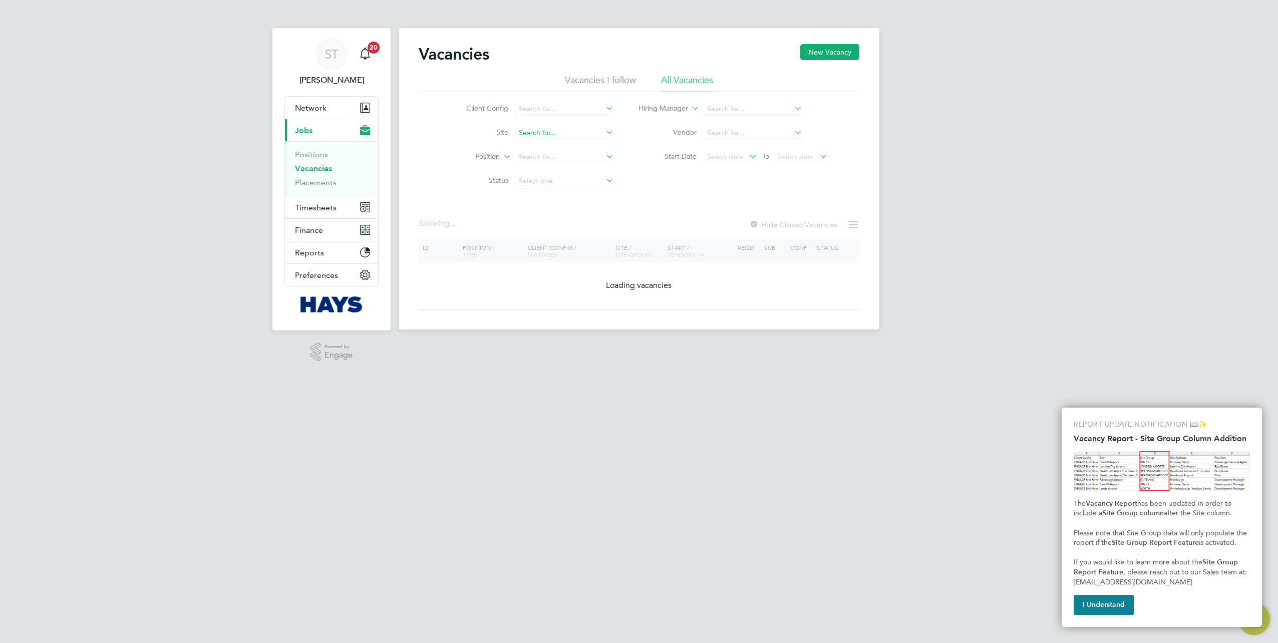
click at [550, 134] on input at bounding box center [564, 133] width 99 height 14
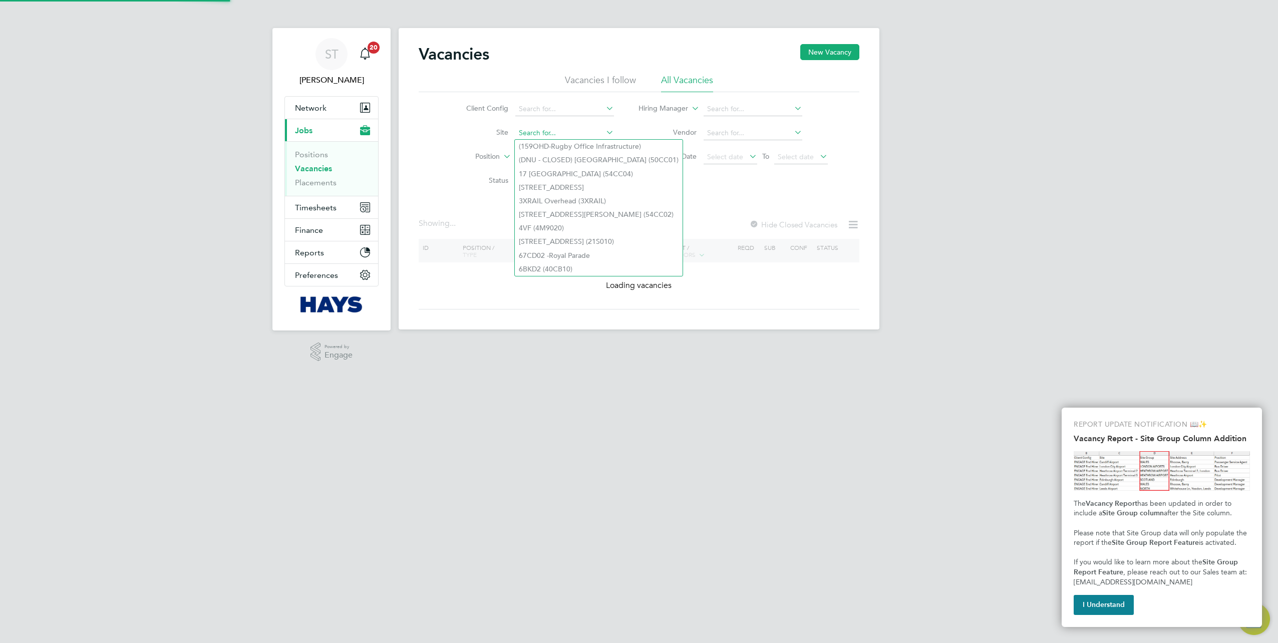
paste input "75CB04"
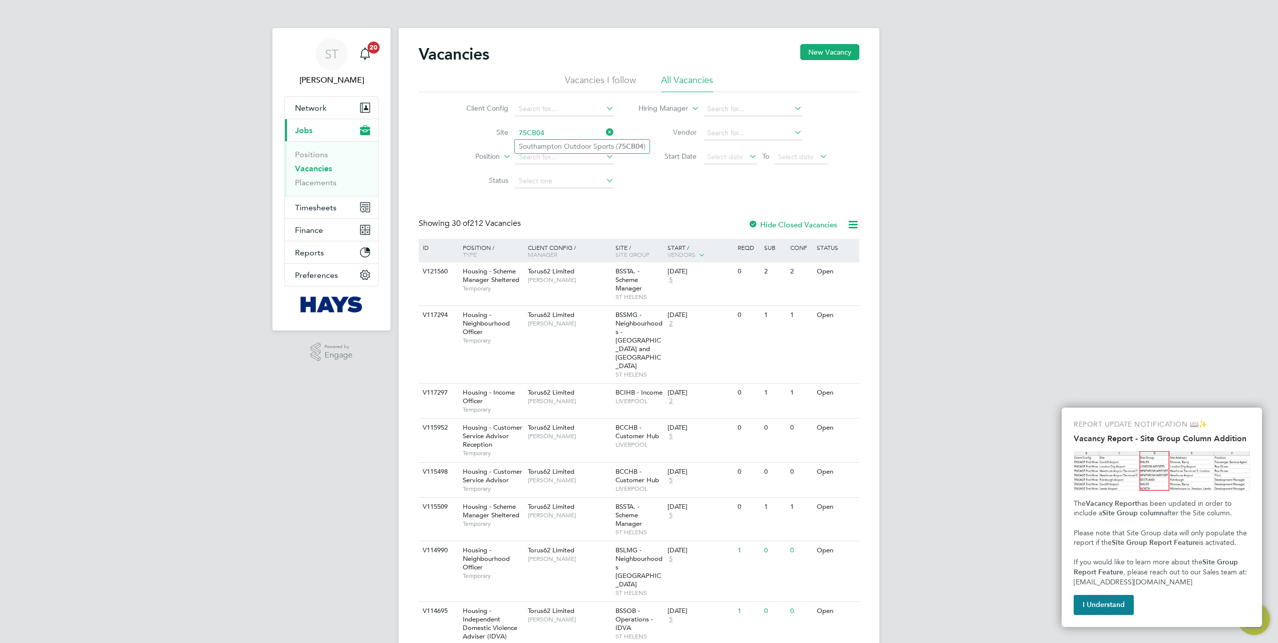
click at [546, 145] on li "Southampton Outdoor Sports ( 75CB04 )" at bounding box center [582, 147] width 135 height 14
type input "Southampton Outdoor Sports (75CB04)"
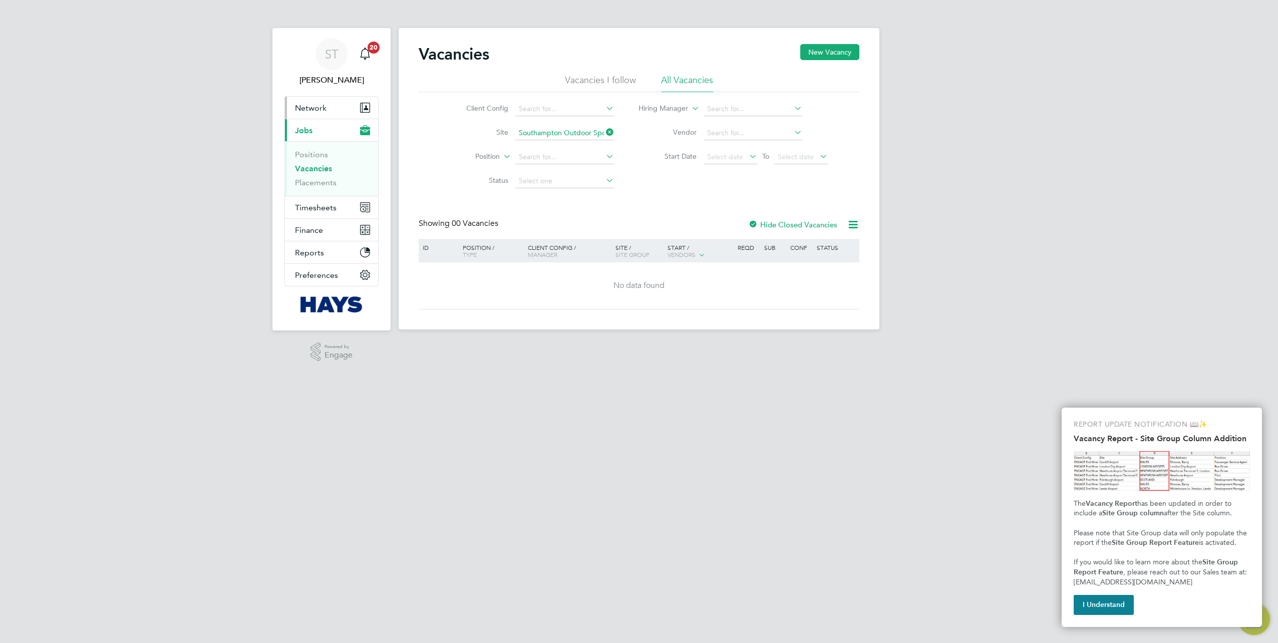
click at [294, 109] on button "Network" at bounding box center [331, 108] width 93 height 22
click at [304, 135] on link "Team Members" at bounding box center [323, 132] width 56 height 10
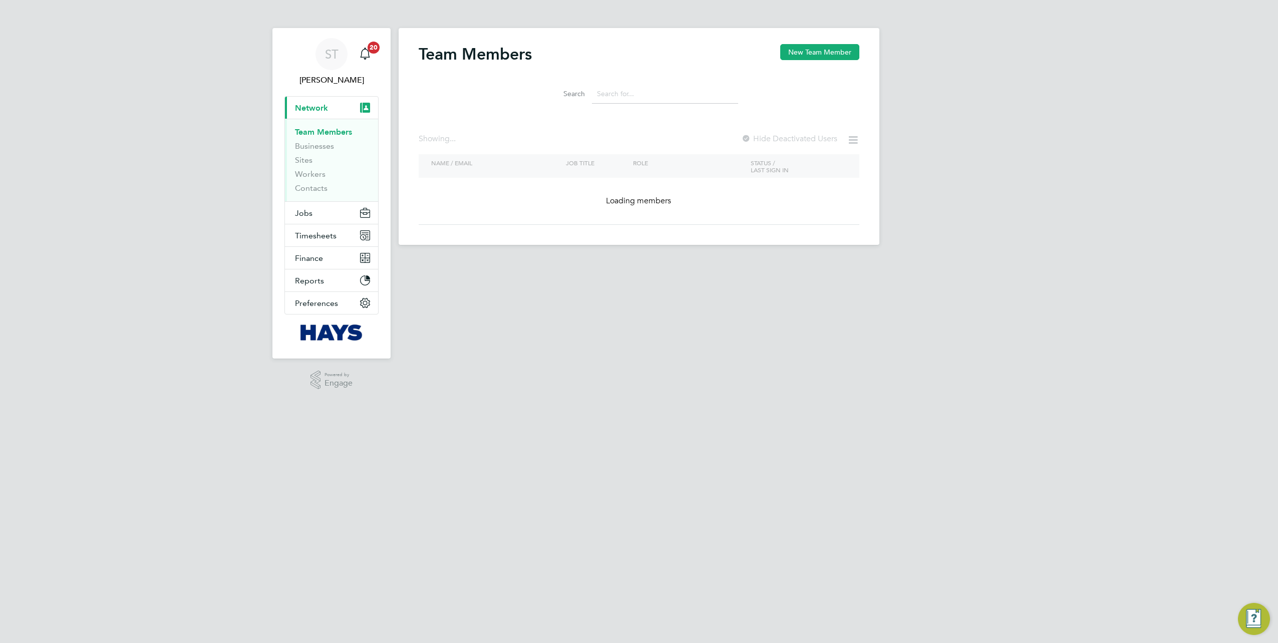
click at [629, 98] on input at bounding box center [665, 94] width 146 height 20
paste input "75CB04"
type input "75CB04"
click at [299, 165] on li "Sites" at bounding box center [332, 162] width 75 height 14
click at [301, 160] on link "Sites" at bounding box center [304, 160] width 18 height 10
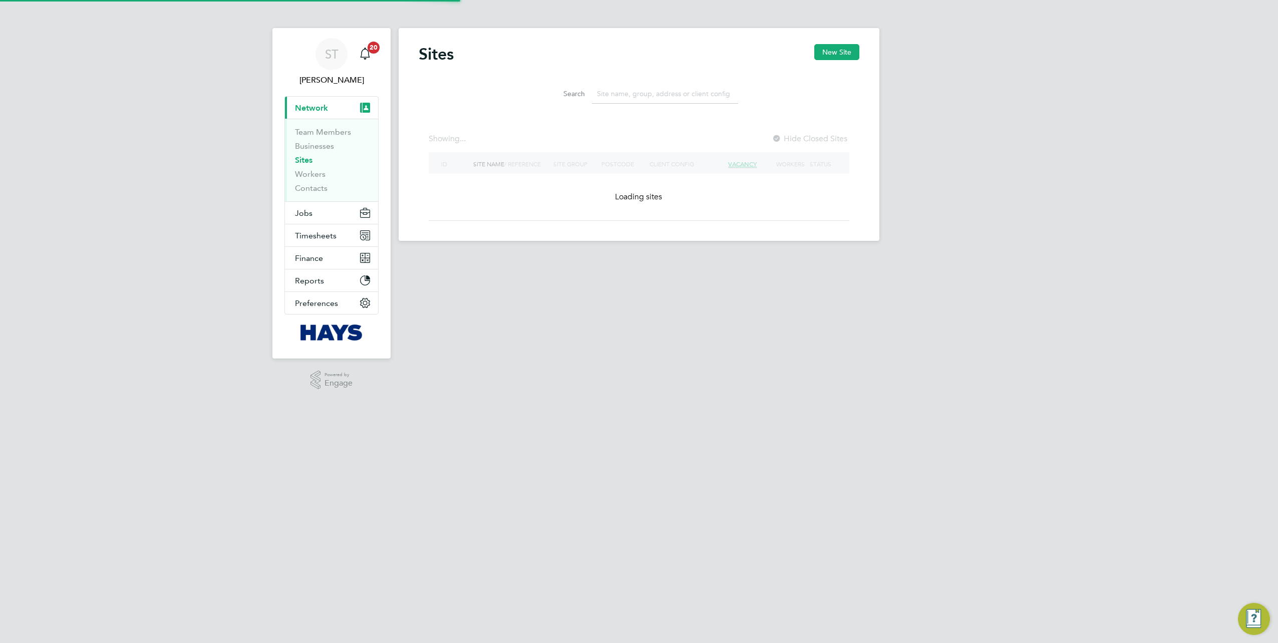
click at [627, 92] on input at bounding box center [665, 94] width 146 height 20
paste input "75CB04"
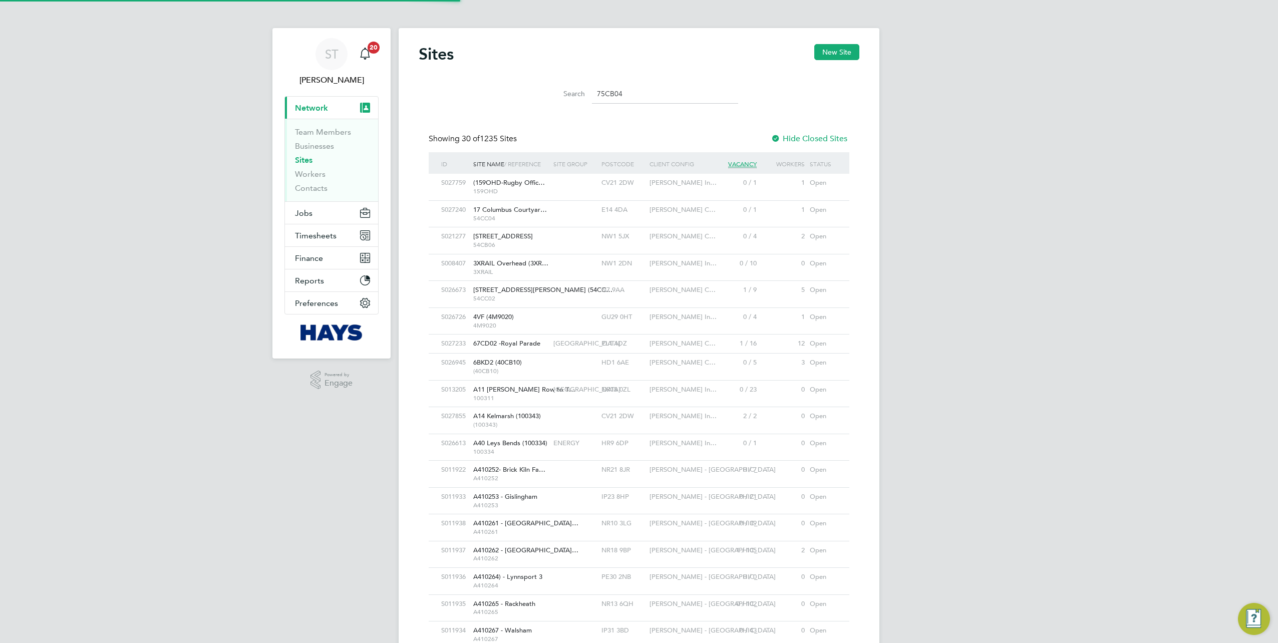
scroll to position [19, 48]
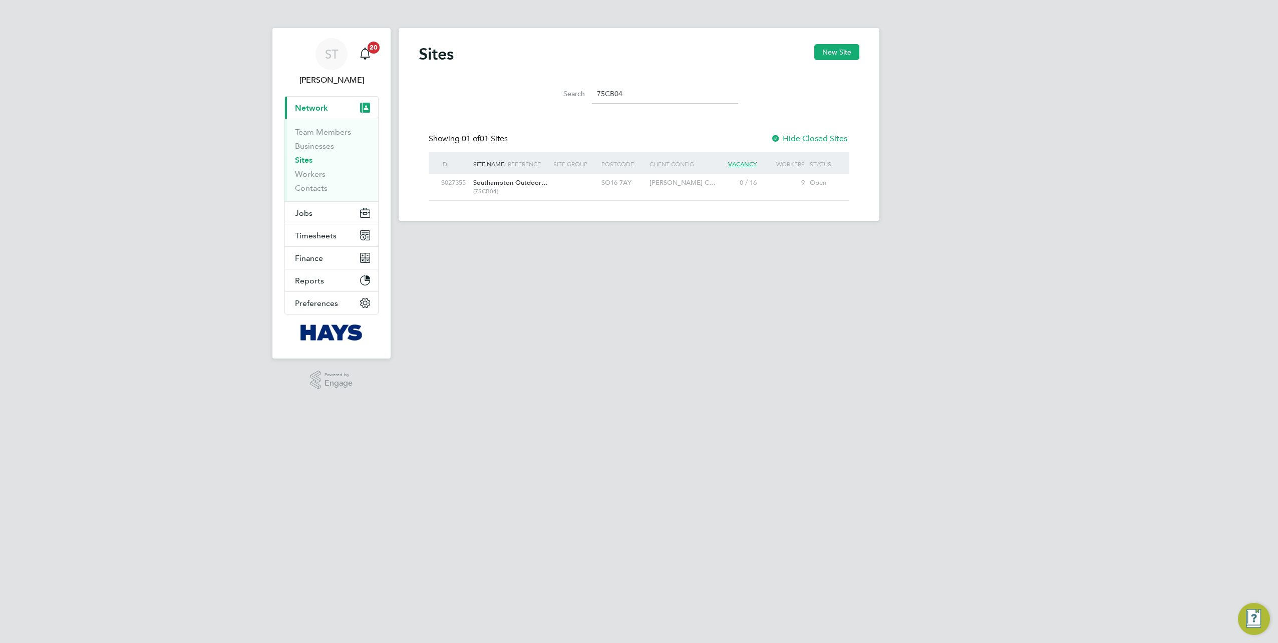
type input "75CB04"
click at [549, 185] on div "Southampton Outdoor… (75CB04)" at bounding box center [511, 187] width 80 height 26
click at [297, 213] on span "Jobs" at bounding box center [304, 213] width 18 height 10
drag, startPoint x: 317, startPoint y: 171, endPoint x: 324, endPoint y: 167, distance: 8.3
click at [317, 171] on link "Vacancies" at bounding box center [313, 169] width 36 height 10
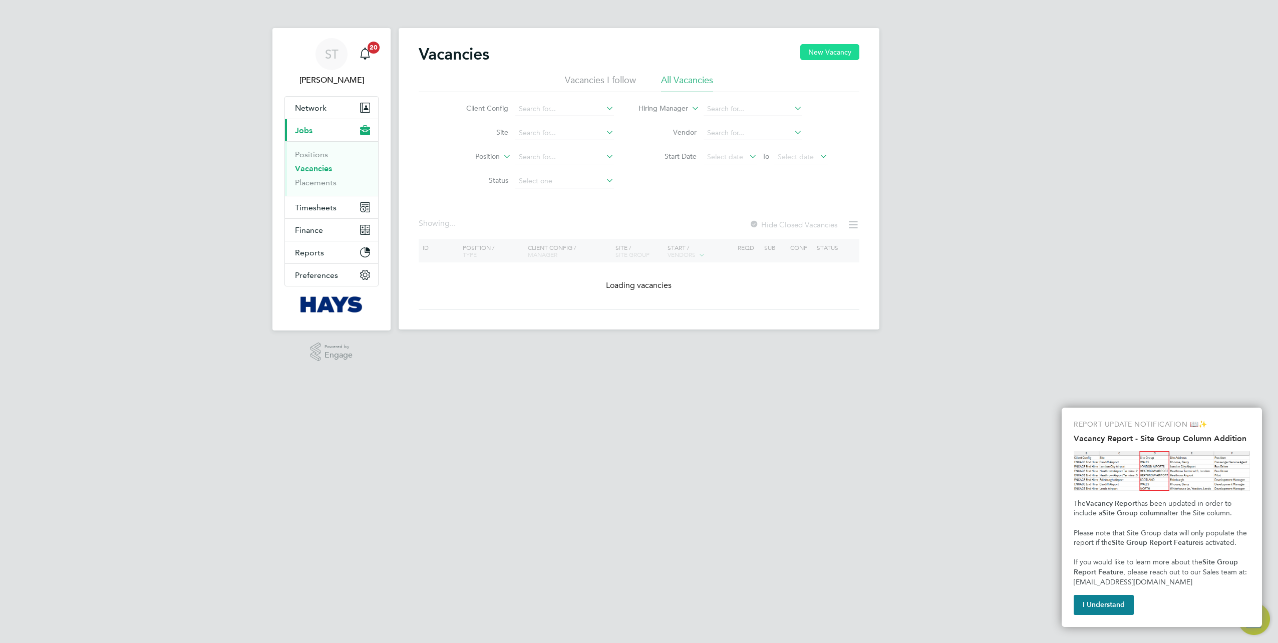
click at [851, 48] on button "New Vacancy" at bounding box center [829, 52] width 59 height 16
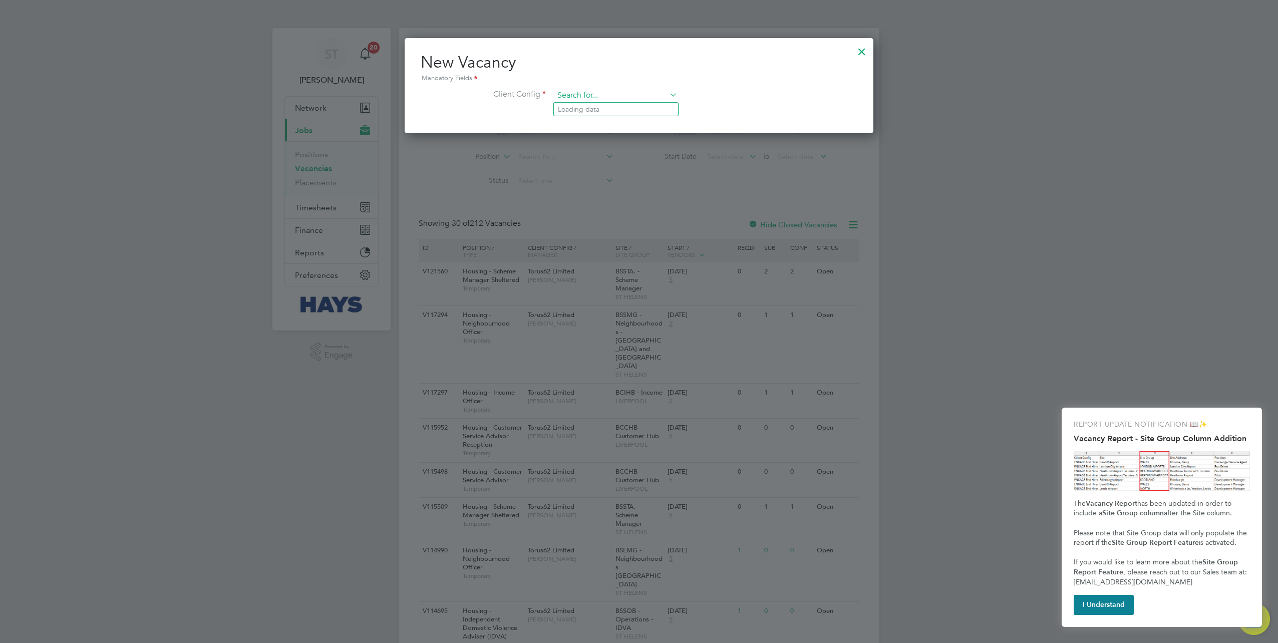
click at [565, 100] on input at bounding box center [616, 95] width 124 height 15
click at [578, 149] on li "Morgan Sindall Construction - South" at bounding box center [620, 150] width 132 height 14
type input "[PERSON_NAME] Construction - South"
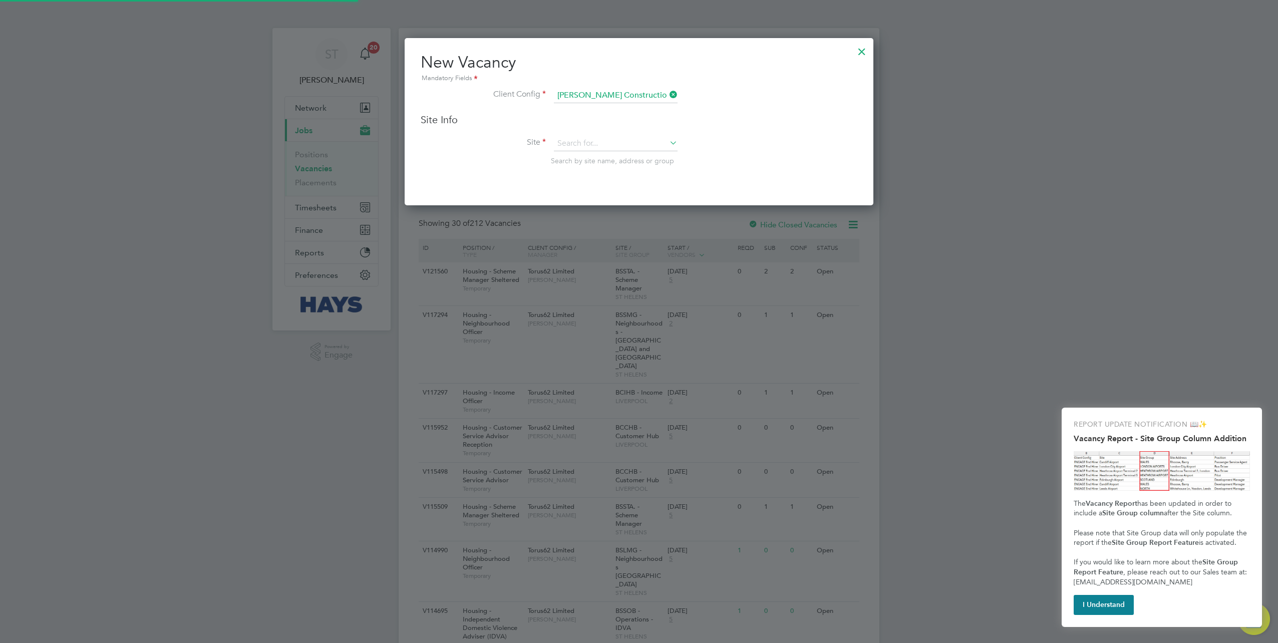
click at [578, 131] on div "Site Info Site Search by site name, address or group" at bounding box center [639, 149] width 437 height 72
click at [573, 135] on div "Site Info Site Search by site name, address or group" at bounding box center [639, 149] width 437 height 72
click at [569, 140] on input at bounding box center [616, 143] width 124 height 15
paste input "75CB04"
click at [571, 156] on li "Southampton Outdoor Sports ( 75CB04 )" at bounding box center [621, 157] width 135 height 14
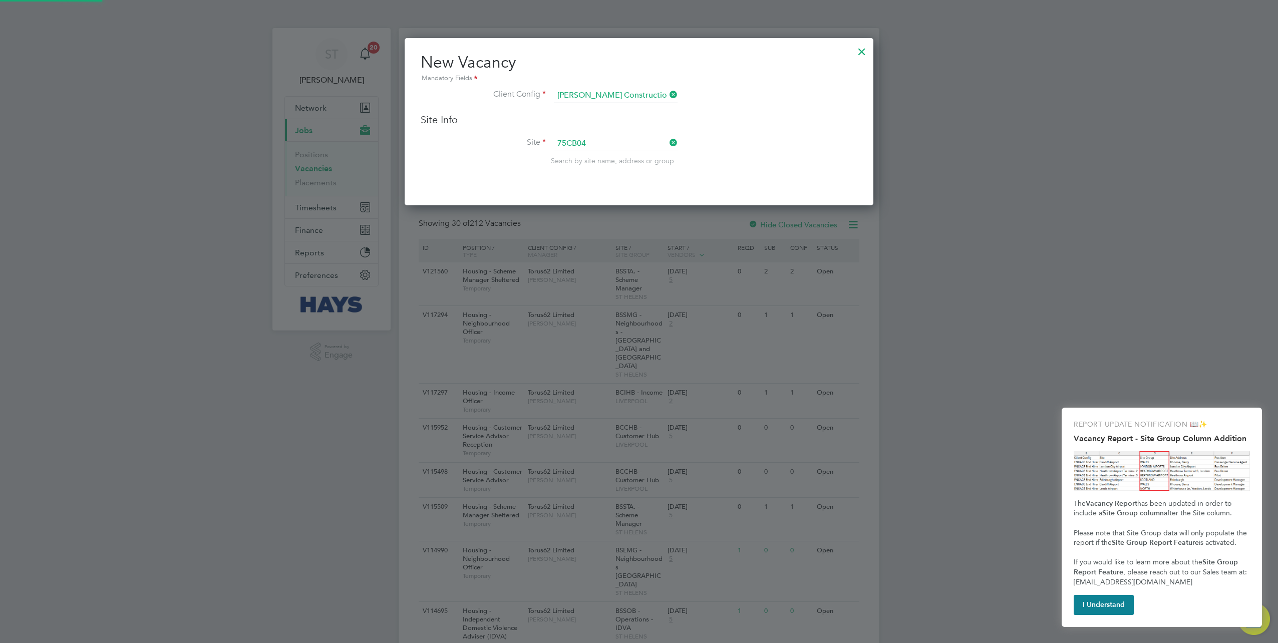
type input "Southampton Outdoor Sports (75CB04)"
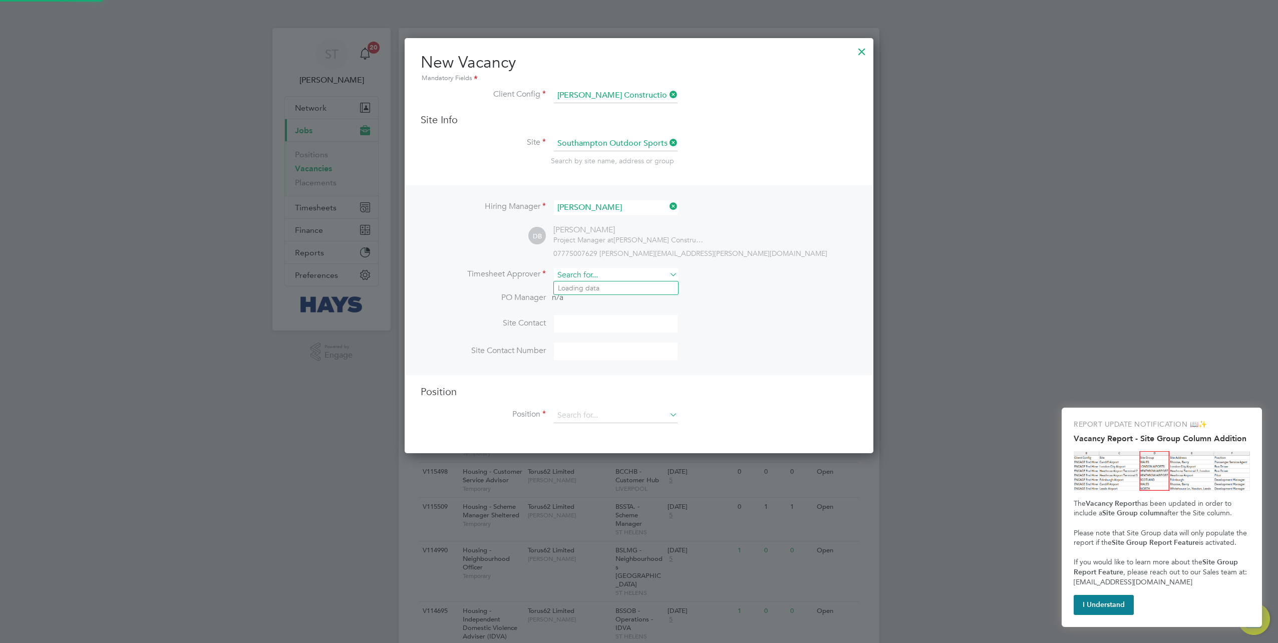
click at [588, 273] on input at bounding box center [616, 275] width 124 height 15
click at [588, 306] on li "Danny B rennan" at bounding box center [619, 302] width 130 height 14
type input "[PERSON_NAME]"
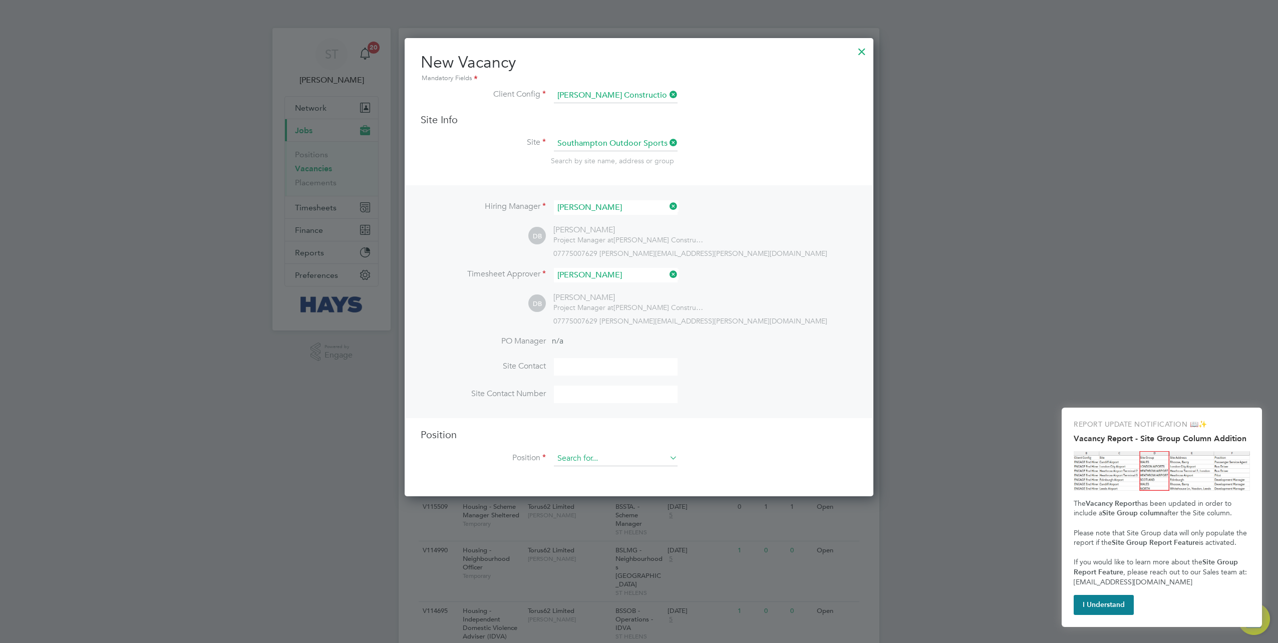
click at [585, 456] on input at bounding box center [616, 458] width 124 height 15
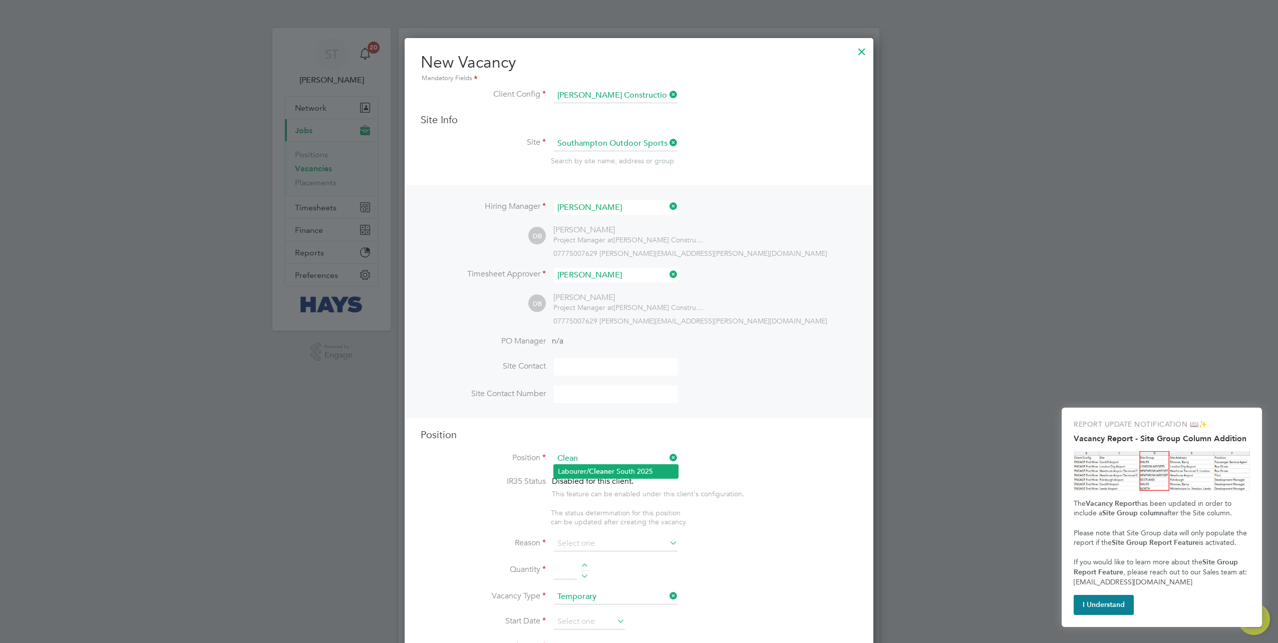
click at [582, 470] on li "Labourer/ Clean er South 2025" at bounding box center [616, 472] width 124 height 14
type input "Labourer/Cleaner South 2025"
click at [596, 540] on input at bounding box center [616, 543] width 124 height 15
click at [586, 580] on li "Extra Work" at bounding box center [616, 582] width 124 height 13
type input "Extra Work"
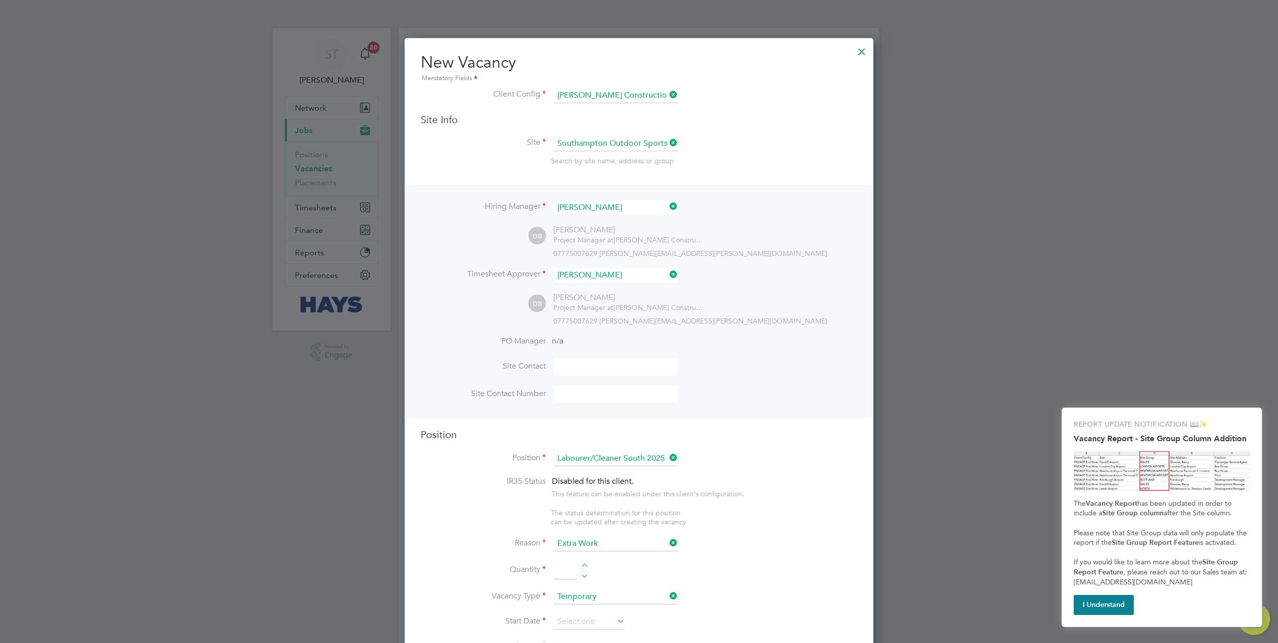
click at [562, 567] on input at bounding box center [565, 570] width 23 height 18
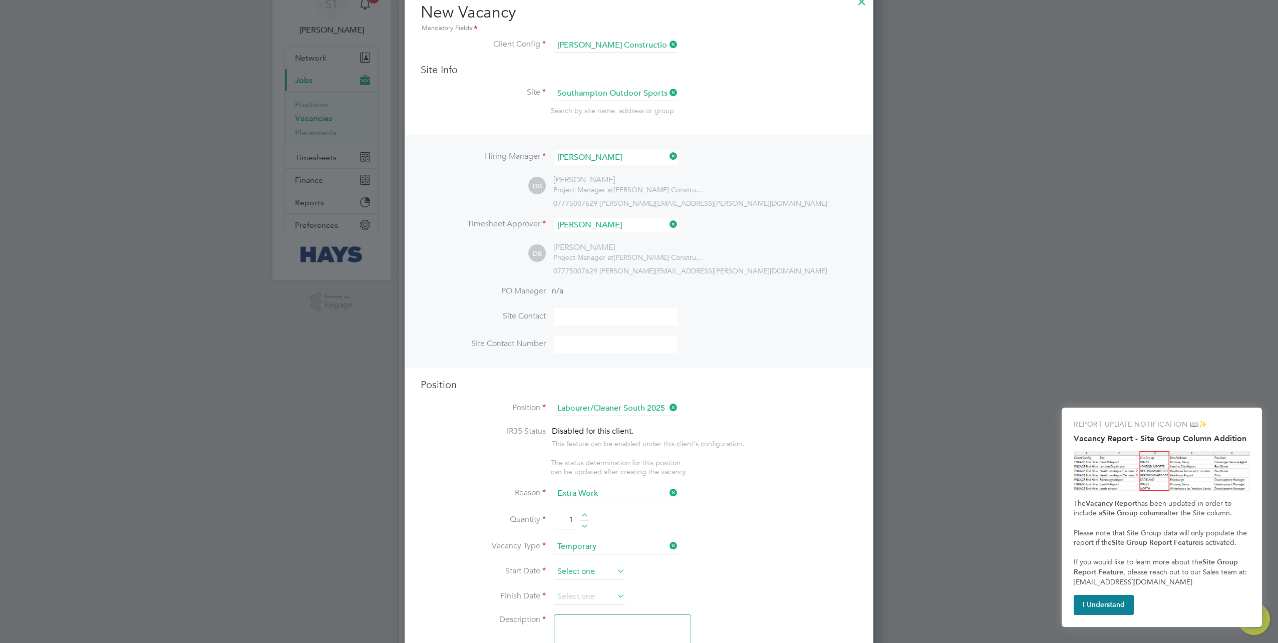
type input "1"
click at [586, 564] on input at bounding box center [589, 571] width 71 height 15
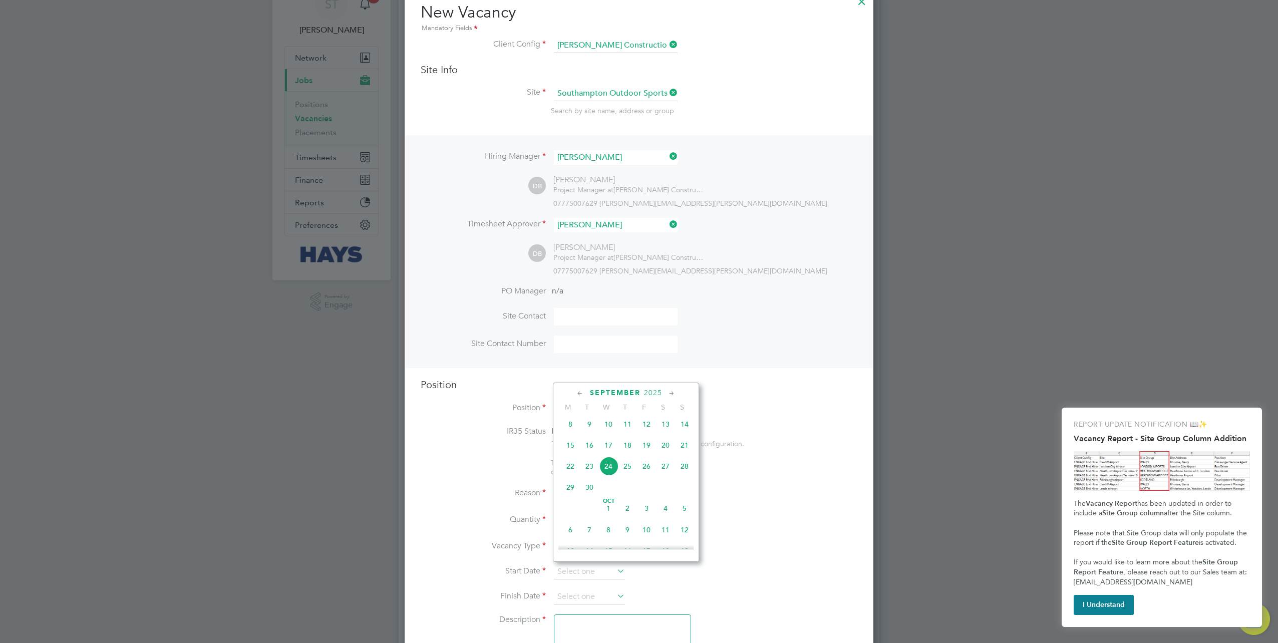
click at [606, 468] on span "24" at bounding box center [608, 466] width 19 height 19
type input "24 Sep 2025"
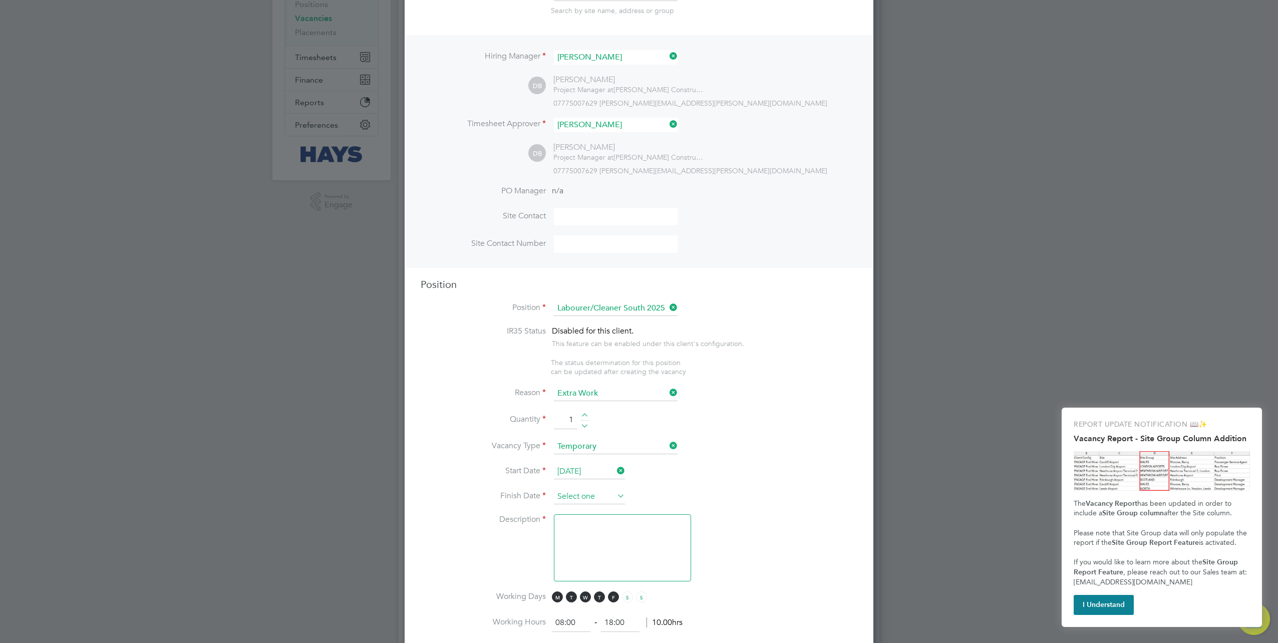
click at [578, 492] on input at bounding box center [589, 496] width 71 height 15
click at [647, 397] on span "26" at bounding box center [646, 390] width 19 height 19
type input "26 Sep 2025"
click at [624, 535] on textarea at bounding box center [622, 547] width 137 height 67
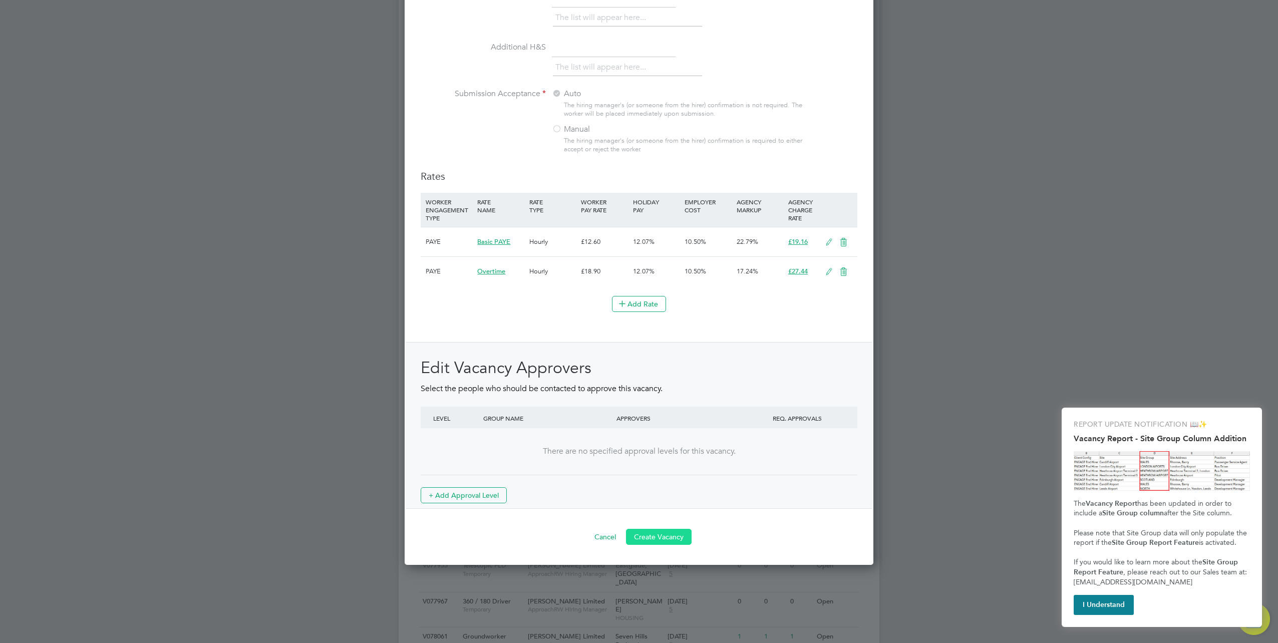
type textarea "."
click at [654, 534] on button "Create Vacancy" at bounding box center [659, 537] width 66 height 16
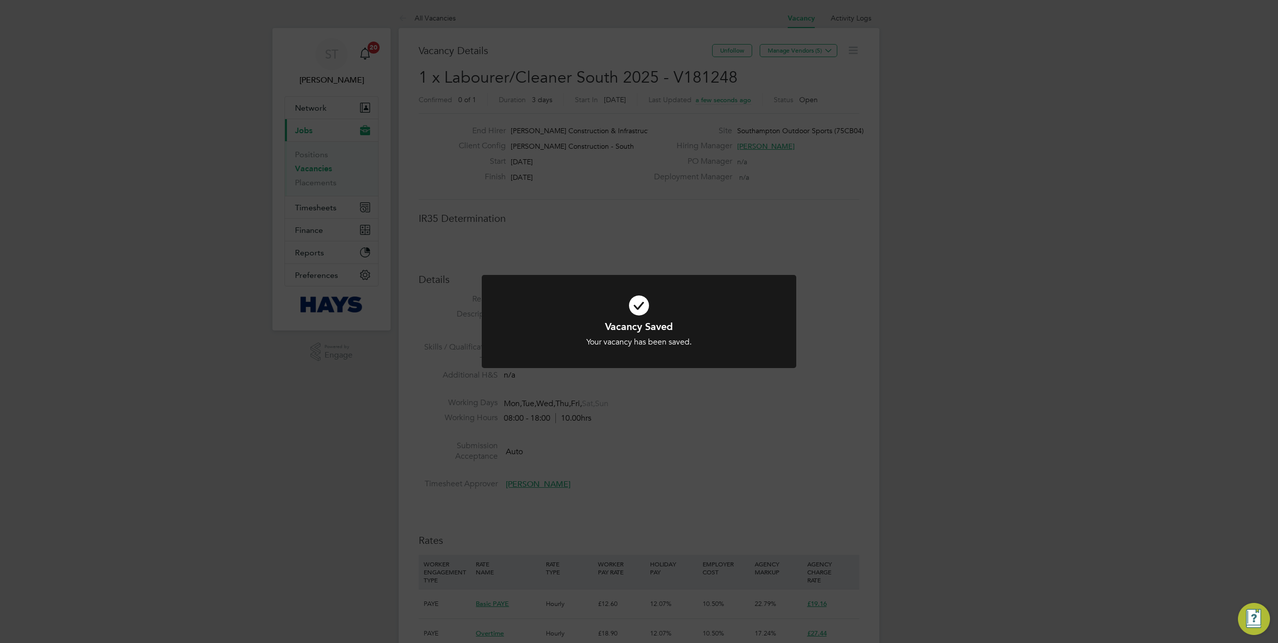
click at [860, 395] on div "Vacancy Saved Your vacancy has been saved. Cancel Okay" at bounding box center [639, 321] width 1278 height 643
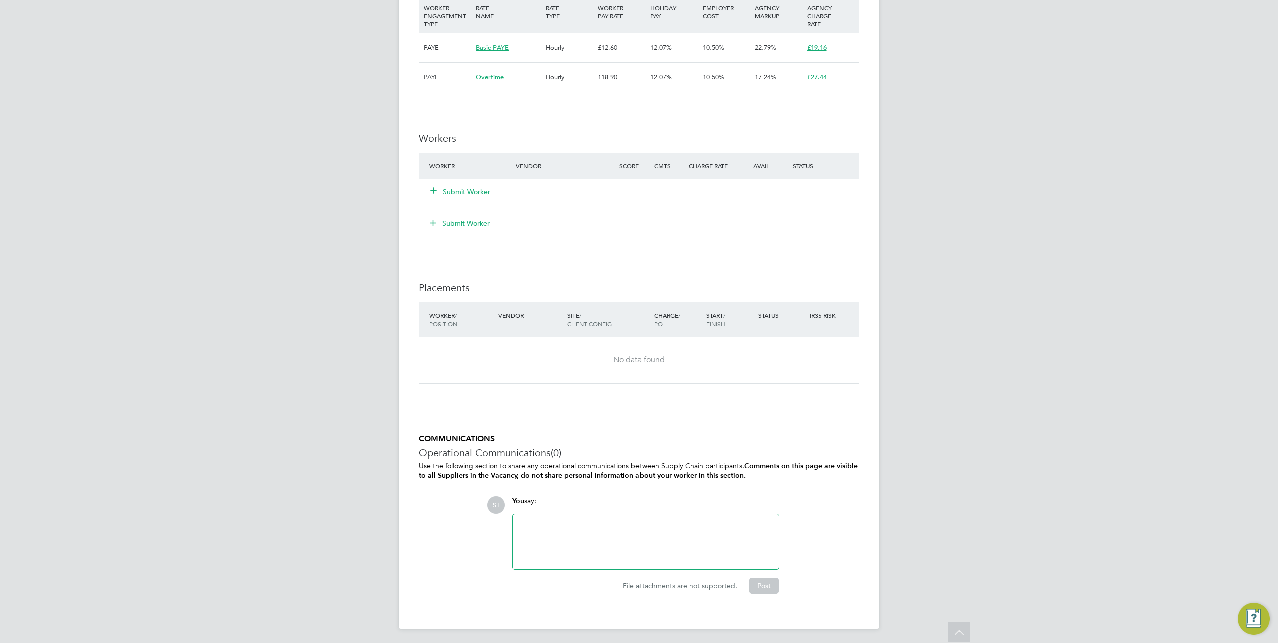
click at [592, 536] on div at bounding box center [646, 541] width 254 height 43
click at [592, 536] on td "Craig Unwin (ITS - Going in early for a induction then will be in at 4 to work)" at bounding box center [652, 534] width 266 height 11
drag, startPoint x: 601, startPoint y: 537, endPoint x: 609, endPoint y: 523, distance: 16.1
click at [609, 523] on div "Vacancy for Craig Unwin (ITS - Going in early for a induction then will be in a…" at bounding box center [646, 541] width 254 height 43
click at [761, 581] on button "Post" at bounding box center [764, 586] width 30 height 16
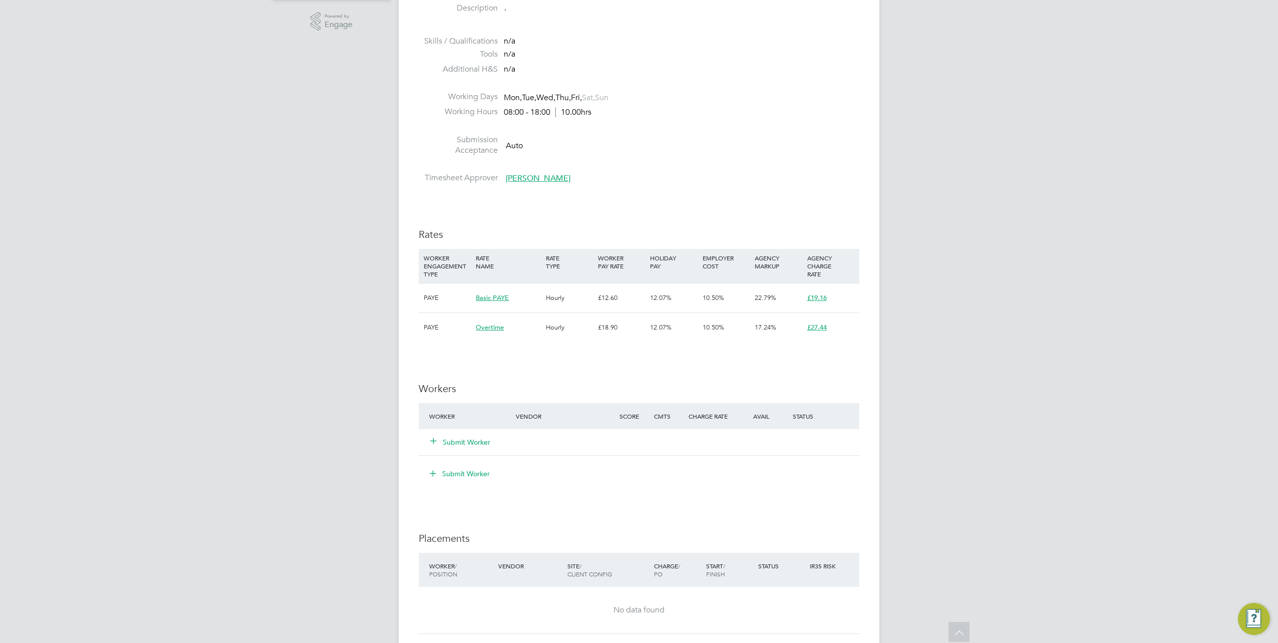
scroll to position [130, 0]
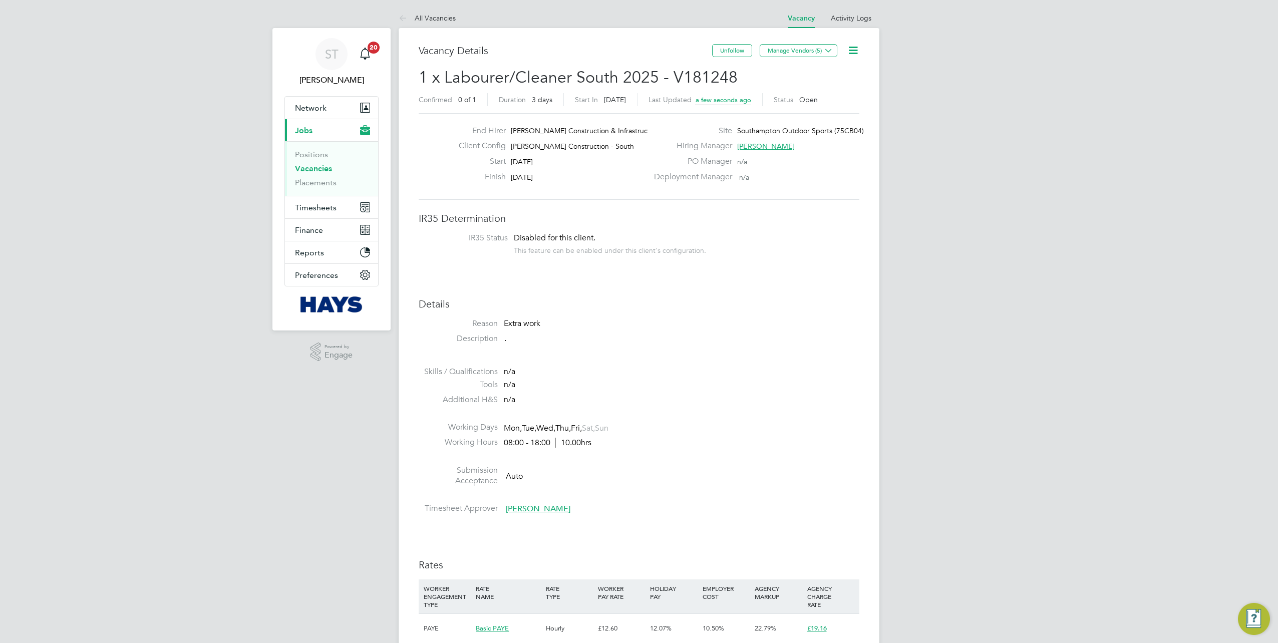
click at [817, 42] on div "Vacancy Details Unfollow Manage Vendors (5) 1 x Labourer/Cleaner South 2025 - V…" at bounding box center [638, 643] width 481 height 1231
click at [814, 49] on button "Manage Vendors (5)" at bounding box center [798, 50] width 78 height 13
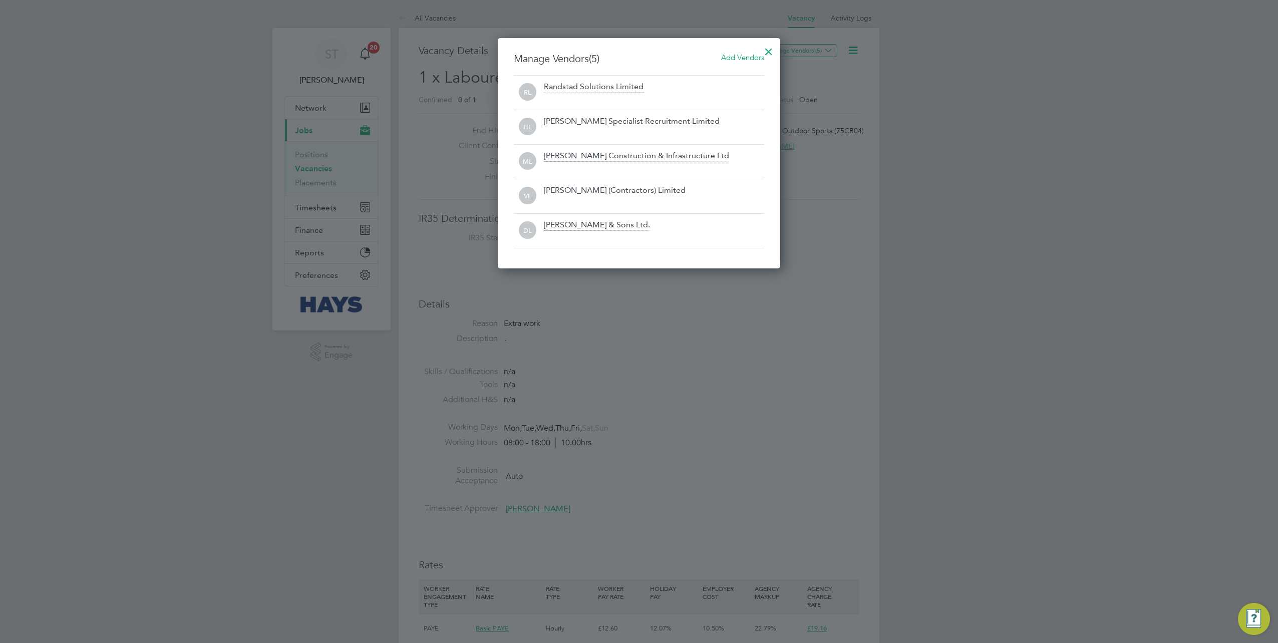
click at [743, 55] on span "Add Vendors" at bounding box center [742, 58] width 43 height 10
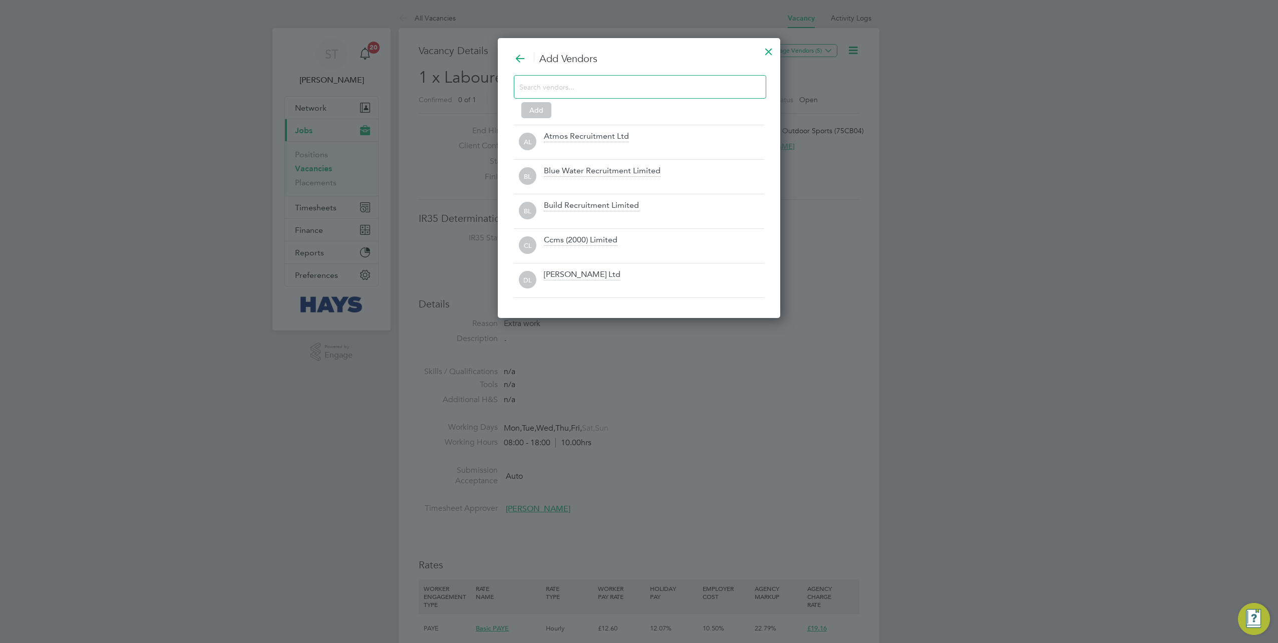
click at [639, 84] on input at bounding box center [631, 86] width 225 height 13
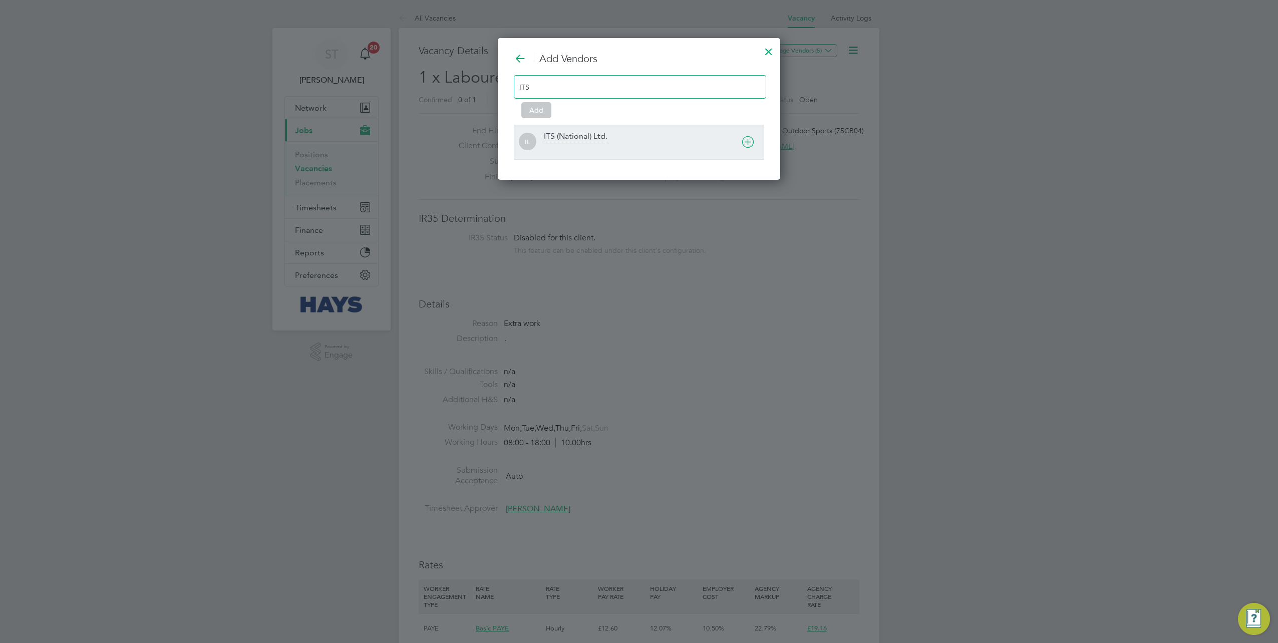
type input "ITS"
click at [602, 137] on div "ITS (National) Ltd." at bounding box center [576, 136] width 64 height 11
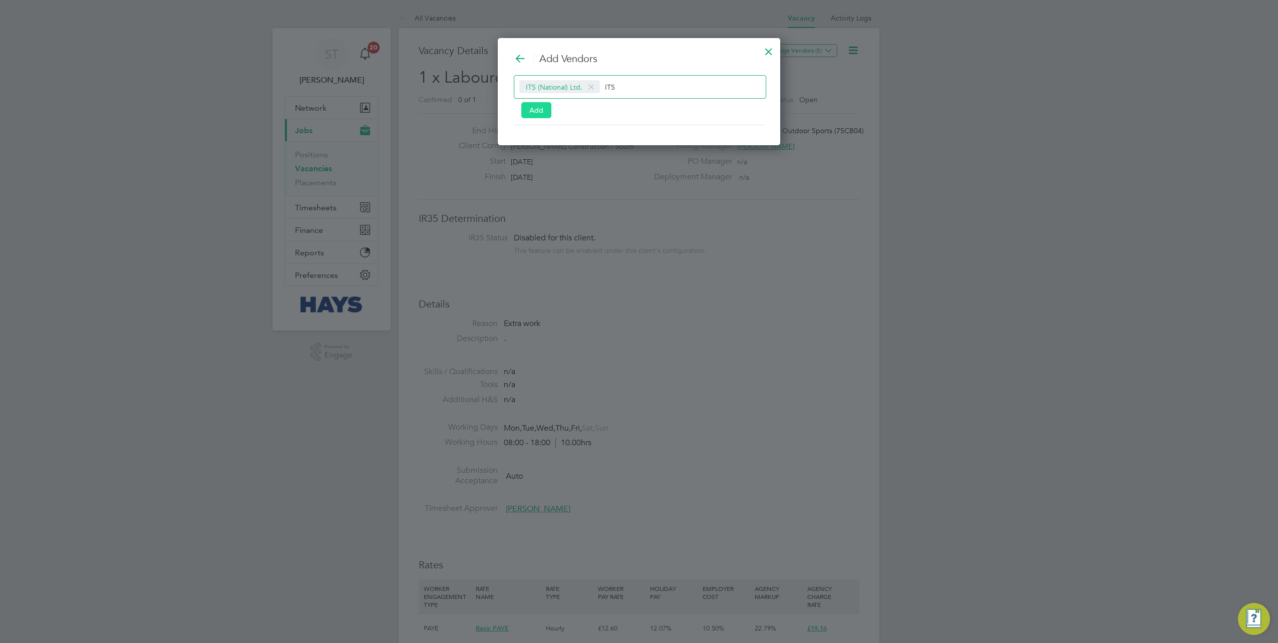
click at [526, 110] on button "Add" at bounding box center [536, 110] width 30 height 16
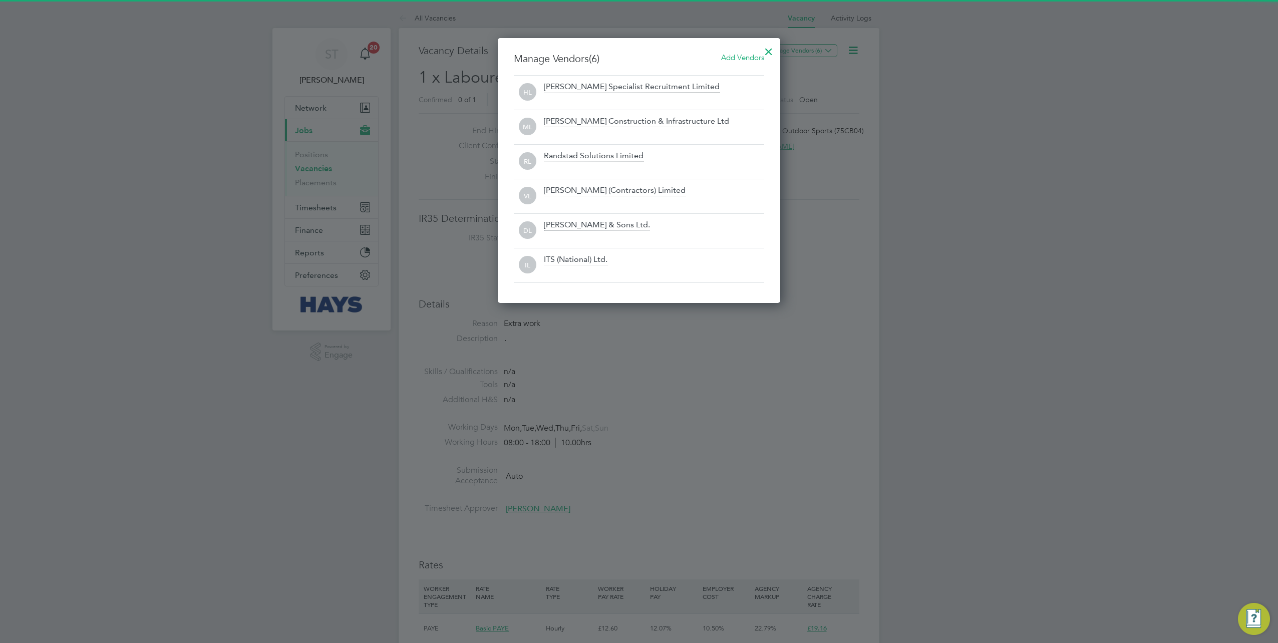
click at [770, 51] on div at bounding box center [768, 49] width 18 height 18
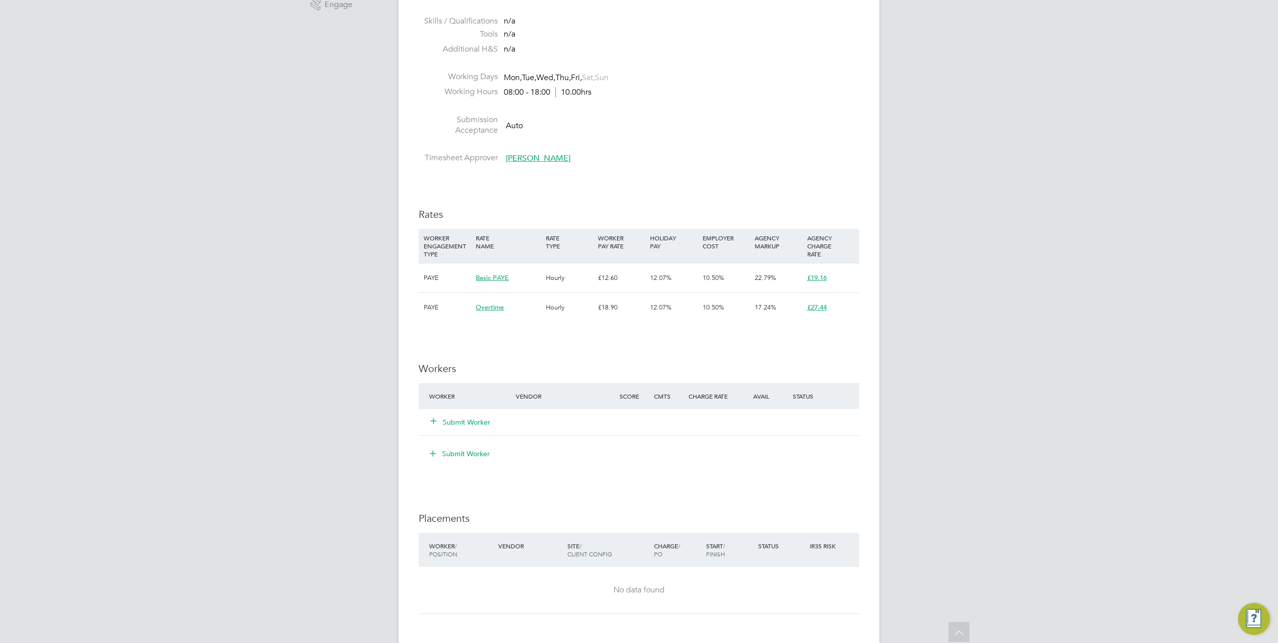
scroll to position [601, 0]
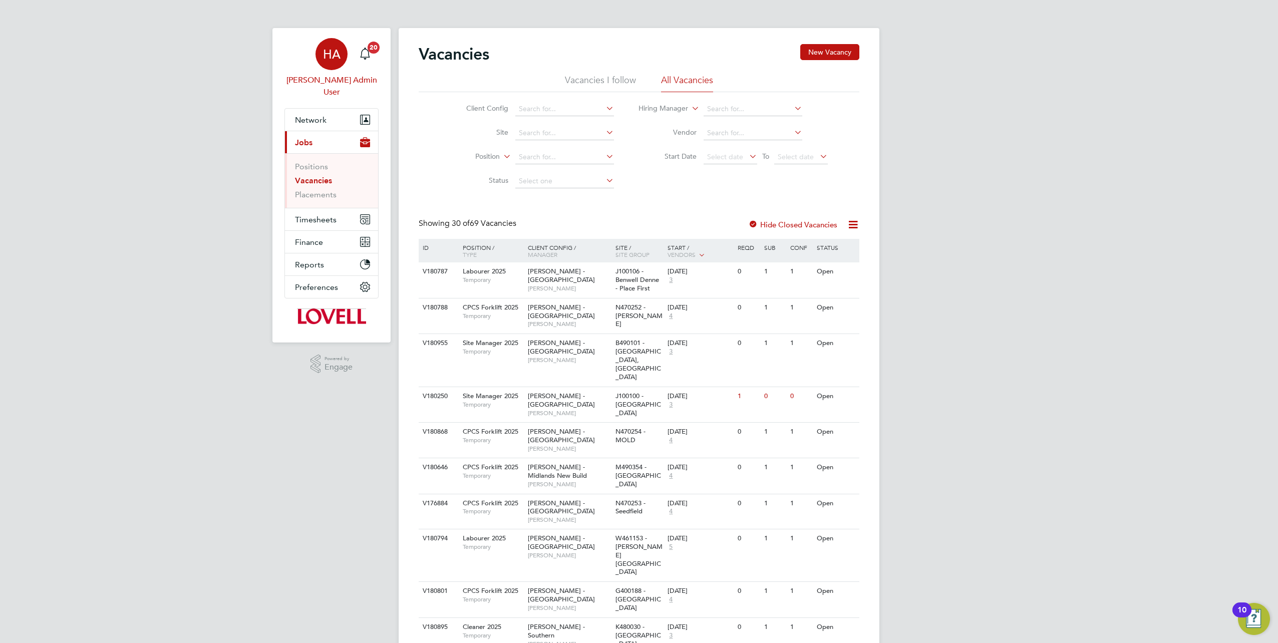
click at [325, 59] on span "HA" at bounding box center [332, 54] width 18 height 13
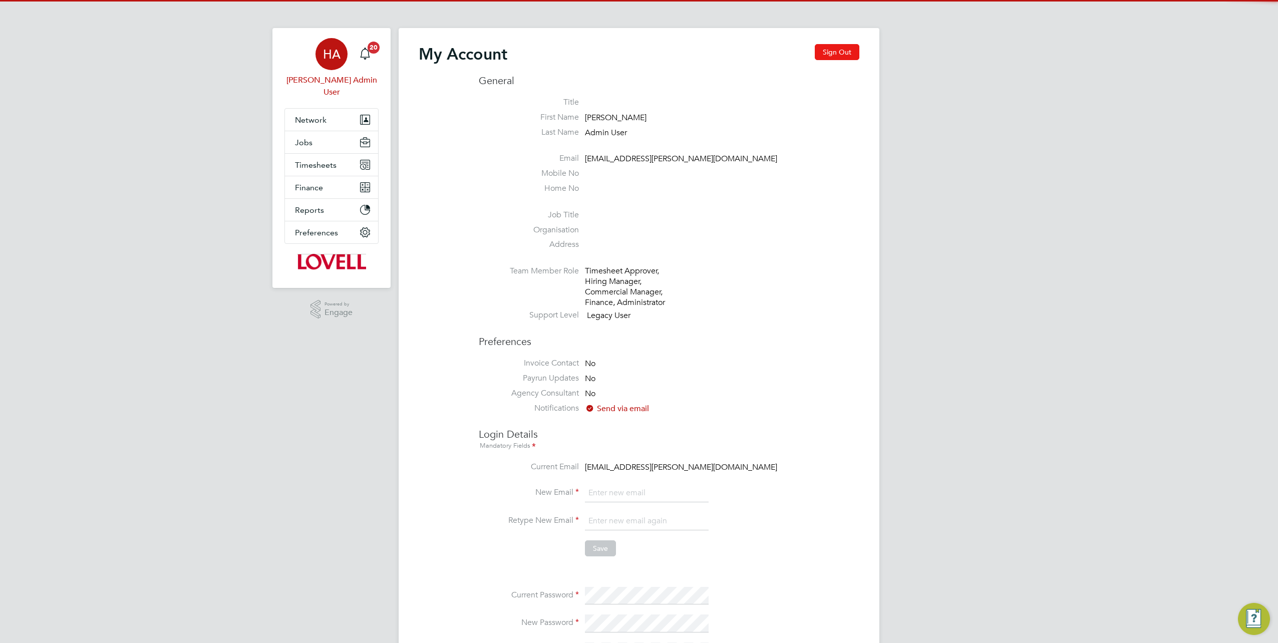
click at [857, 47] on button "Sign Out" at bounding box center [836, 52] width 45 height 16
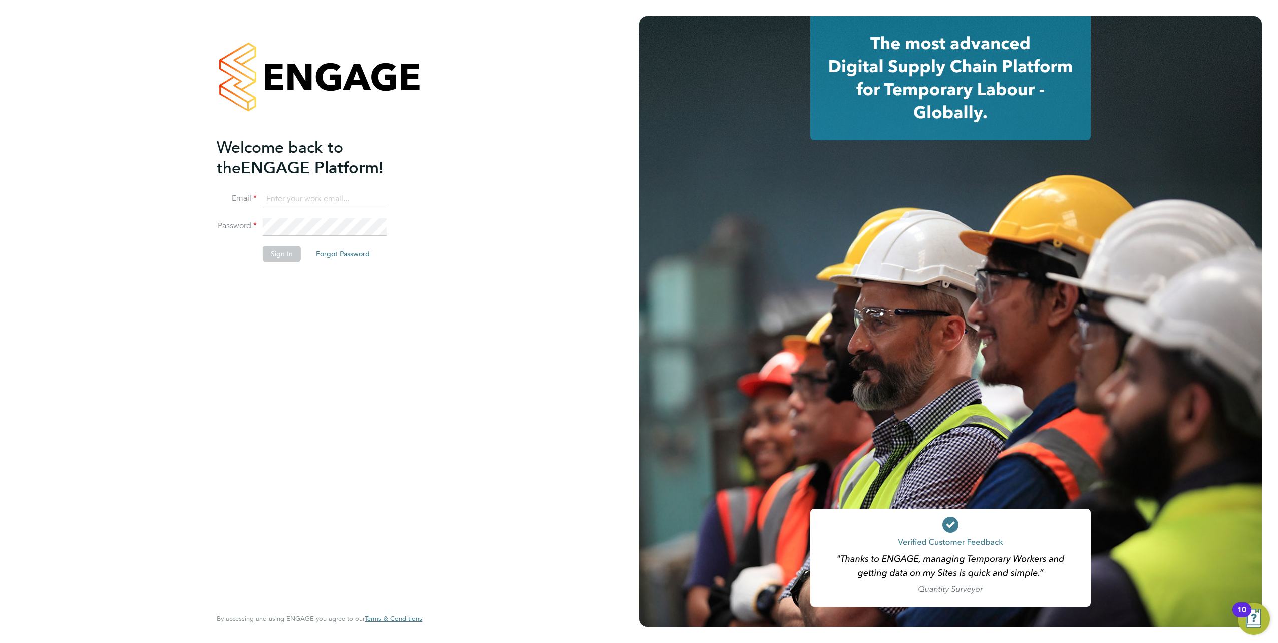
click at [312, 192] on input at bounding box center [325, 199] width 124 height 18
type input "[EMAIL_ADDRESS][PERSON_NAME][DOMAIN_NAME]"
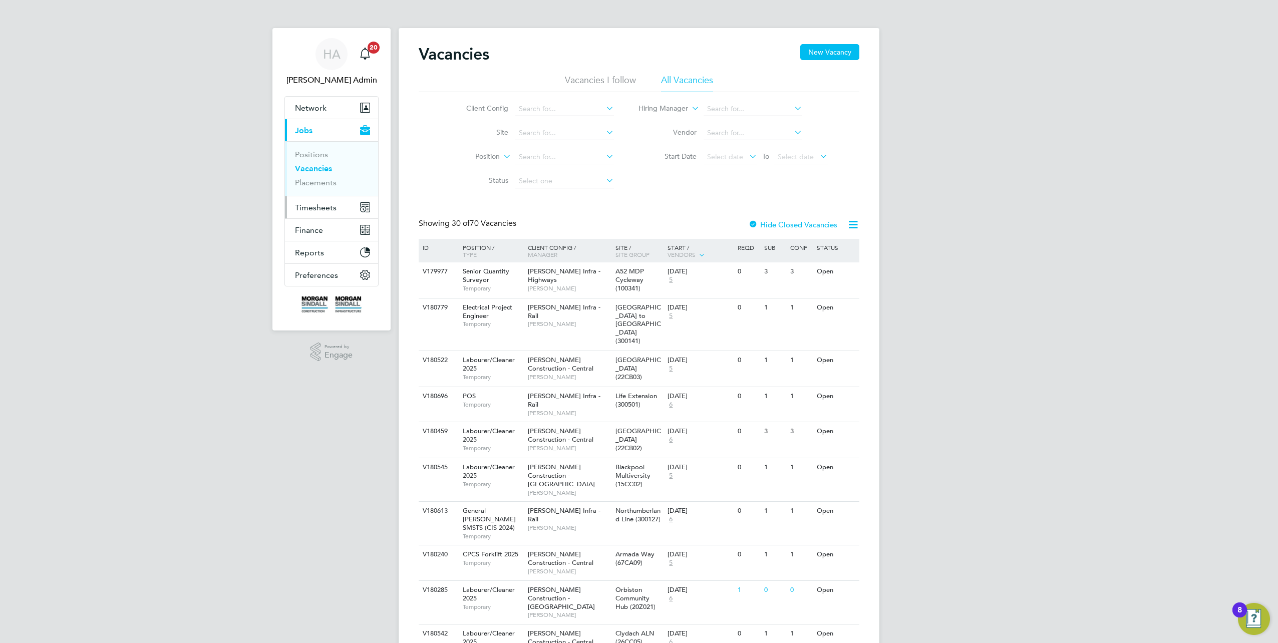
click at [301, 199] on button "Timesheets" at bounding box center [331, 207] width 93 height 22
click at [313, 179] on link "Timesheets" at bounding box center [316, 177] width 42 height 10
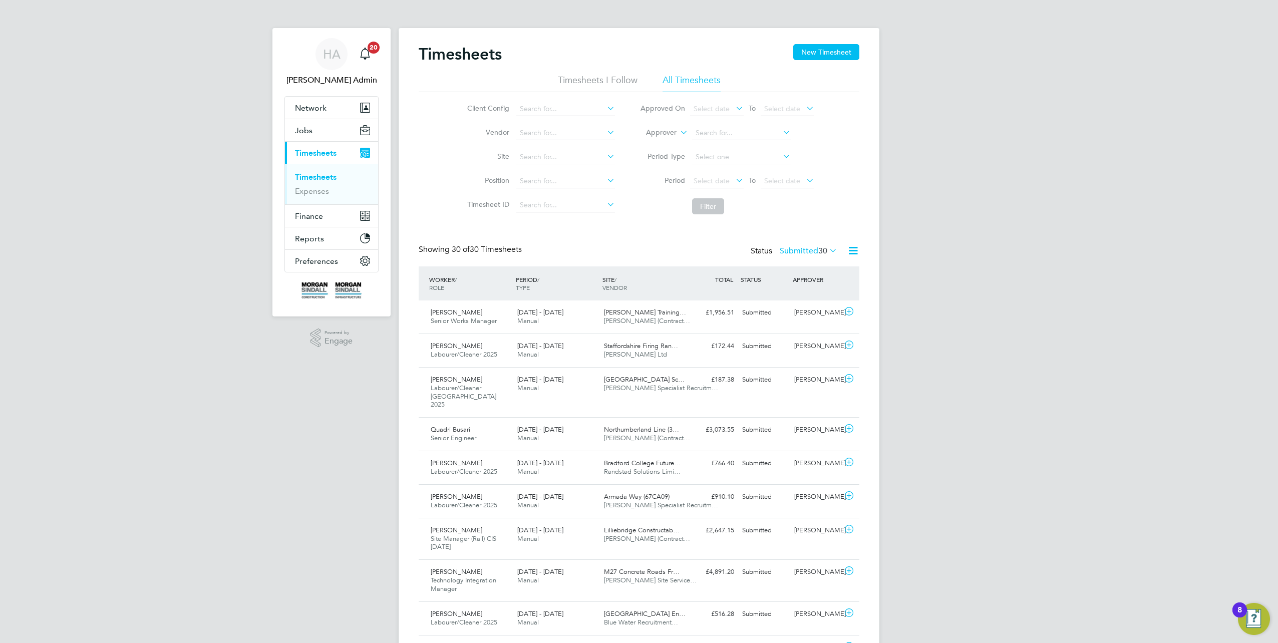
click at [654, 129] on label "Approver" at bounding box center [653, 133] width 45 height 10
click at [647, 139] on li "Worker" at bounding box center [651, 144] width 49 height 13
click at [702, 128] on input at bounding box center [741, 133] width 99 height 14
type input "christ s"
drag, startPoint x: 741, startPoint y: 132, endPoint x: 632, endPoint y: 131, distance: 109.6
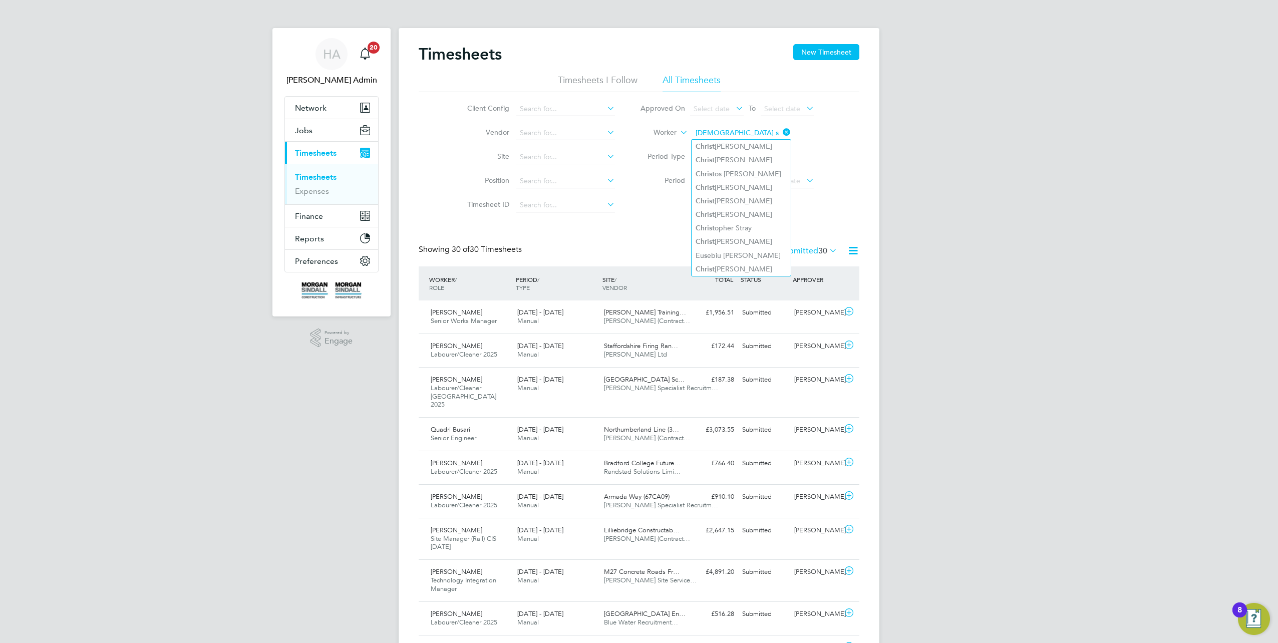
click at [637, 138] on li "Worker christ s" at bounding box center [726, 133] width 199 height 24
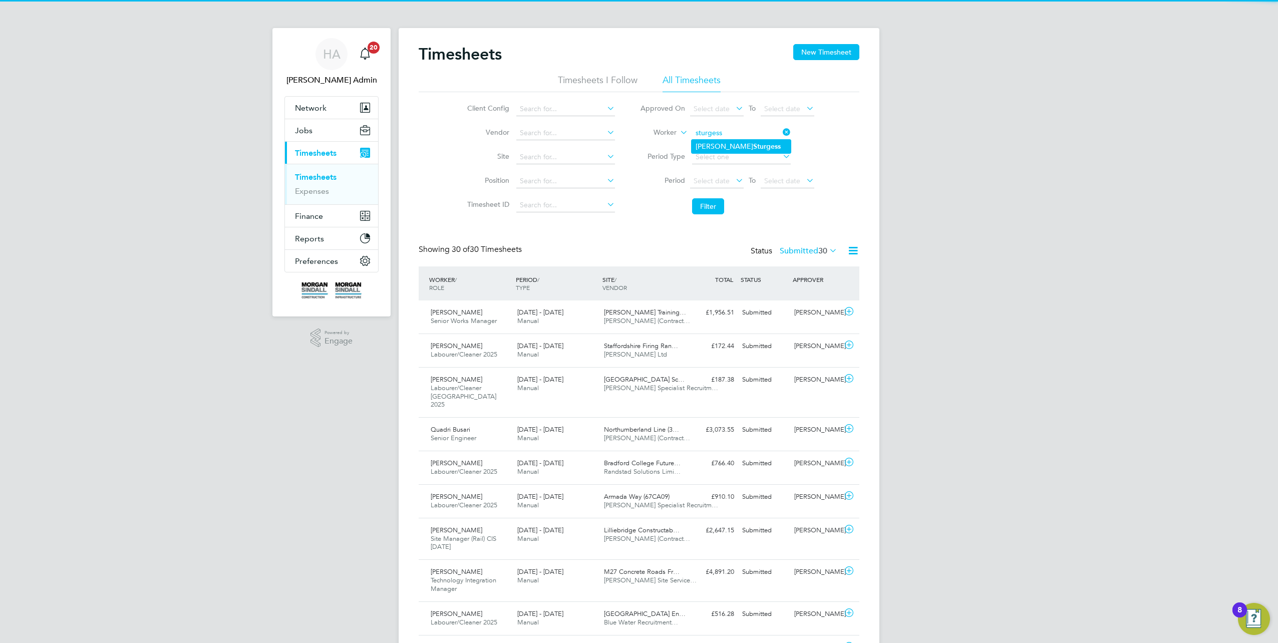
click at [720, 141] on li "Chris Sturgess" at bounding box center [740, 147] width 99 height 14
type input "[PERSON_NAME]"
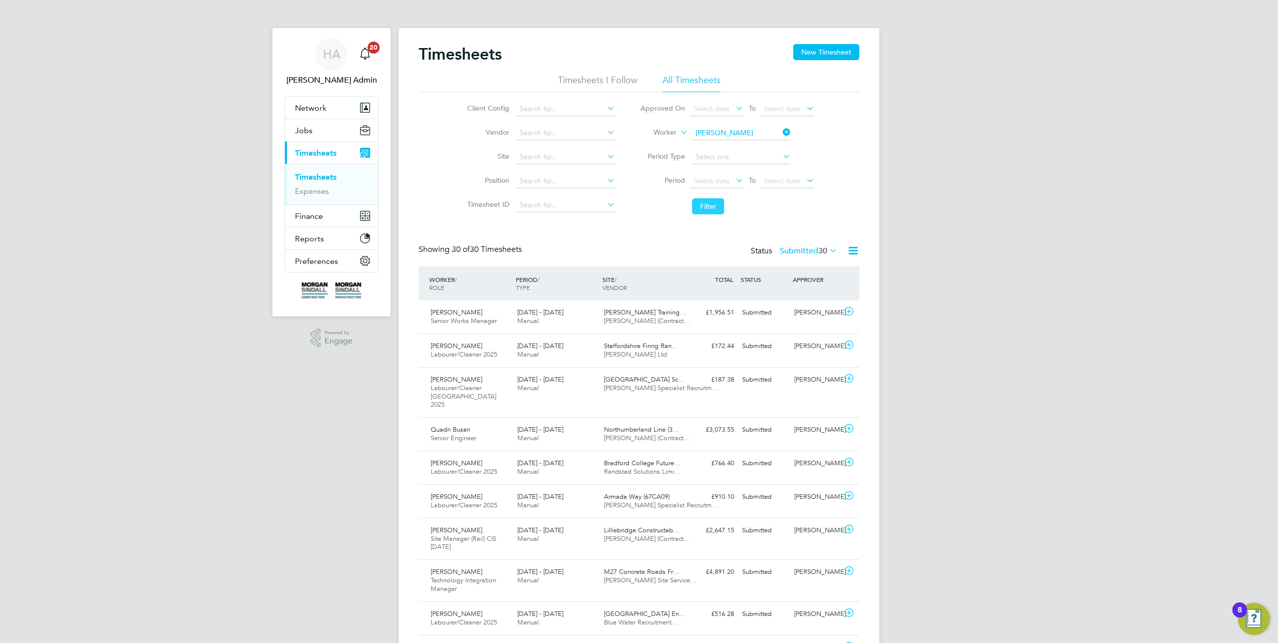
click at [696, 200] on button "Filter" at bounding box center [708, 206] width 32 height 16
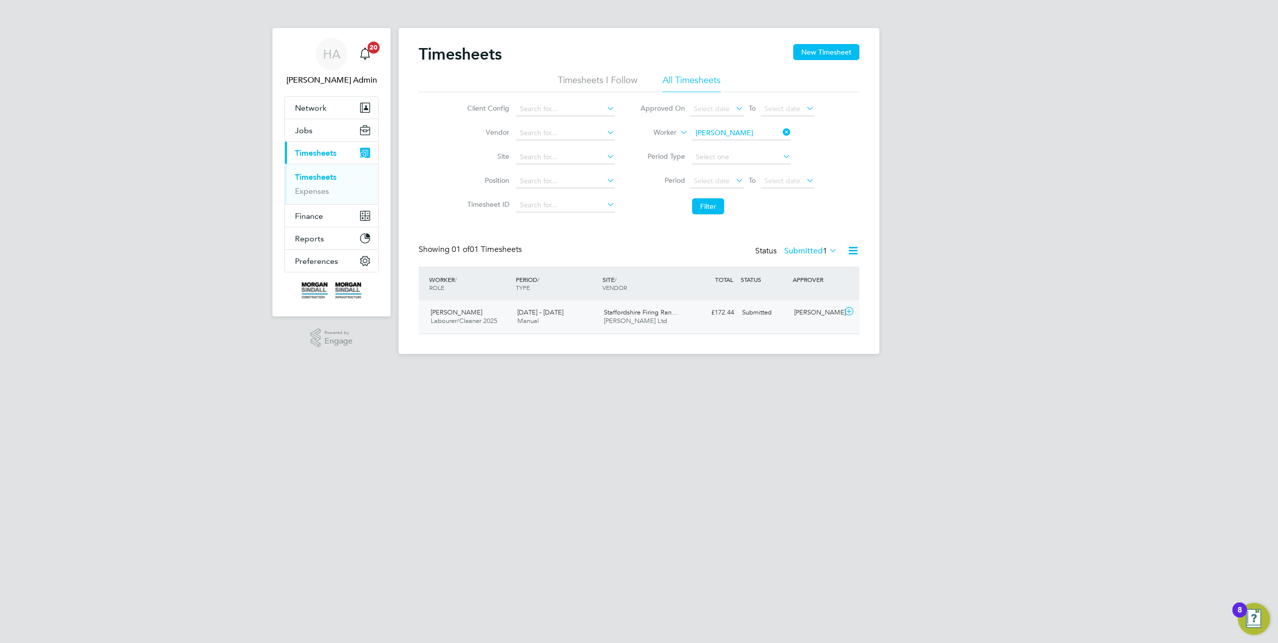
click at [694, 309] on div "£172.44 Submitted" at bounding box center [712, 312] width 52 height 17
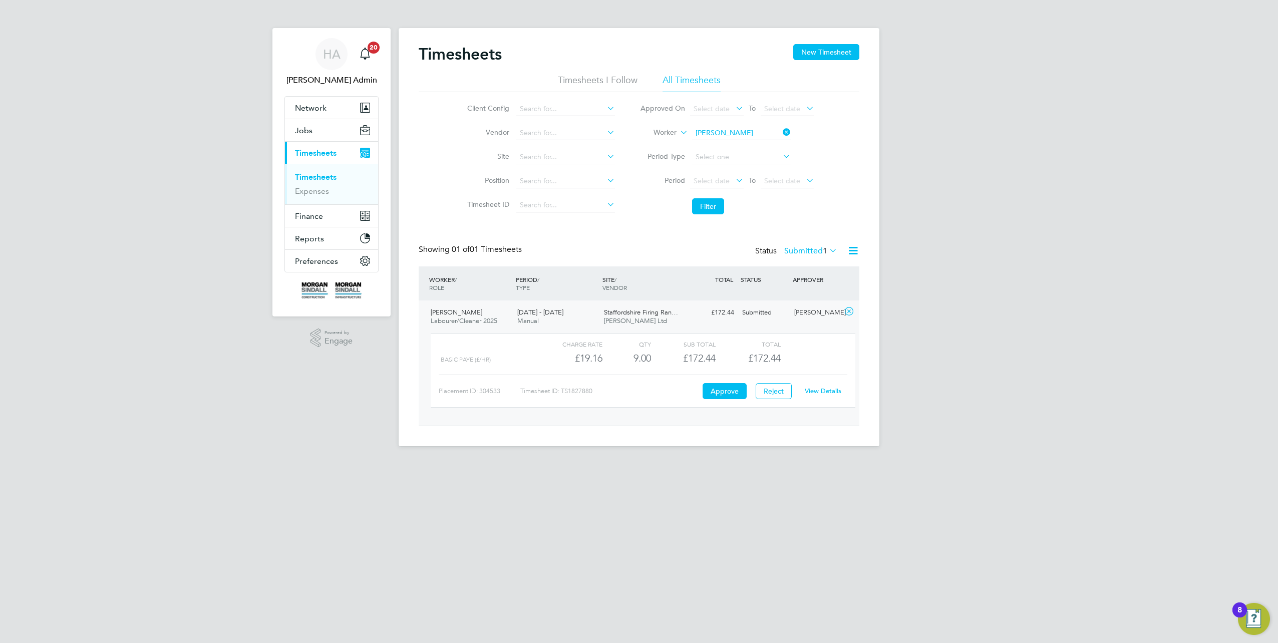
click at [828, 391] on link "View Details" at bounding box center [822, 390] width 37 height 9
drag, startPoint x: 783, startPoint y: 140, endPoint x: 770, endPoint y: 139, distance: 13.1
click at [783, 140] on li "Worker Chris Sturgess" at bounding box center [726, 133] width 199 height 24
click at [759, 136] on input at bounding box center [741, 133] width 99 height 14
click at [801, 256] on div "Status Submitted 1" at bounding box center [797, 251] width 84 height 14
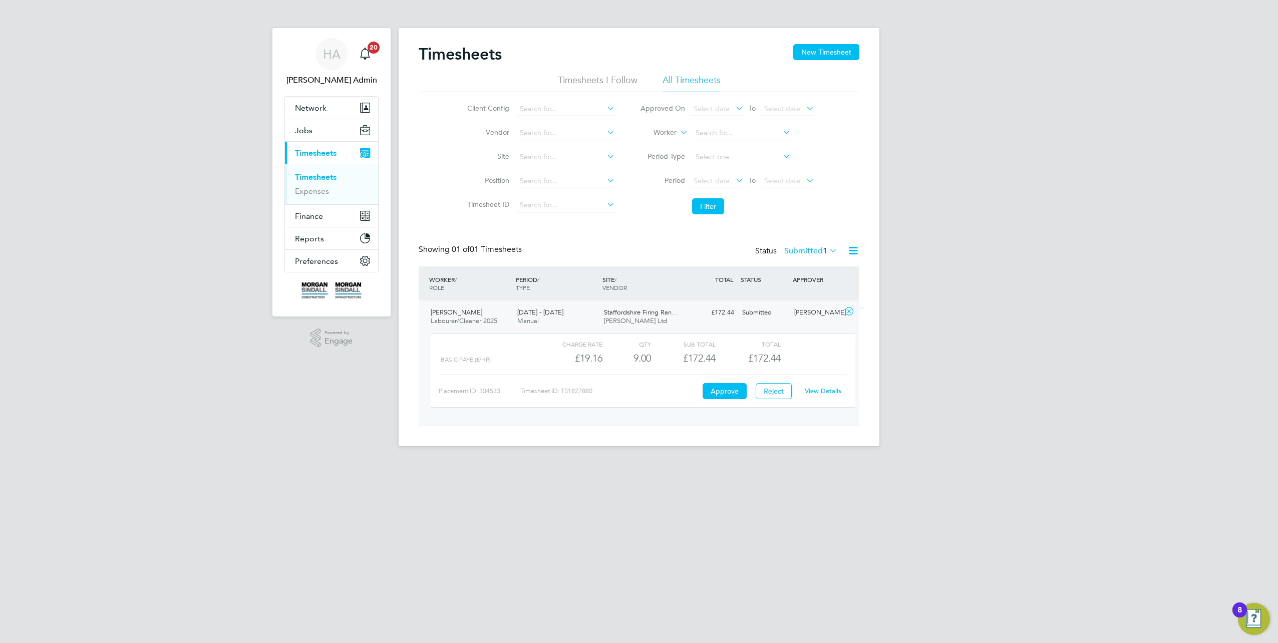
click at [802, 249] on label "Submitted 1" at bounding box center [810, 251] width 53 height 10
click at [794, 306] on li "Approved" at bounding box center [809, 310] width 46 height 14
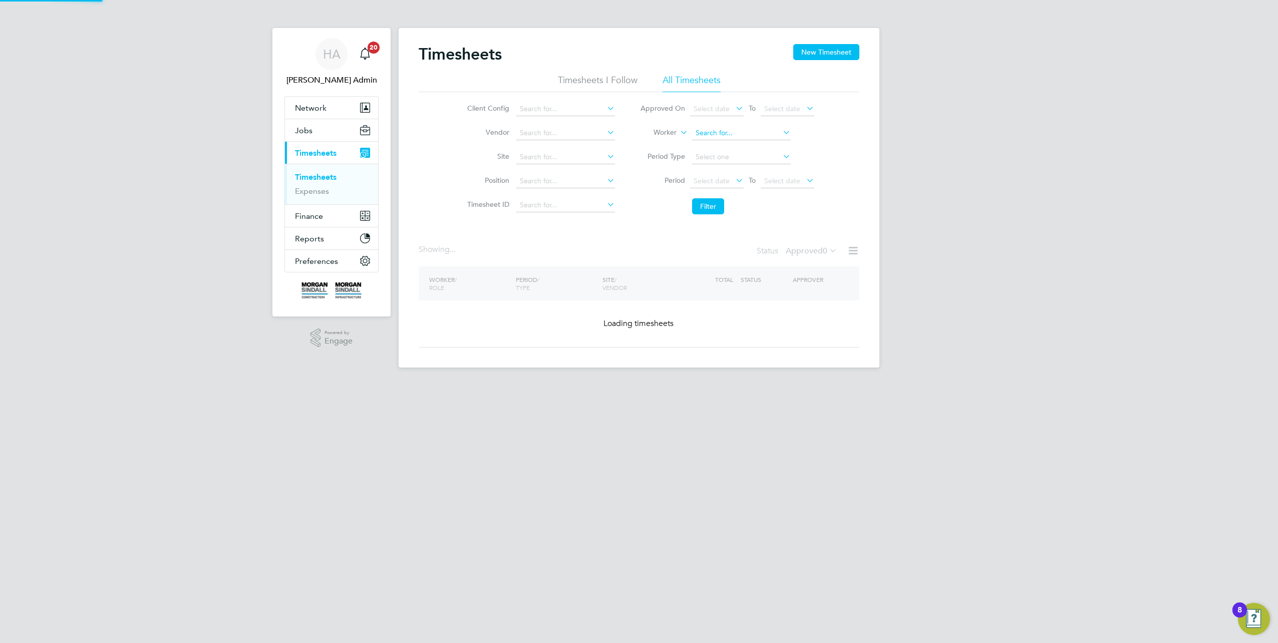
click at [713, 129] on input at bounding box center [741, 133] width 99 height 14
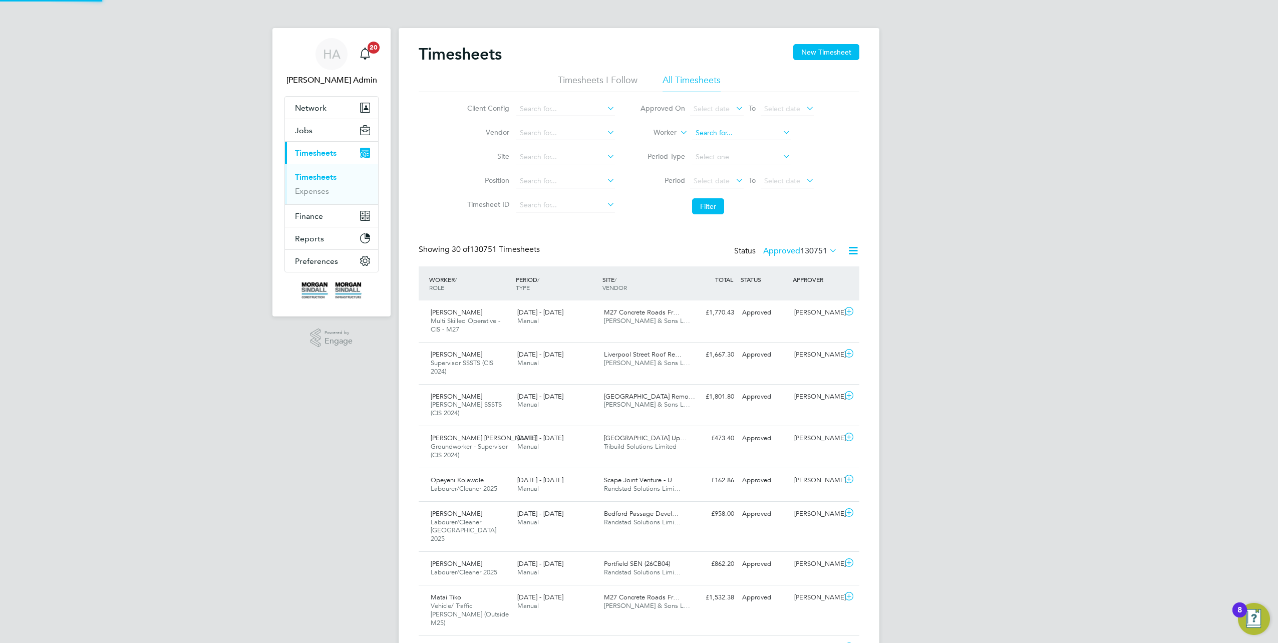
scroll to position [25, 87]
paste input "Dimcho Hristov"
type input "Dimcho Hristov"
click at [764, 142] on li "Dimcho Hristov" at bounding box center [740, 147] width 99 height 14
click at [715, 204] on button "Filter" at bounding box center [708, 206] width 32 height 16
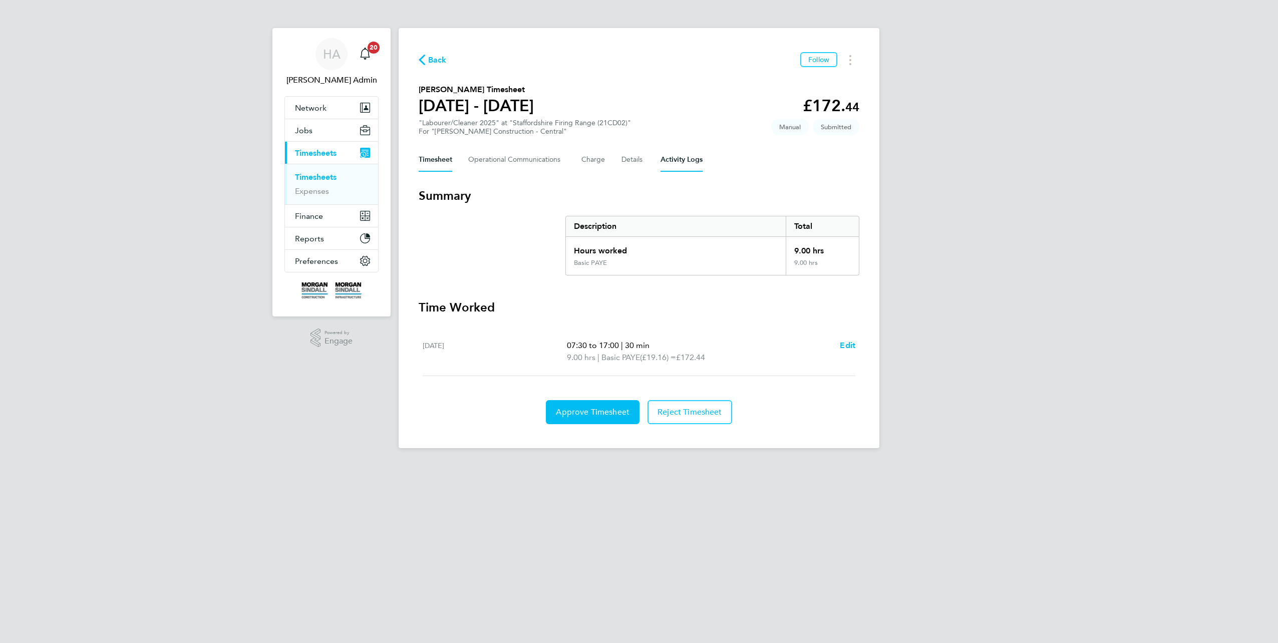
click at [676, 161] on Logs-tab "Activity Logs" at bounding box center [681, 160] width 42 height 24
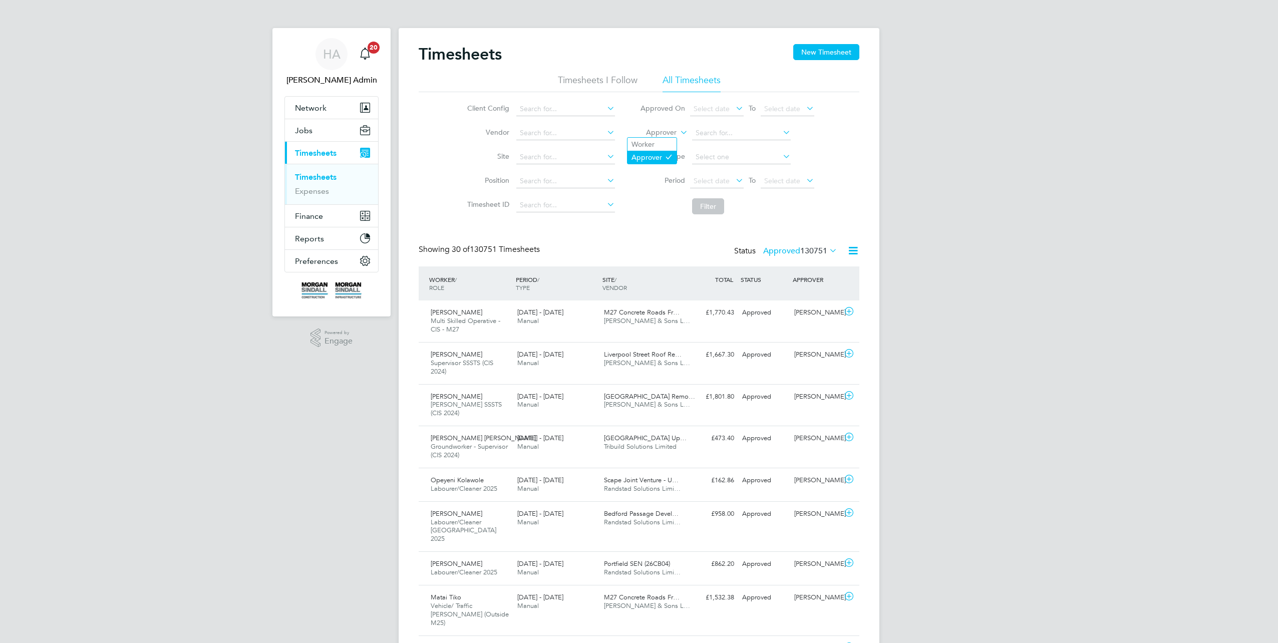
click at [665, 153] on icon at bounding box center [669, 157] width 8 height 8
click at [650, 140] on li "Worker" at bounding box center [651, 144] width 49 height 13
click at [702, 136] on input at bounding box center [741, 133] width 99 height 14
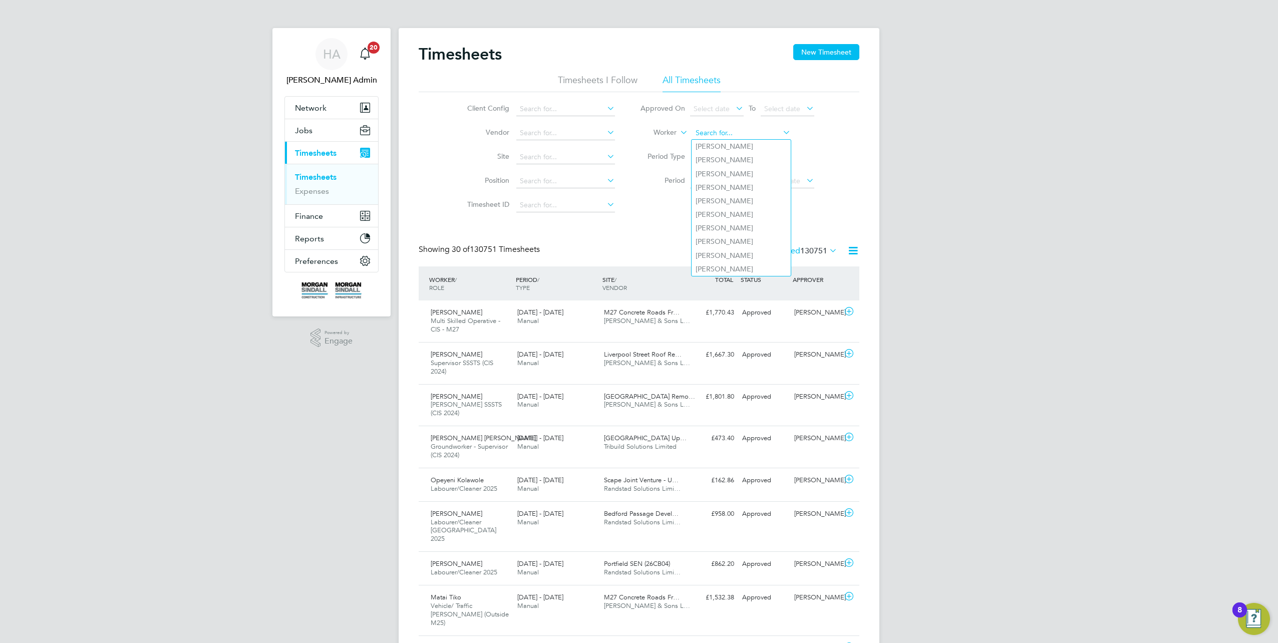
paste input "Paul Edwards"
type input "Paul Edwards"
click at [707, 201] on button "Filter" at bounding box center [708, 206] width 32 height 16
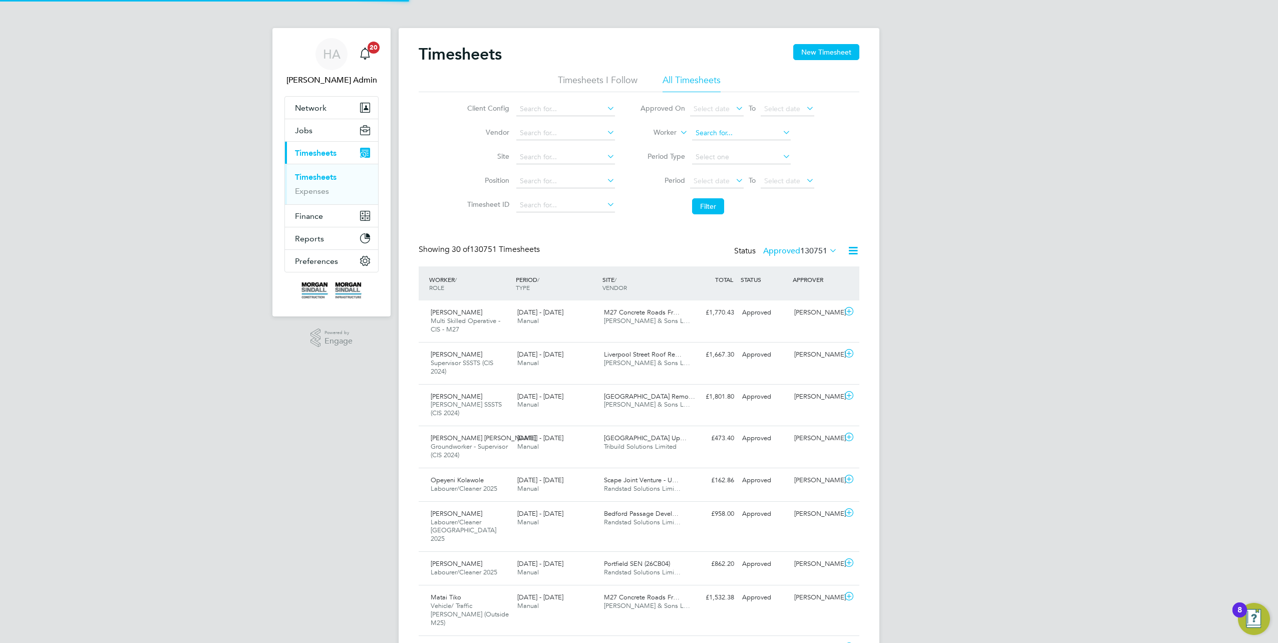
click at [736, 131] on input at bounding box center [741, 133] width 99 height 14
paste input "Paul Edwards"
type input "Paul Edwards"
click at [755, 143] on b "Edwards" at bounding box center [784, 146] width 58 height 9
click at [706, 202] on button "Filter" at bounding box center [708, 206] width 32 height 16
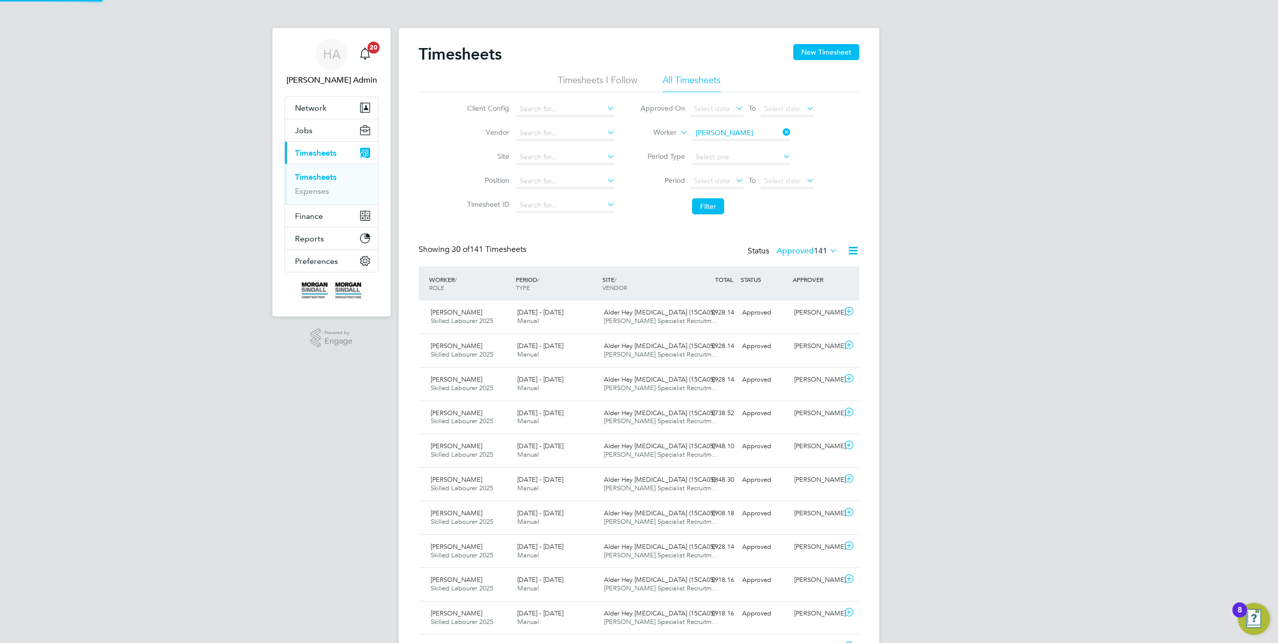
click at [818, 249] on span "141" at bounding box center [820, 251] width 14 height 10
click at [790, 309] on li "Approved" at bounding box center [798, 310] width 46 height 14
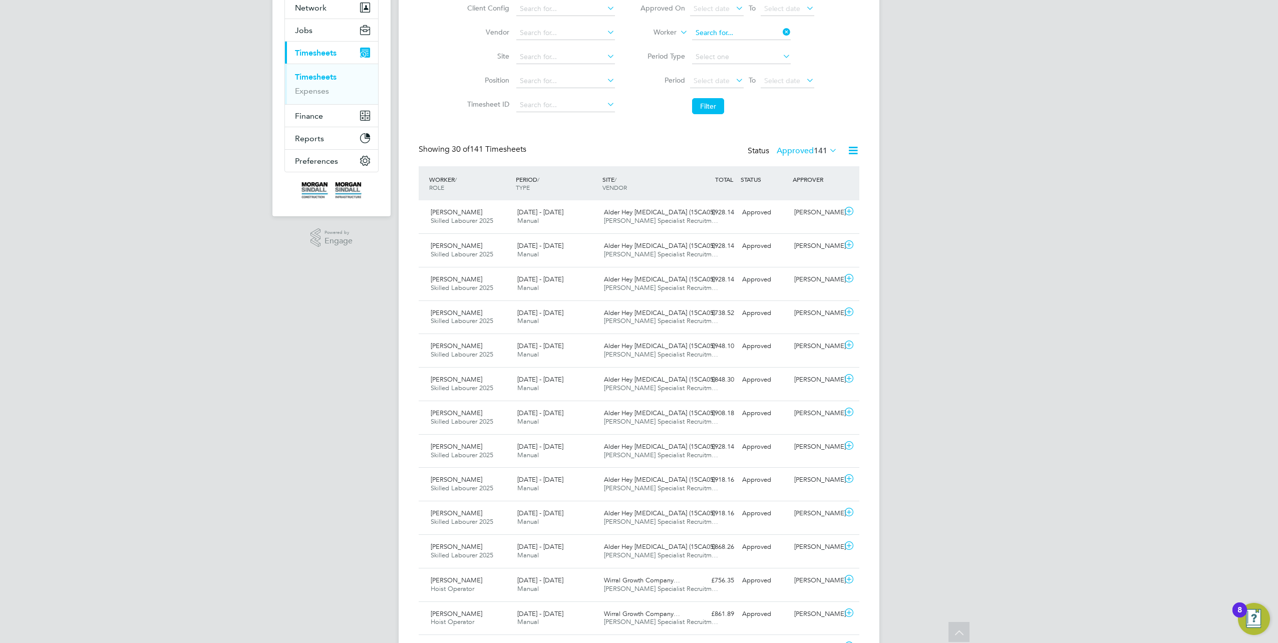
click at [755, 27] on input at bounding box center [741, 33] width 99 height 14
paste input "Steve Ashton"
type input "Steve Ashton"
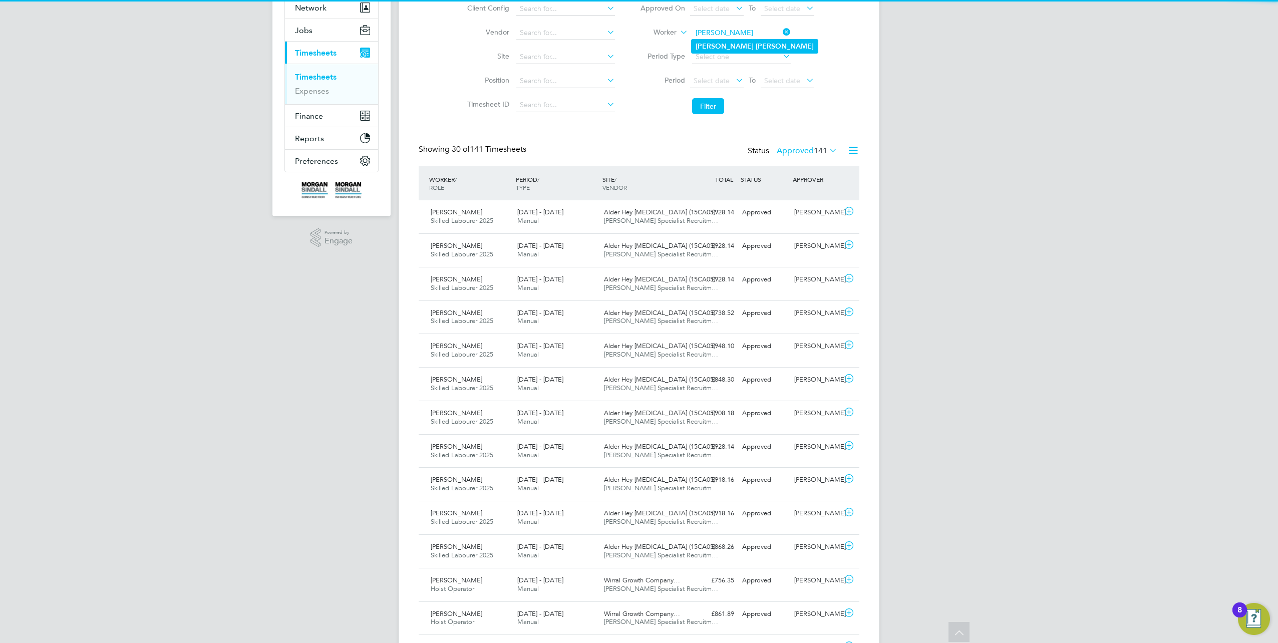
click at [746, 42] on li "Steve Ashton" at bounding box center [754, 47] width 126 height 14
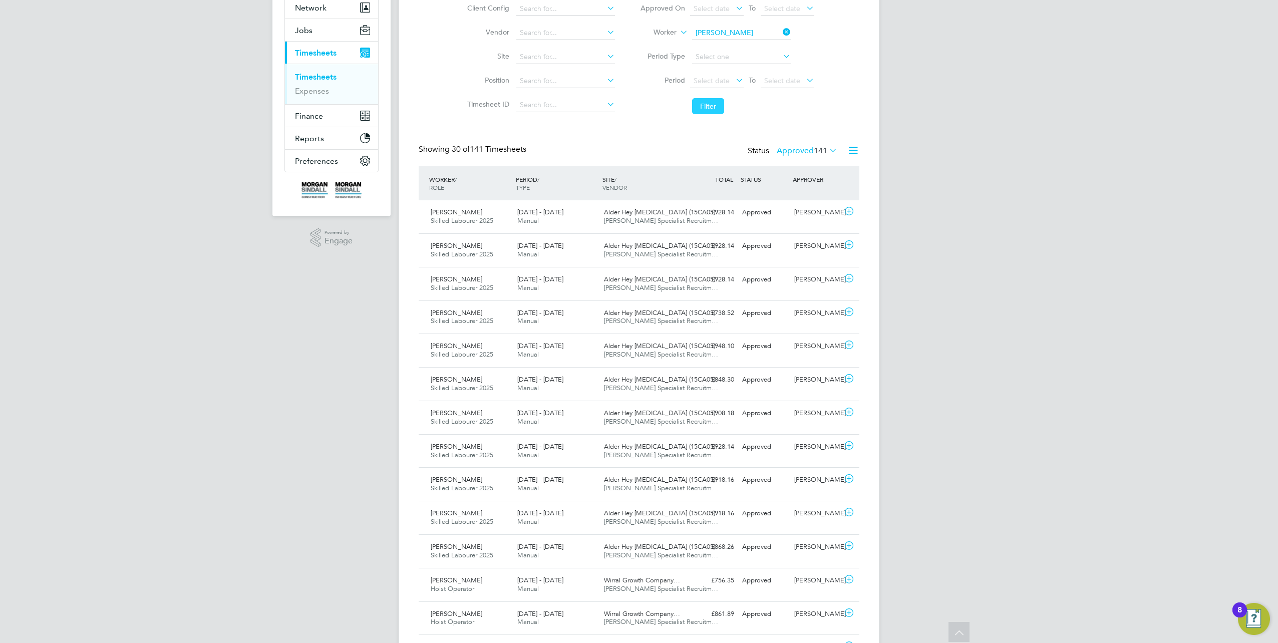
click at [699, 105] on button "Filter" at bounding box center [708, 106] width 32 height 16
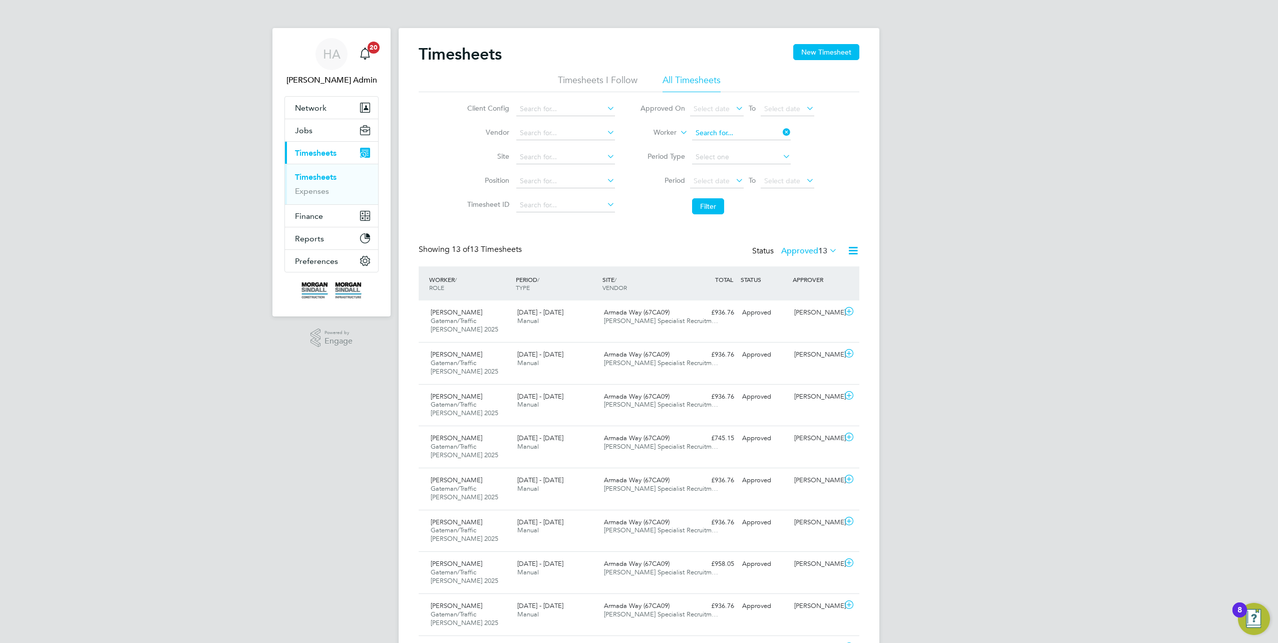
click at [757, 134] on input at bounding box center [741, 133] width 99 height 14
paste input "Michael Phillip Williams"
click at [745, 135] on input "Michael Phillip Williams" at bounding box center [741, 133] width 99 height 14
type input "Michael Williams"
click at [755, 144] on b "Williams" at bounding box center [784, 146] width 58 height 9
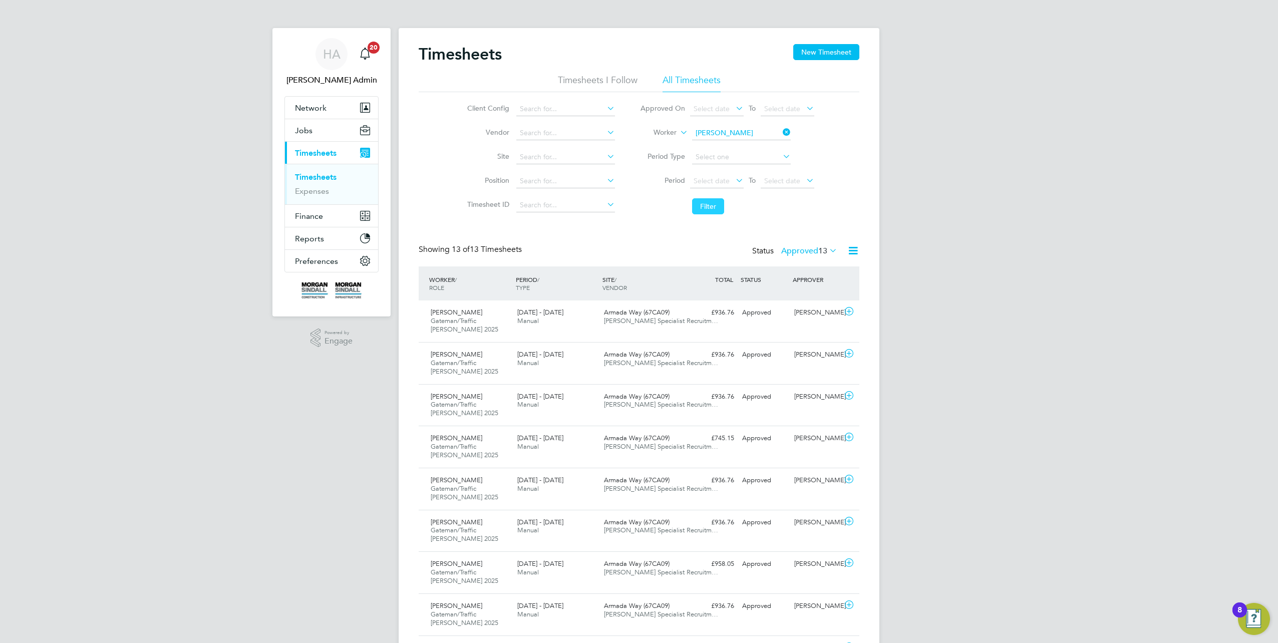
click at [705, 204] on button "Filter" at bounding box center [708, 206] width 32 height 16
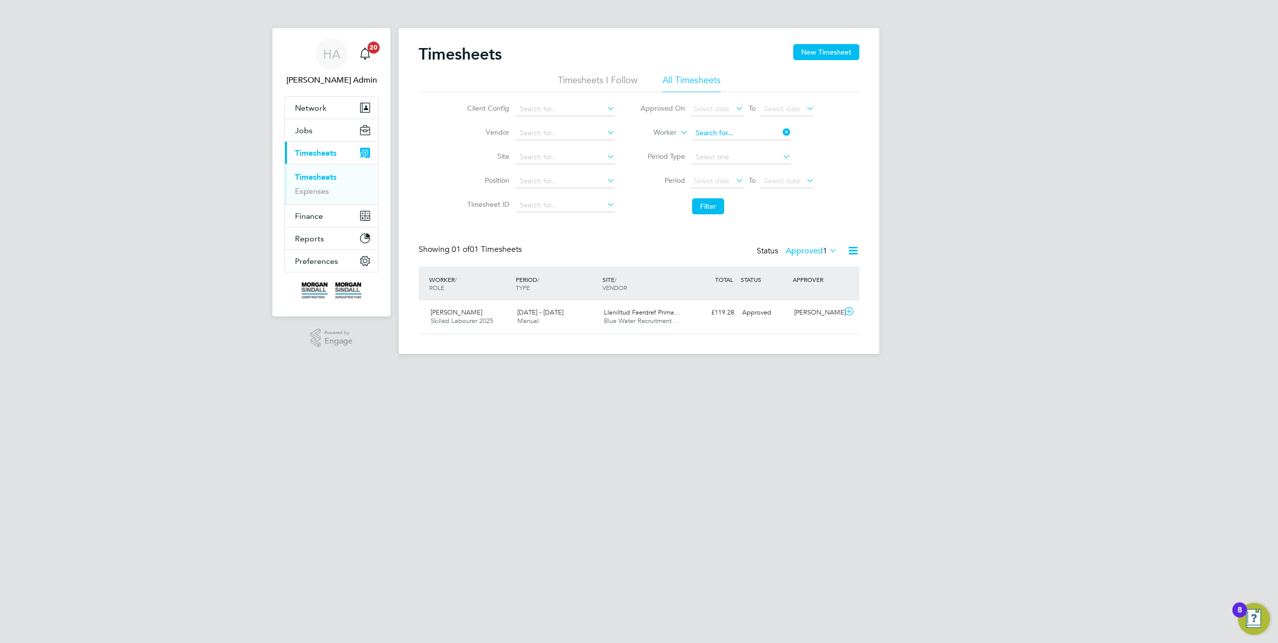
click at [764, 127] on input at bounding box center [741, 133] width 99 height 14
paste input "Michael Phillip Williams"
drag, startPoint x: 746, startPoint y: 134, endPoint x: 722, endPoint y: 136, distance: 23.6
click at [722, 136] on input "Michael Phillip Williams" at bounding box center [741, 133] width 99 height 14
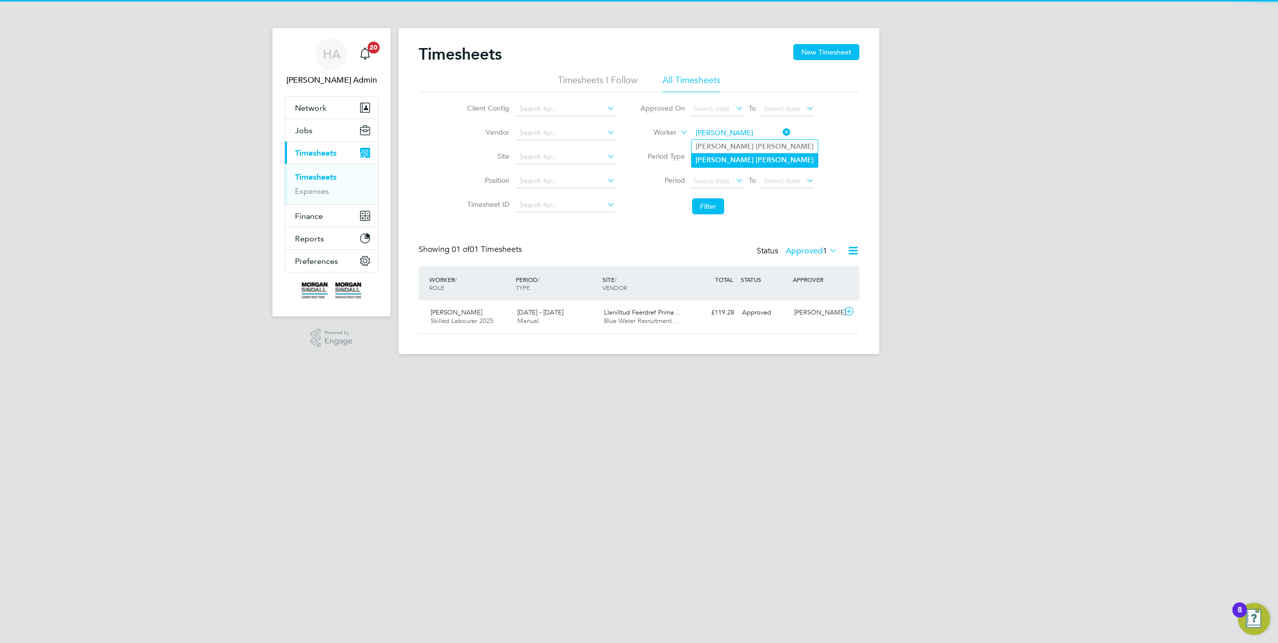
click at [755, 158] on b "Williams" at bounding box center [784, 160] width 58 height 9
type input "Michael Williams"
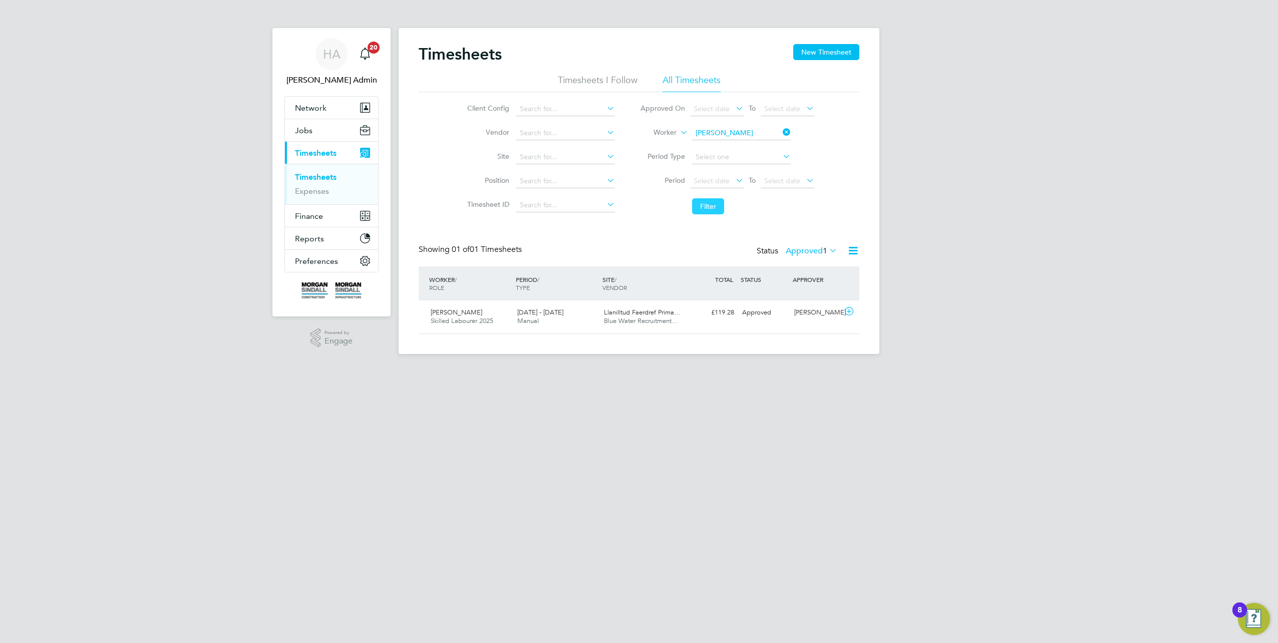
click at [701, 201] on button "Filter" at bounding box center [708, 206] width 32 height 16
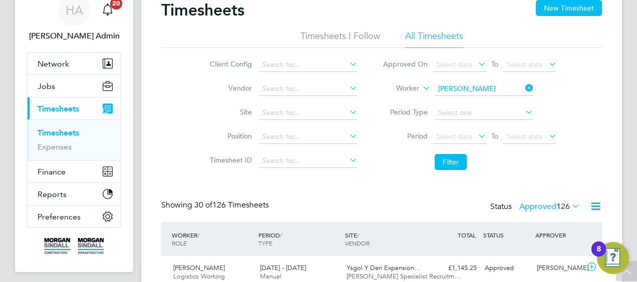
scroll to position [41, 0]
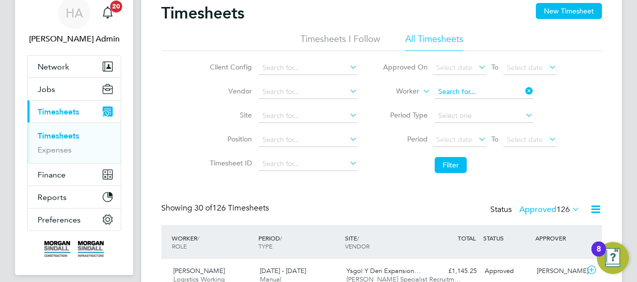
click at [516, 93] on input at bounding box center [484, 92] width 99 height 14
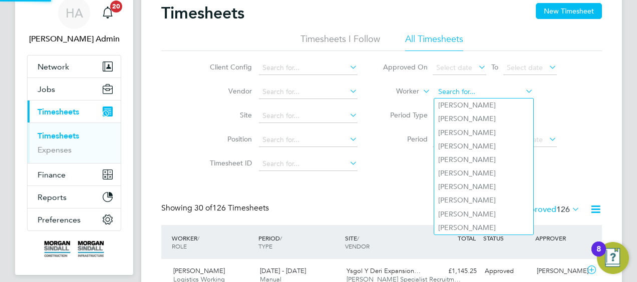
click at [491, 93] on input at bounding box center [484, 92] width 99 height 14
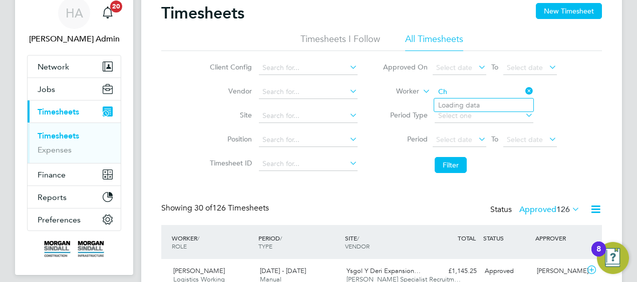
type input "C"
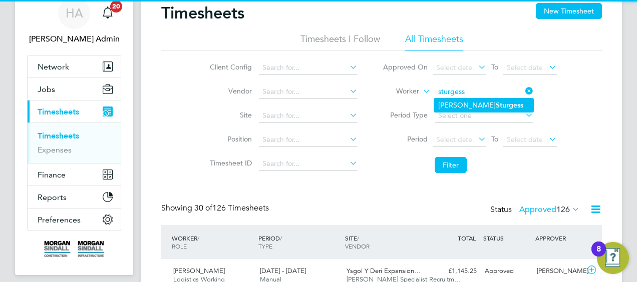
click at [496, 102] on b "Sturgess" at bounding box center [510, 105] width 28 height 9
type input "Chris Sturgess"
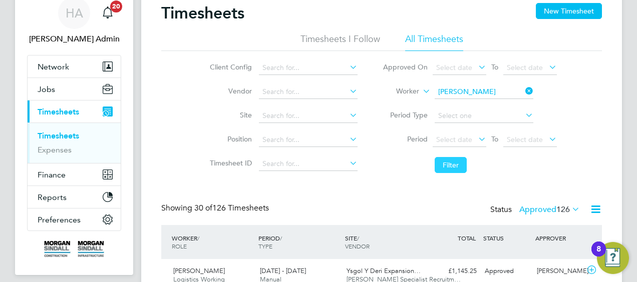
click at [450, 160] on button "Filter" at bounding box center [451, 165] width 32 height 16
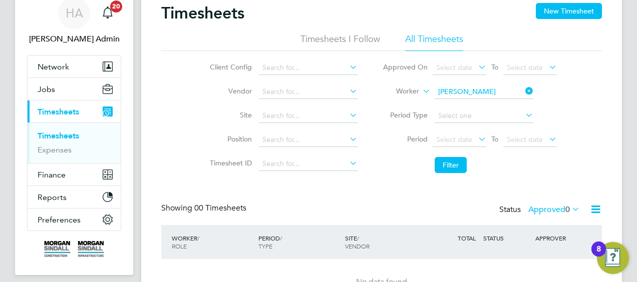
click at [537, 207] on label "Approved 0" at bounding box center [554, 210] width 52 height 10
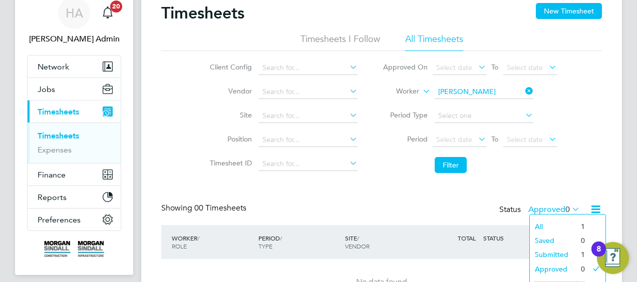
click at [542, 221] on li "All" at bounding box center [553, 227] width 46 height 14
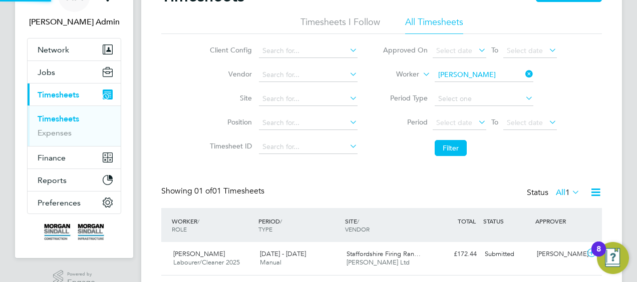
scroll to position [87, 0]
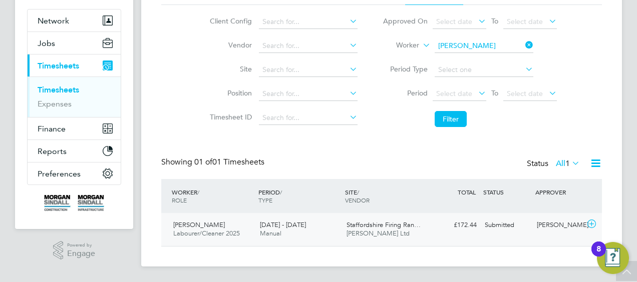
click at [426, 226] on div "Staffordshire Firing Ran… Daniel Owen Ltd" at bounding box center [385, 229] width 87 height 25
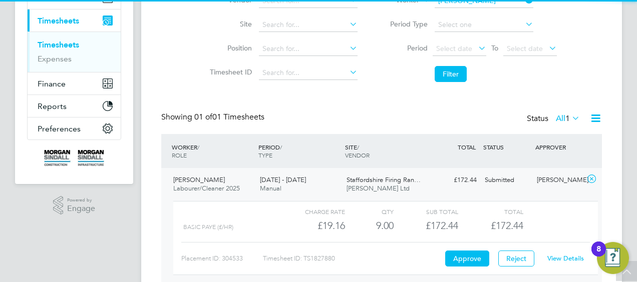
scroll to position [179, 0]
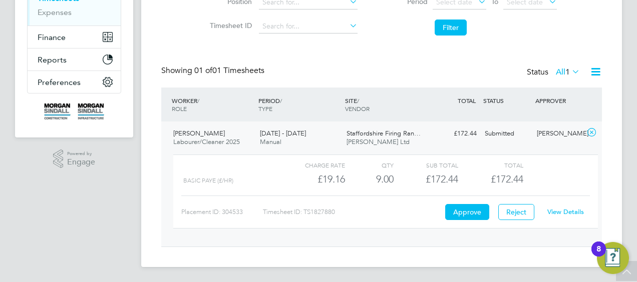
click at [560, 210] on link "View Details" at bounding box center [565, 212] width 37 height 9
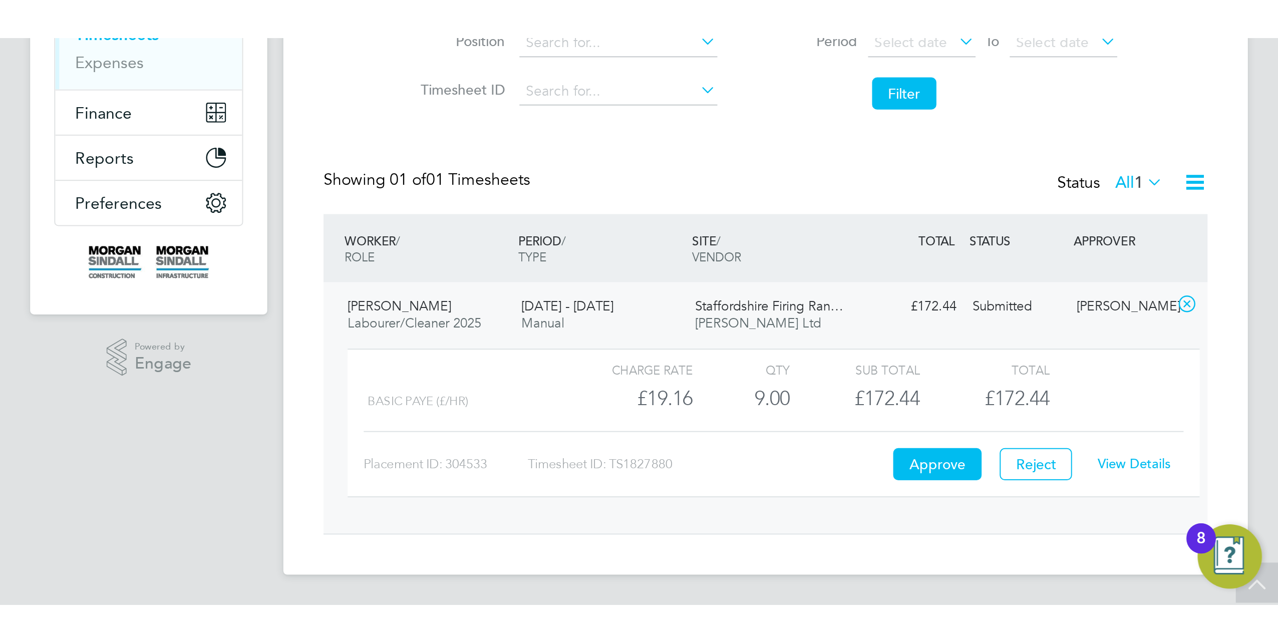
scroll to position [0, 0]
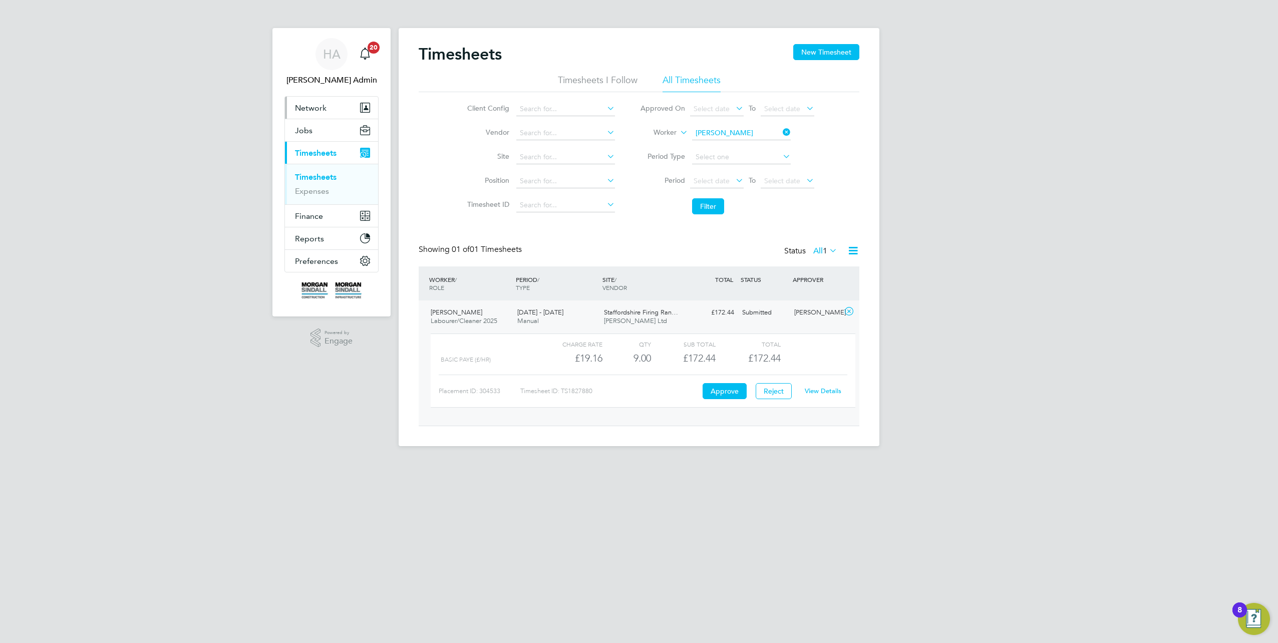
click at [305, 111] on span "Network" at bounding box center [311, 108] width 32 height 10
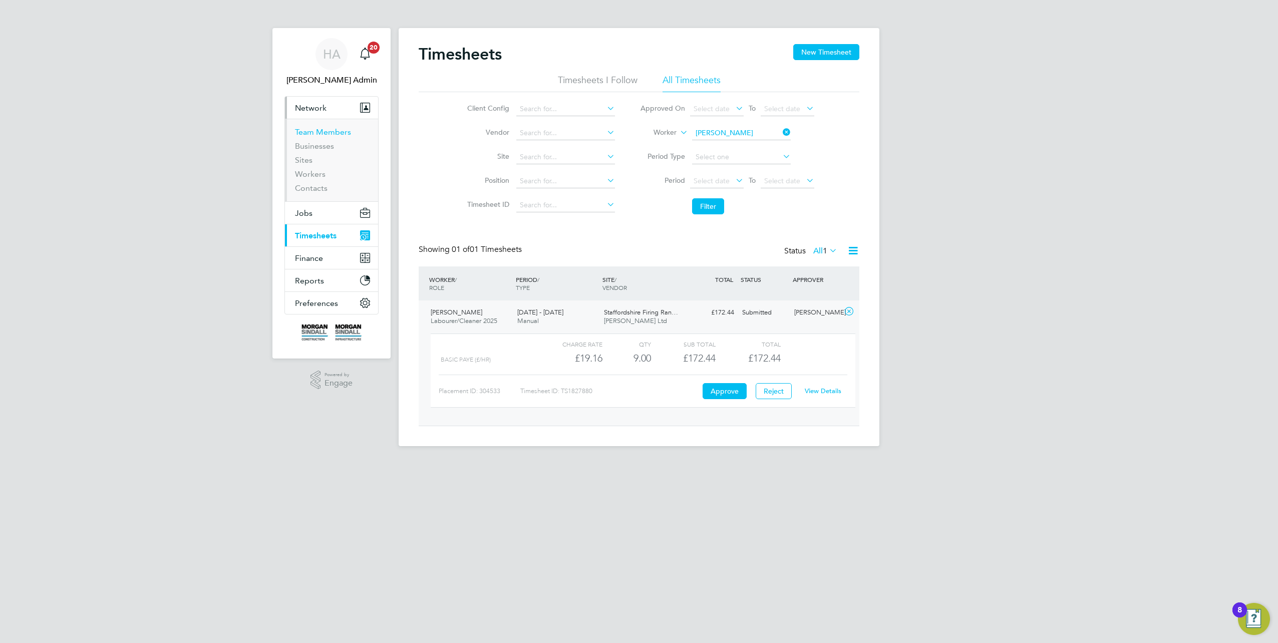
click at [317, 132] on link "Team Members" at bounding box center [323, 132] width 56 height 10
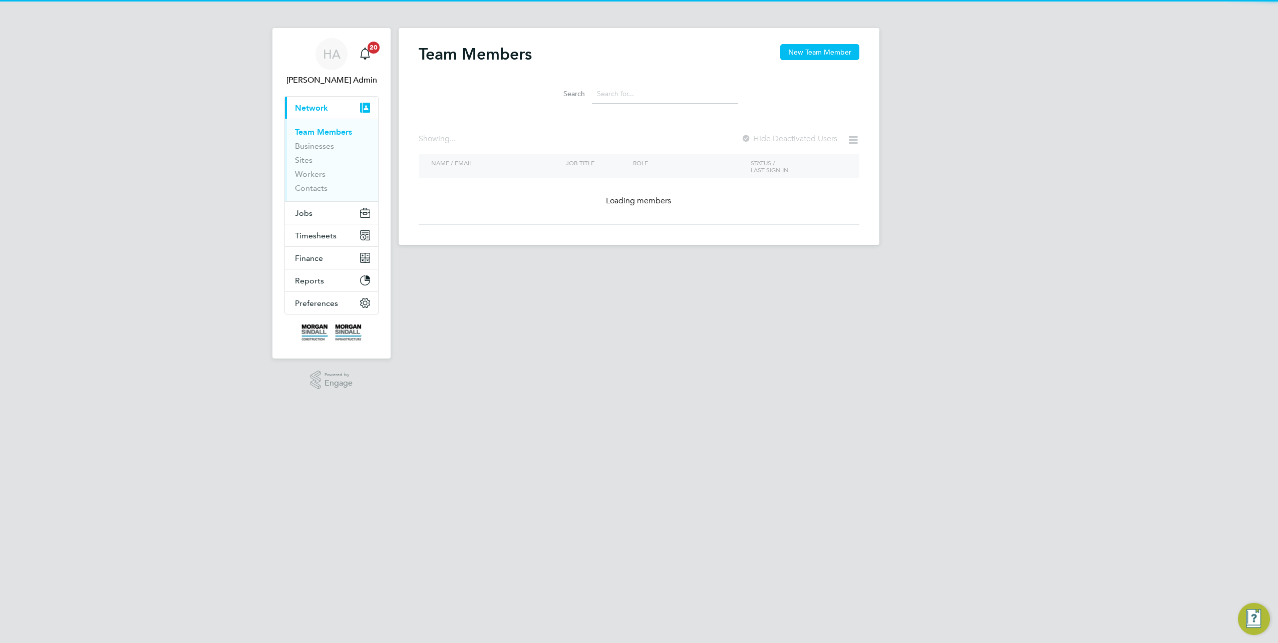
click at [615, 95] on input at bounding box center [665, 94] width 146 height 20
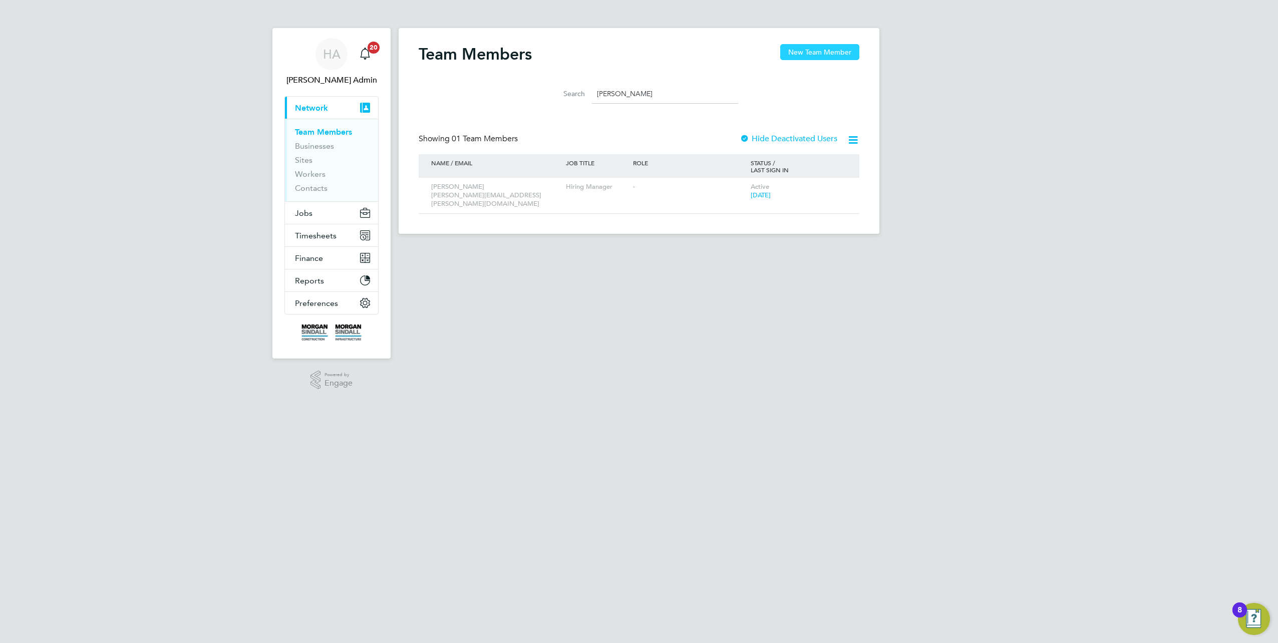
type input "russ"
click at [820, 49] on button "New Team Member" at bounding box center [819, 52] width 79 height 16
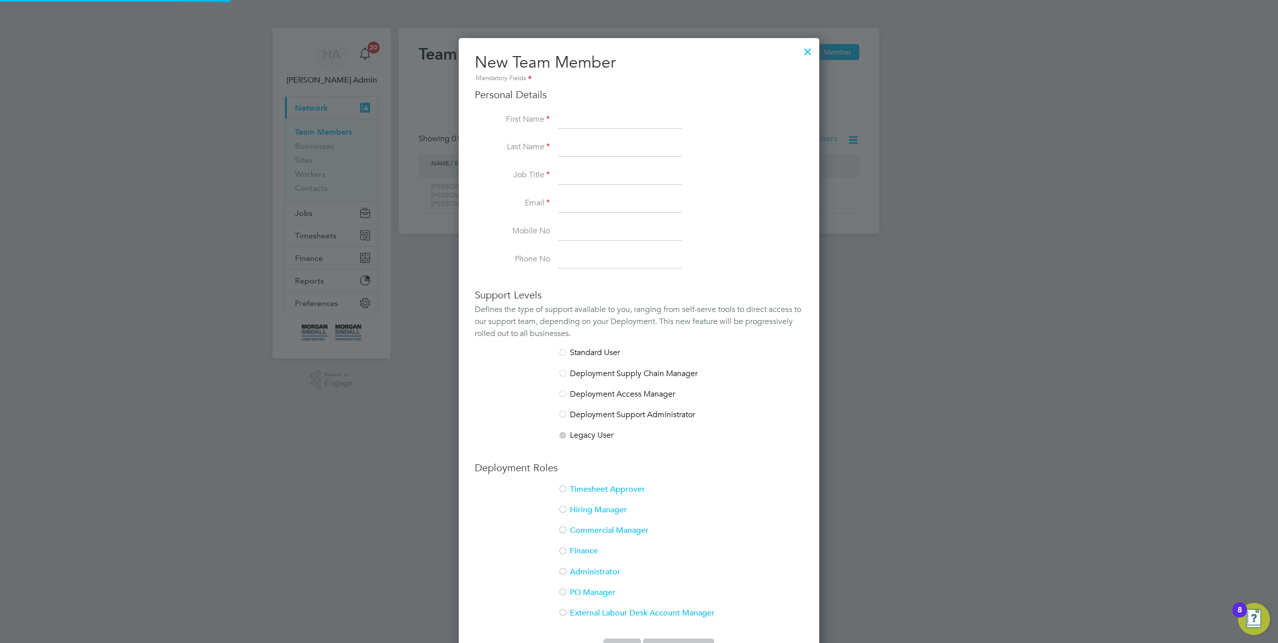
scroll to position [637, 360]
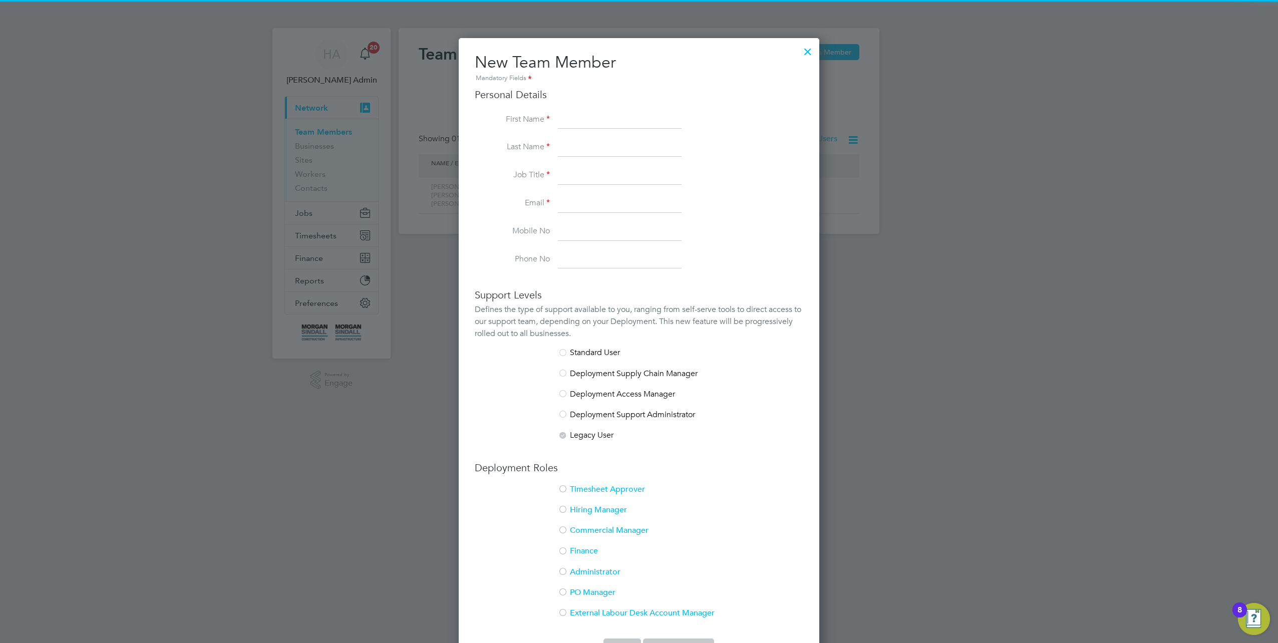
click at [575, 114] on input at bounding box center [620, 120] width 124 height 18
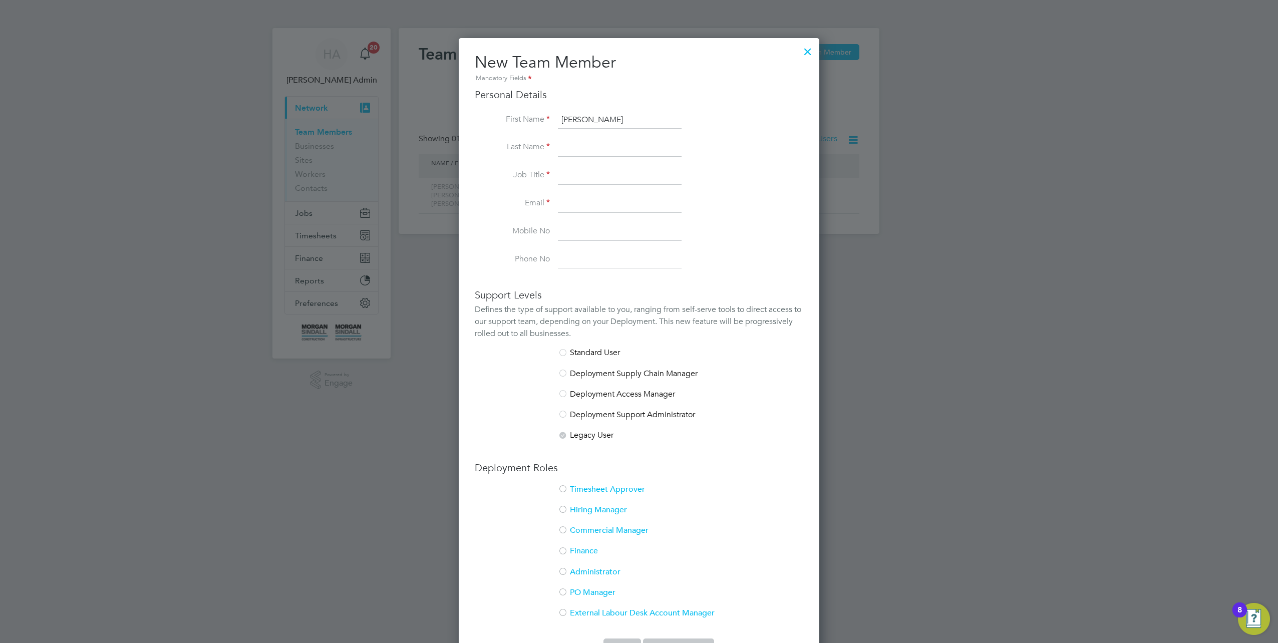
type input "Russ"
click at [569, 158] on li "Last Name" at bounding box center [639, 153] width 328 height 28
click at [584, 140] on input at bounding box center [620, 148] width 124 height 18
type input "Gretton"
click at [584, 176] on input at bounding box center [620, 176] width 124 height 18
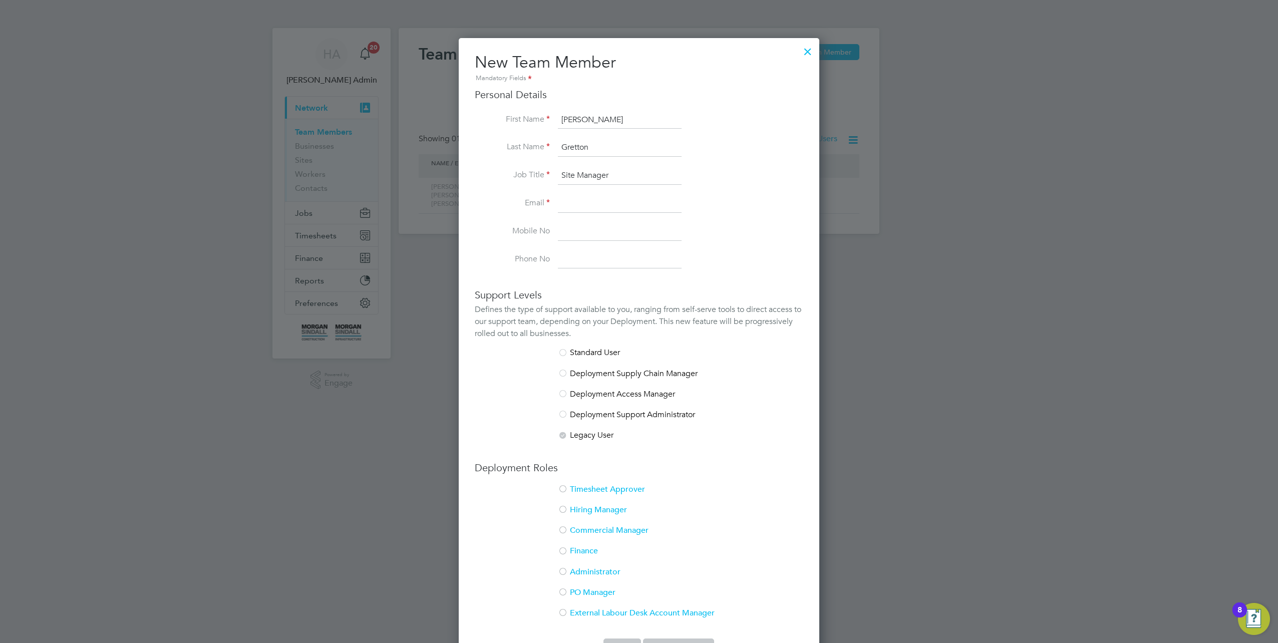
type input "Site Manager"
click at [577, 200] on input at bounding box center [620, 204] width 124 height 18
paste input "Russ.Gretton@morgansindall.com"
type input "Russ.Gretton@morgansindall.com"
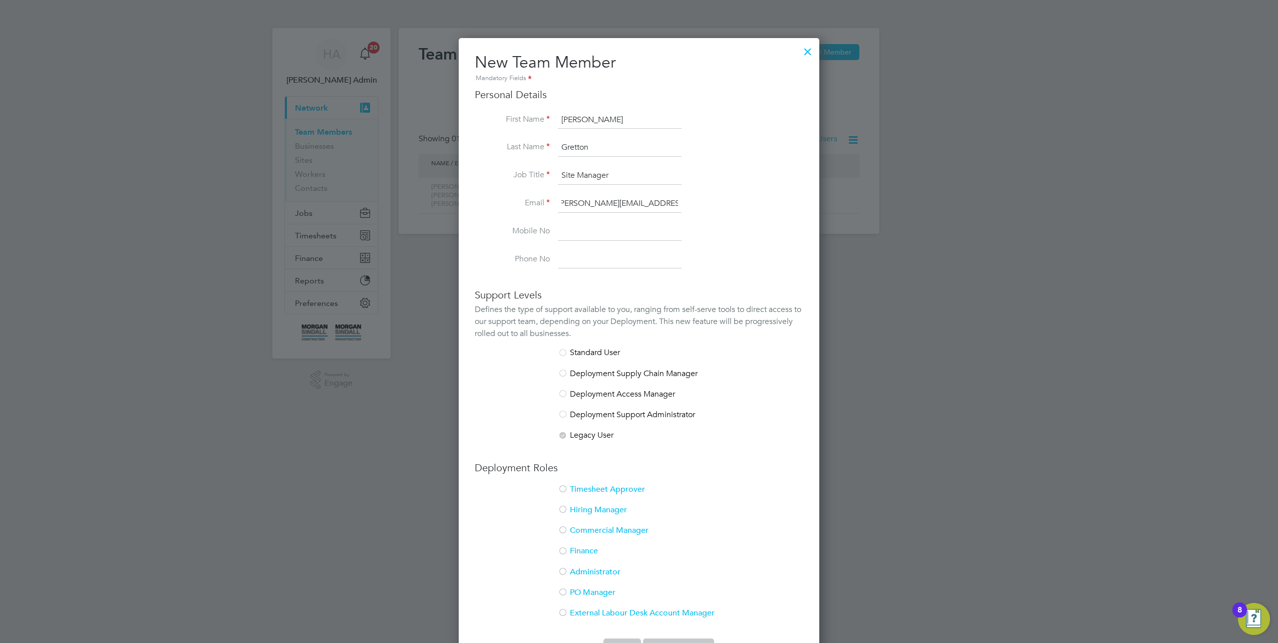
click at [601, 491] on li "Timesheet Approver" at bounding box center [639, 494] width 328 height 21
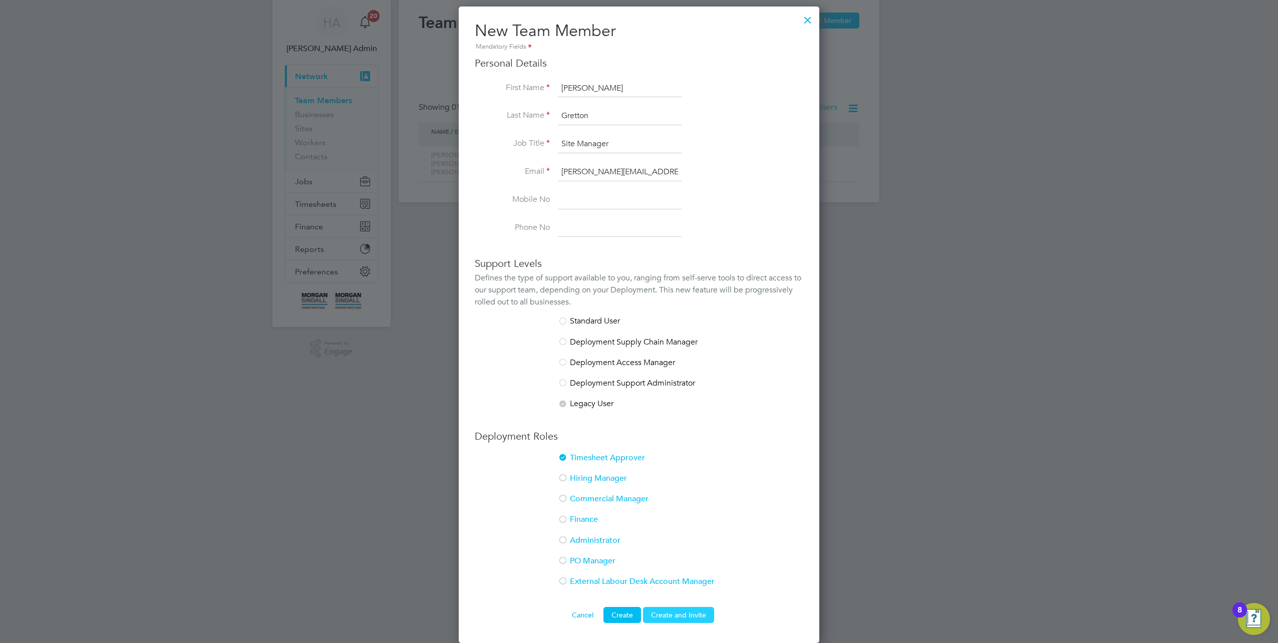
click at [687, 616] on button "Create and Invite" at bounding box center [678, 615] width 71 height 16
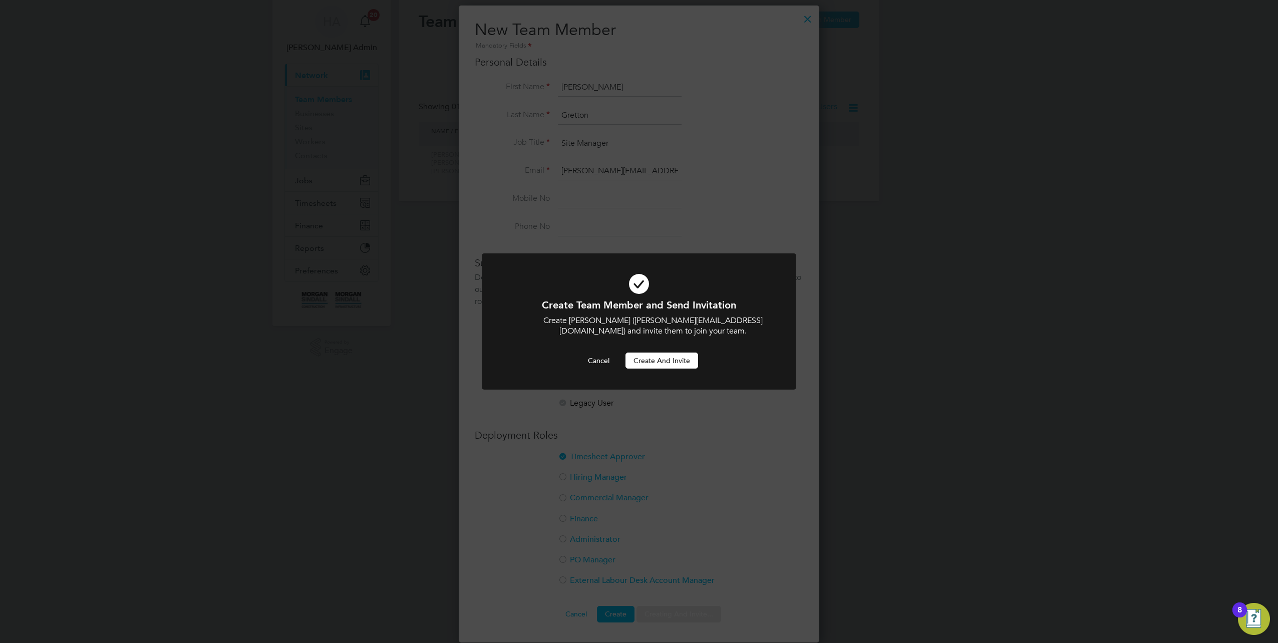
click at [659, 362] on button "Create and invite" at bounding box center [661, 360] width 73 height 16
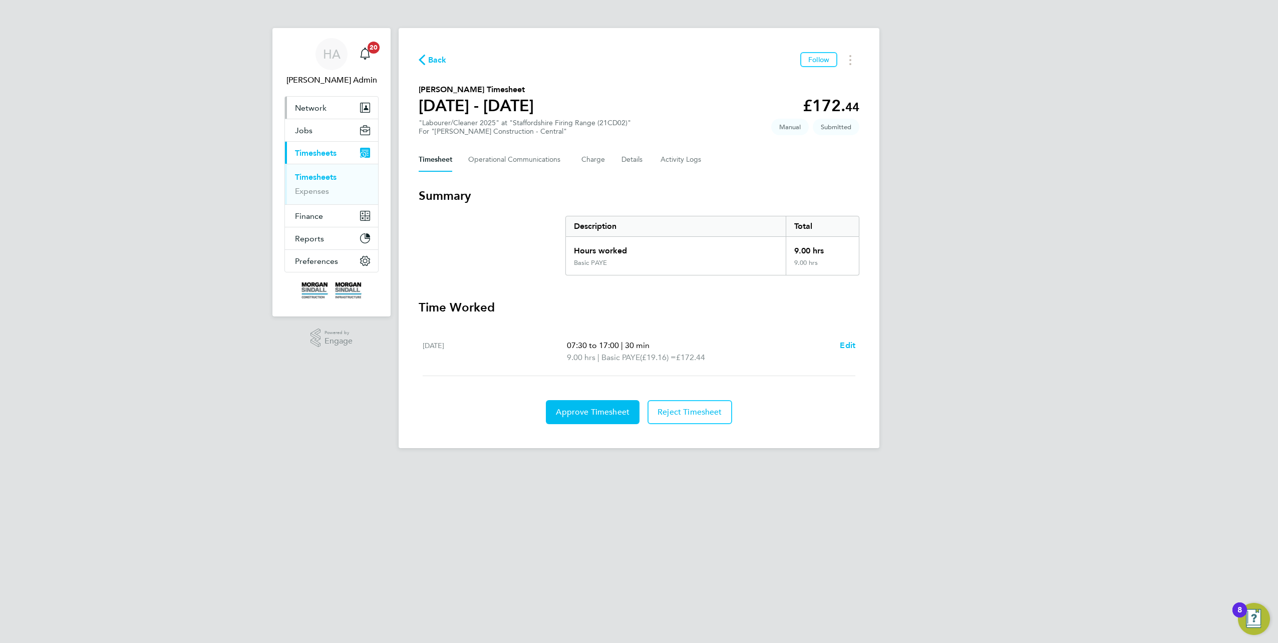
click at [311, 108] on span "Network" at bounding box center [311, 108] width 32 height 10
click at [636, 166] on Logs-tab "Activity Logs" at bounding box center [681, 160] width 42 height 24
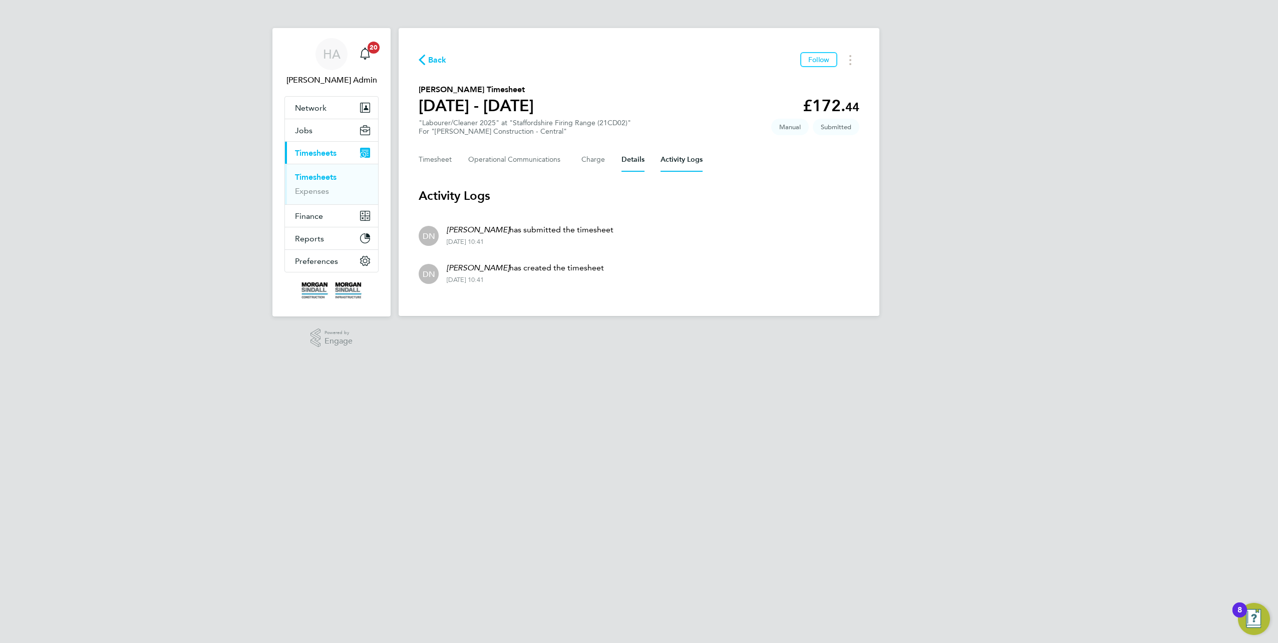
click at [621, 164] on button "Details" at bounding box center [632, 160] width 23 height 24
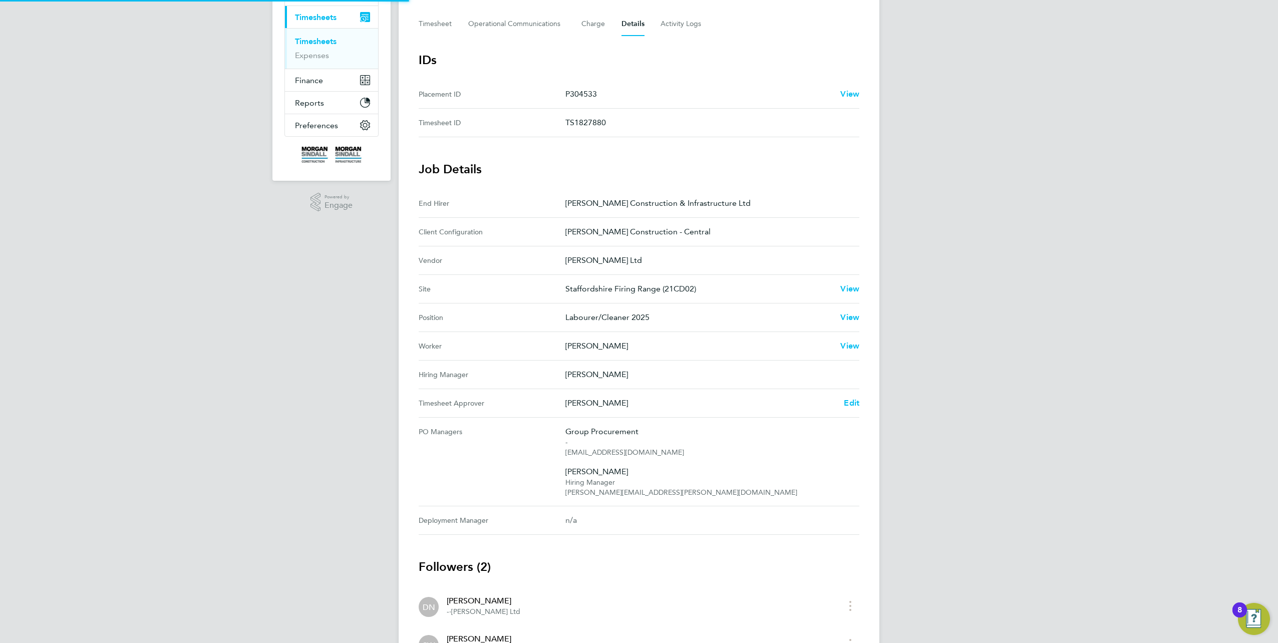
scroll to position [200, 0]
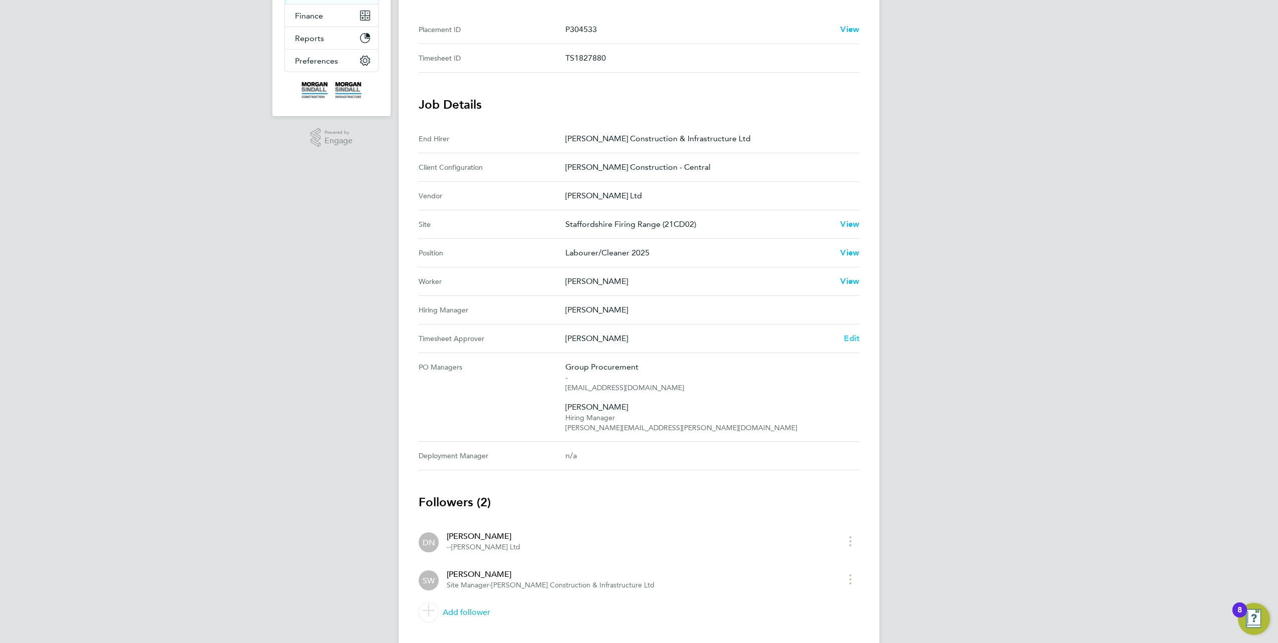
click at [636, 282] on span "Edit" at bounding box center [852, 338] width 16 height 10
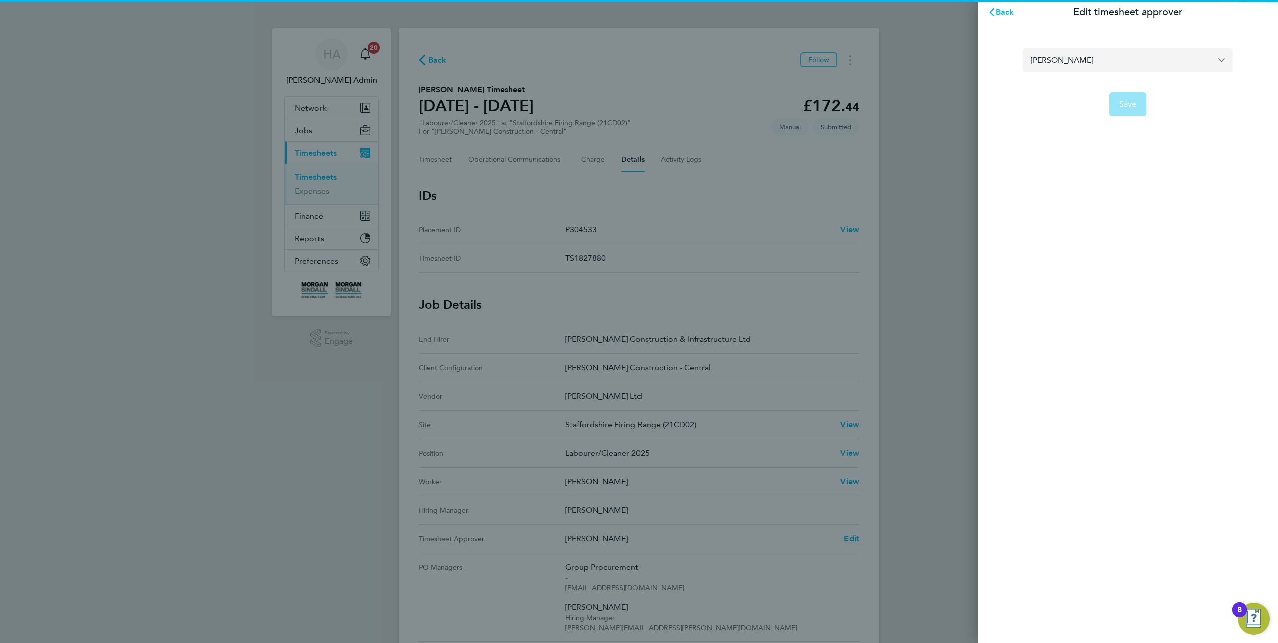
click at [636, 64] on input "[PERSON_NAME]" at bounding box center [1127, 60] width 210 height 24
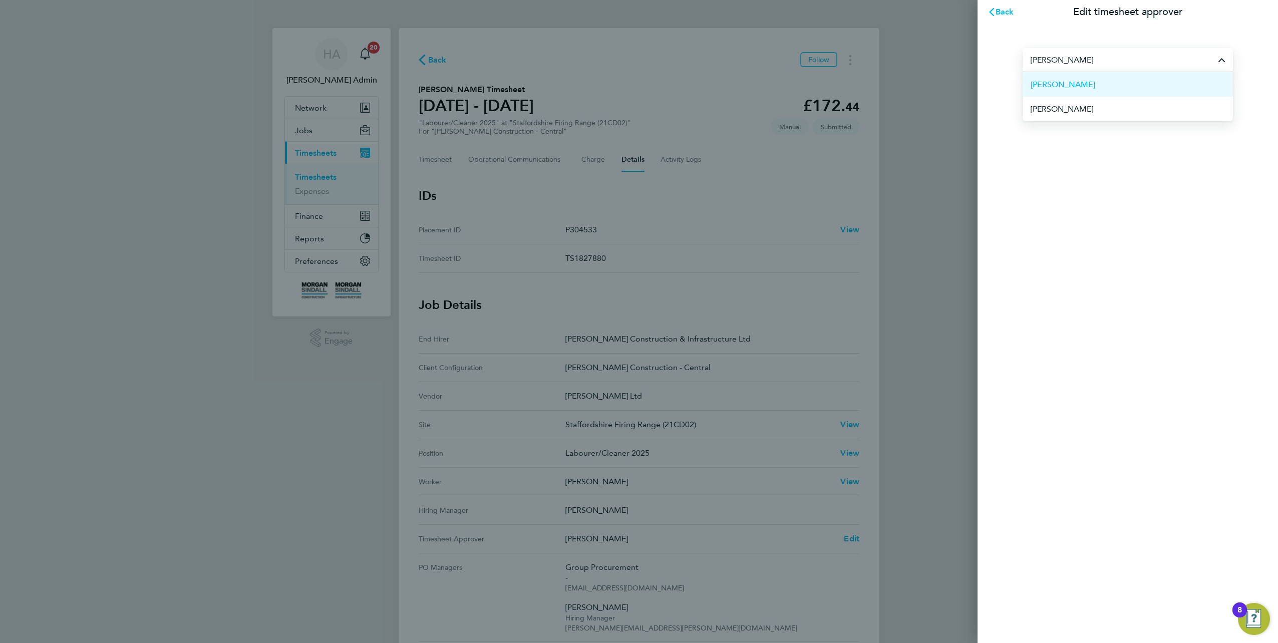
click at [636, 82] on span "[PERSON_NAME]" at bounding box center [1062, 85] width 65 height 12
type input "[PERSON_NAME]"
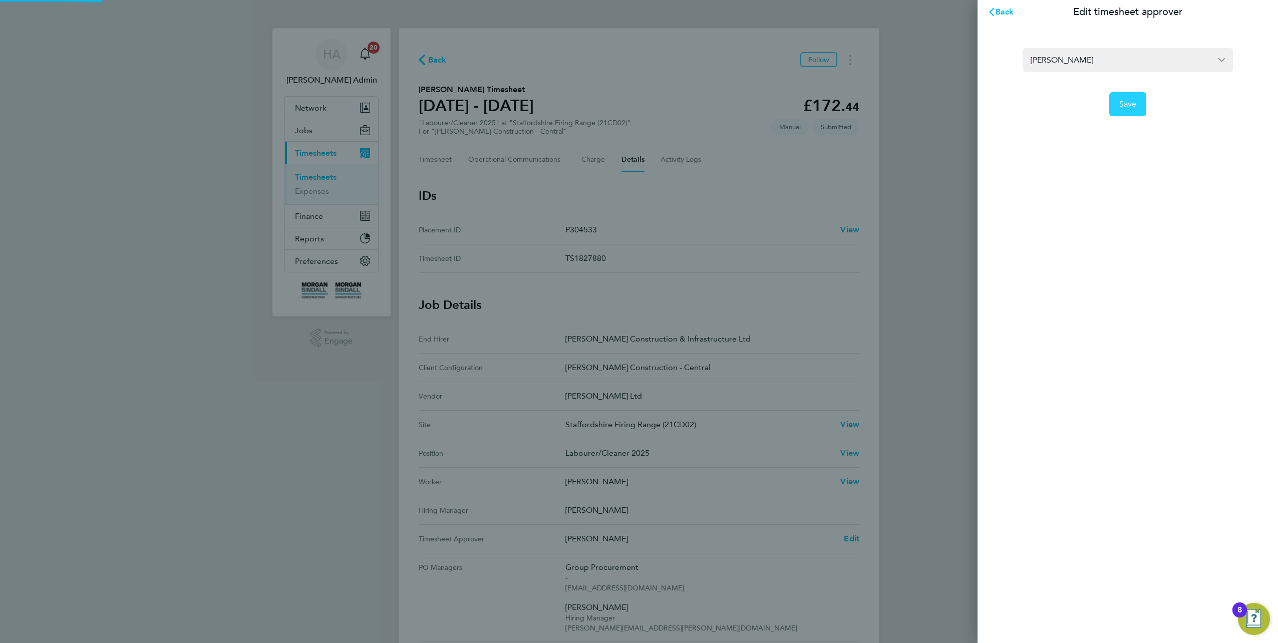
click at [636, 105] on span "Save" at bounding box center [1128, 104] width 18 height 10
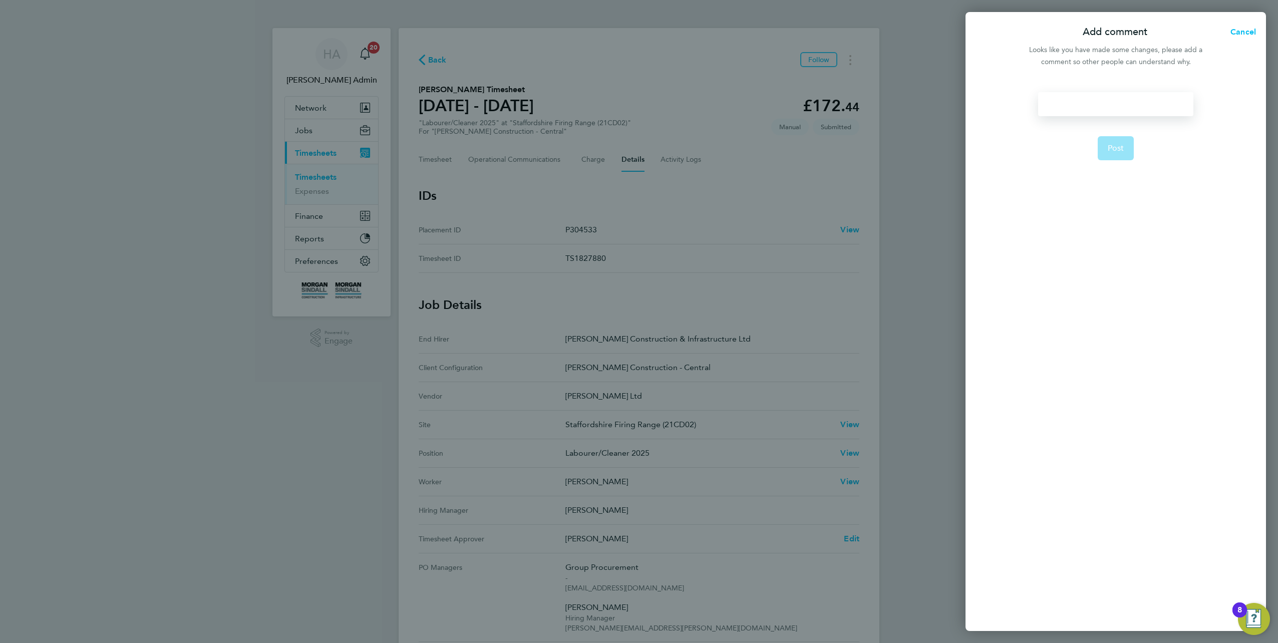
click at [636, 101] on div at bounding box center [1115, 104] width 155 height 24
click at [636, 208] on form "Timesheet approver changed as per site instruction Post" at bounding box center [1115, 267] width 163 height 351
click at [636, 162] on span "Post" at bounding box center [1115, 160] width 17 height 10
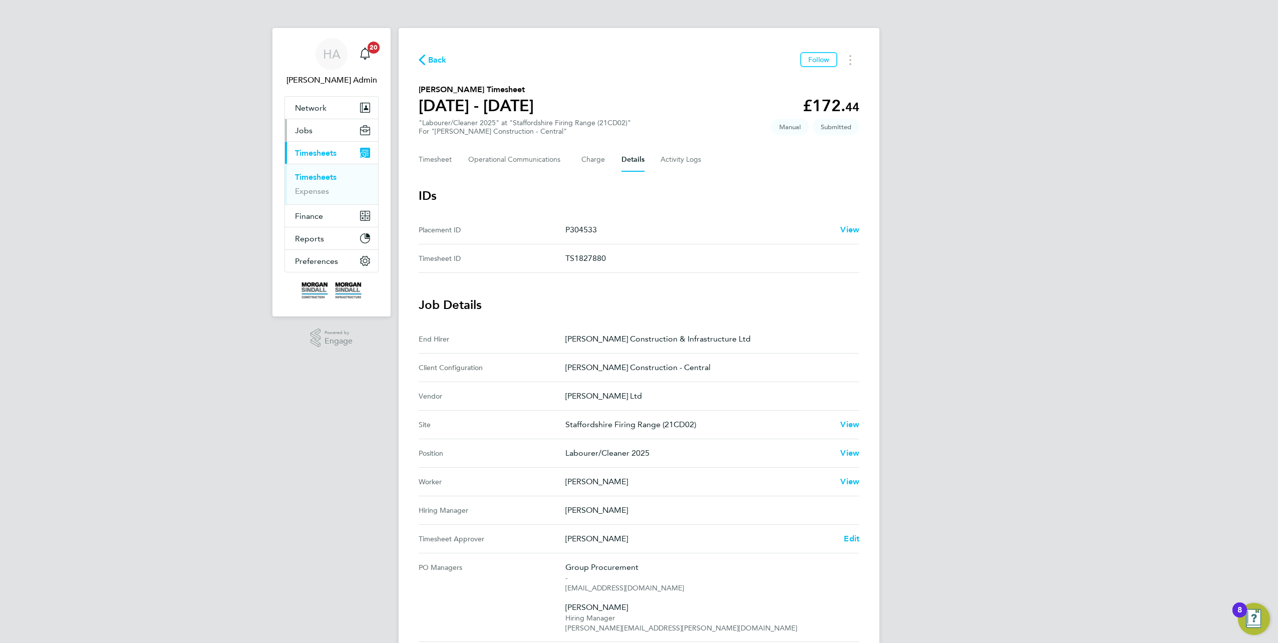
click at [305, 134] on span "Jobs" at bounding box center [304, 131] width 18 height 10
click at [309, 180] on link "Placements" at bounding box center [316, 183] width 42 height 10
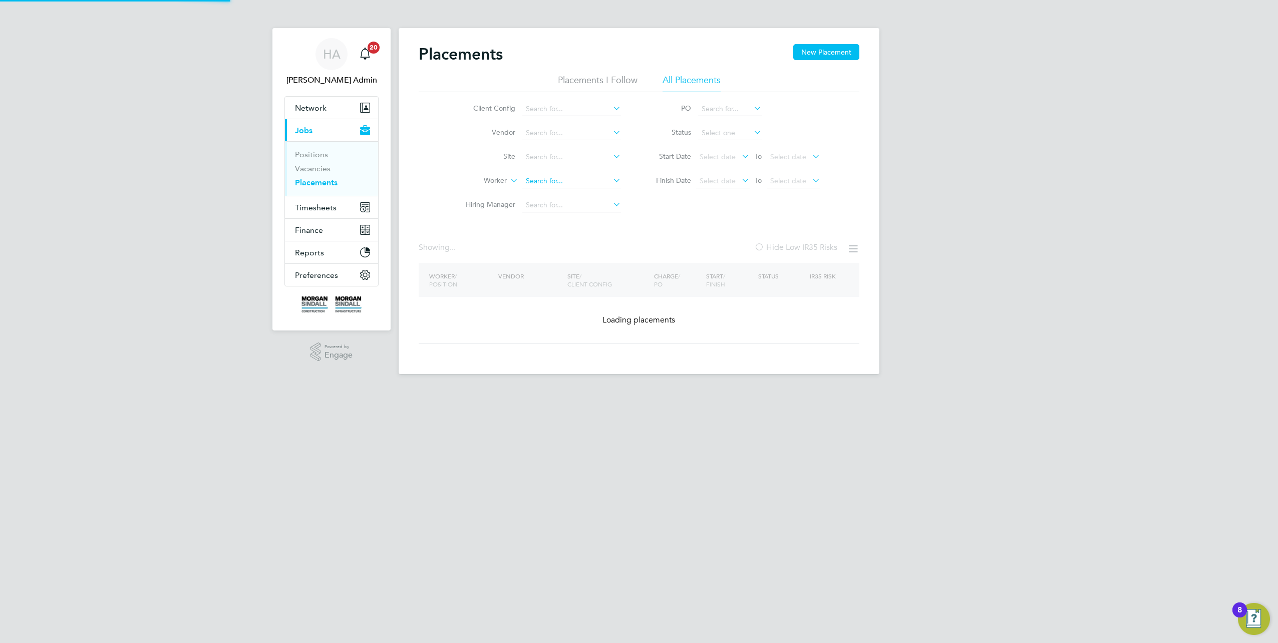
click at [541, 179] on input at bounding box center [571, 181] width 99 height 14
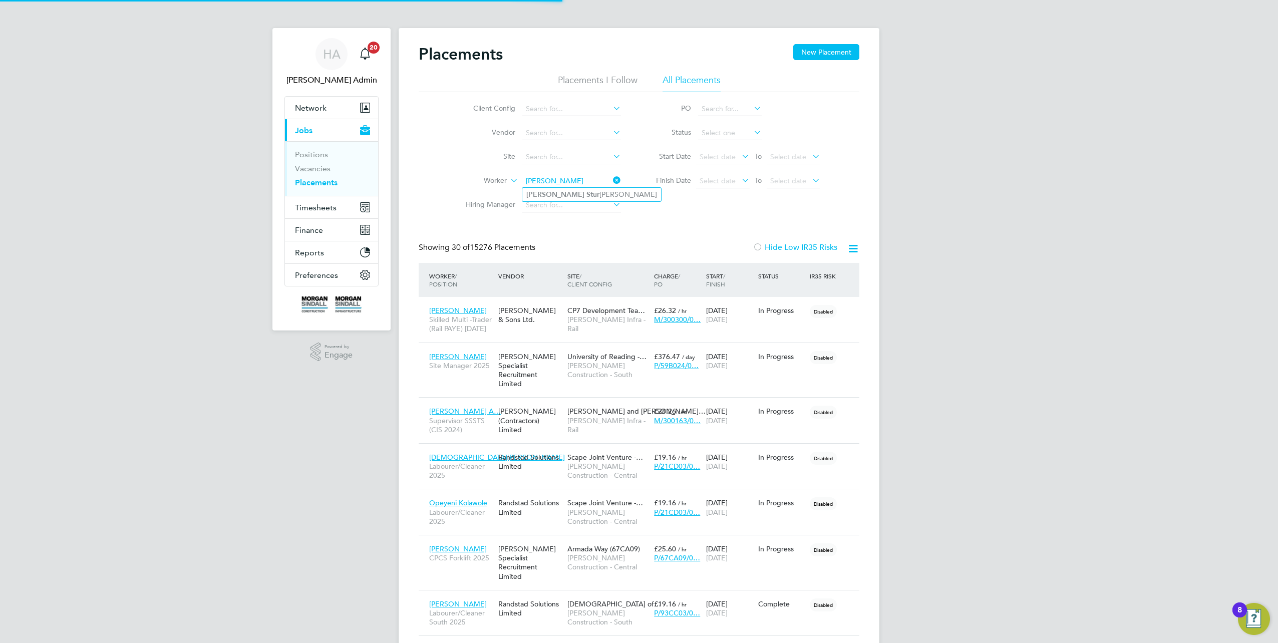
click at [542, 194] on b "[PERSON_NAME]" at bounding box center [555, 194] width 58 height 9
type input "[PERSON_NAME]"
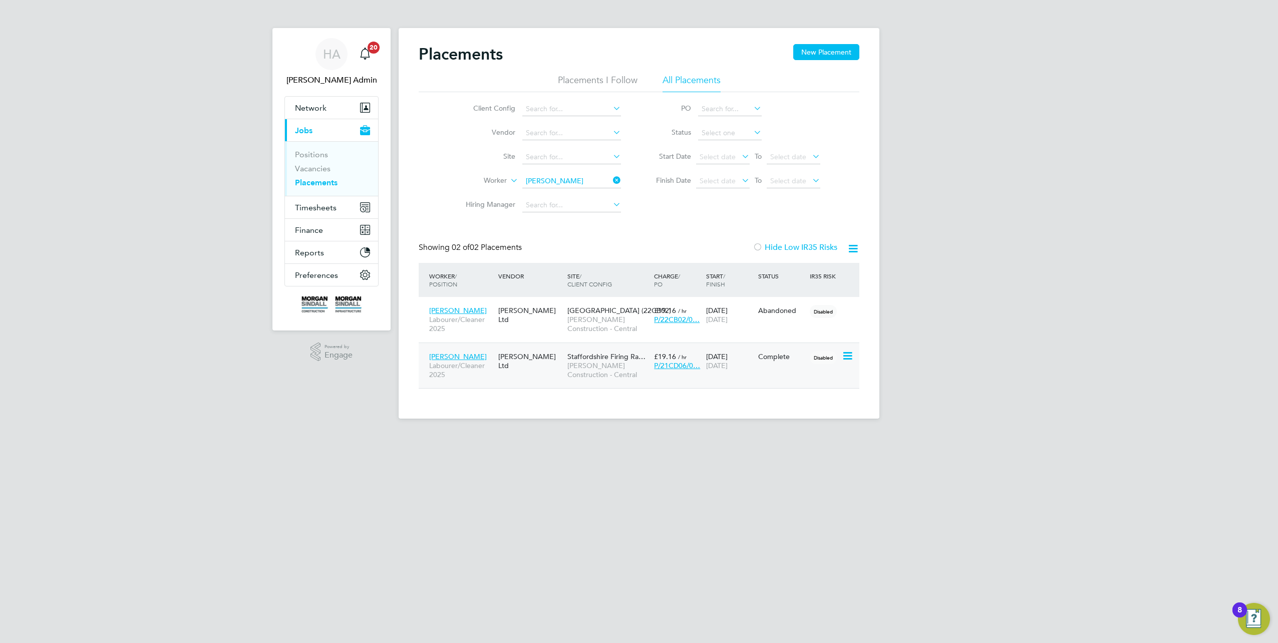
click at [515, 282] on div "[PERSON_NAME] Ltd" at bounding box center [530, 361] width 69 height 28
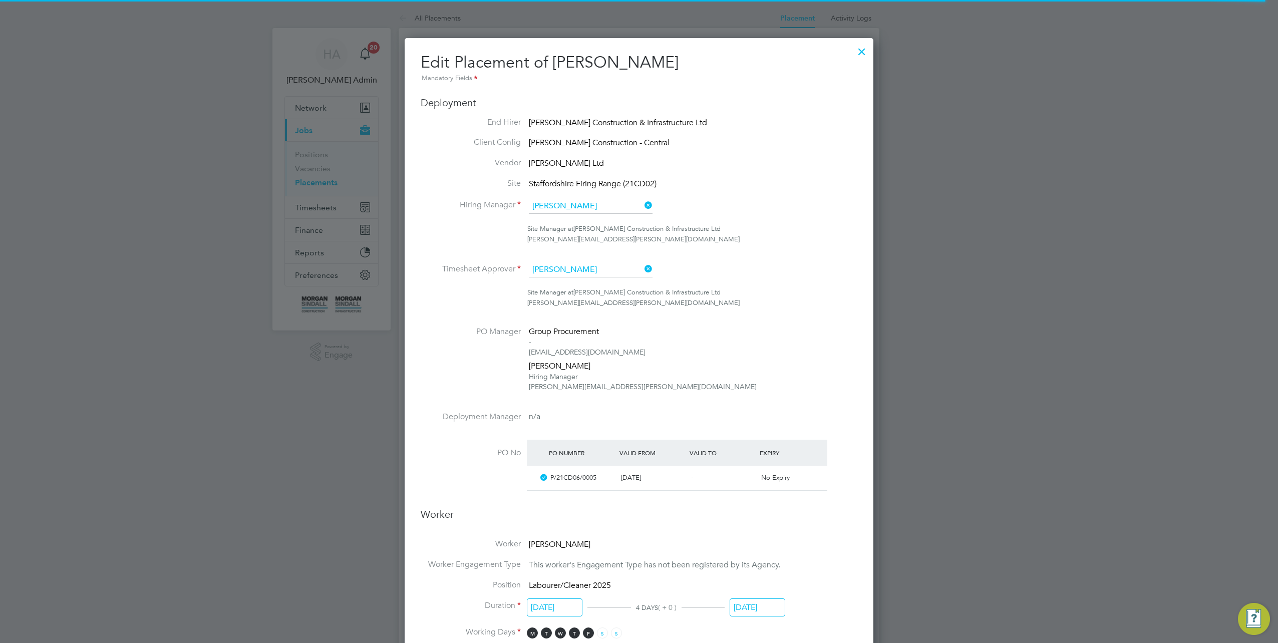
click at [620, 259] on ul "End Hirer [PERSON_NAME] Construction & Infrastructure Ltd Client Config [PERSON…" at bounding box center [639, 310] width 437 height 386
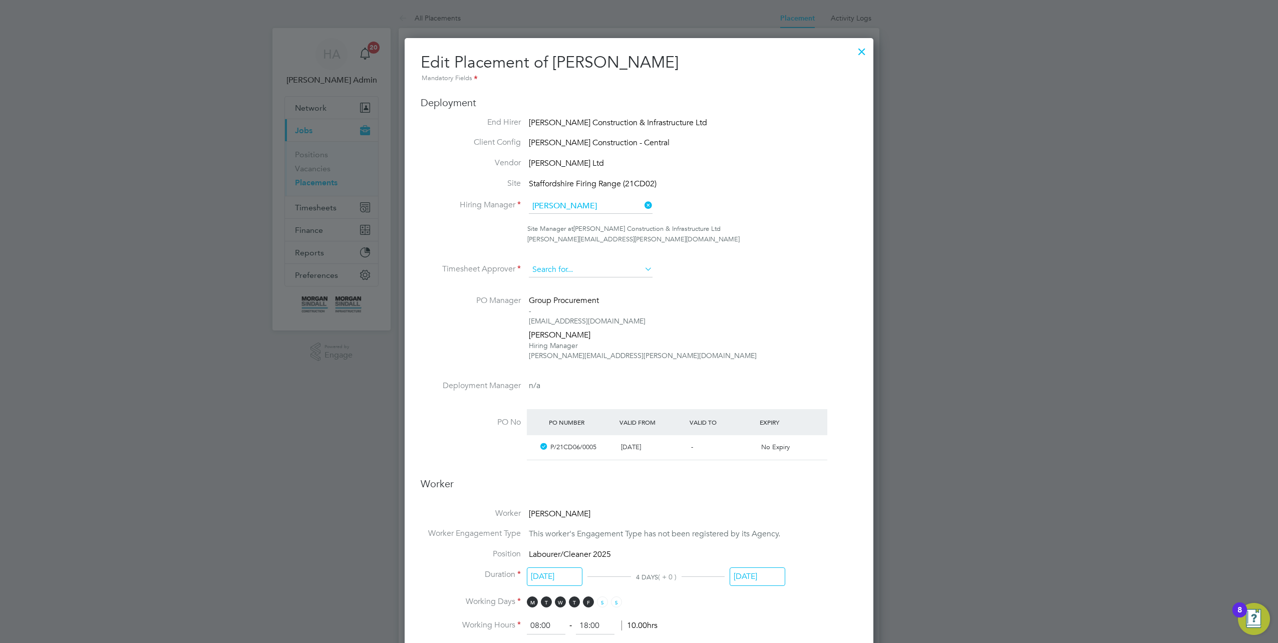
click at [613, 269] on input at bounding box center [591, 269] width 124 height 15
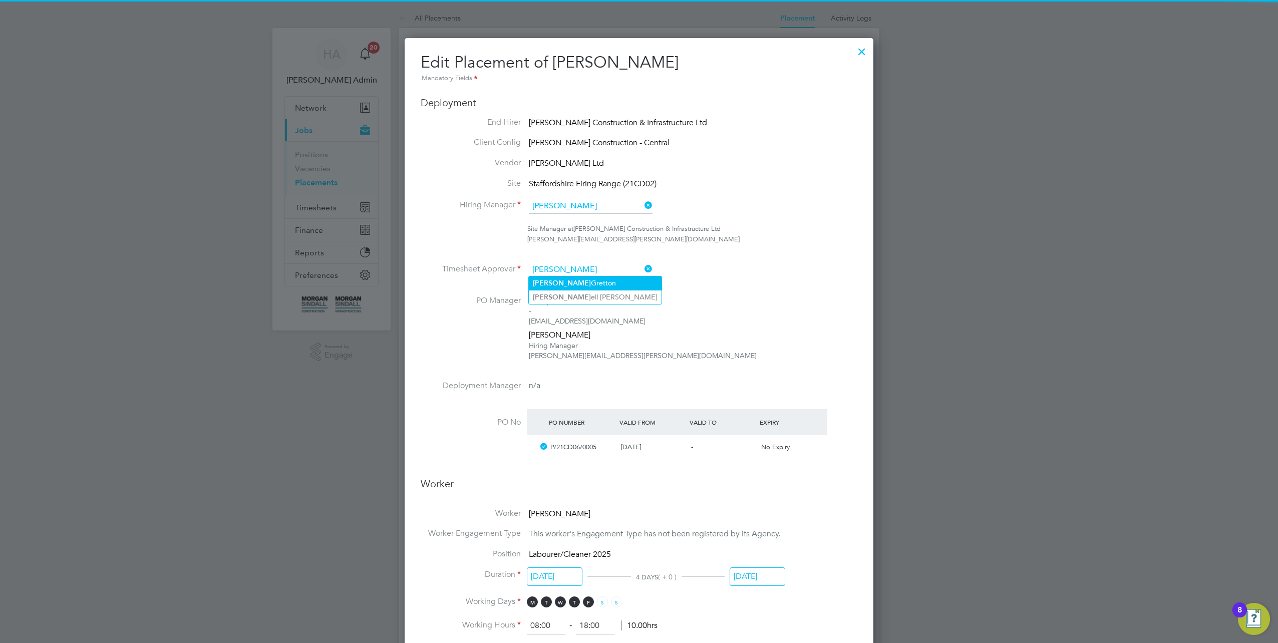
click at [597, 280] on li "[PERSON_NAME]" at bounding box center [595, 283] width 133 height 14
type input "[PERSON_NAME]"
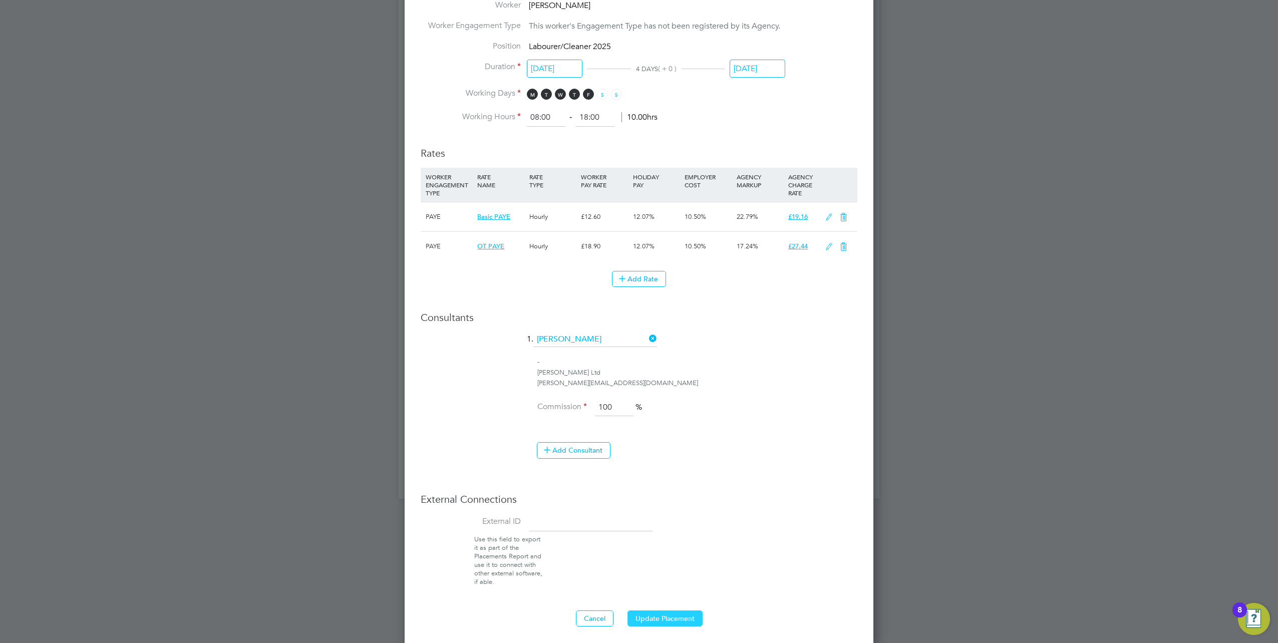
click at [656, 610] on button "Update Placement" at bounding box center [664, 618] width 75 height 16
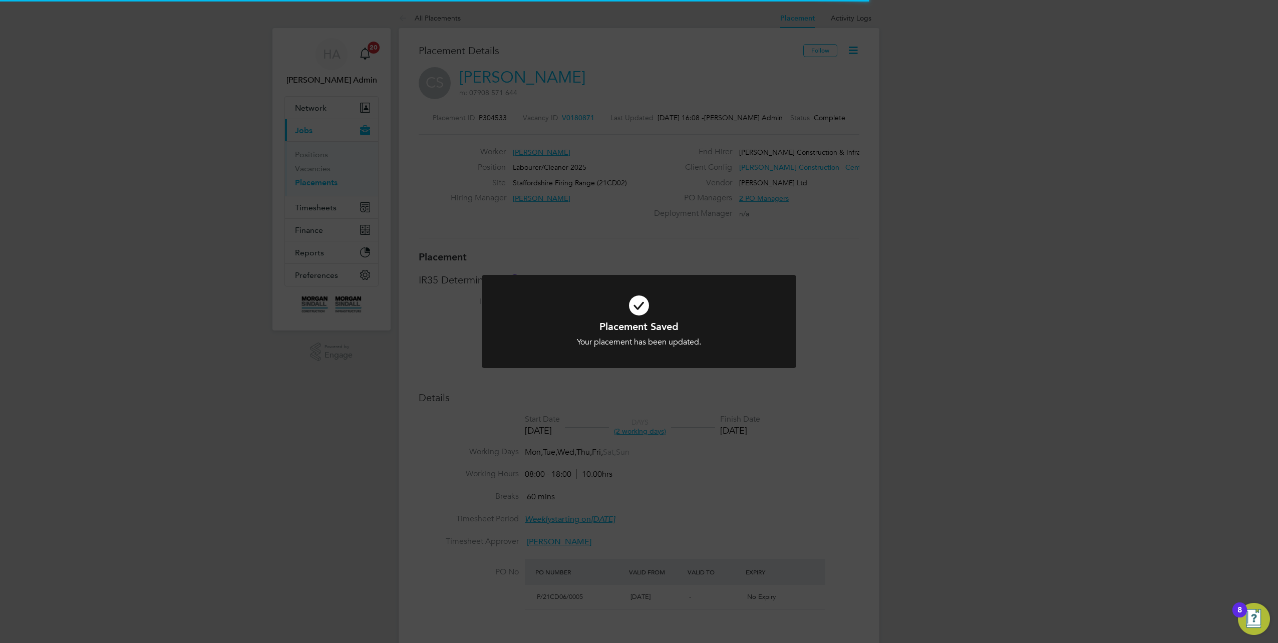
click at [922, 376] on div "Placement Saved Your placement has been updated. Cancel Okay" at bounding box center [639, 321] width 1278 height 643
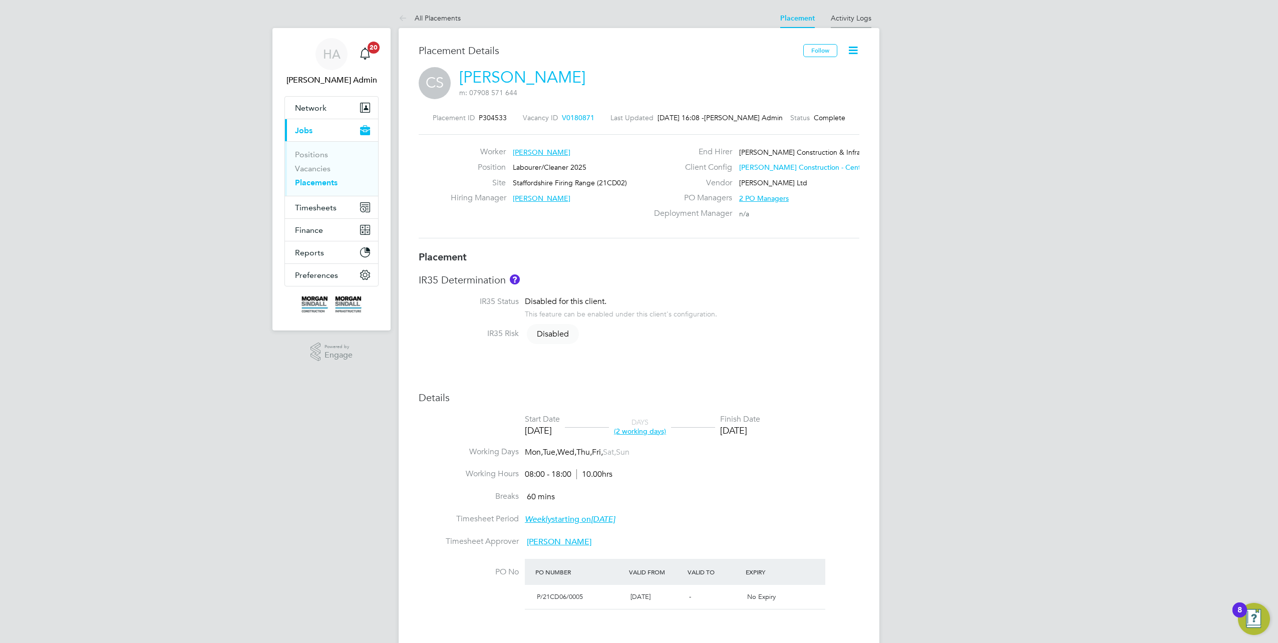
click at [865, 20] on link "Activity Logs" at bounding box center [850, 18] width 41 height 9
